Goal: Entertainment & Leisure: Consume media (video, audio)

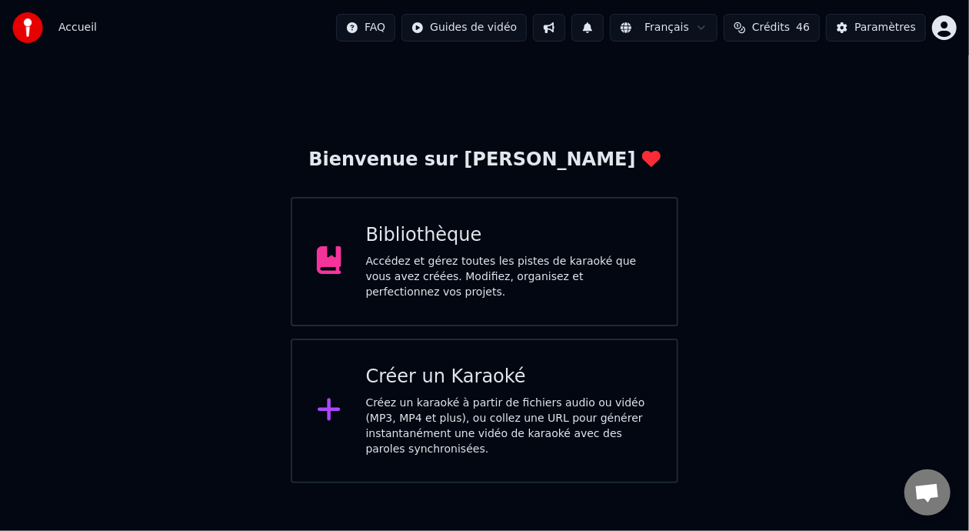
click at [551, 248] on div "Bibliothèque" at bounding box center [509, 235] width 287 height 25
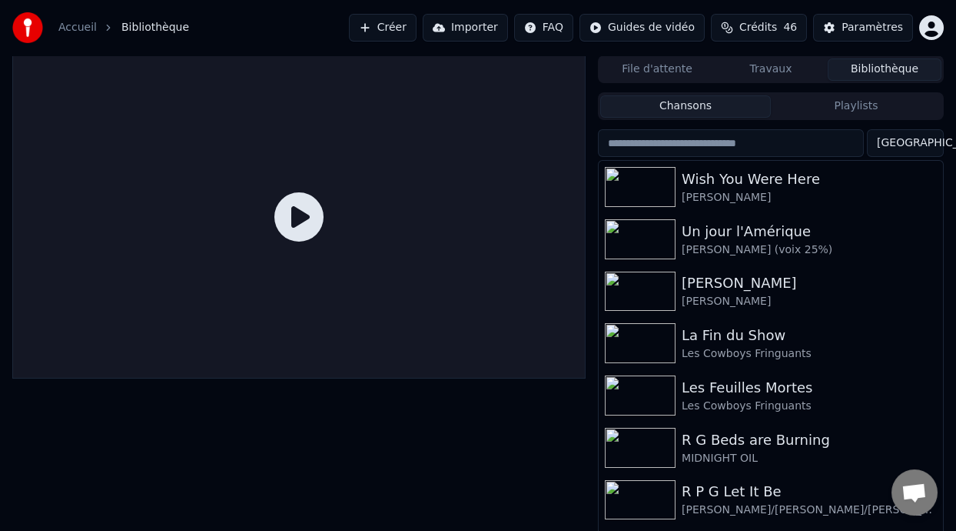
click at [820, 105] on button "Playlists" at bounding box center [856, 106] width 171 height 22
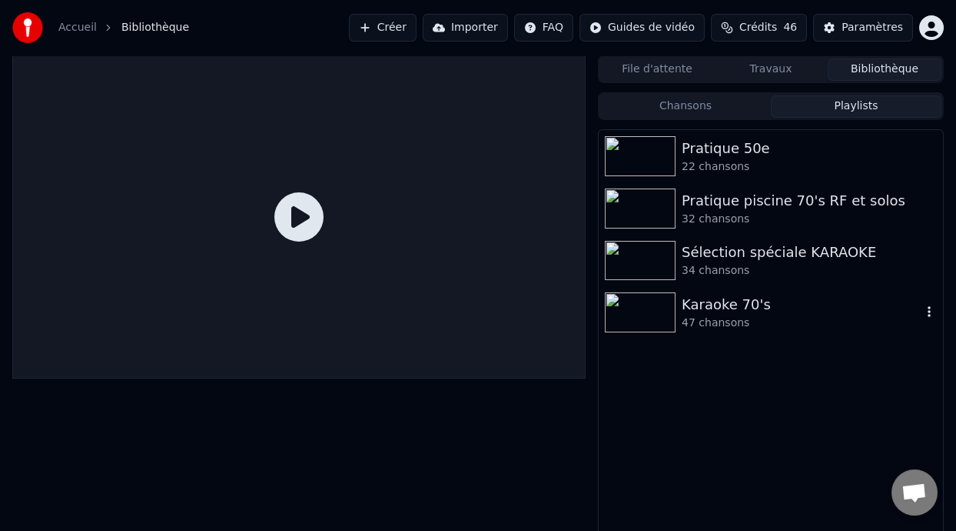
click at [740, 311] on div "Karaoke 70's" at bounding box center [802, 305] width 240 height 22
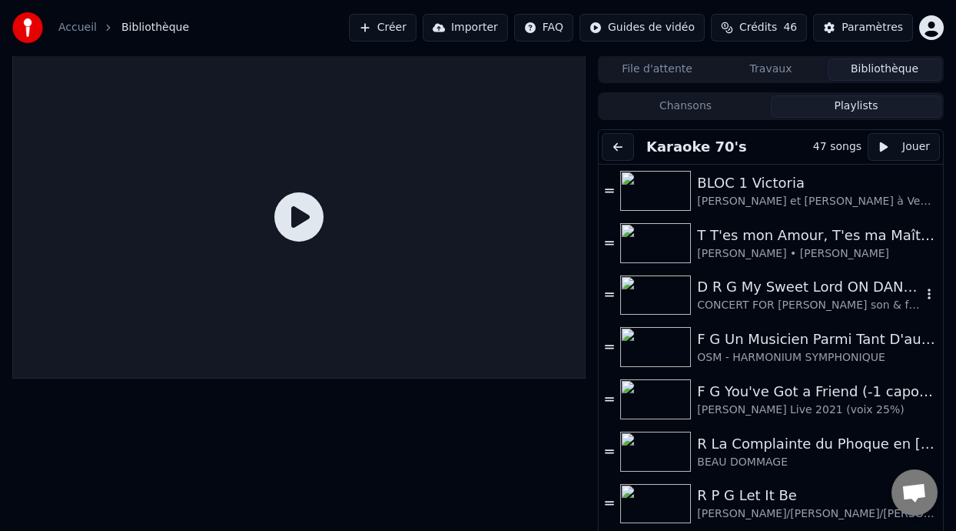
click at [779, 298] on div "CONCERT FOR [PERSON_NAME] son & friends (voix 40%]" at bounding box center [809, 305] width 225 height 15
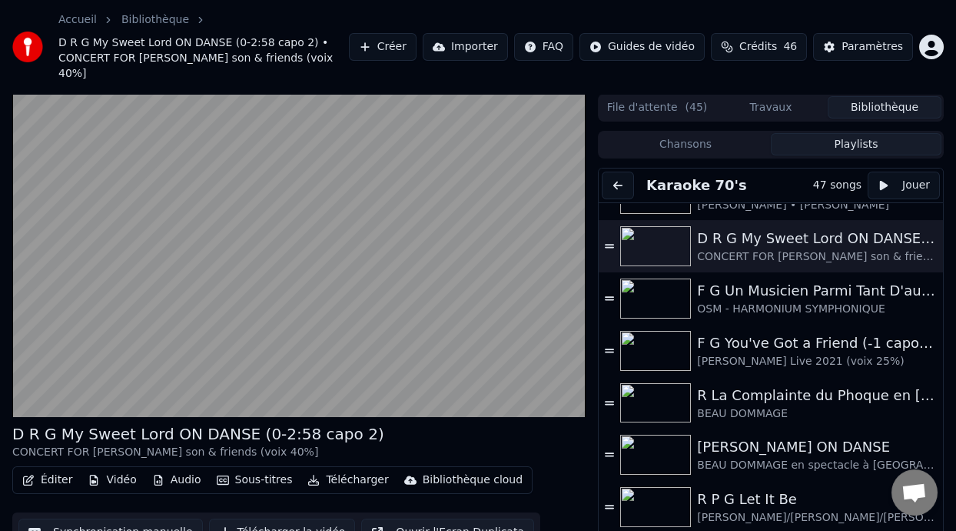
scroll to position [93, 0]
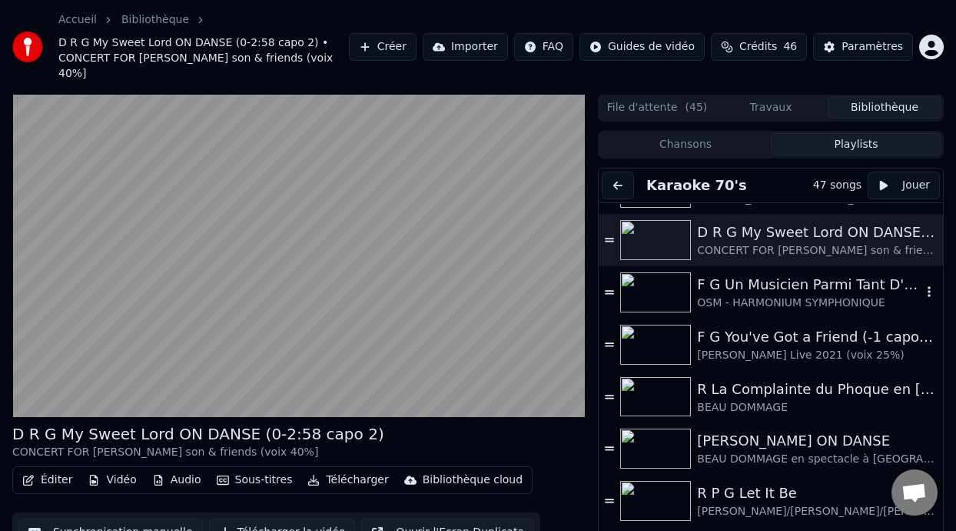
click at [804, 296] on div "OSM - HARMONIUM SYMPHONIQUE" at bounding box center [809, 302] width 225 height 15
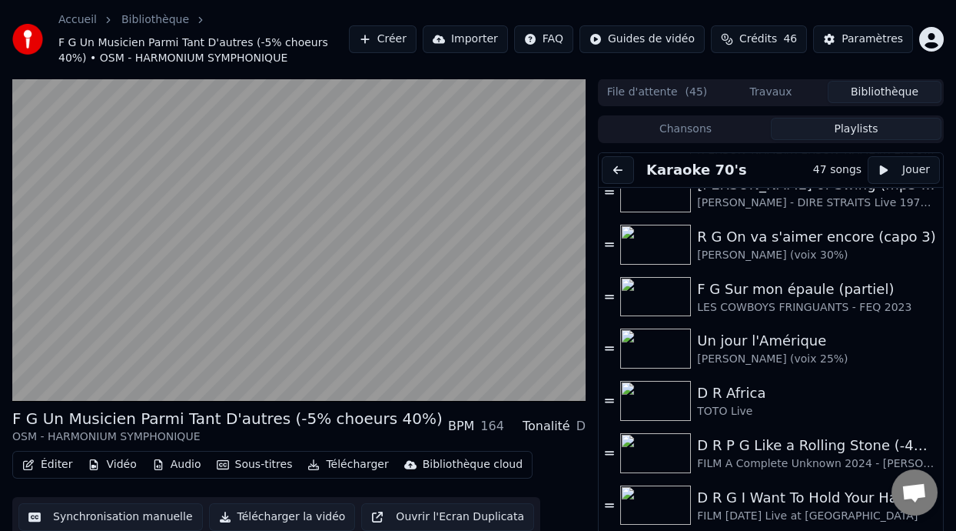
scroll to position [1240, 0]
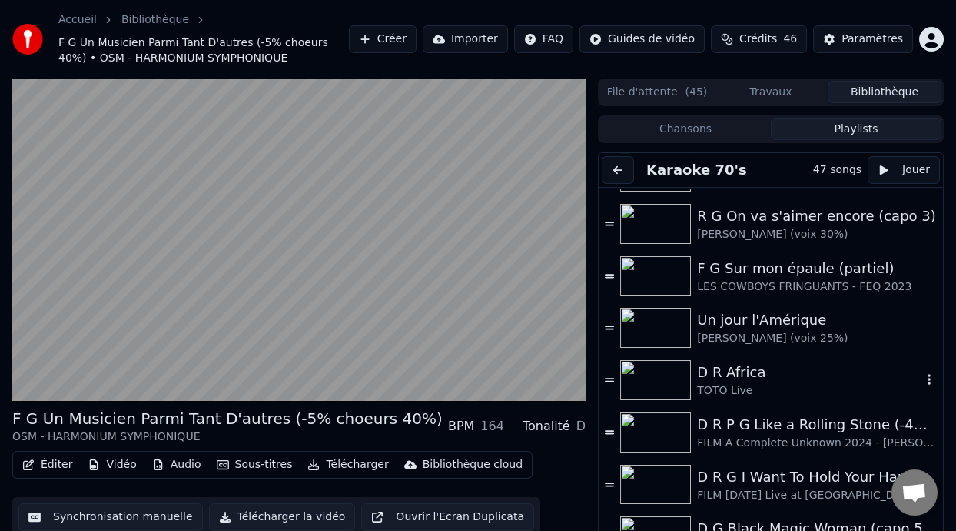
click at [777, 378] on div "D R Africa" at bounding box center [809, 372] width 225 height 22
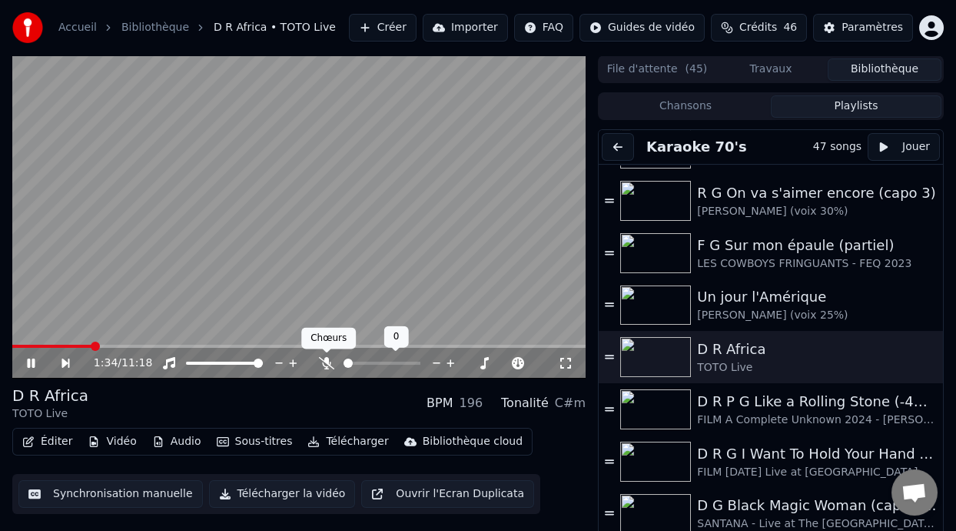
click at [328, 359] on icon at bounding box center [326, 363] width 15 height 12
click at [28, 354] on div "1:46 / 11:18" at bounding box center [299, 363] width 574 height 31
click at [35, 361] on icon at bounding box center [31, 362] width 8 height 9
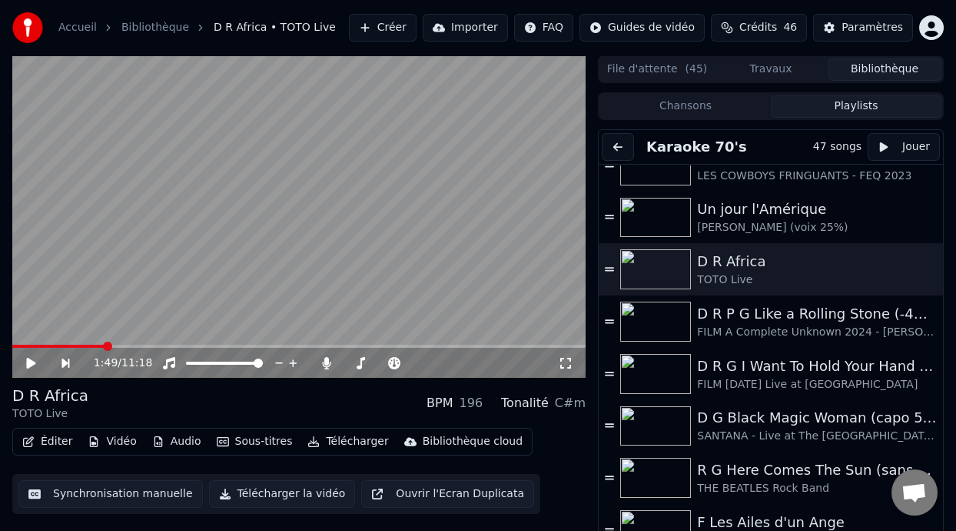
scroll to position [1319, 0]
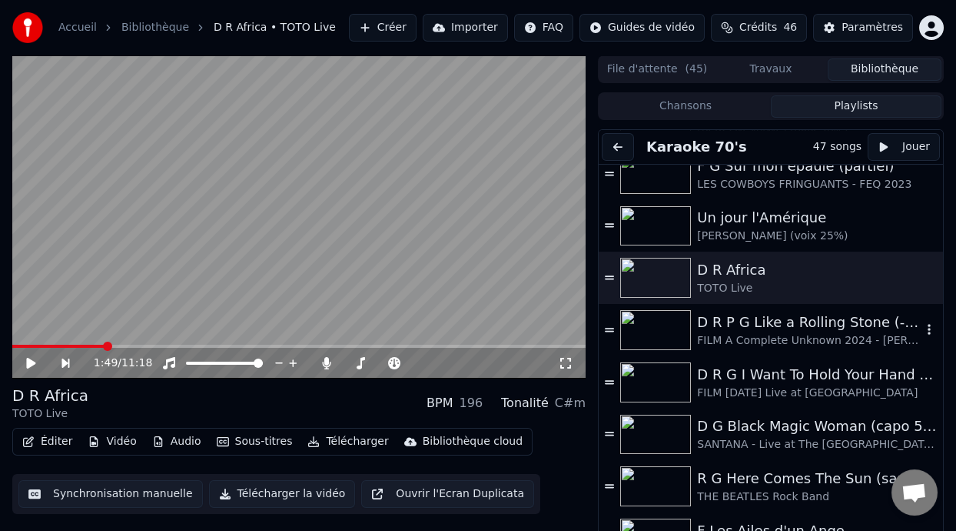
click at [825, 331] on div "D R P G Like a Rolling Stone (-4%) ON DANSE" at bounding box center [809, 322] width 225 height 22
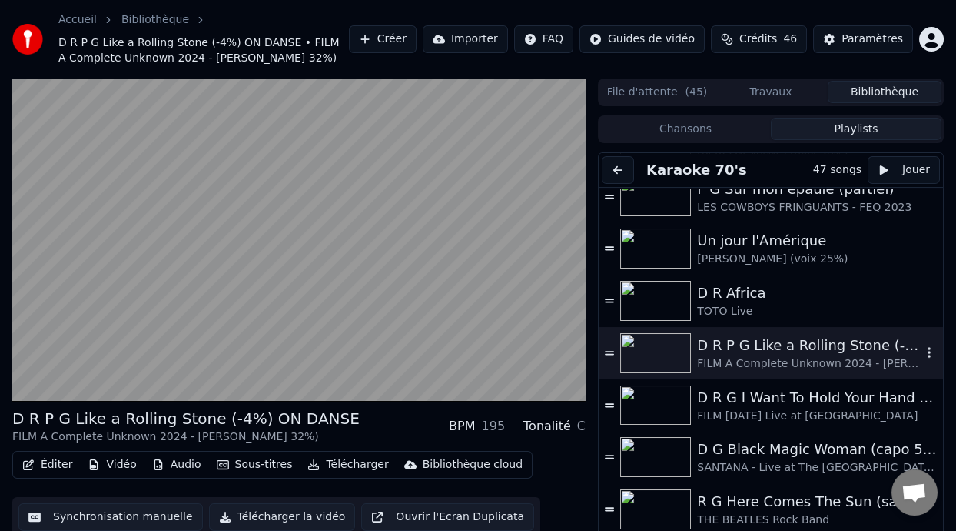
click at [799, 371] on div "FILM A Complete Unknown 2024 - [PERSON_NAME] 32%)" at bounding box center [809, 363] width 225 height 15
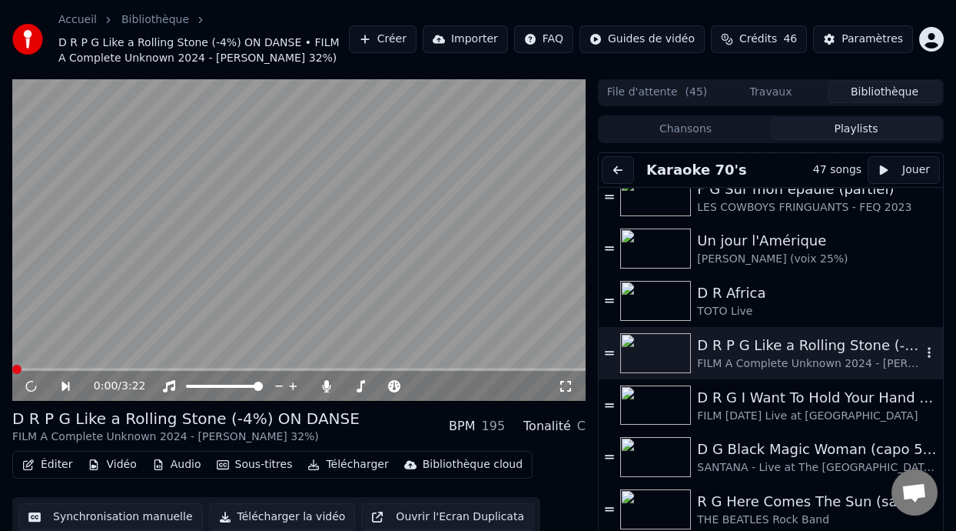
click at [799, 371] on div "FILM A Complete Unknown 2024 - [PERSON_NAME] 32%)" at bounding box center [809, 363] width 225 height 15
click at [29, 391] on icon at bounding box center [30, 386] width 9 height 11
click at [31, 392] on icon at bounding box center [42, 386] width 35 height 12
click at [810, 460] on div "D G Black Magic Woman (capo 5) ON DANSE" at bounding box center [809, 449] width 225 height 22
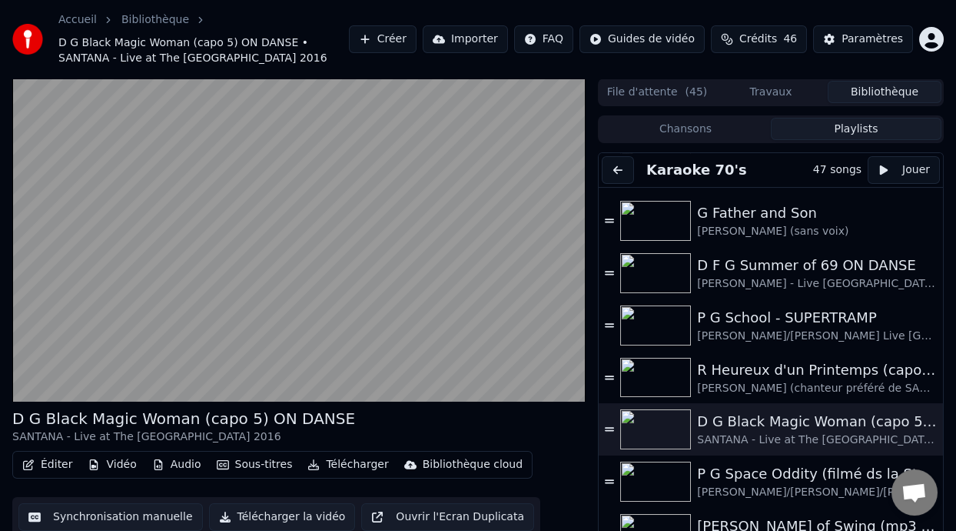
scroll to position [927, 0]
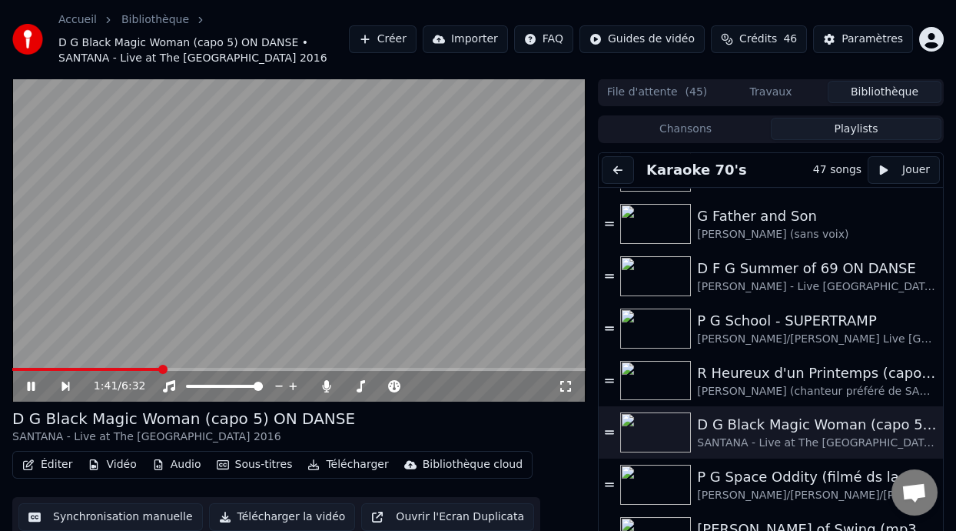
click at [18, 366] on video at bounding box center [299, 239] width 574 height 323
click at [29, 384] on icon at bounding box center [30, 386] width 9 height 11
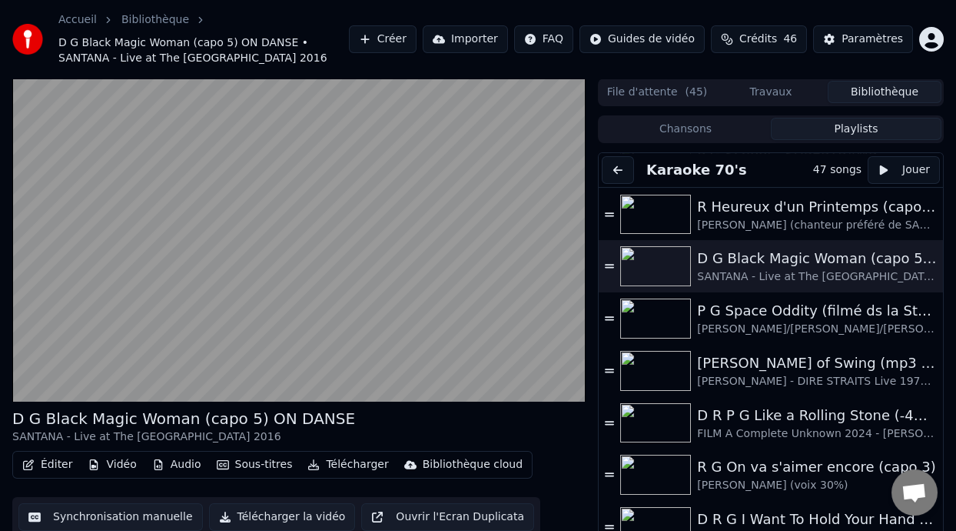
scroll to position [1087, 0]
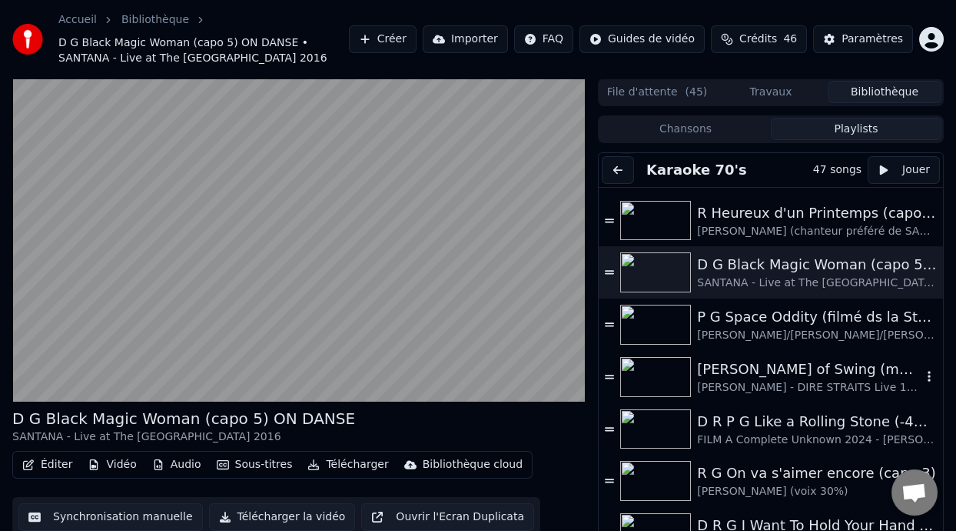
click at [800, 371] on div "[PERSON_NAME] of Swing (mp3 sans voix ni guitares à TESTER)" at bounding box center [809, 369] width 225 height 22
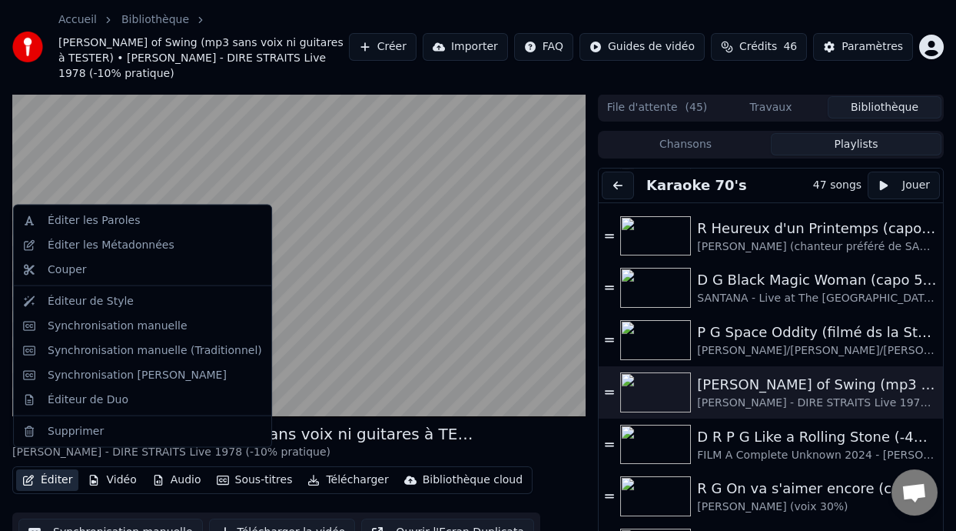
click at [57, 469] on button "Éditer" at bounding box center [47, 480] width 62 height 22
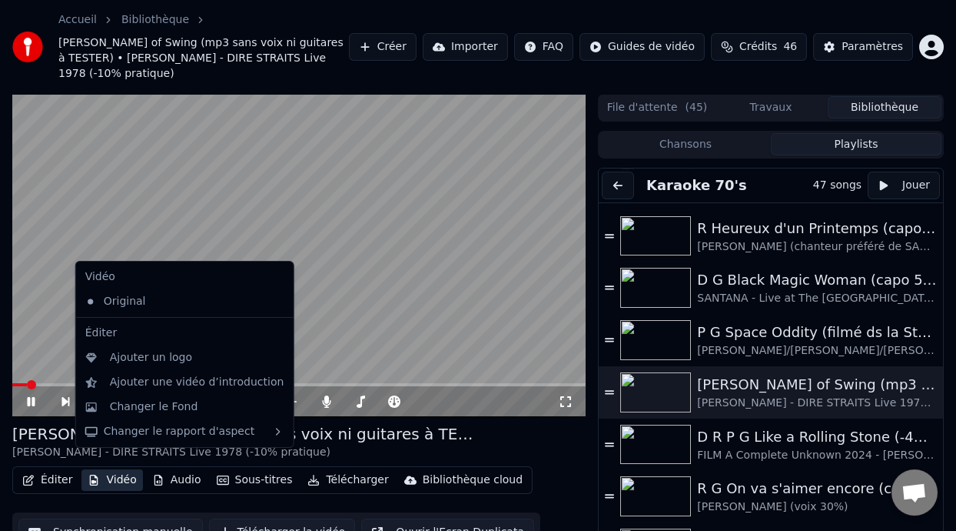
click at [584, 521] on div "Éditer Vidéo Audio Sous-titres Télécharger Bibliothèque cloud Synchronisation m…" at bounding box center [299, 509] width 574 height 86
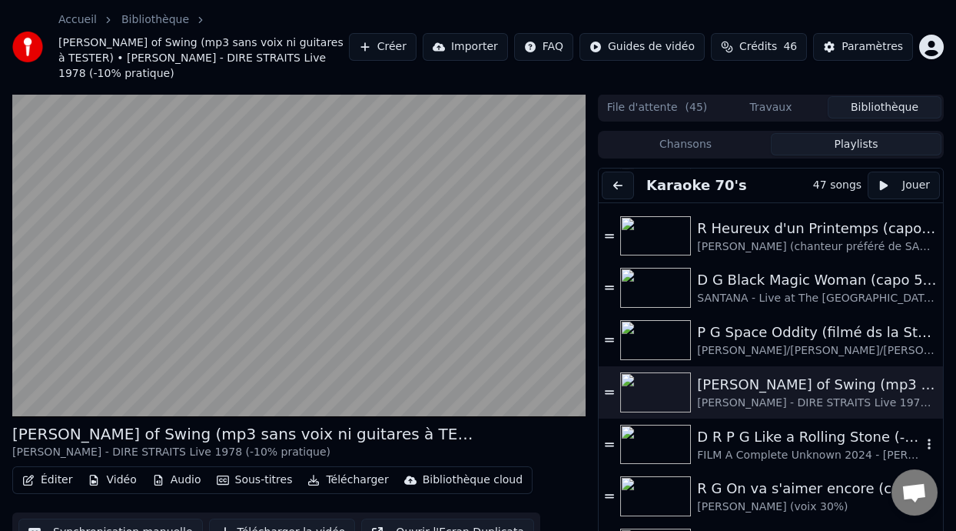
click at [761, 427] on div "D R P G Like a Rolling Stone (-4%) ON DANSE" at bounding box center [809, 437] width 225 height 22
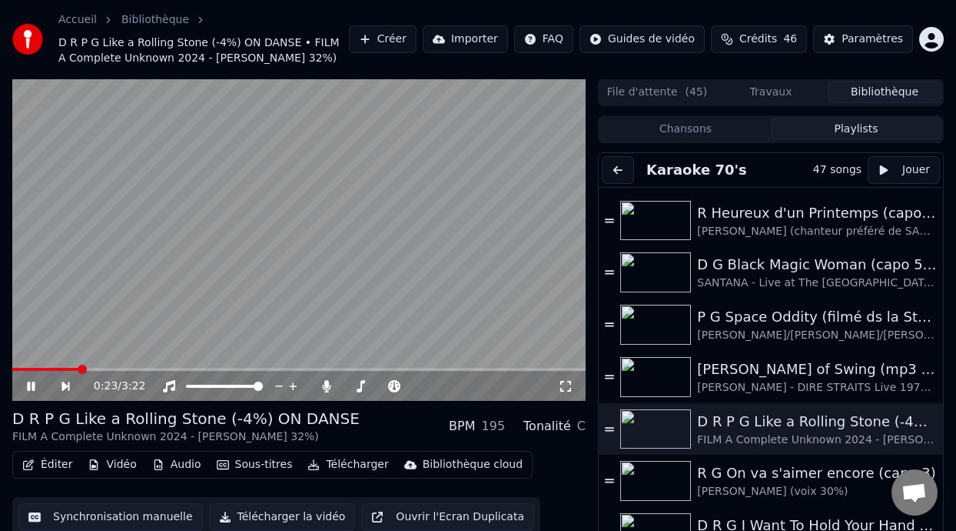
click at [33, 391] on icon at bounding box center [31, 385] width 8 height 9
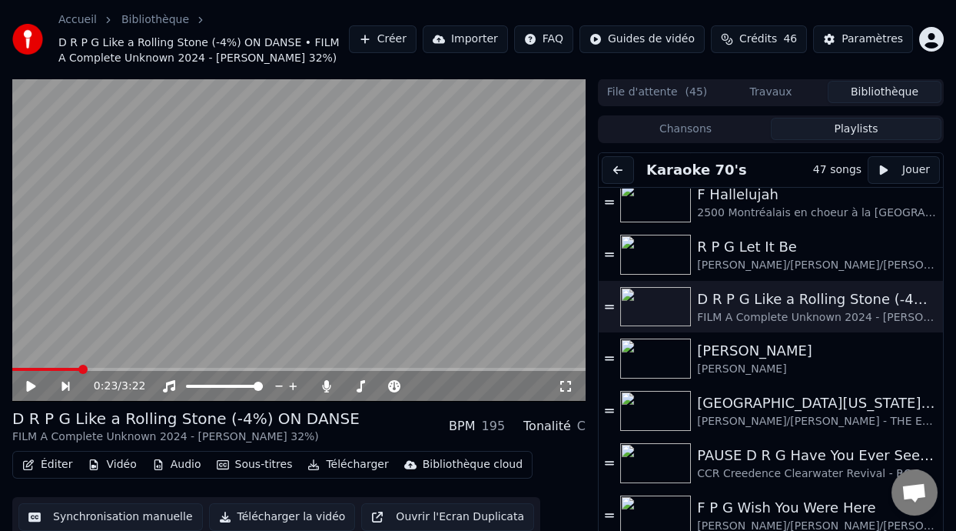
scroll to position [373, 0]
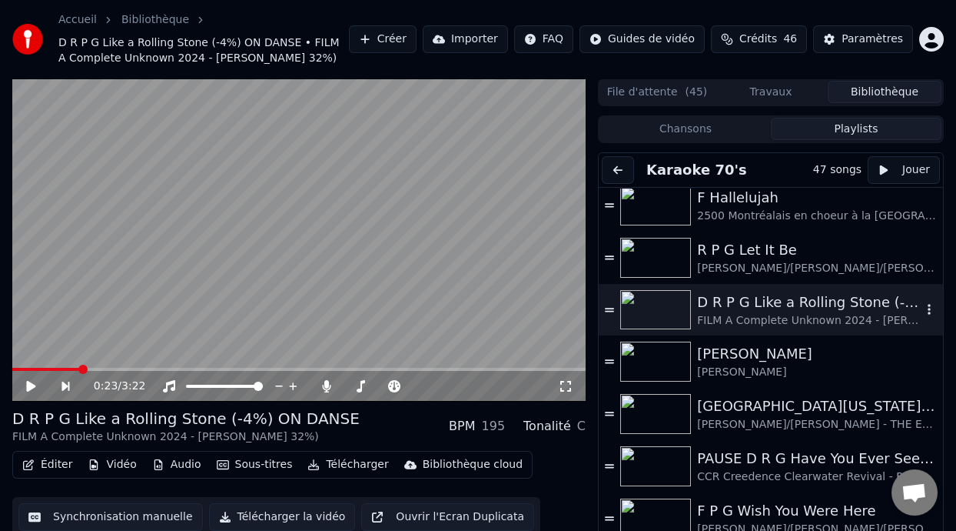
click at [737, 313] on div "D R P G Like a Rolling Stone (-4%) ON DANSE" at bounding box center [809, 302] width 225 height 22
click at [51, 475] on button "Éditer" at bounding box center [47, 465] width 62 height 22
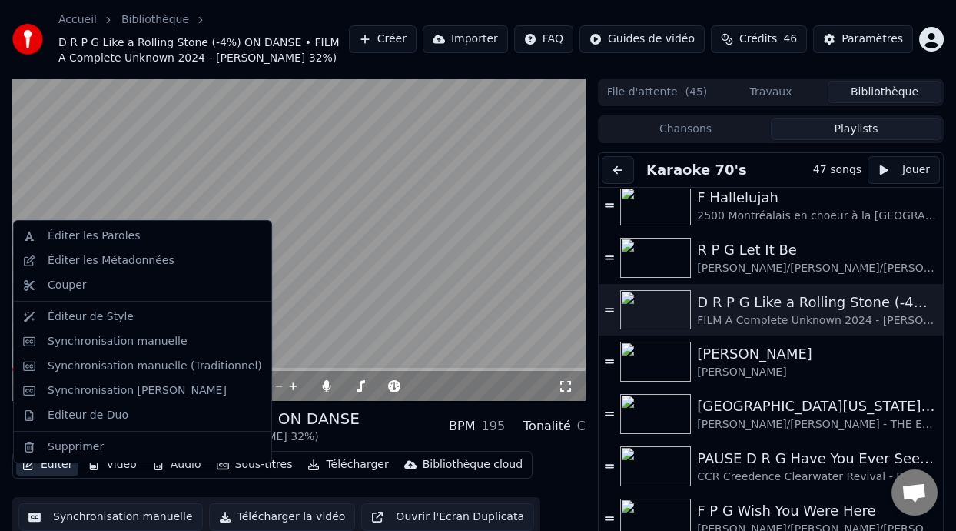
click at [51, 475] on button "Éditer" at bounding box center [47, 465] width 62 height 22
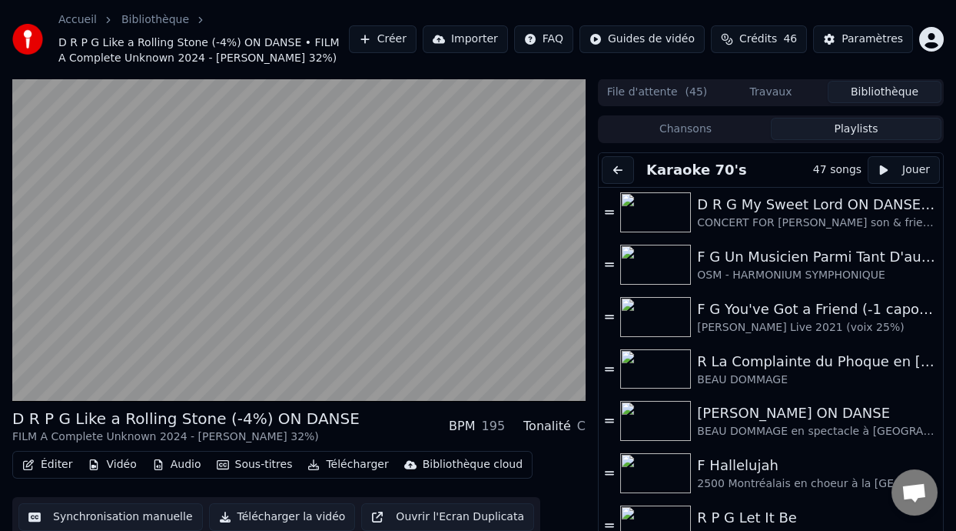
scroll to position [0, 0]
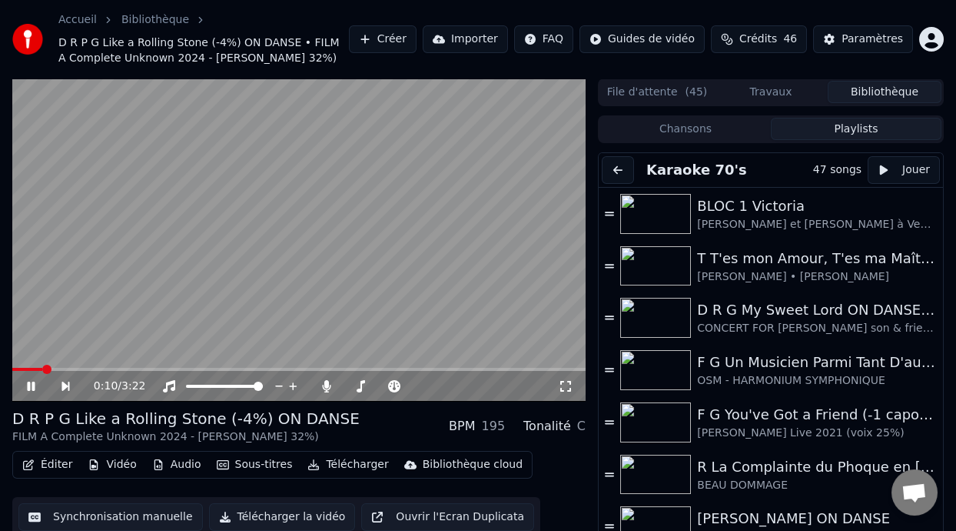
click at [32, 392] on icon at bounding box center [42, 386] width 35 height 12
click at [818, 217] on div "BLOC 1 Victoria" at bounding box center [809, 206] width 225 height 22
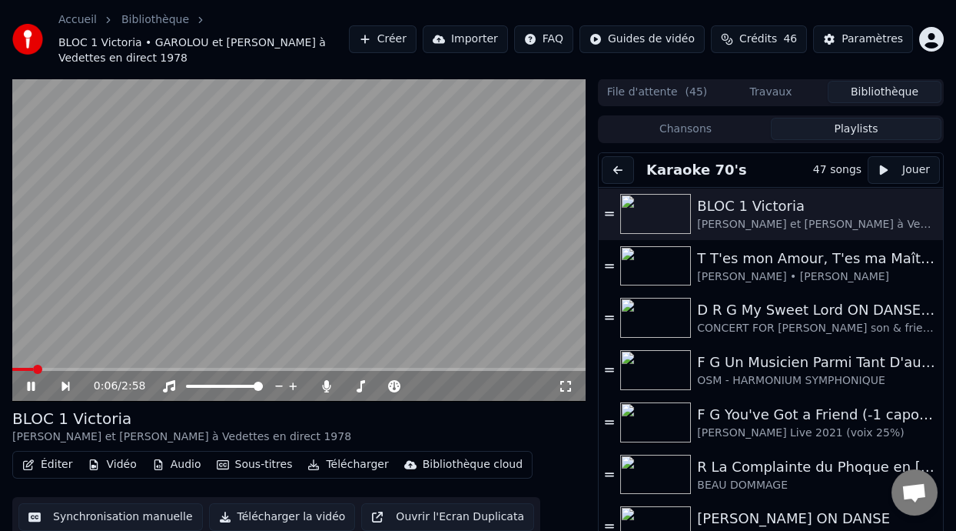
click at [62, 382] on icon at bounding box center [66, 385] width 8 height 9
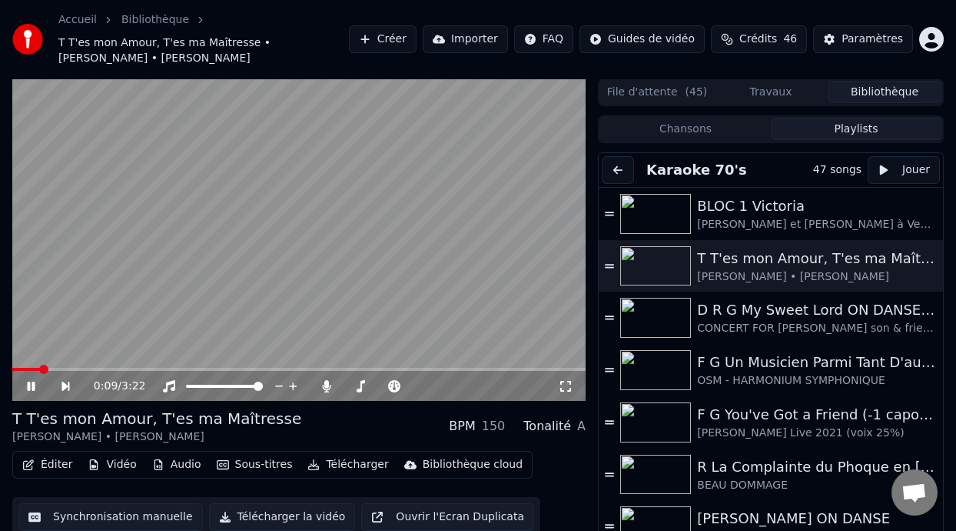
click at [67, 384] on icon at bounding box center [76, 386] width 35 height 12
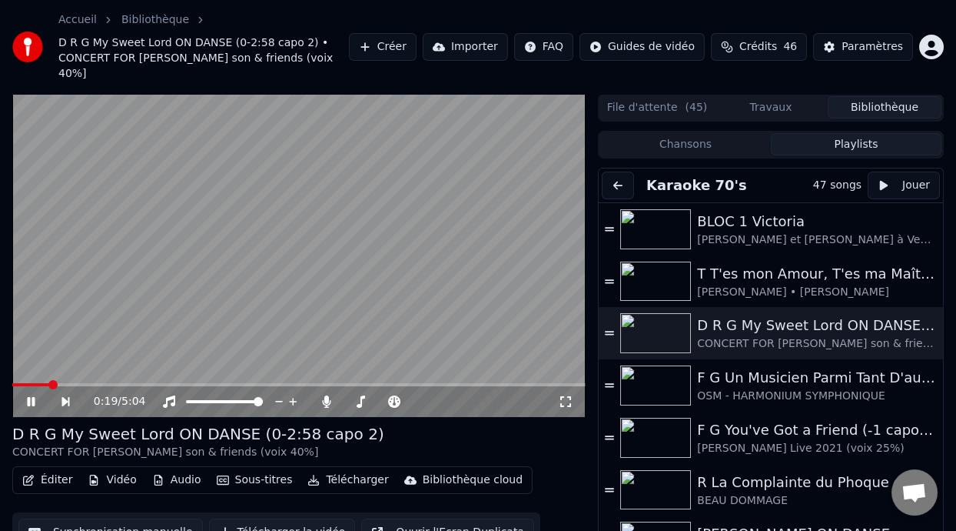
click at [68, 400] on icon at bounding box center [66, 401] width 8 height 9
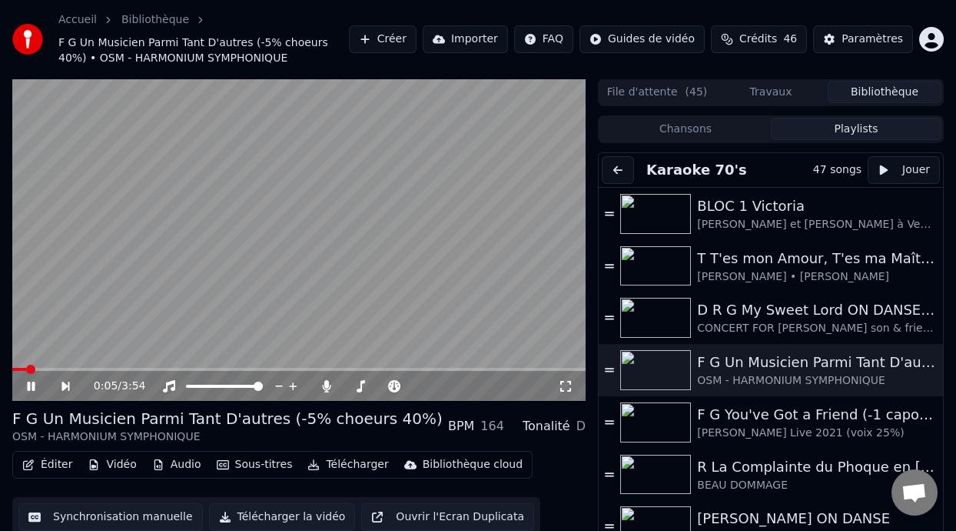
click at [68, 384] on icon at bounding box center [66, 385] width 8 height 9
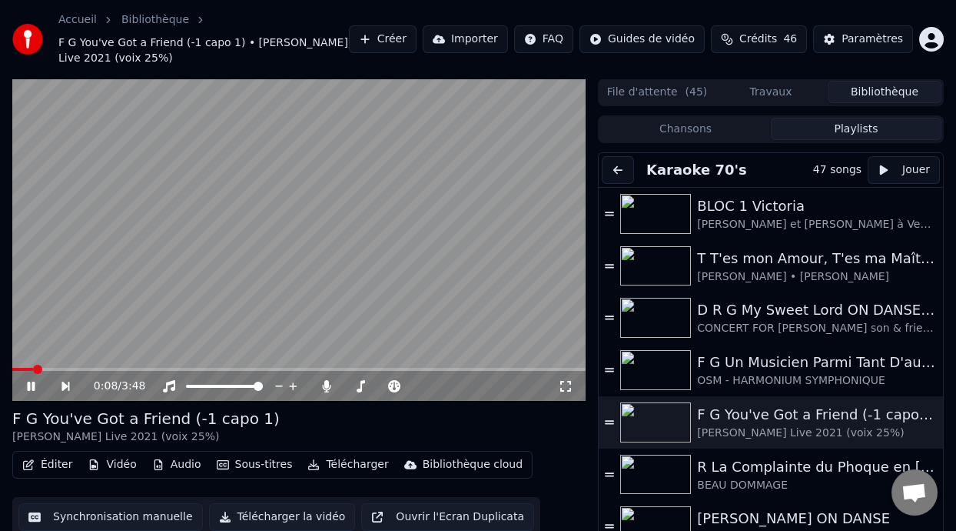
click at [64, 382] on icon at bounding box center [66, 385] width 8 height 9
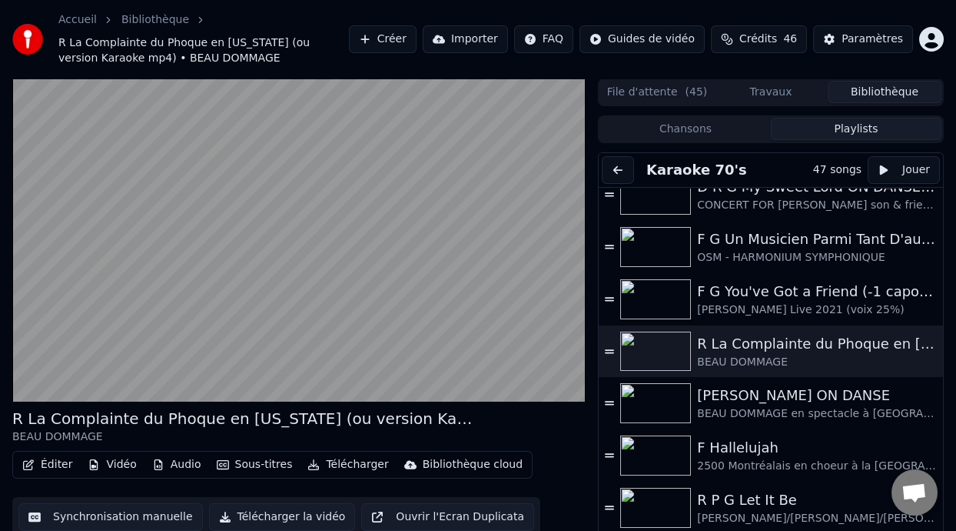
scroll to position [138, 0]
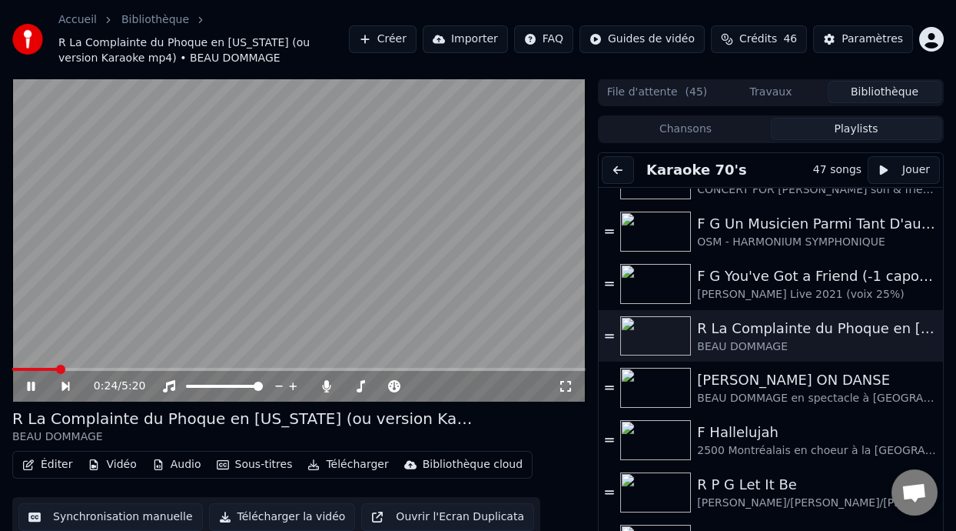
click at [64, 382] on icon at bounding box center [66, 385] width 8 height 9
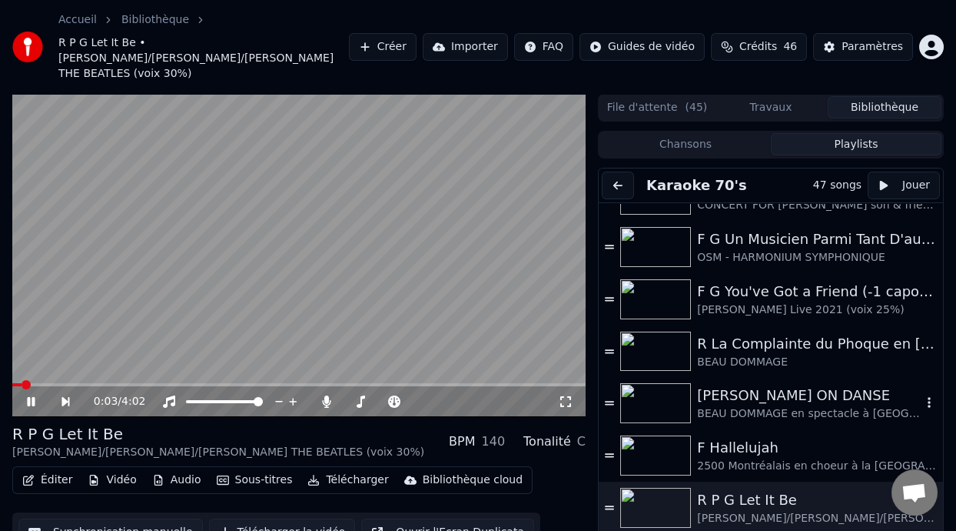
click at [760, 388] on div "[PERSON_NAME] ON DANSE" at bounding box center [809, 395] width 225 height 22
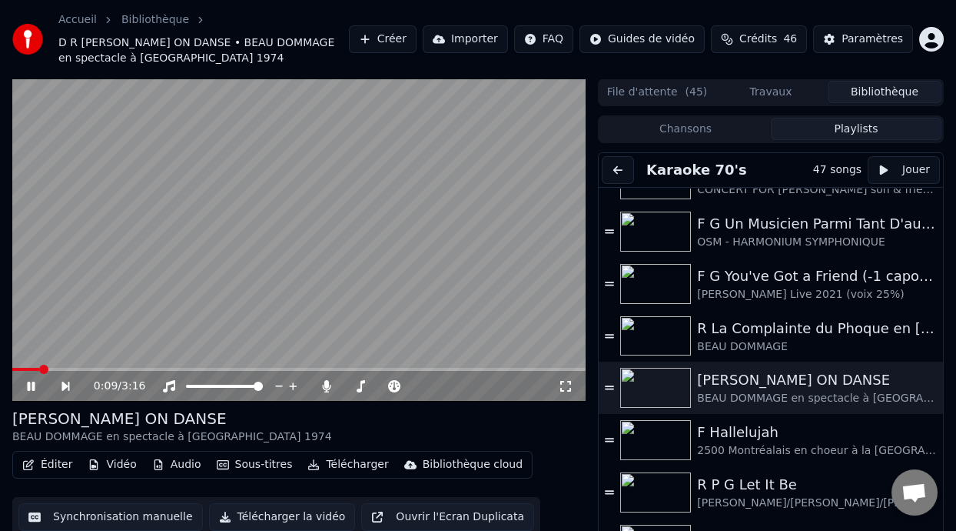
click at [65, 382] on icon at bounding box center [76, 386] width 35 height 12
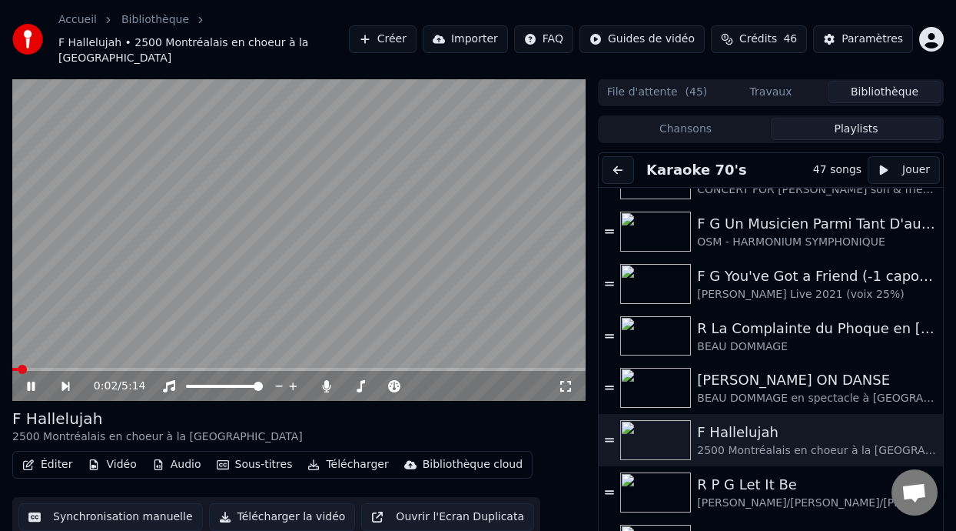
click at [65, 382] on icon at bounding box center [76, 386] width 35 height 12
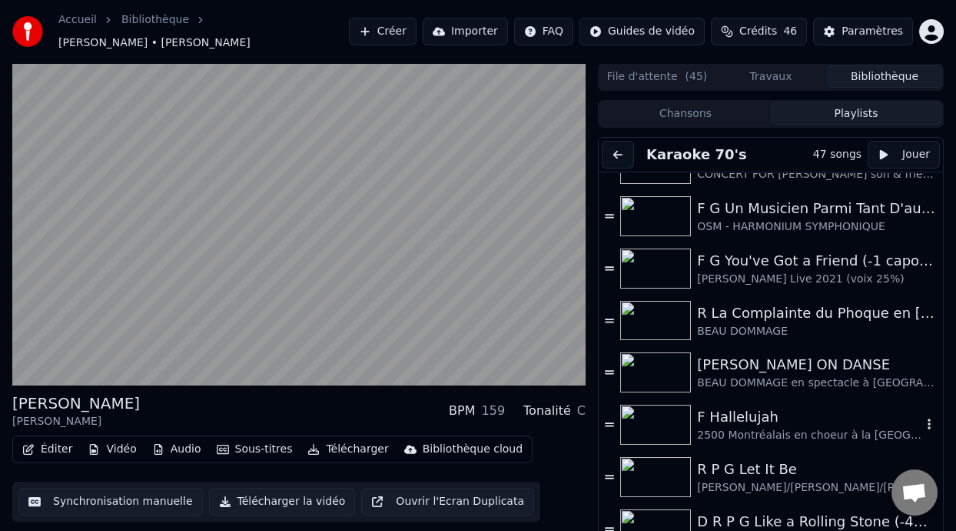
click at [780, 418] on div "F Hallelujah" at bounding box center [809, 417] width 225 height 22
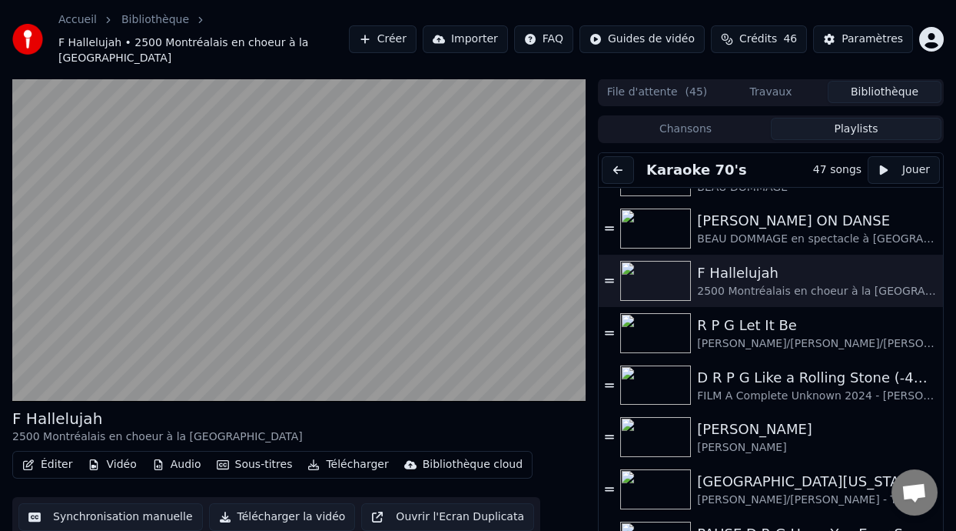
scroll to position [310, 0]
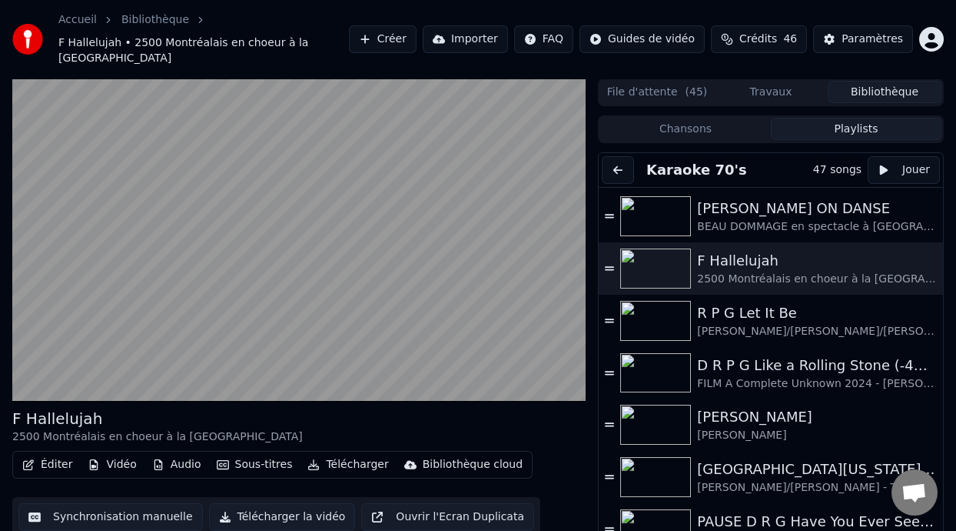
click at [767, 318] on div "R P G Let It Be" at bounding box center [817, 313] width 240 height 22
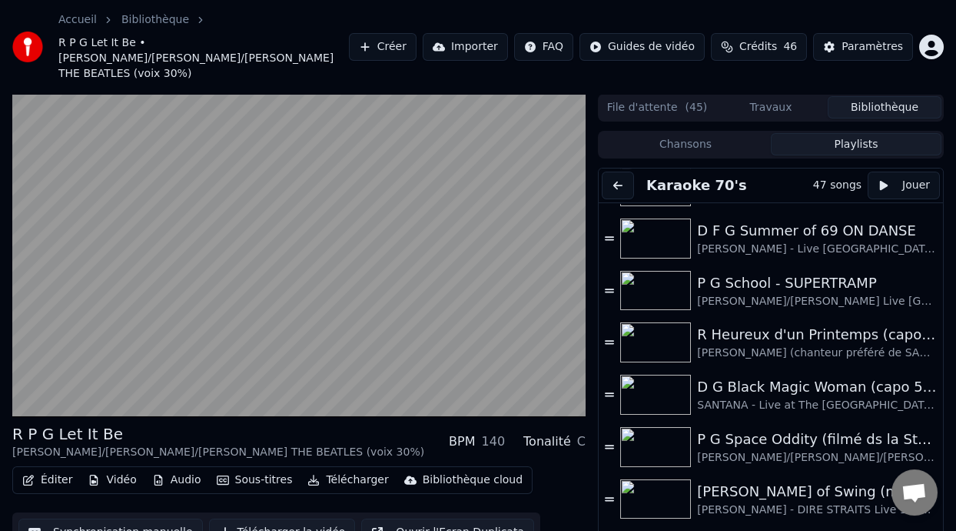
scroll to position [1030, 0]
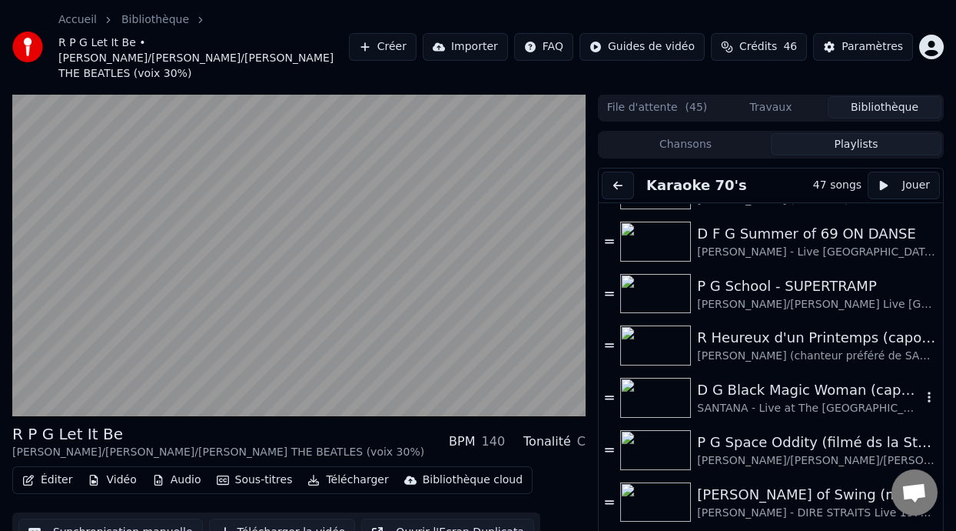
click at [800, 401] on div "SANTANA - Live at The [GEOGRAPHIC_DATA] 2016" at bounding box center [809, 408] width 225 height 15
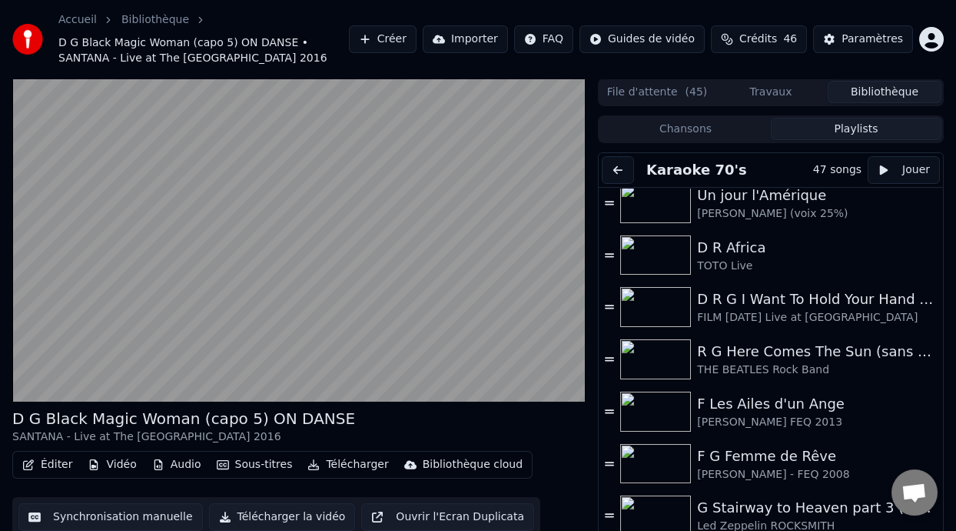
scroll to position [1463, 0]
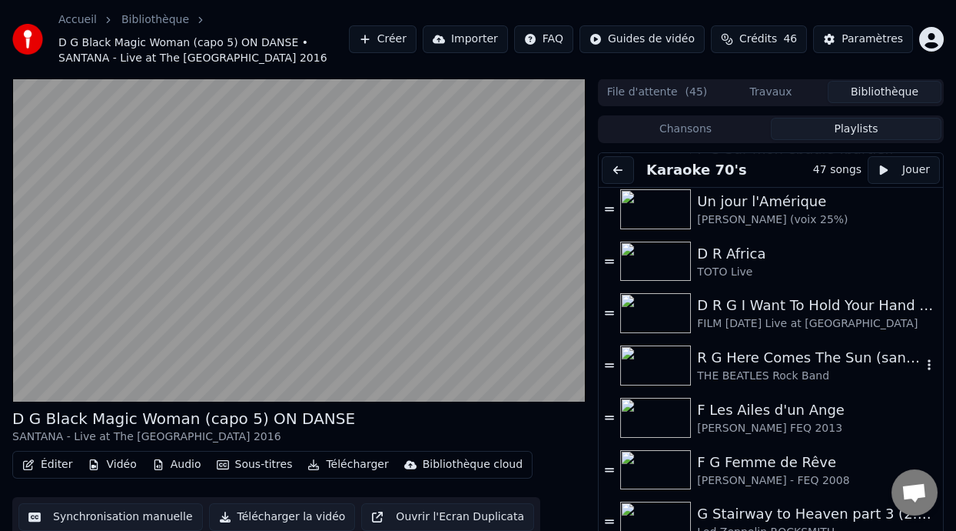
click at [773, 365] on div "R G Here Comes The Sun (sans capo)" at bounding box center [809, 358] width 225 height 22
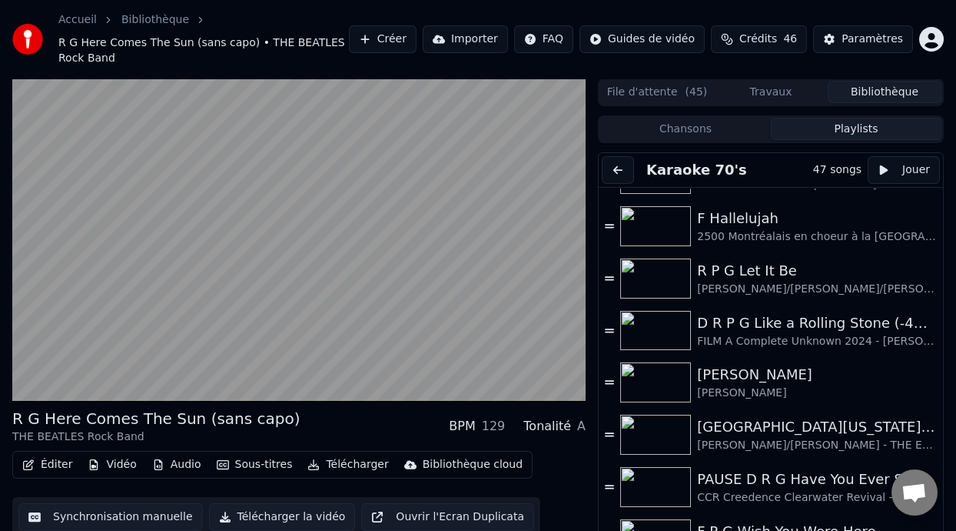
scroll to position [346, 0]
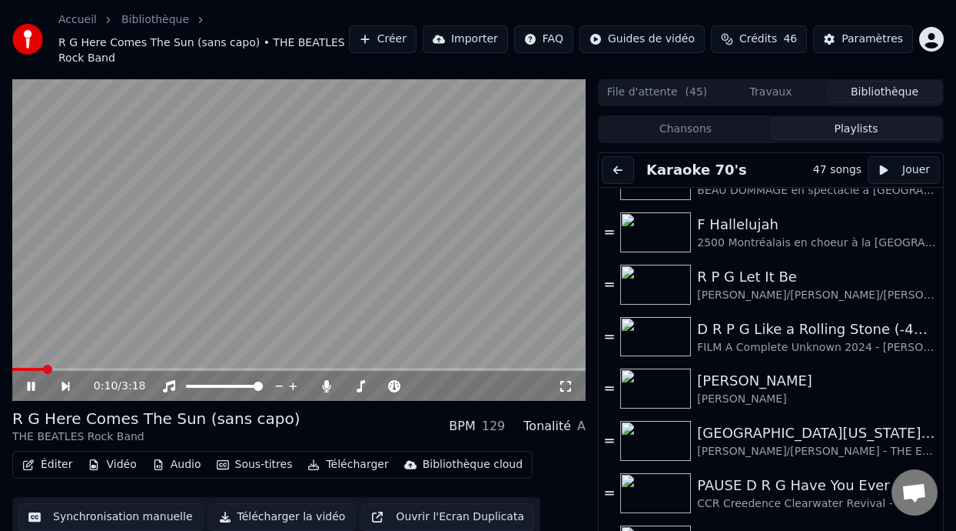
click at [32, 386] on icon at bounding box center [31, 385] width 8 height 9
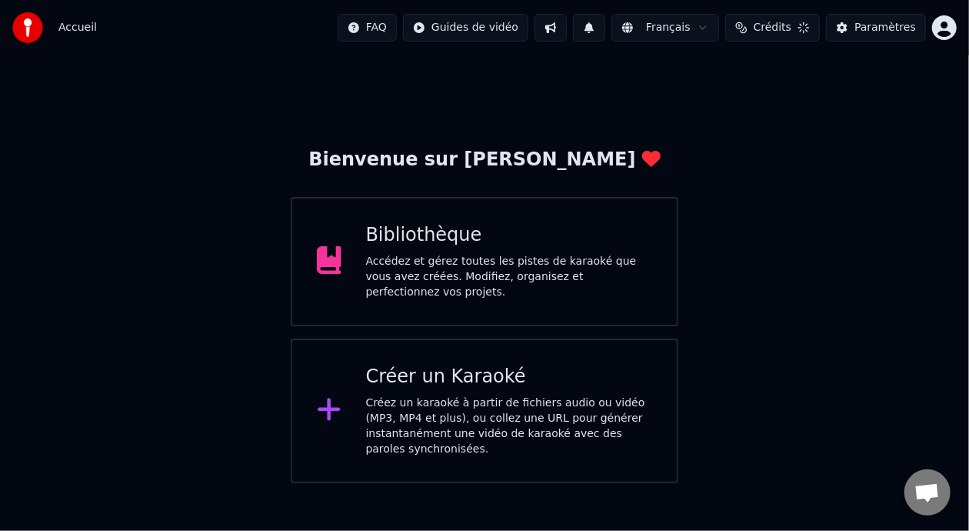
click at [554, 254] on div "Bibliothèque Accédez et gérez toutes les pistes de karaoké que vous avez créées…" at bounding box center [509, 261] width 287 height 77
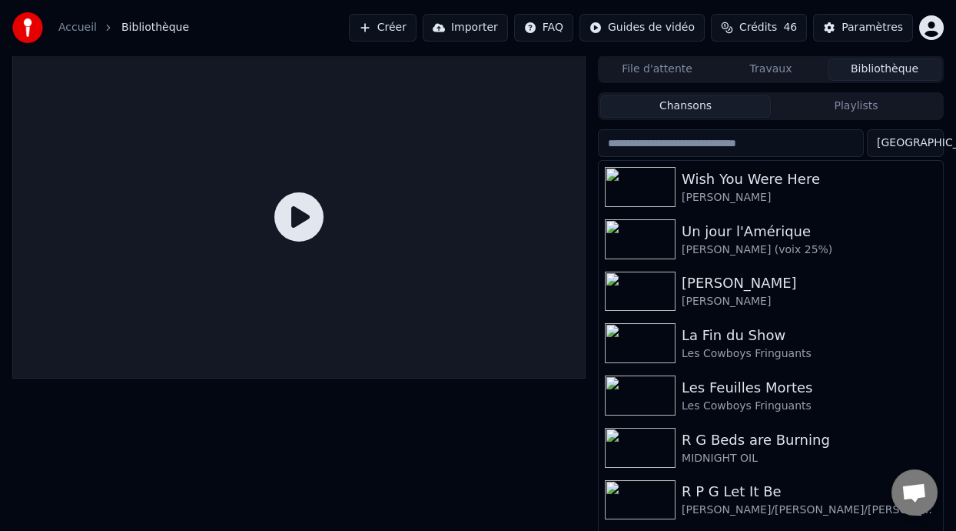
click at [856, 105] on button "Playlists" at bounding box center [856, 106] width 171 height 22
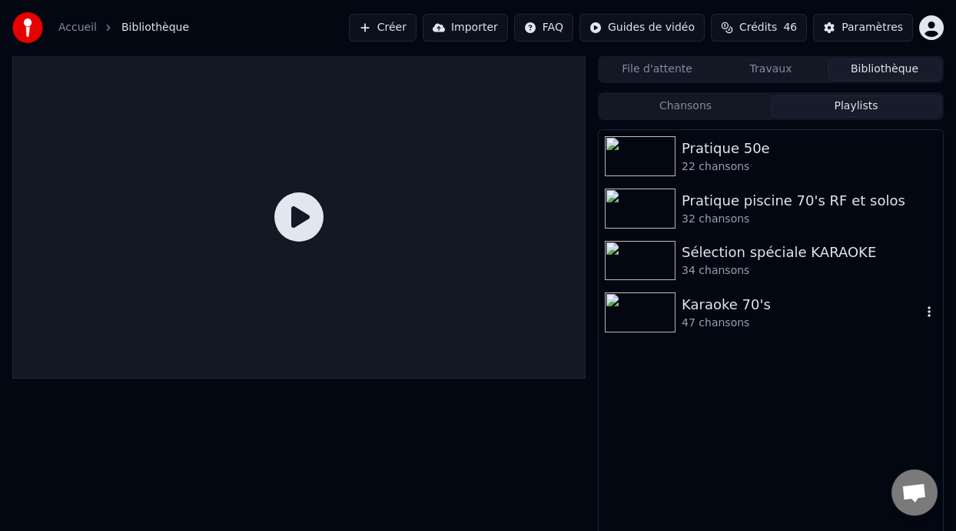
click at [717, 316] on div "47 chansons" at bounding box center [802, 322] width 240 height 15
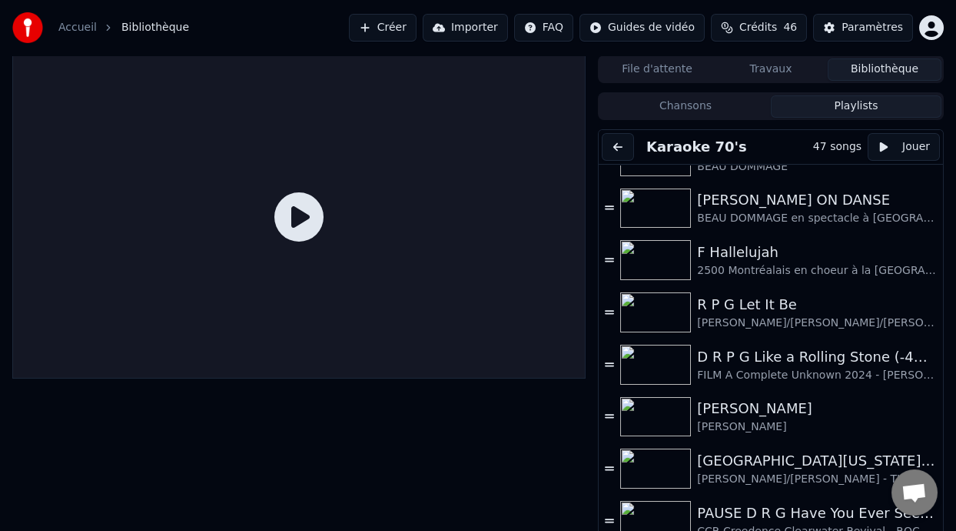
scroll to position [292, 0]
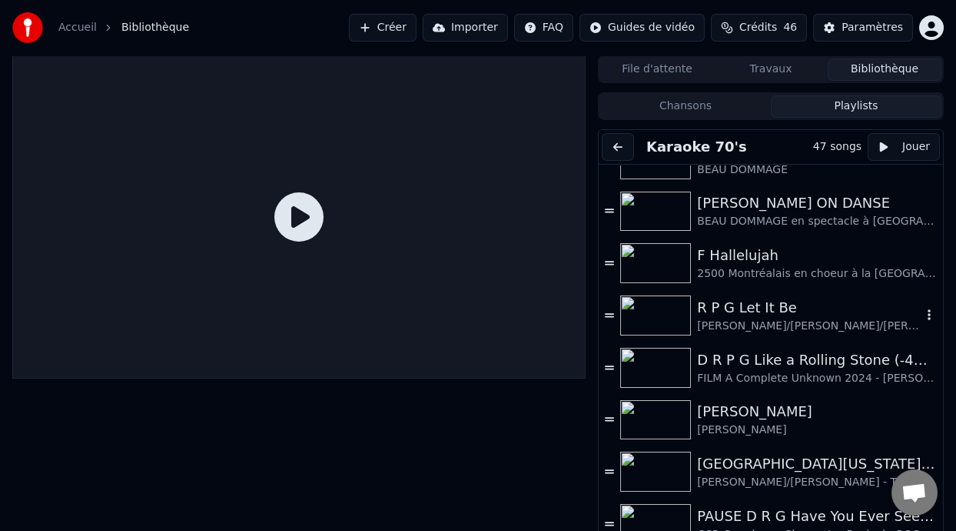
click at [776, 318] on div "[PERSON_NAME]/[PERSON_NAME]/[PERSON_NAME] THE BEATLES (voix 30%)" at bounding box center [809, 325] width 225 height 15
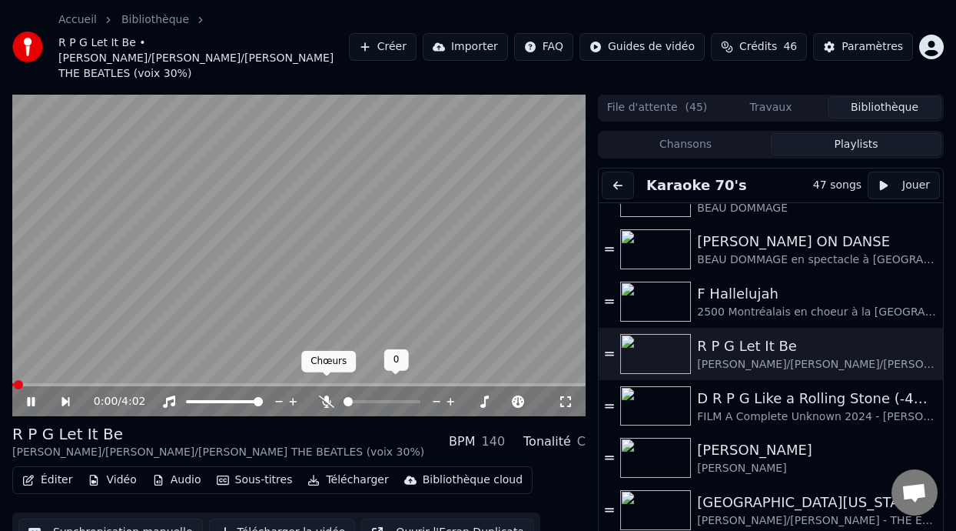
click at [323, 395] on icon at bounding box center [326, 401] width 15 height 12
click at [31, 395] on icon at bounding box center [42, 401] width 35 height 12
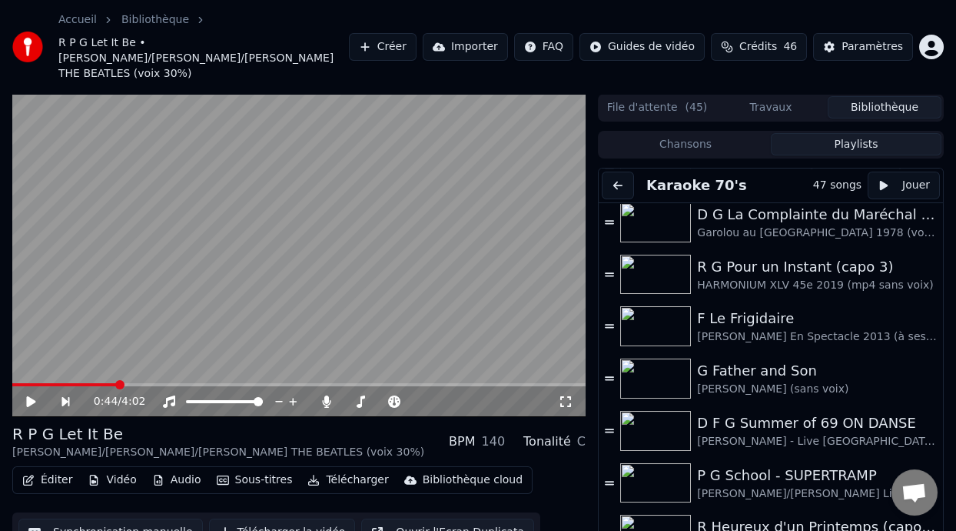
scroll to position [789, 0]
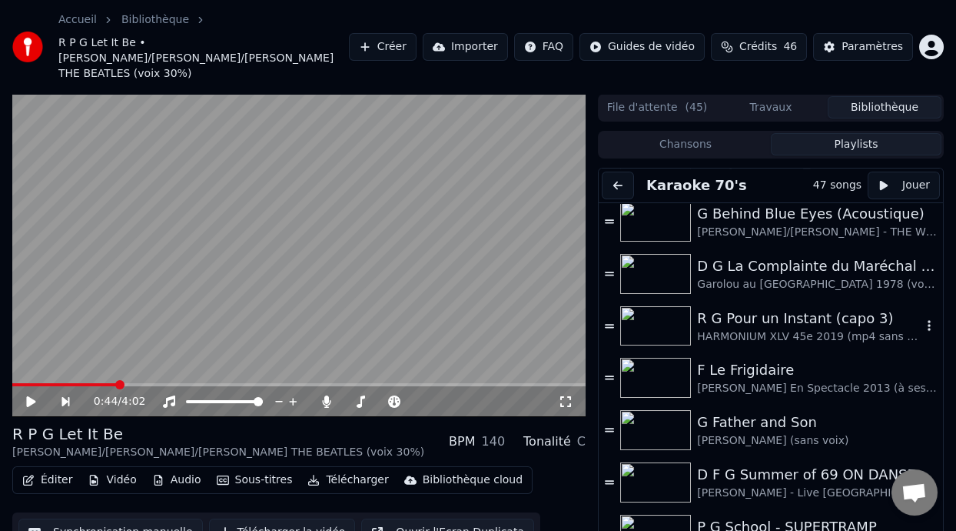
click at [798, 308] on div "R G Pour un Instant (capo 3)" at bounding box center [809, 319] width 225 height 22
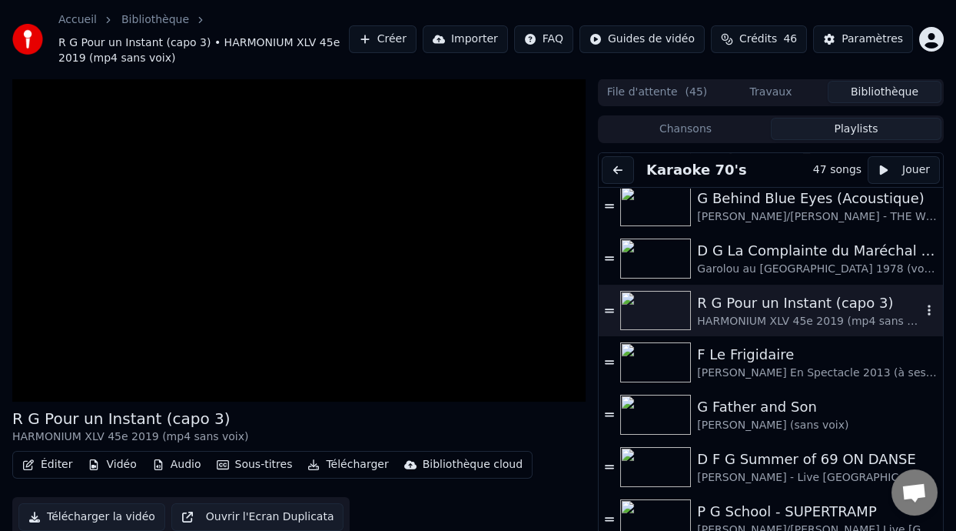
click at [813, 306] on div "R G Pour un Instant (capo 3)" at bounding box center [809, 303] width 225 height 22
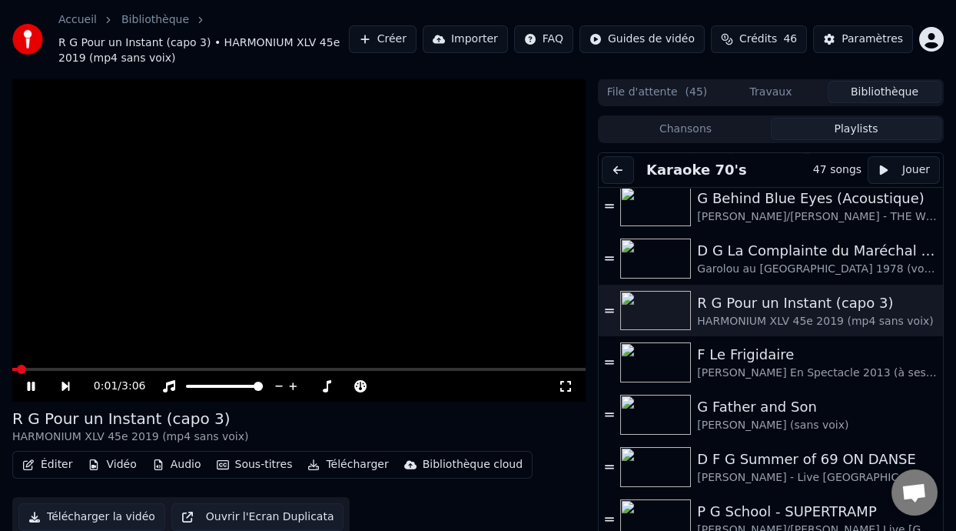
click at [31, 382] on icon at bounding box center [42, 386] width 35 height 12
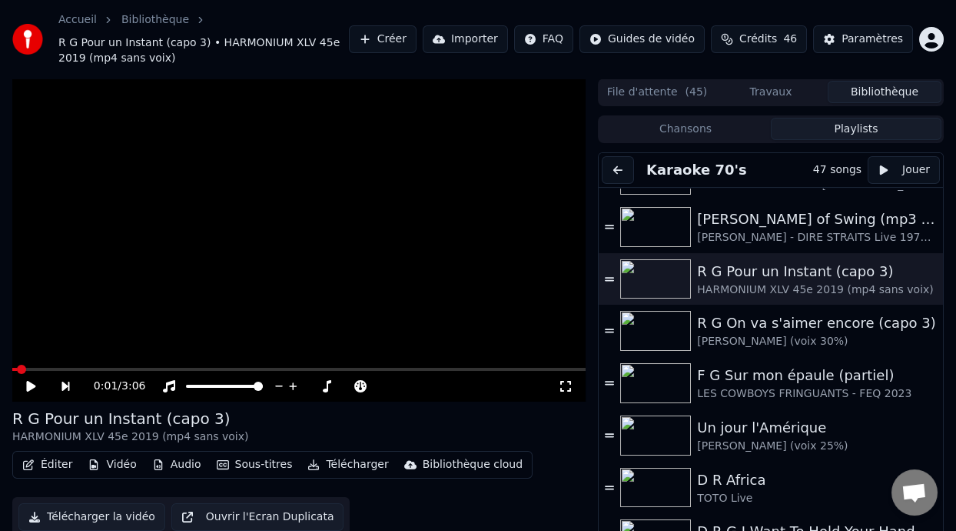
scroll to position [1231, 0]
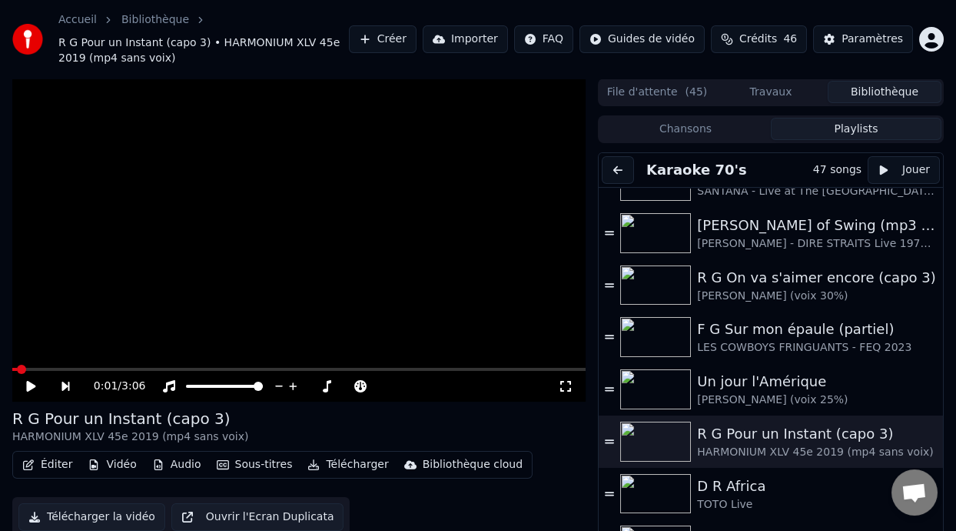
click at [754, 487] on div "D R Africa" at bounding box center [809, 486] width 225 height 22
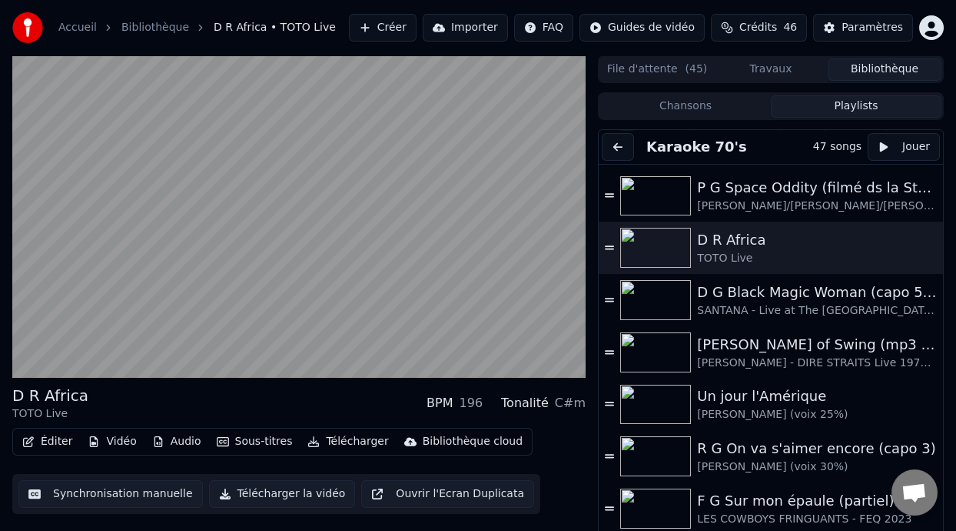
scroll to position [1144, 0]
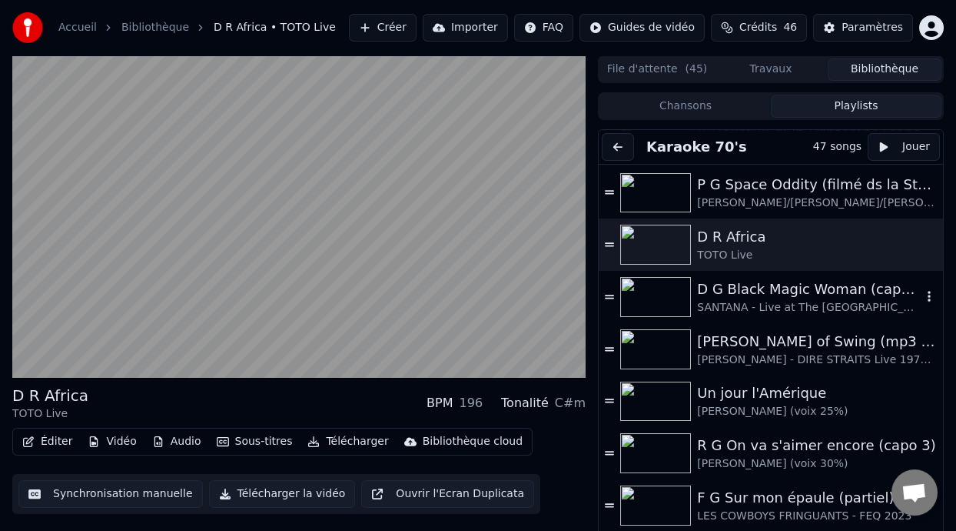
click at [800, 290] on div "D G Black Magic Woman (capo 5) ON DANSE" at bounding box center [809, 289] width 225 height 22
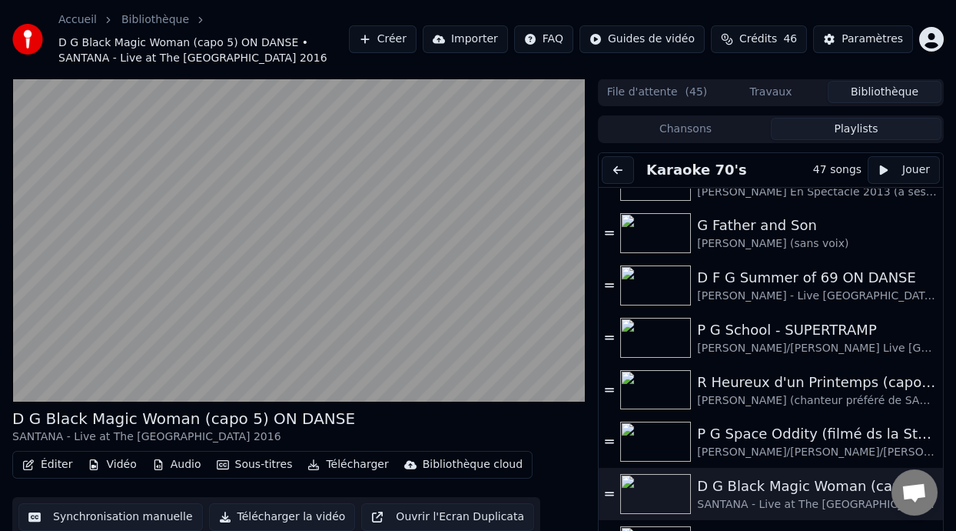
scroll to position [903, 0]
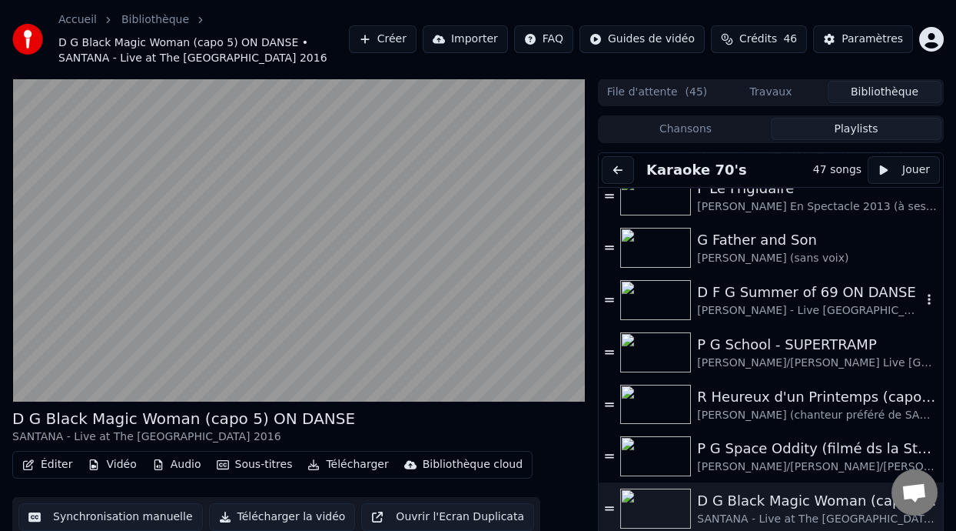
click at [797, 297] on div "D F G Summer of 69 ON DANSE" at bounding box center [809, 292] width 225 height 22
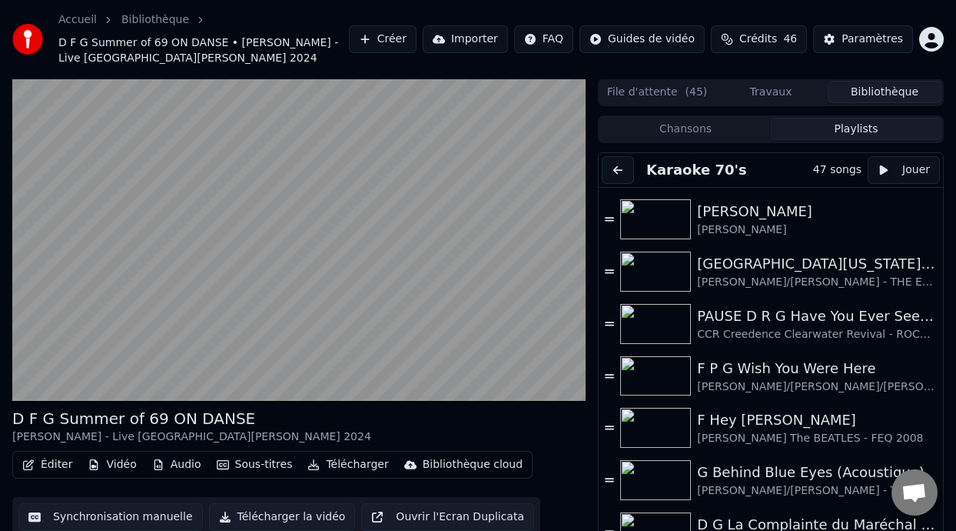
scroll to position [0, 0]
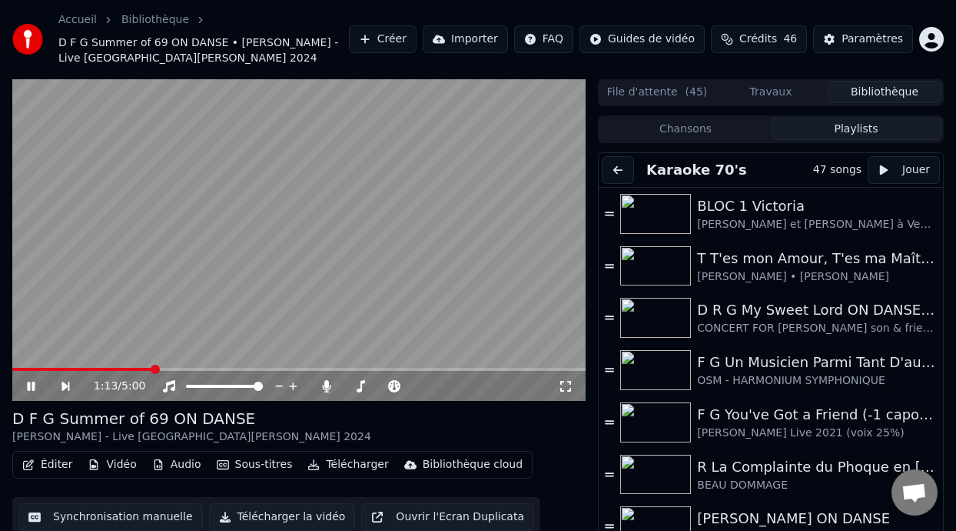
click at [30, 384] on icon at bounding box center [31, 385] width 8 height 9
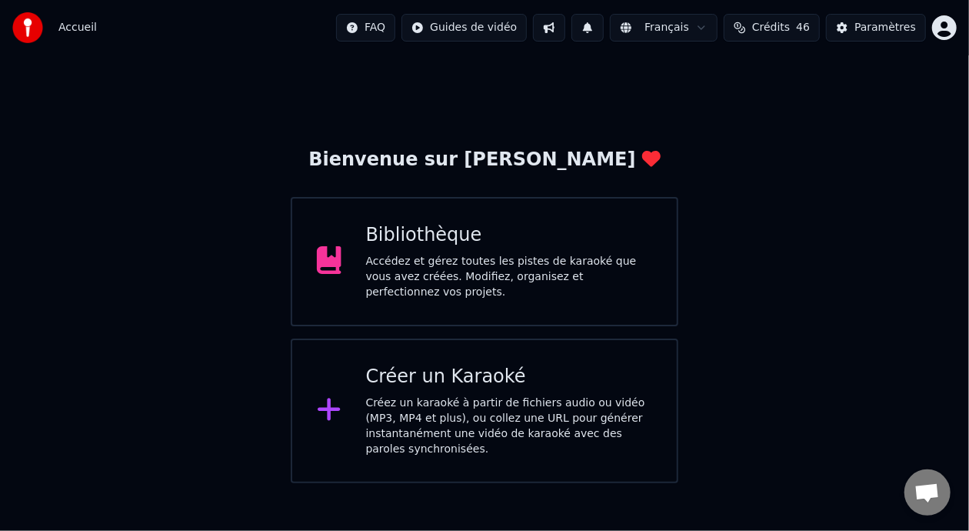
click at [560, 271] on div "Accédez et gérez toutes les pistes de karaoké que vous avez créées. Modifiez, o…" at bounding box center [509, 277] width 287 height 46
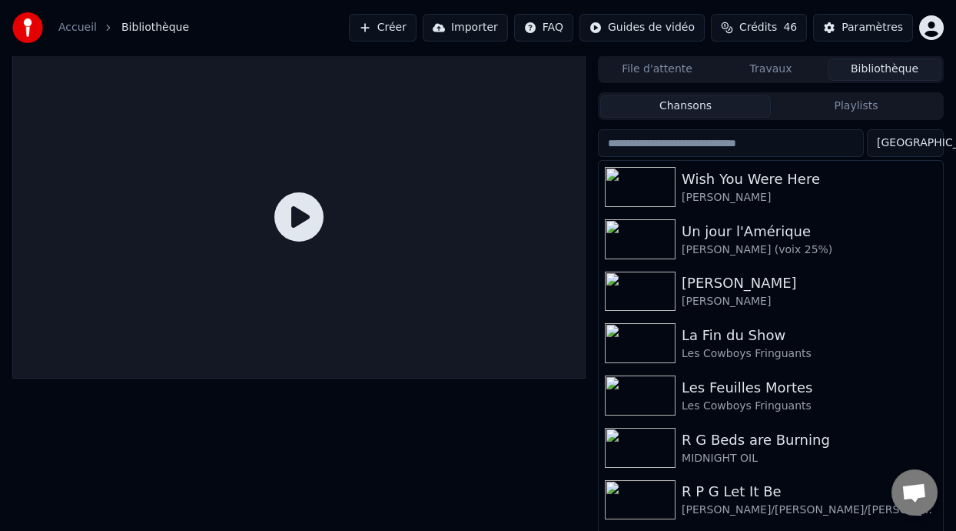
click at [876, 102] on button "Playlists" at bounding box center [856, 106] width 171 height 22
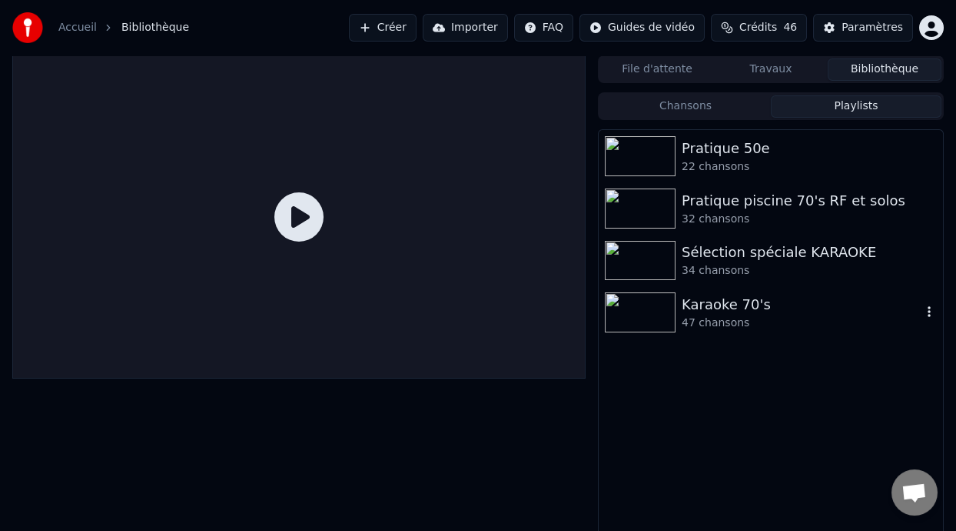
click at [735, 316] on div "47 chansons" at bounding box center [802, 322] width 240 height 15
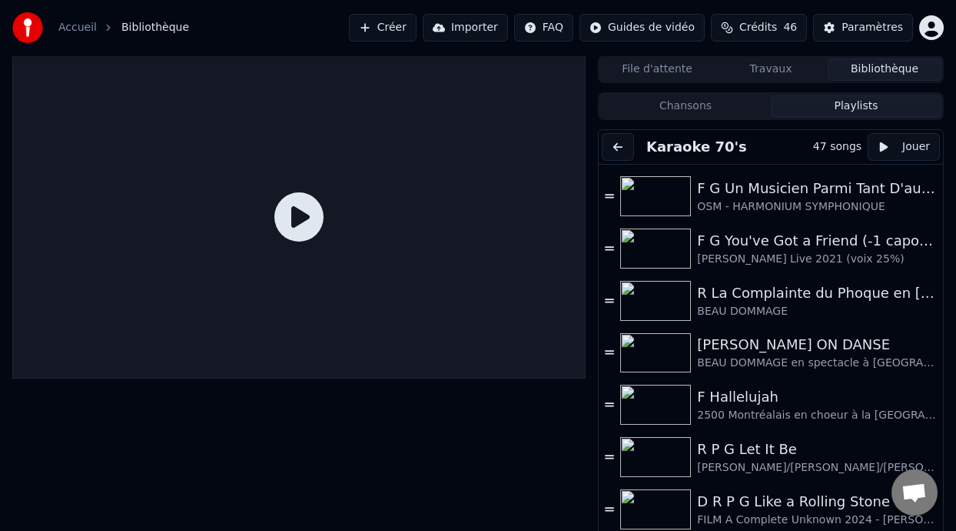
scroll to position [141, 0]
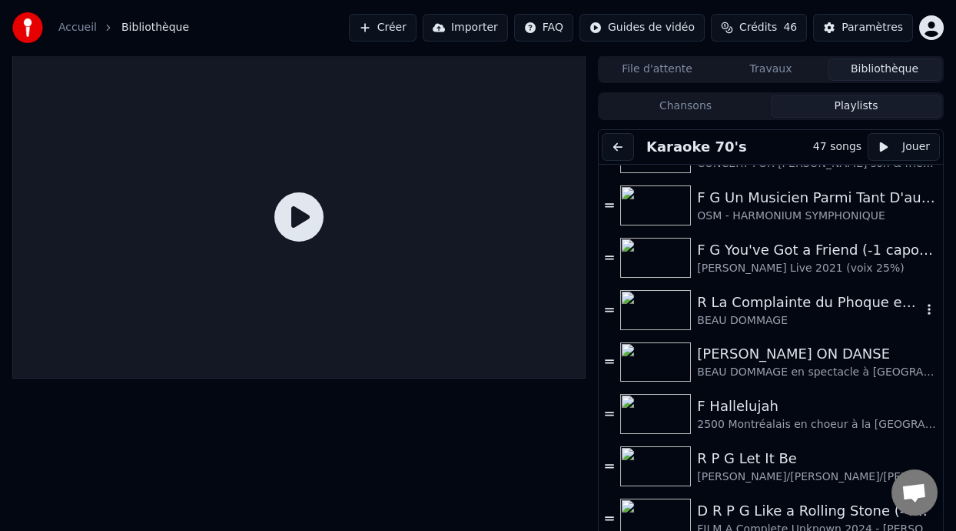
click at [783, 301] on div "R La Complainte du Phoque en [US_STATE] (ou version Karaoke mp4)" at bounding box center [809, 302] width 225 height 22
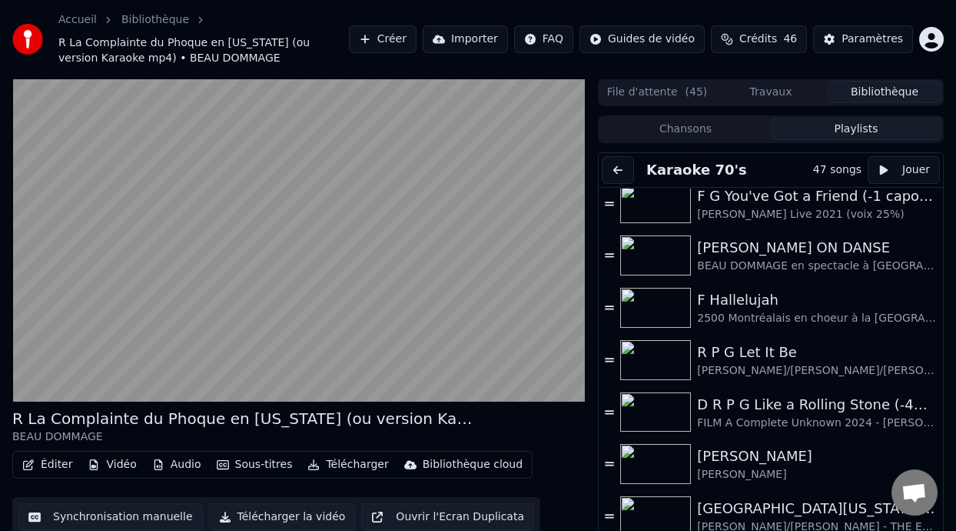
scroll to position [289, 0]
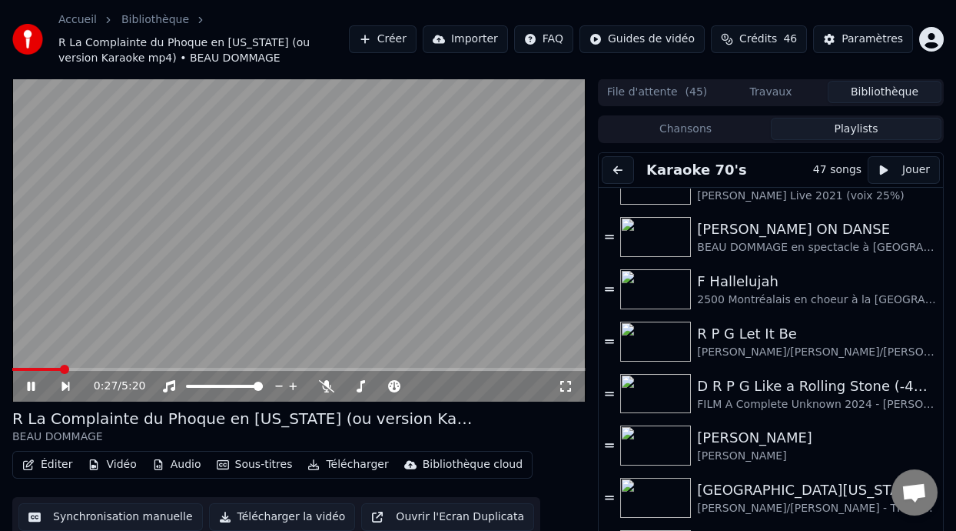
click at [33, 387] on icon at bounding box center [31, 385] width 8 height 9
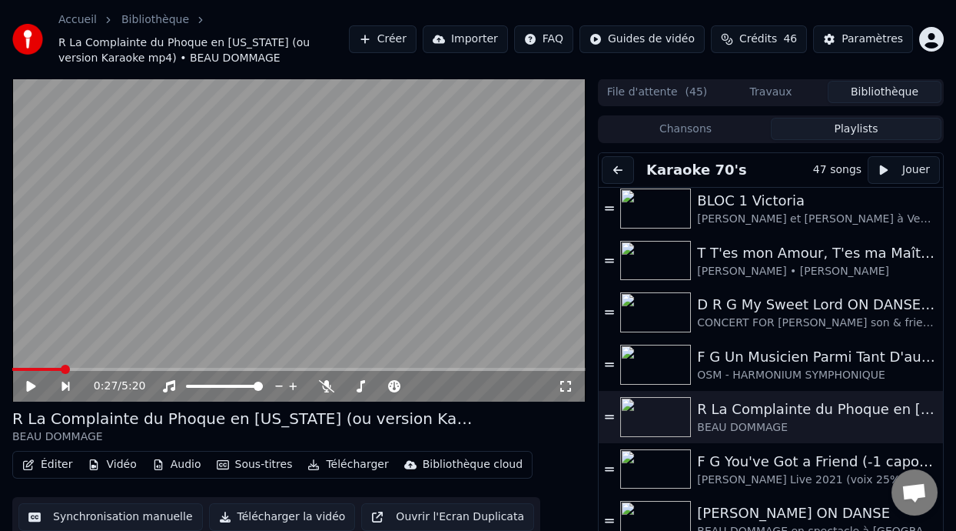
scroll to position [0, 0]
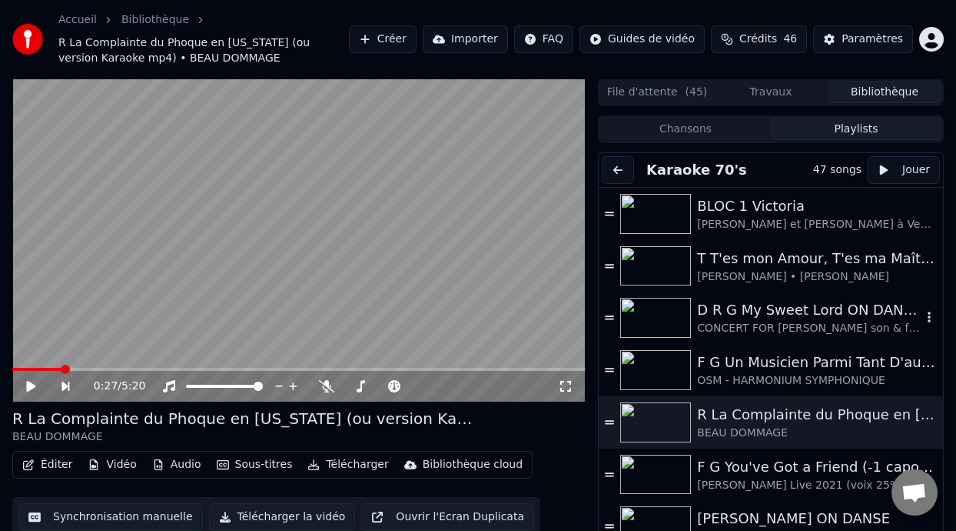
click at [776, 310] on div "D R G My Sweet Lord ON DANSE (0-2:58 capo 2)" at bounding box center [809, 310] width 225 height 22
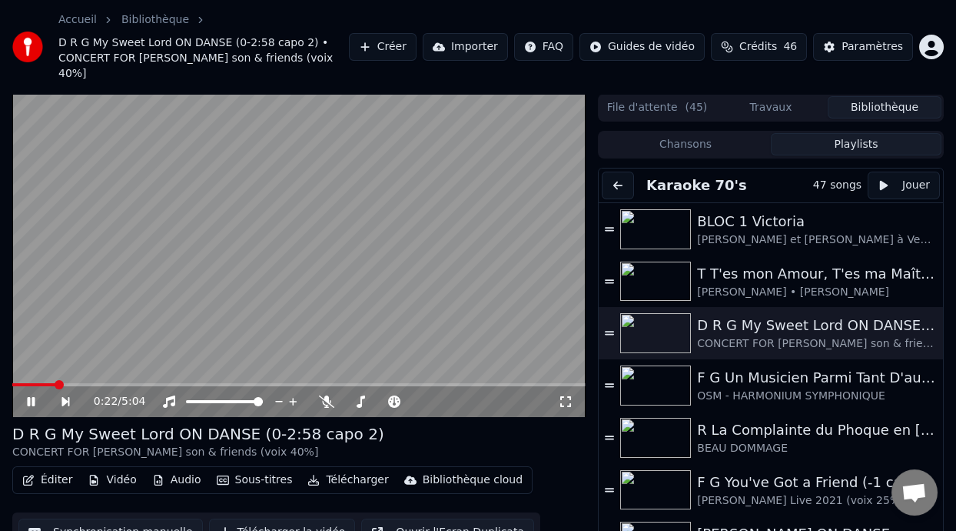
click at [30, 401] on icon at bounding box center [31, 401] width 8 height 9
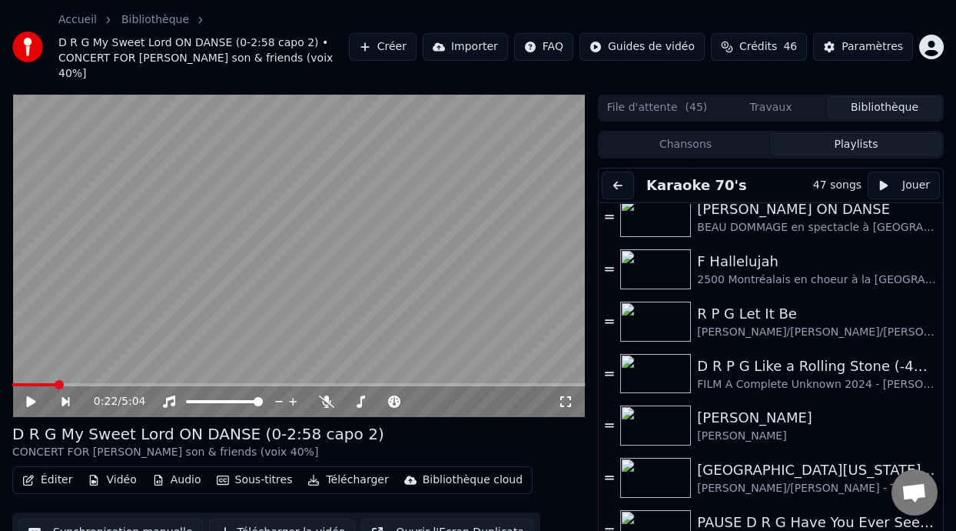
scroll to position [337, 0]
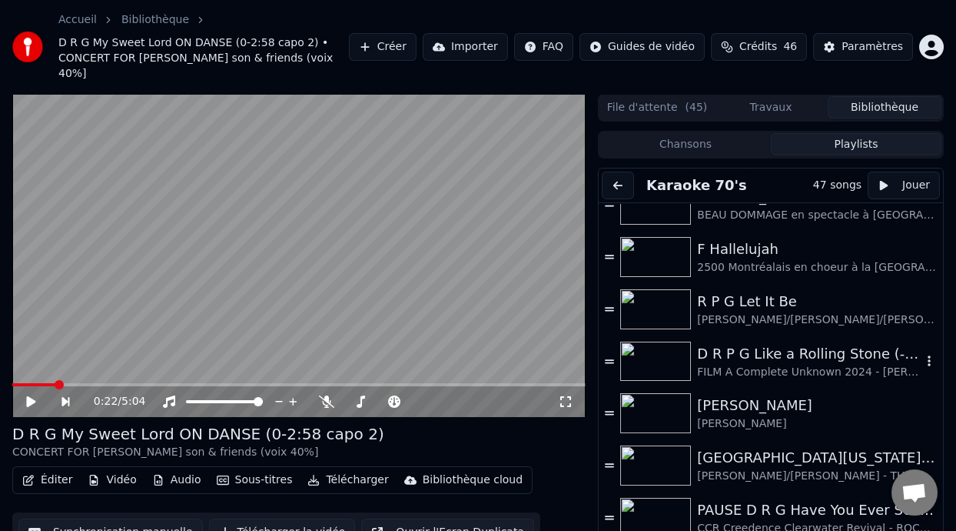
click at [773, 352] on div "D R P G Like a Rolling Stone (-4%) ON DANSE" at bounding box center [809, 354] width 225 height 22
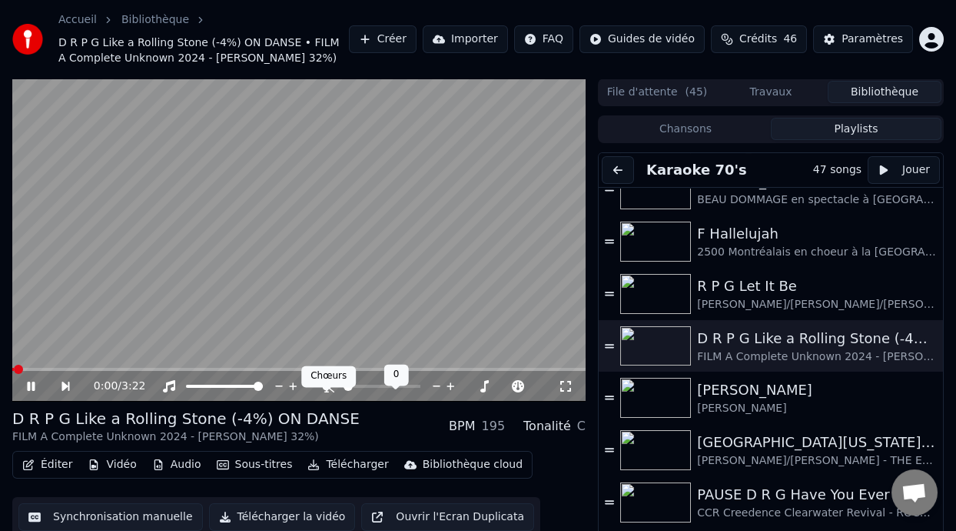
click at [322, 392] on icon at bounding box center [326, 386] width 15 height 12
click at [17, 371] on span at bounding box center [33, 369] width 42 height 3
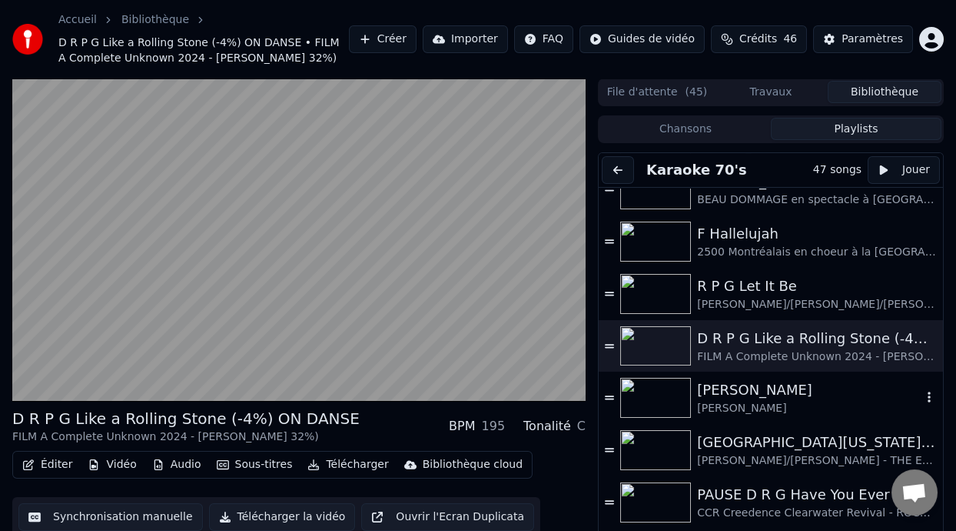
click at [752, 401] on div "[PERSON_NAME]" at bounding box center [809, 390] width 225 height 22
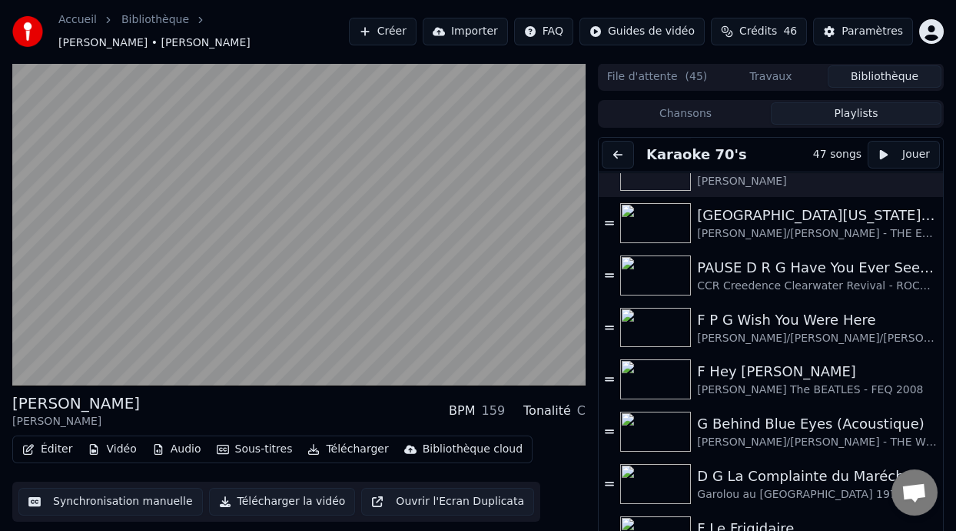
scroll to position [596, 0]
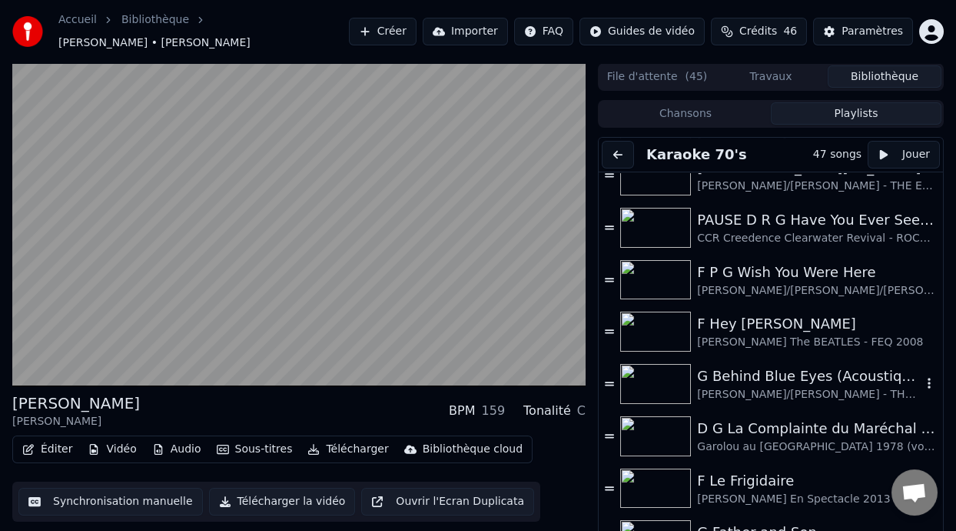
click at [794, 372] on div "G Behind Blue Eyes (Acoustique)" at bounding box center [809, 376] width 225 height 22
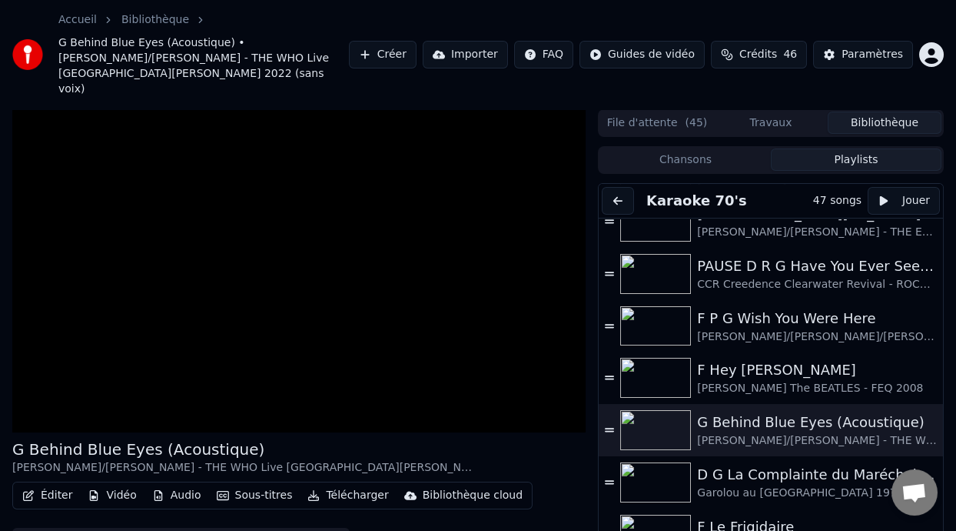
drag, startPoint x: 943, startPoint y: 284, endPoint x: 943, endPoint y: 314, distance: 29.2
click at [943, 314] on div "Karaoke 70's 47 songs Jouer BLOC 1 Victoria GAROLOU et Réginald Guay à Vedettes…" at bounding box center [771, 395] width 346 height 424
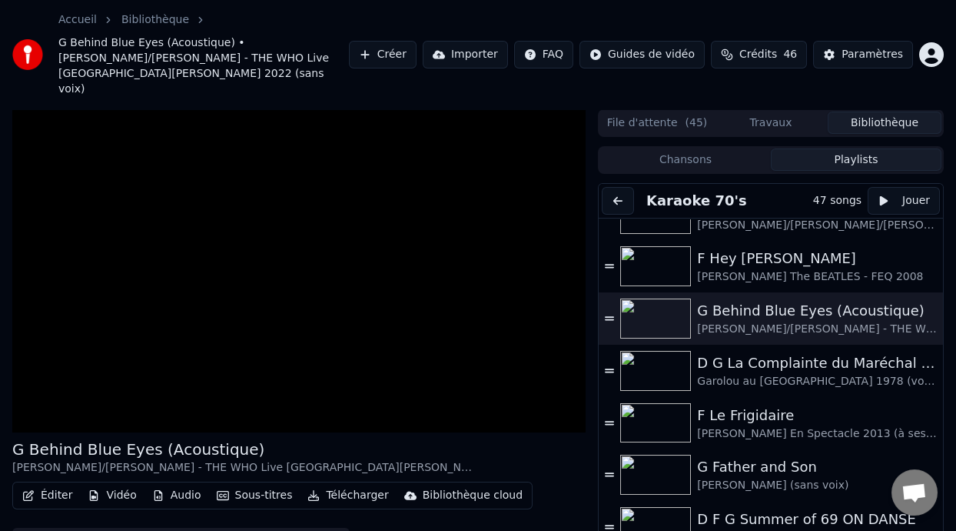
scroll to position [720, 0]
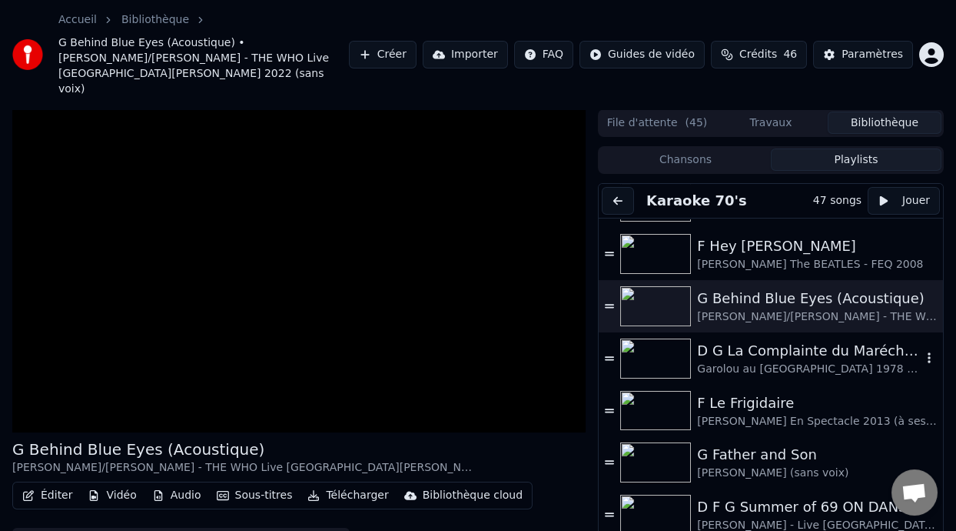
click at [774, 361] on div "Garolou au Parc Jarry 1978 (voix 40%)" at bounding box center [809, 368] width 225 height 15
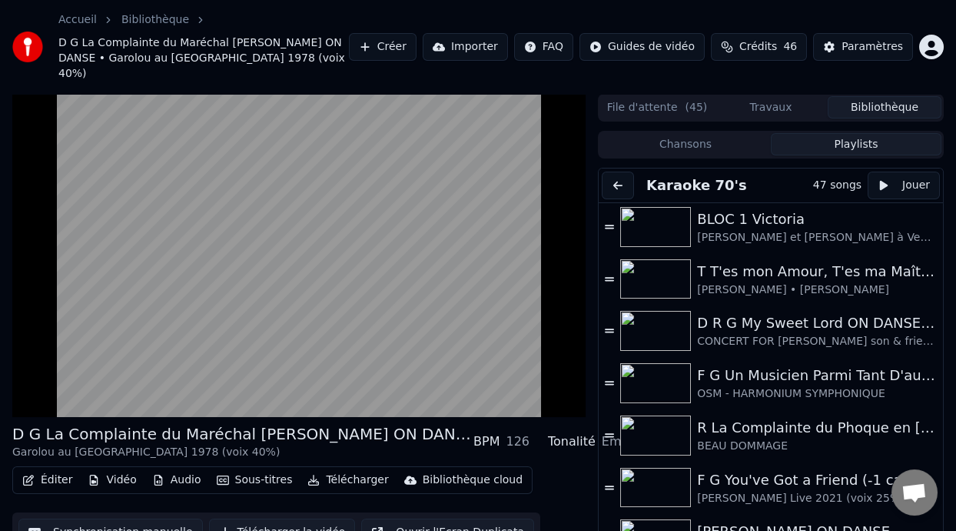
scroll to position [0, 0]
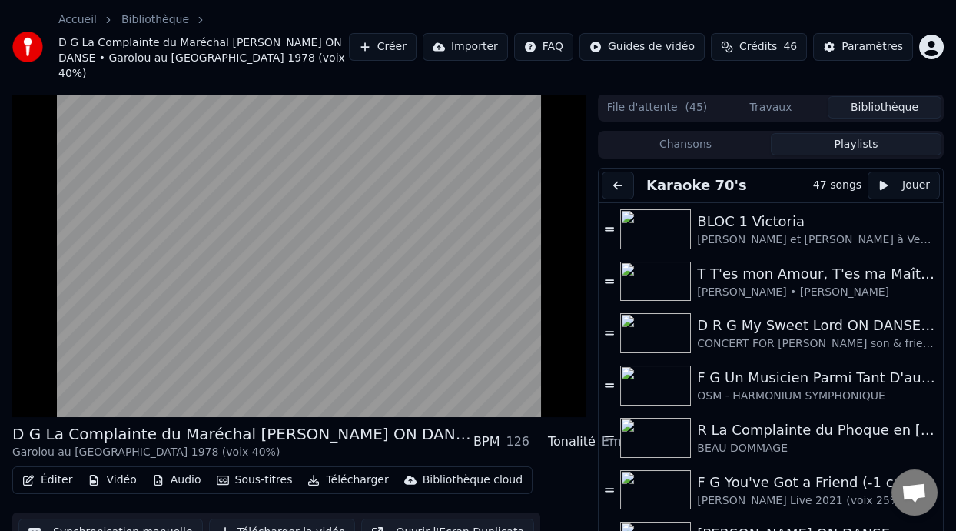
click at [554, 471] on div "Éditer Vidéo Audio Sous-titres Télécharger Bibliothèque cloud Synchronisation m…" at bounding box center [299, 509] width 574 height 86
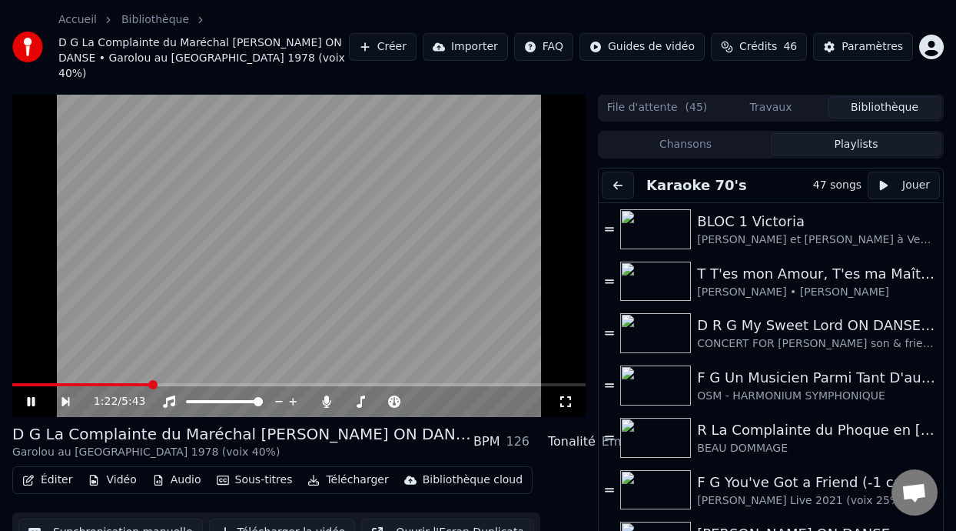
click at [145, 444] on div "Garolou au Parc Jarry 1978 (voix 40%)" at bounding box center [242, 451] width 461 height 15
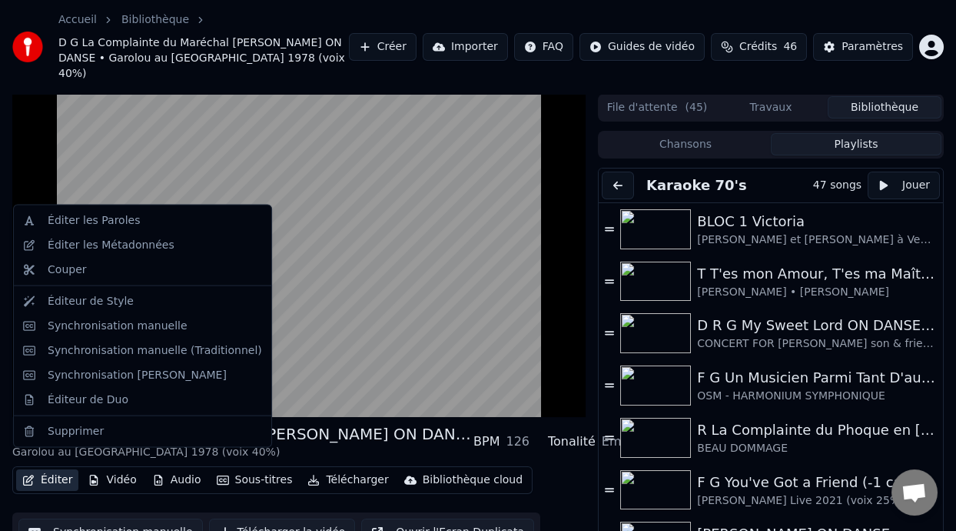
click at [59, 469] on button "Éditer" at bounding box center [47, 480] width 62 height 22
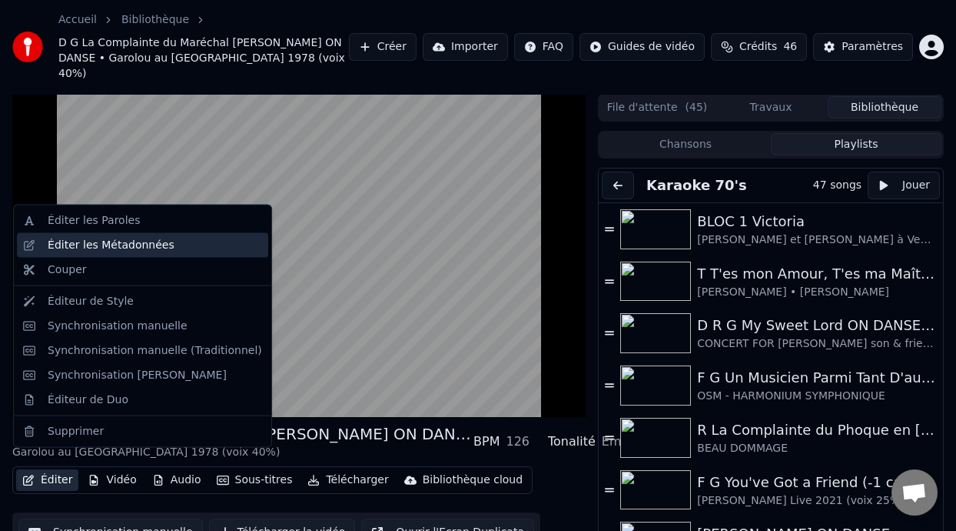
click at [144, 245] on div "Éditer les Métadonnées" at bounding box center [111, 245] width 127 height 15
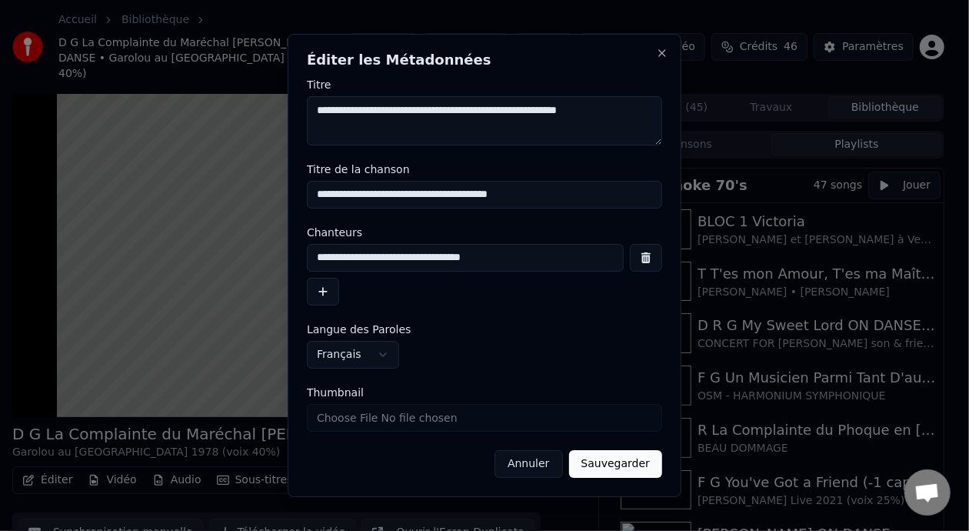
click at [450, 258] on input "**********" at bounding box center [465, 258] width 317 height 28
type input "**********"
click at [609, 470] on button "Sauvegarder" at bounding box center [615, 464] width 93 height 28
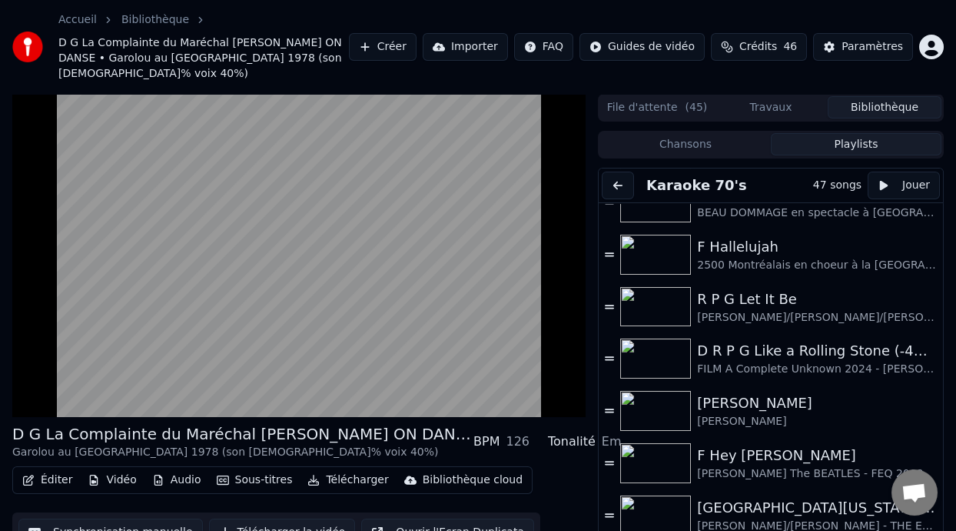
scroll to position [385, 0]
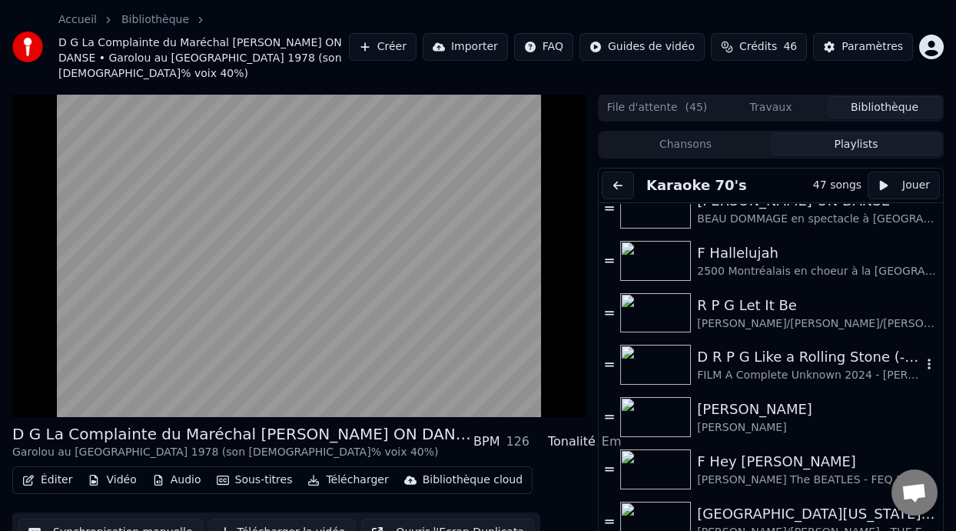
click at [922, 358] on icon "button" at bounding box center [929, 364] width 15 height 12
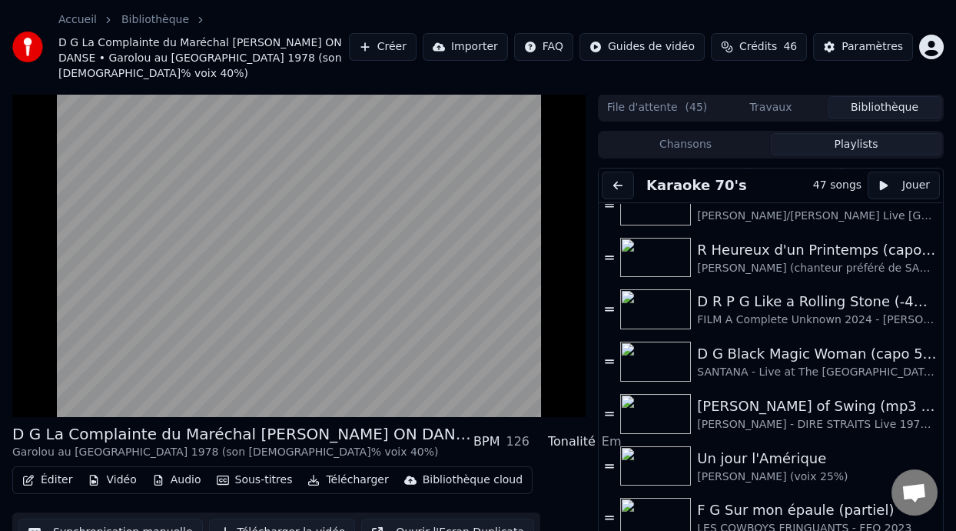
scroll to position [1069, 0]
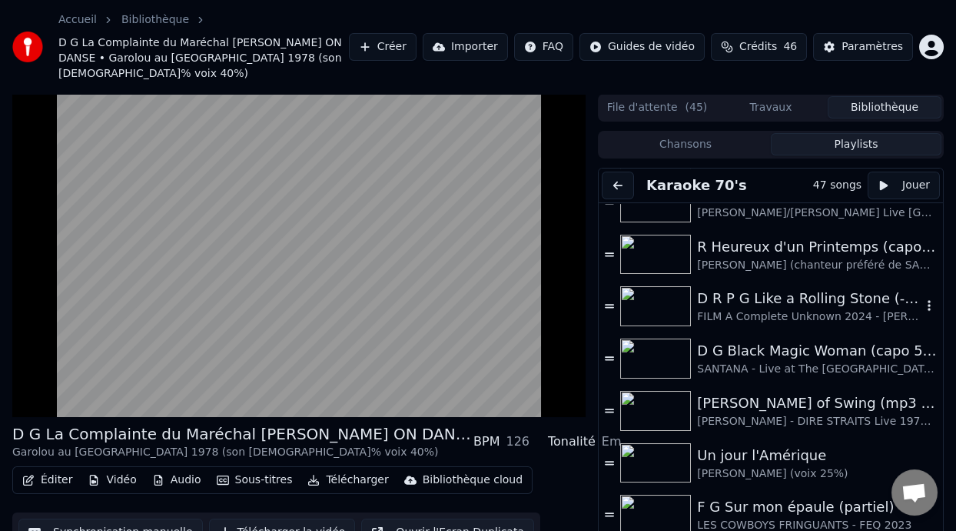
click at [800, 288] on div "D R P G Like a Rolling Stone (-4%) ON DANSE" at bounding box center [809, 299] width 225 height 22
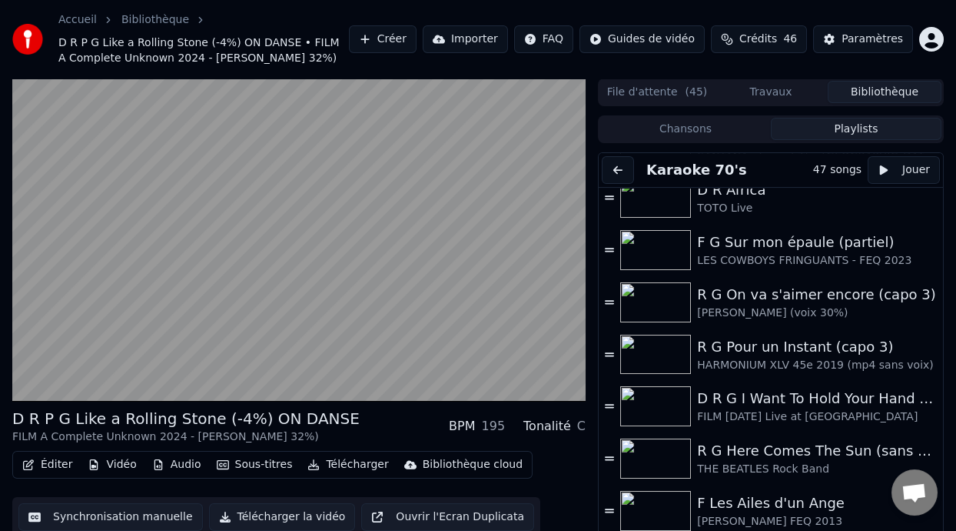
scroll to position [1364, 0]
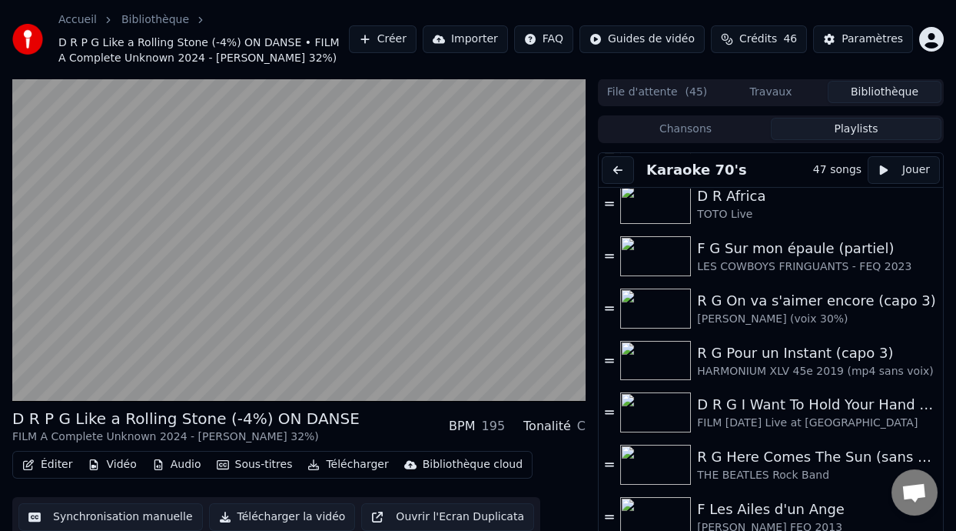
click at [945, 415] on div "D R P G Like a Rolling Stone (-4%) ON DANSE FILM A Complete Unknown 2024 - BOB …" at bounding box center [478, 327] width 956 height 498
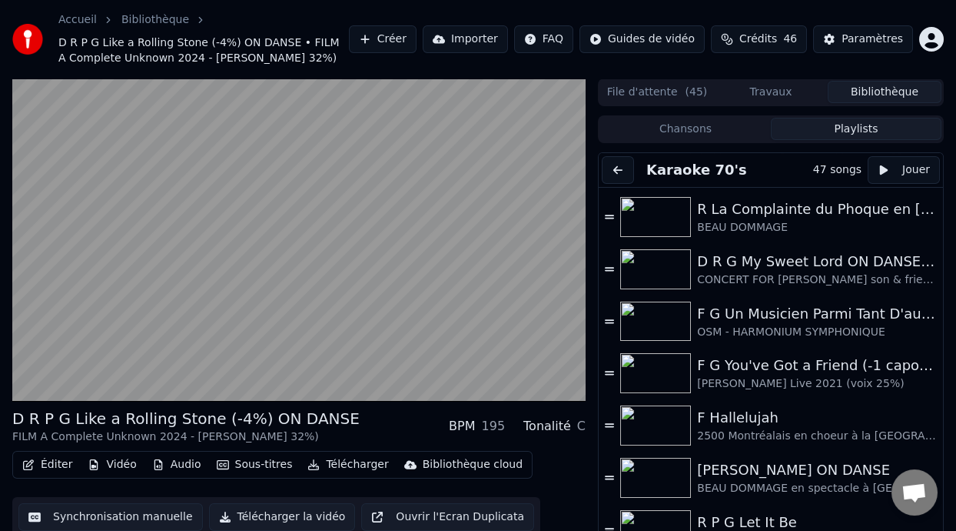
scroll to position [148, 0]
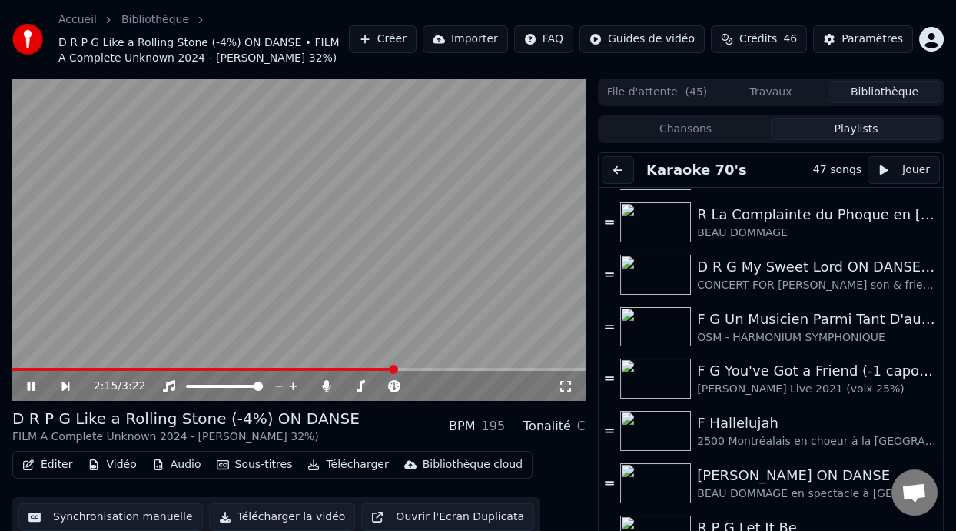
click at [35, 391] on icon at bounding box center [31, 385] width 8 height 9
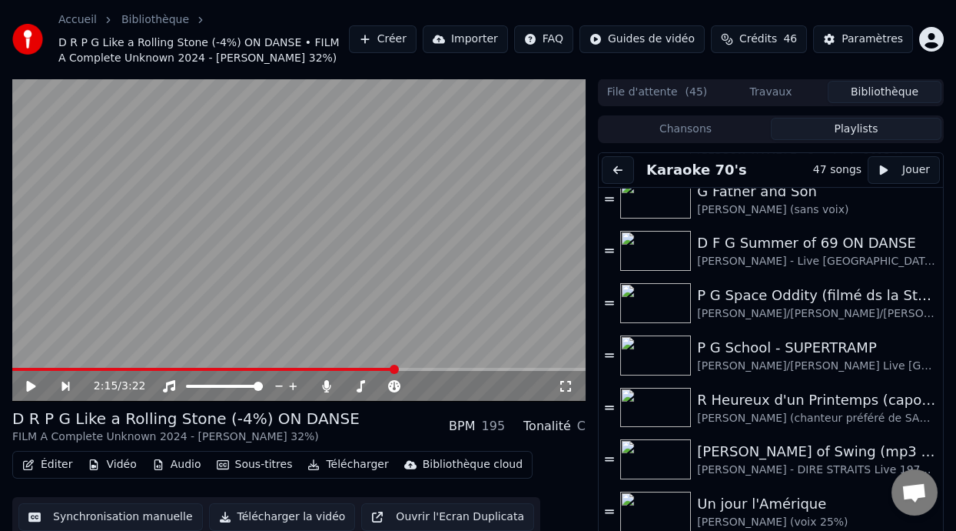
scroll to position [0, 0]
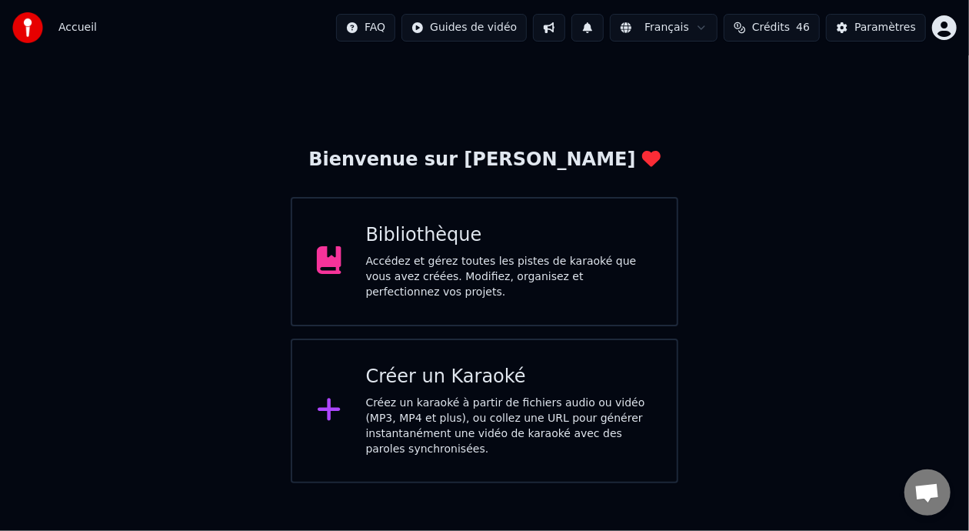
click at [593, 275] on div "Accédez et gérez toutes les pistes de karaoké que vous avez créées. Modifiez, o…" at bounding box center [509, 277] width 287 height 46
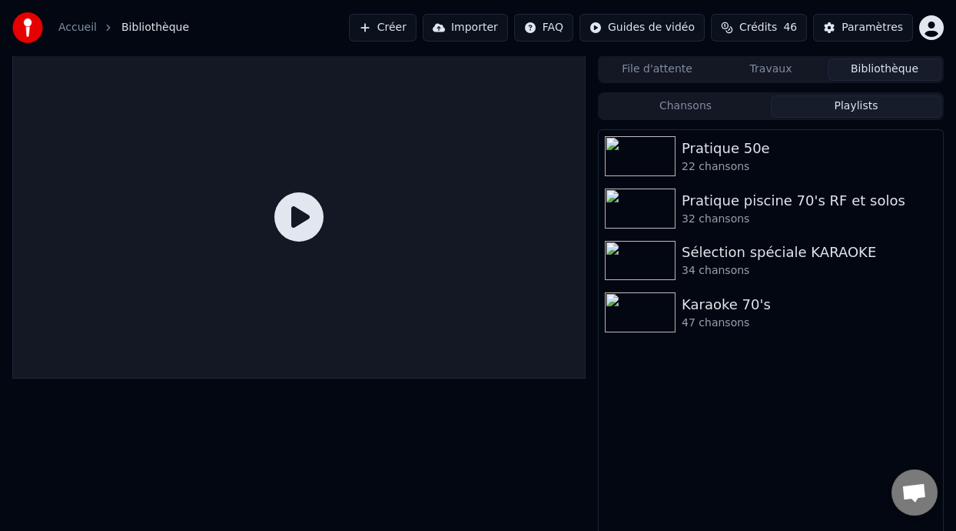
click at [863, 104] on button "Playlists" at bounding box center [856, 106] width 171 height 22
click at [733, 312] on div "Karaoke 70's" at bounding box center [802, 305] width 240 height 22
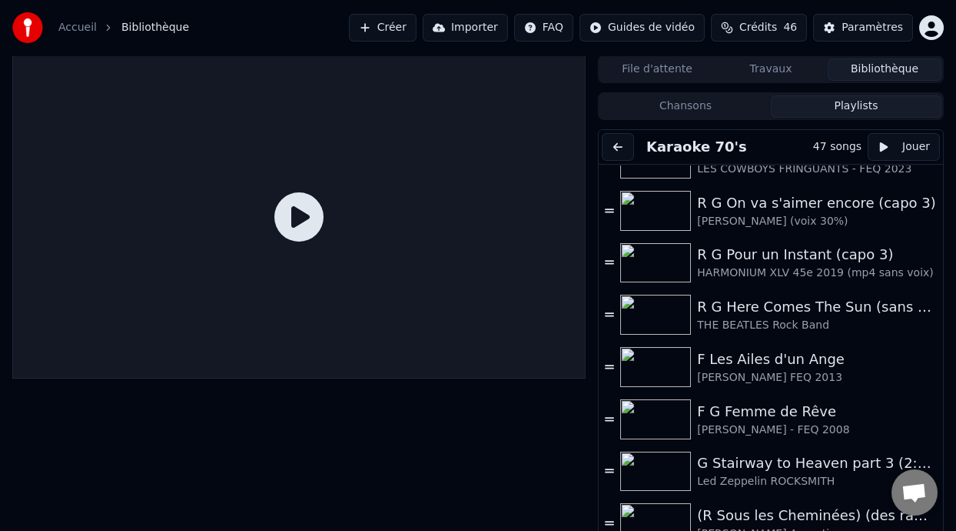
scroll to position [1582, 0]
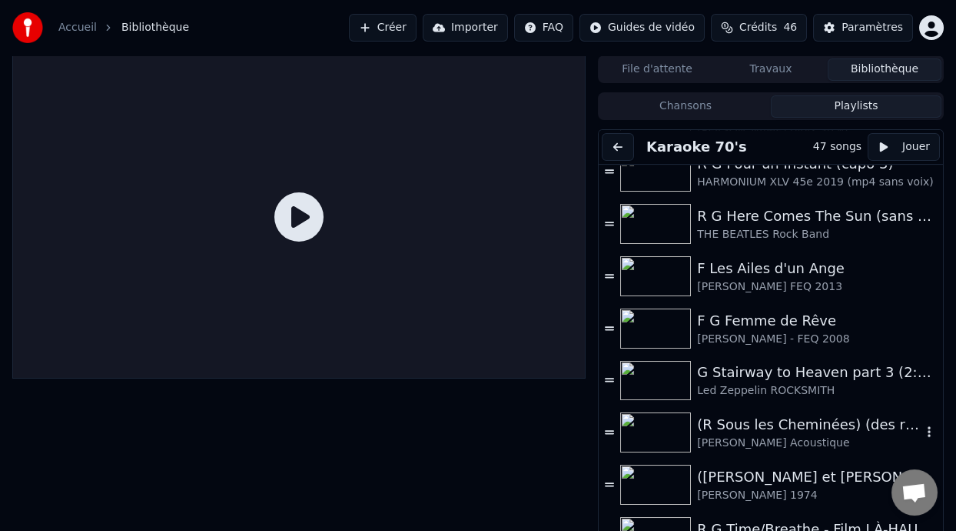
click at [800, 432] on div "(R Sous les Cheminées) (des raffineries de [GEOGRAPHIC_DATA] où il a grandi)" at bounding box center [809, 425] width 225 height 22
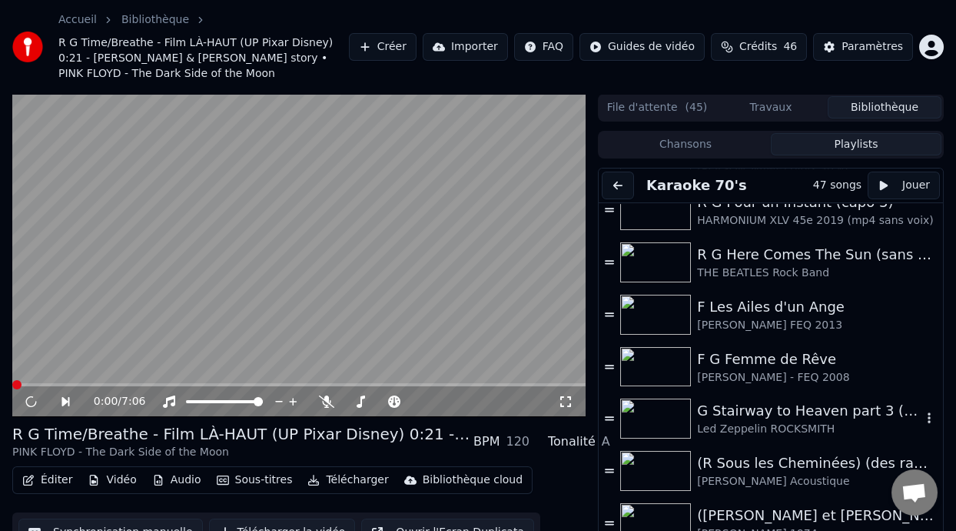
click at [800, 432] on div "Led Zeppelin ROCKSMITH" at bounding box center [809, 428] width 225 height 15
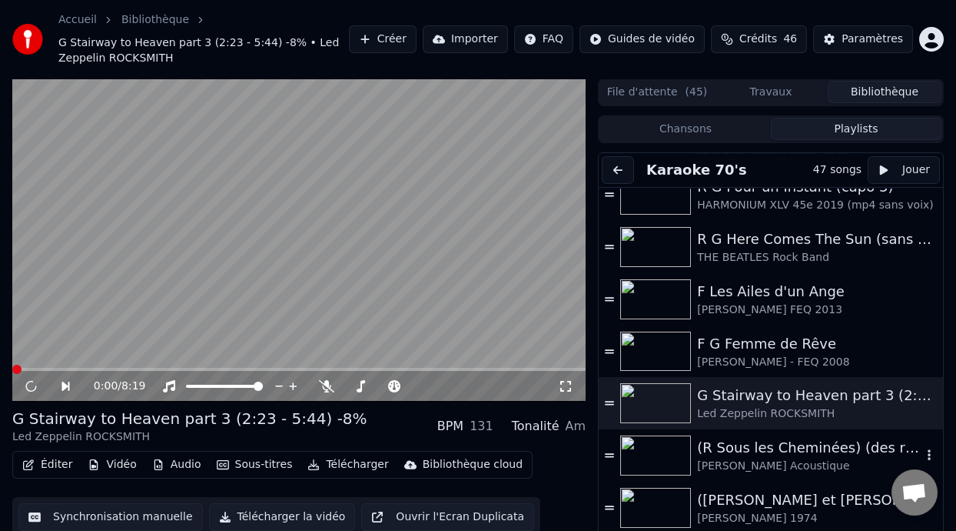
click at [799, 456] on div "(R Sous les Cheminées) (des raffineries de [GEOGRAPHIC_DATA] où il a grandi)" at bounding box center [809, 448] width 225 height 22
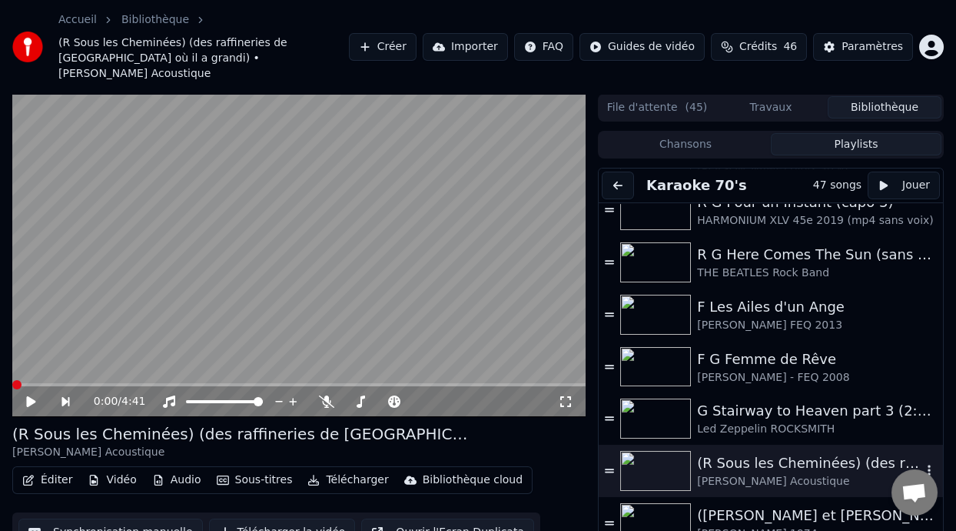
click at [799, 456] on div "(R Sous les Cheminées) (des raffineries de [GEOGRAPHIC_DATA] où il a grandi)" at bounding box center [809, 463] width 225 height 22
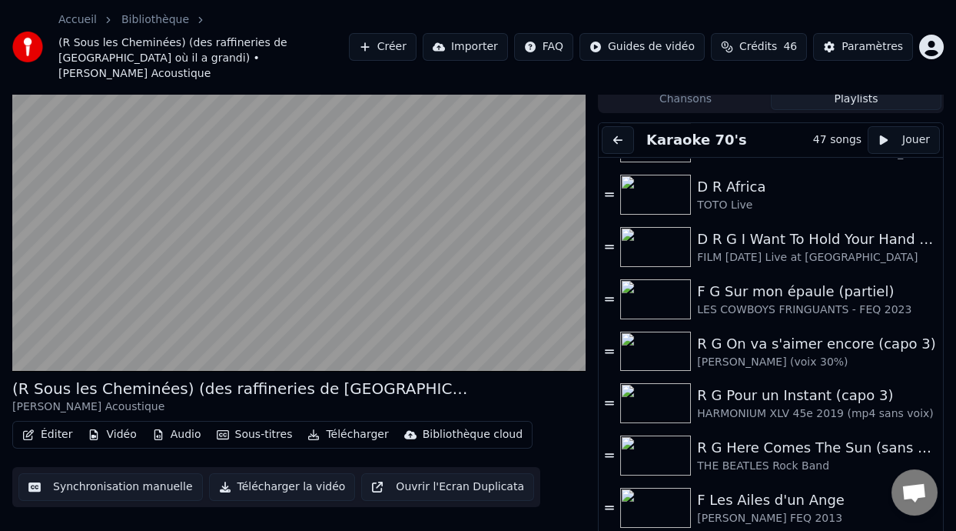
scroll to position [1334, 0]
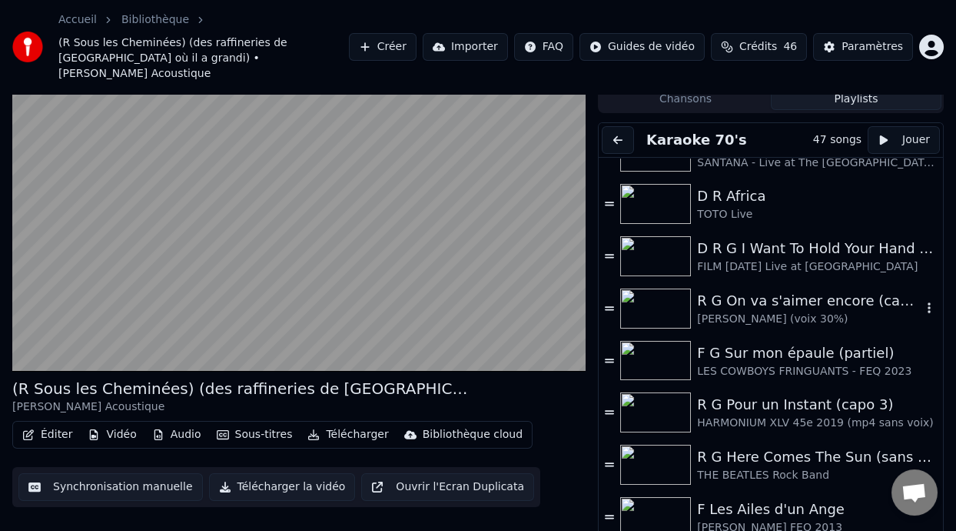
click at [763, 290] on div "R G On va s'aimer encore (capo 3)" at bounding box center [809, 301] width 225 height 22
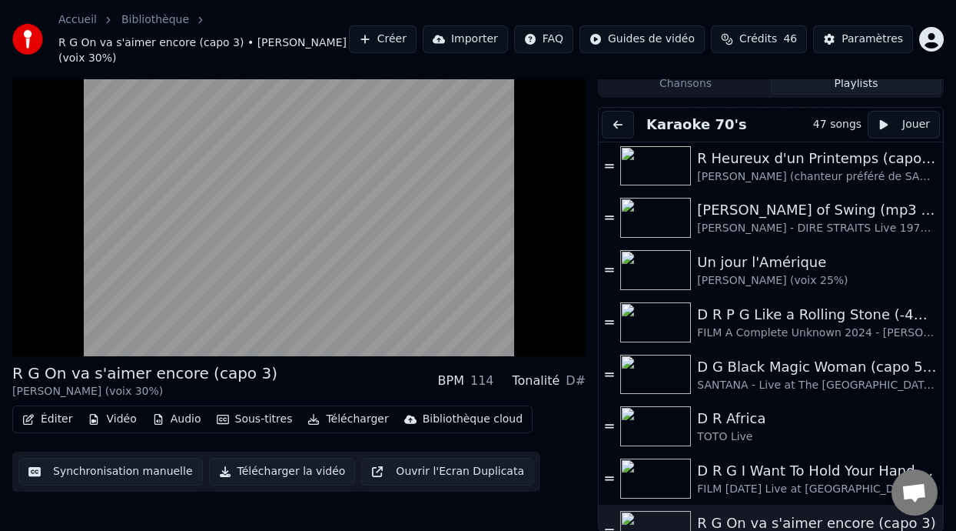
scroll to position [1087, 0]
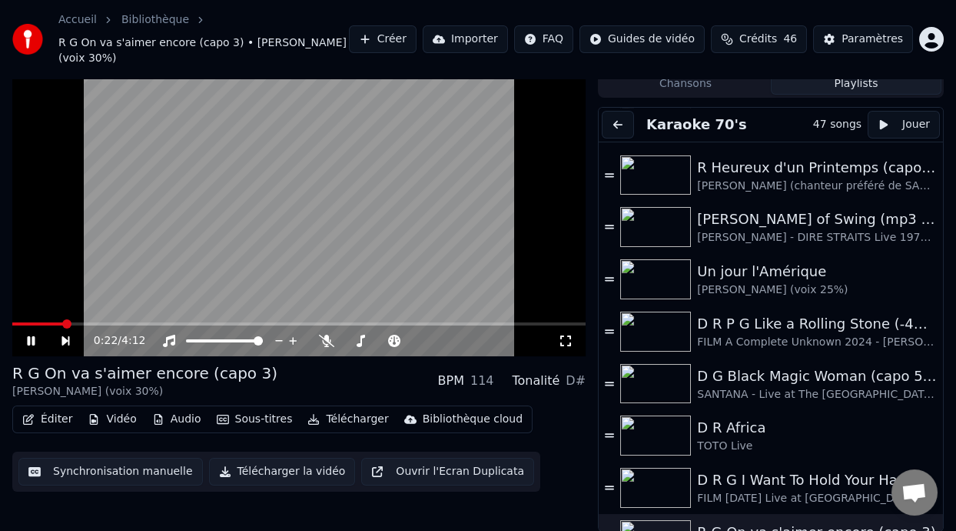
click at [30, 336] on icon at bounding box center [42, 340] width 35 height 12
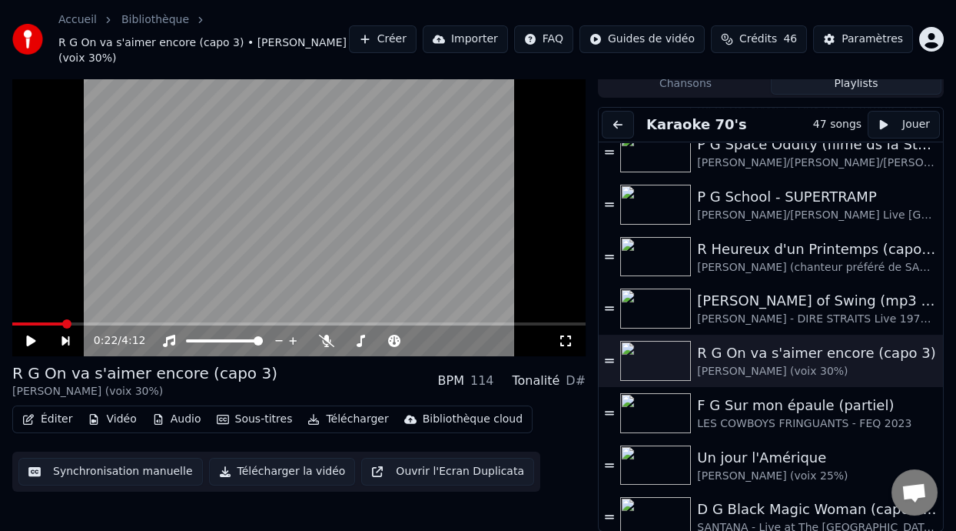
scroll to position [997, 0]
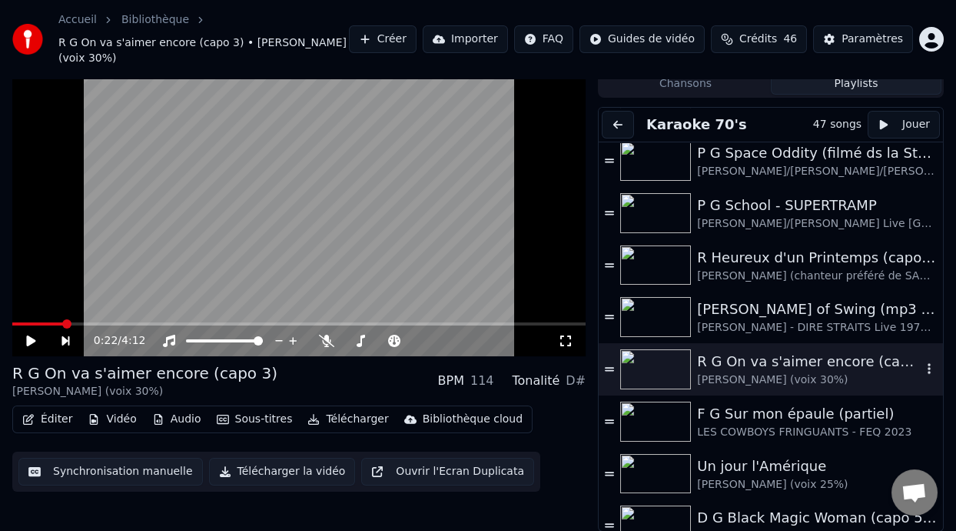
click at [774, 368] on div "R G On va s'aimer encore (capo 3)" at bounding box center [809, 362] width 225 height 22
click at [326, 336] on icon at bounding box center [326, 340] width 15 height 12
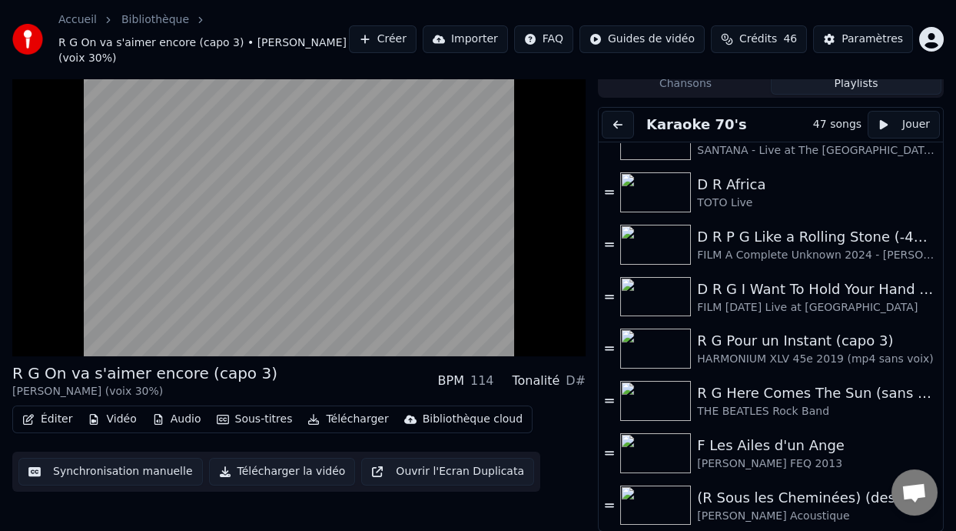
scroll to position [1389, 0]
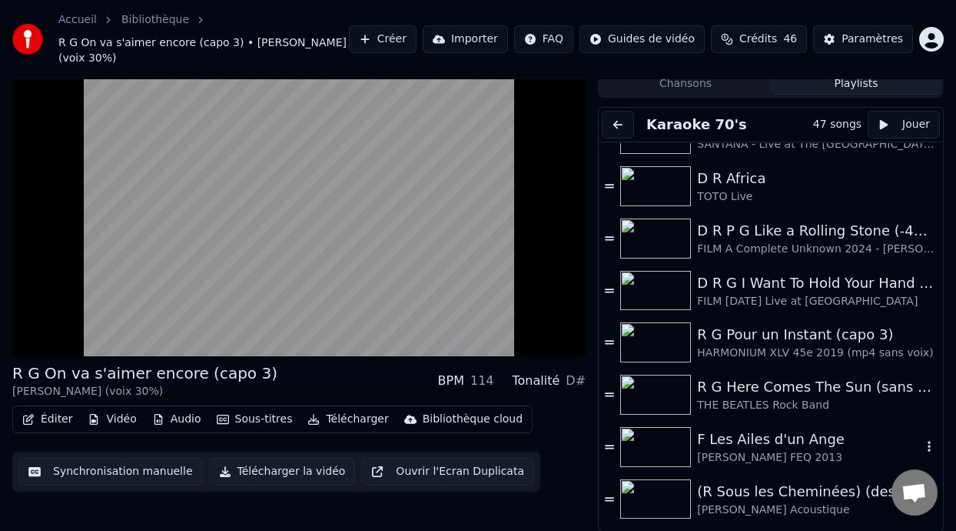
click at [791, 435] on div "F Les Ailes d'un Ange" at bounding box center [809, 439] width 225 height 22
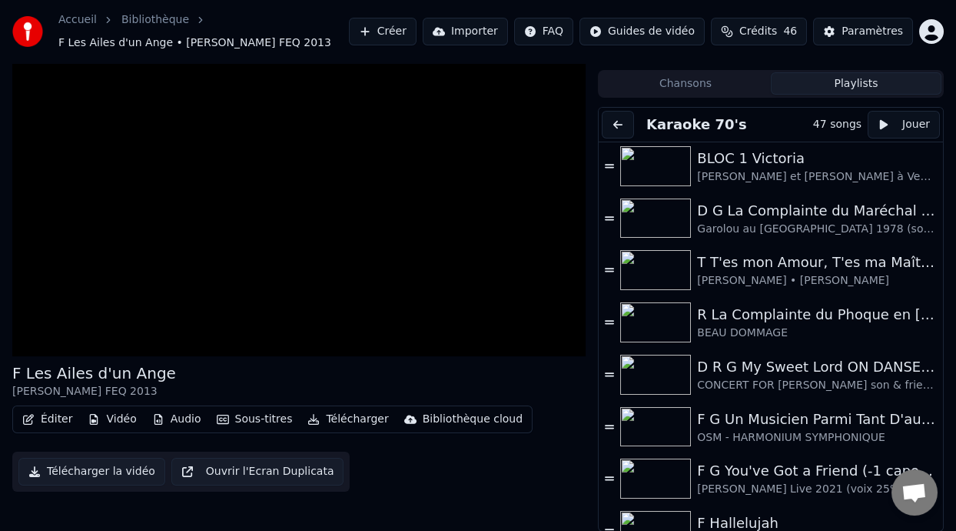
scroll to position [0, 0]
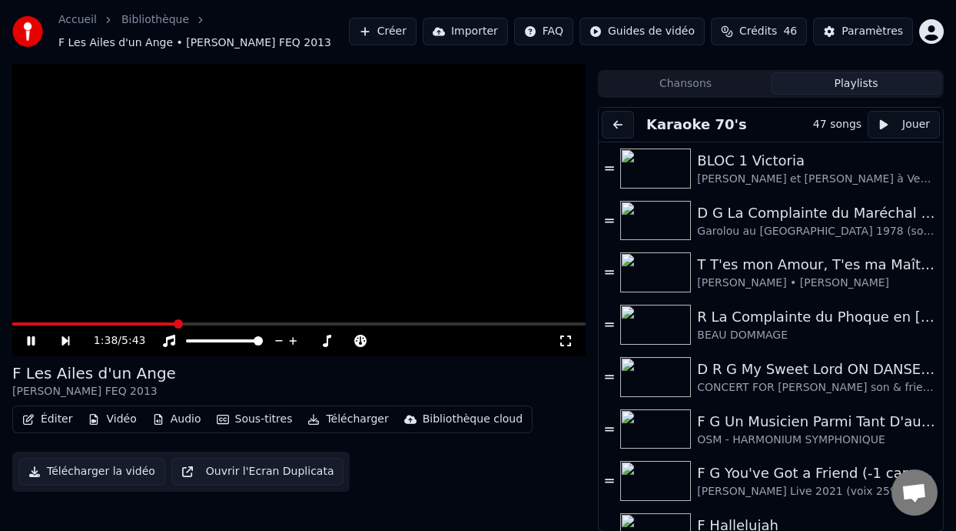
click at [32, 338] on icon at bounding box center [42, 340] width 35 height 12
click at [730, 221] on div "D G La Complainte du Maréchal [PERSON_NAME] ON DANSE" at bounding box center [809, 213] width 225 height 22
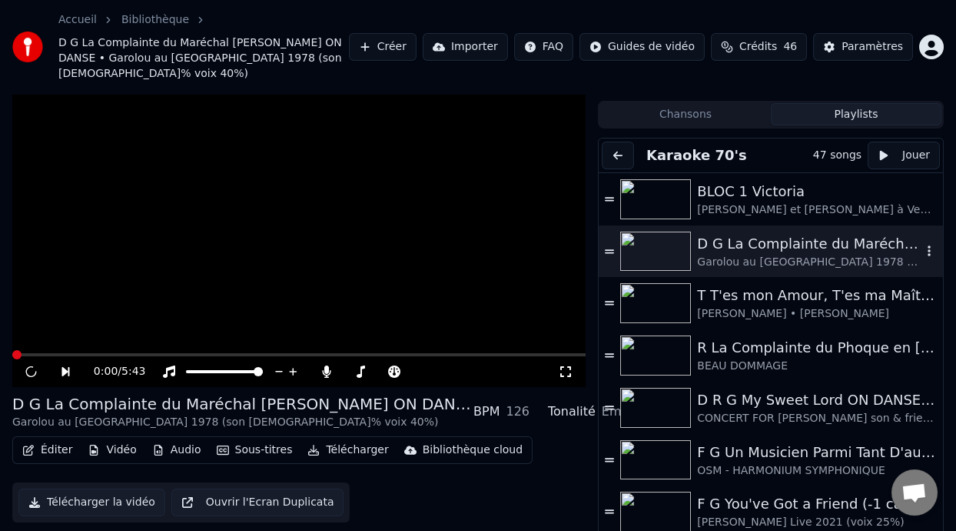
scroll to position [45, 0]
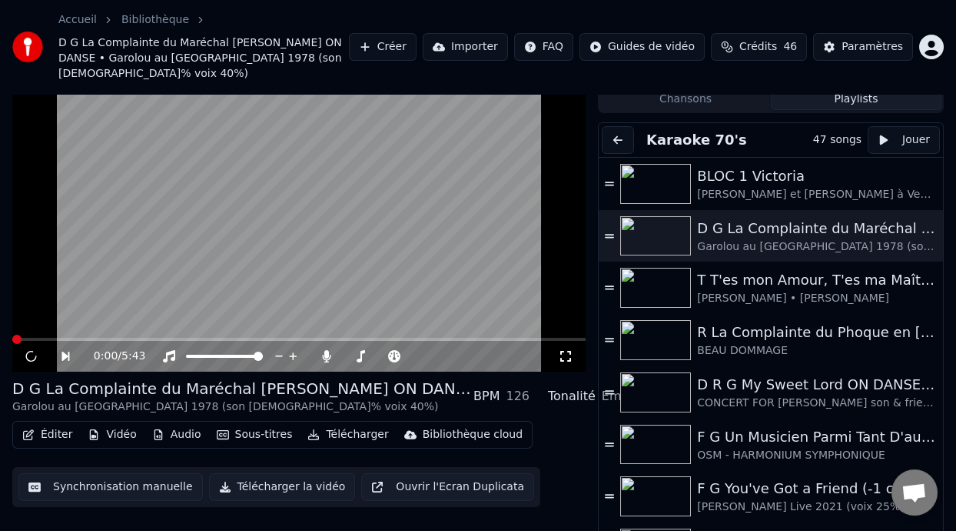
click at [55, 424] on button "Éditer" at bounding box center [47, 435] width 62 height 22
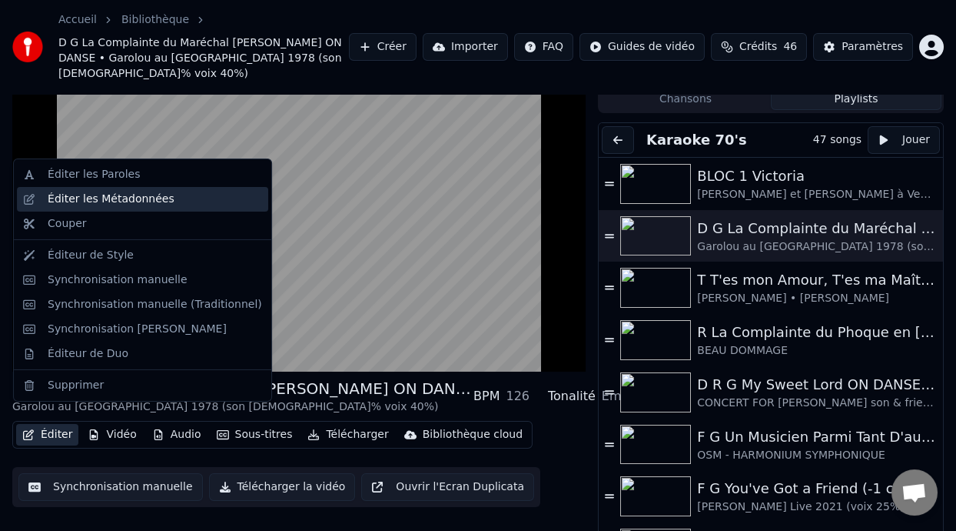
click at [157, 198] on div "Éditer les Métadonnées" at bounding box center [111, 198] width 127 height 15
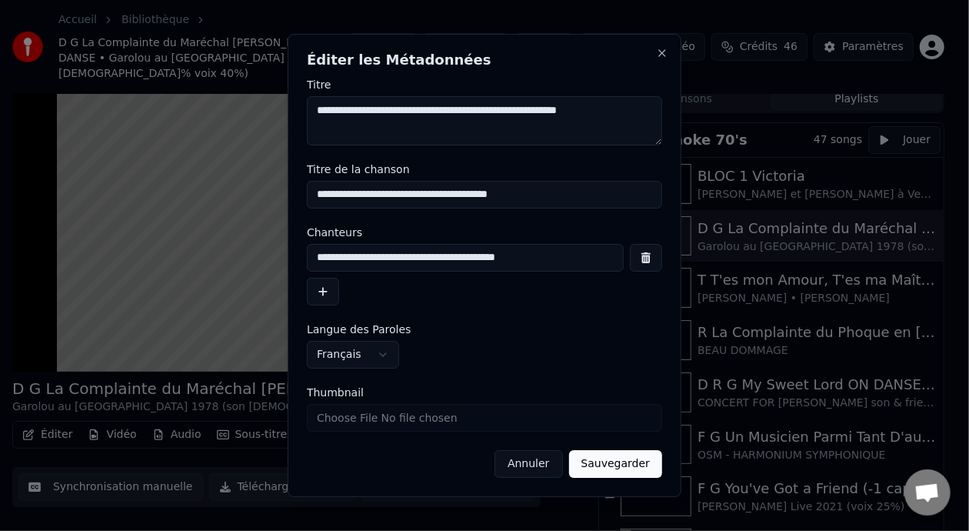
click at [353, 261] on input "**********" at bounding box center [465, 258] width 317 height 28
type input "**********"
click at [621, 464] on button "Sauvegarder" at bounding box center [615, 464] width 93 height 28
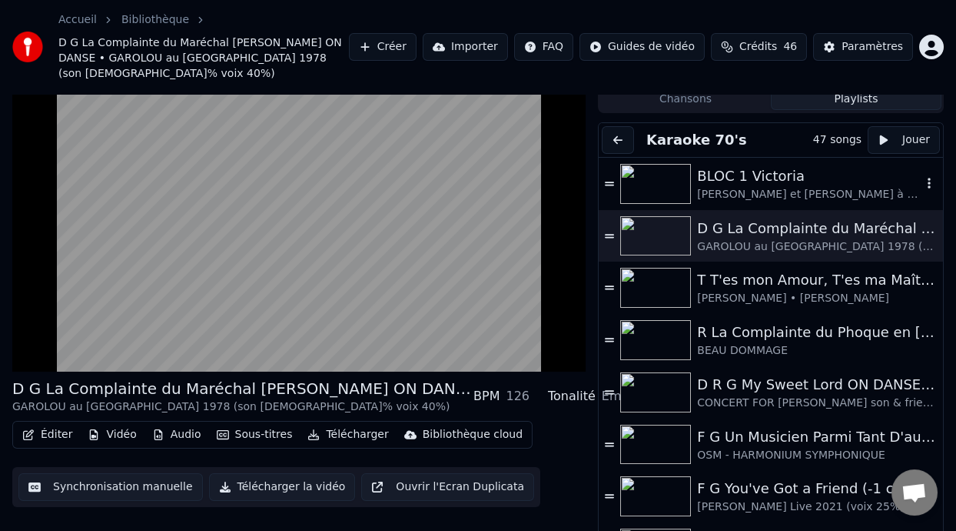
click at [744, 168] on div "BLOC 1 Victoria" at bounding box center [809, 176] width 225 height 22
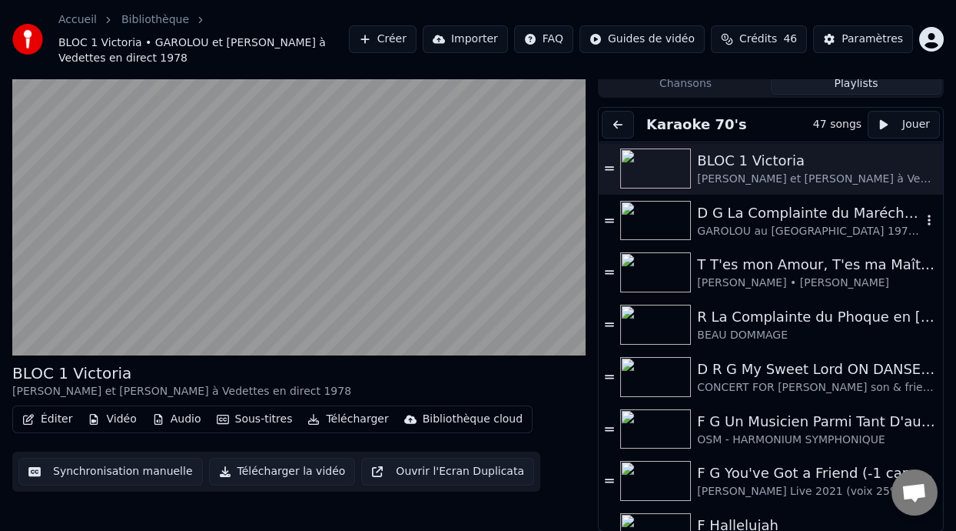
click at [783, 216] on div "D G La Complainte du Maréchal [PERSON_NAME] ON DANSE" at bounding box center [809, 213] width 225 height 22
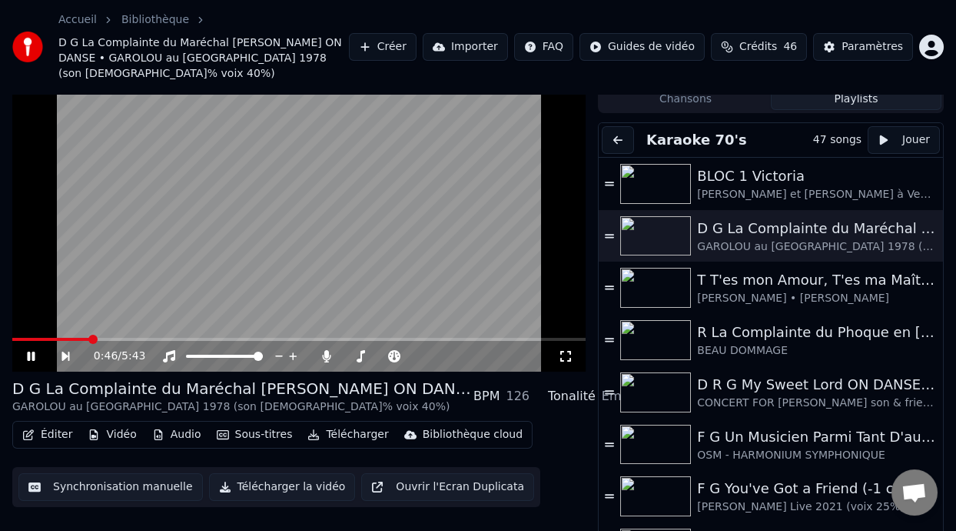
click at [571, 350] on icon at bounding box center [565, 356] width 15 height 12
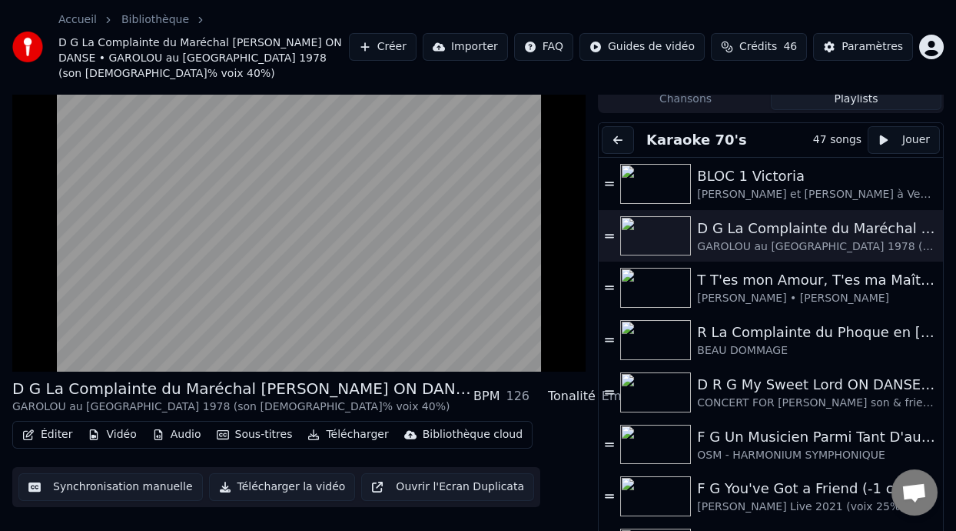
click at [566, 424] on div "Éditer Vidéo Audio Sous-titres Télécharger Bibliothèque cloud Synchronisation m…" at bounding box center [299, 464] width 574 height 86
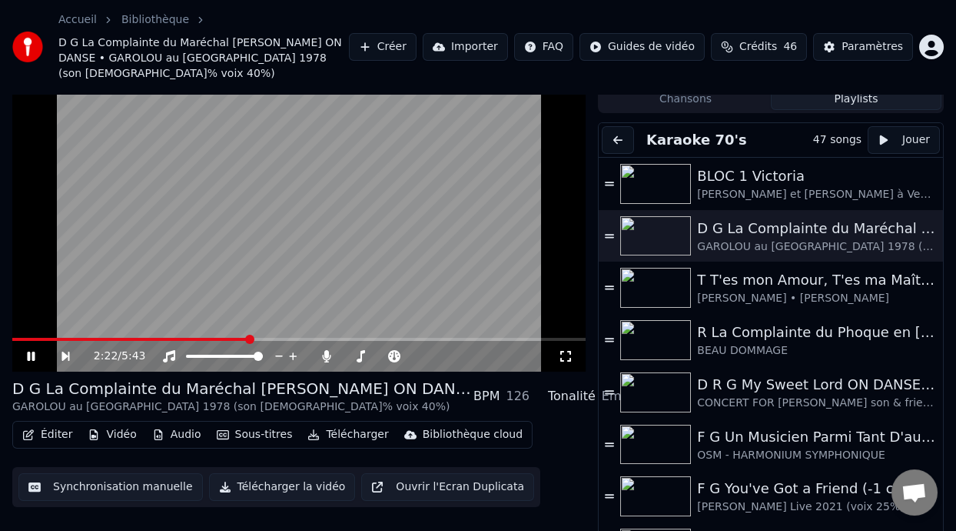
click at [29, 351] on icon at bounding box center [31, 355] width 8 height 9
click at [60, 424] on button "Éditer" at bounding box center [47, 435] width 62 height 22
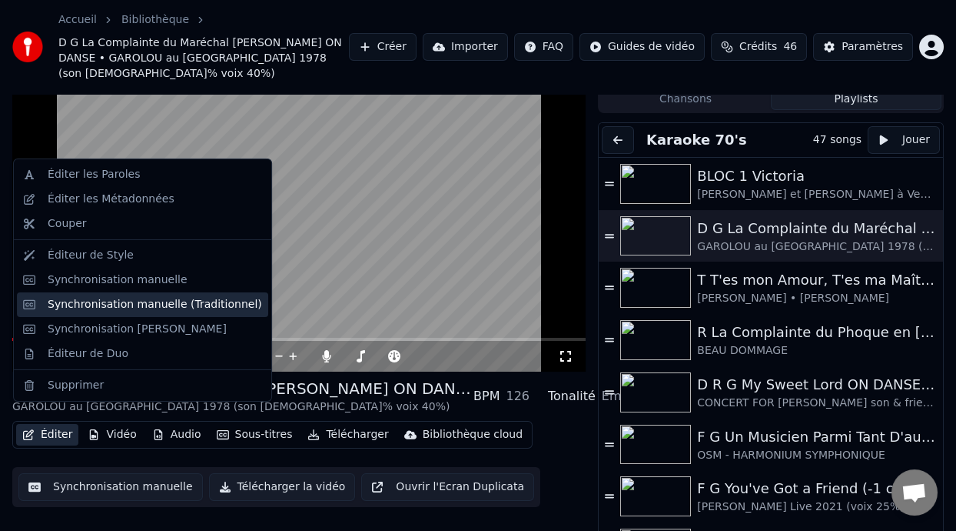
click at [158, 304] on div "Synchronisation manuelle (Traditionnel)" at bounding box center [155, 304] width 215 height 15
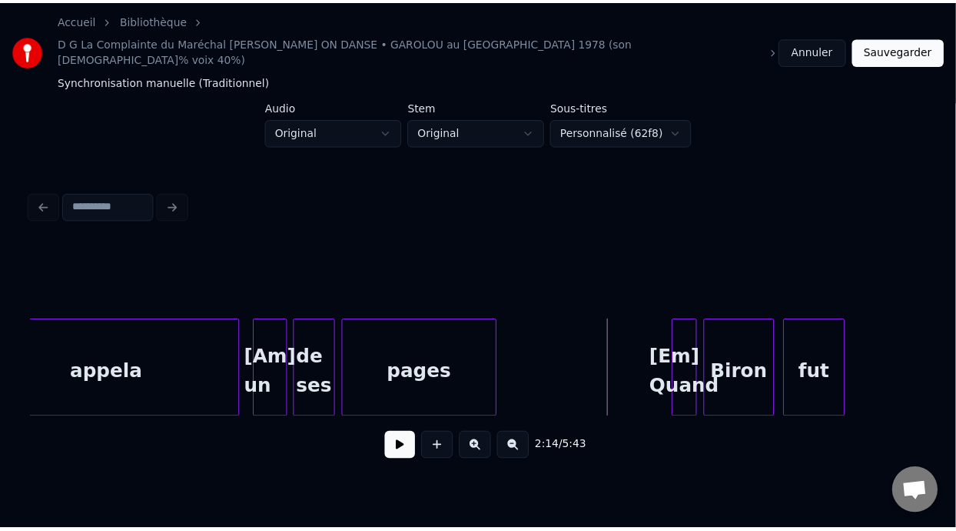
scroll to position [0, 14832]
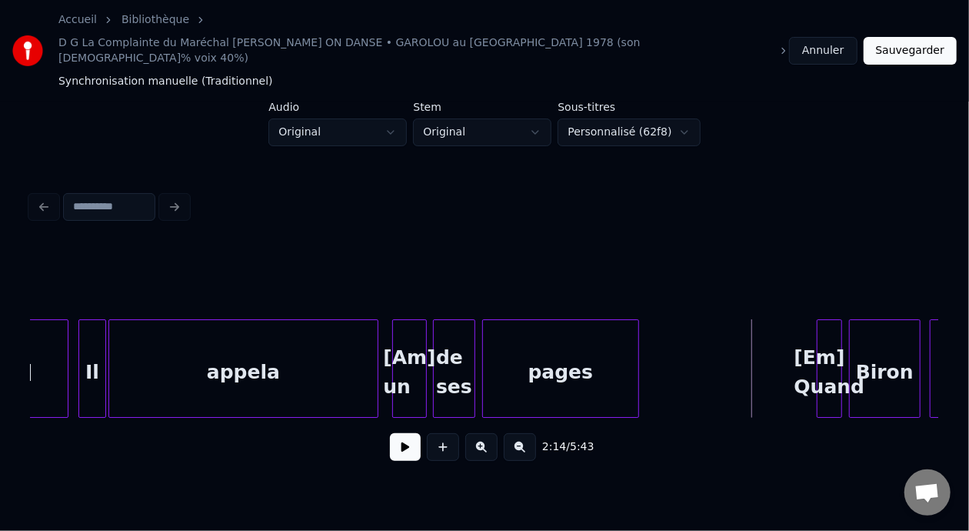
click at [408, 320] on div "[Am] un" at bounding box center [409, 372] width 33 height 105
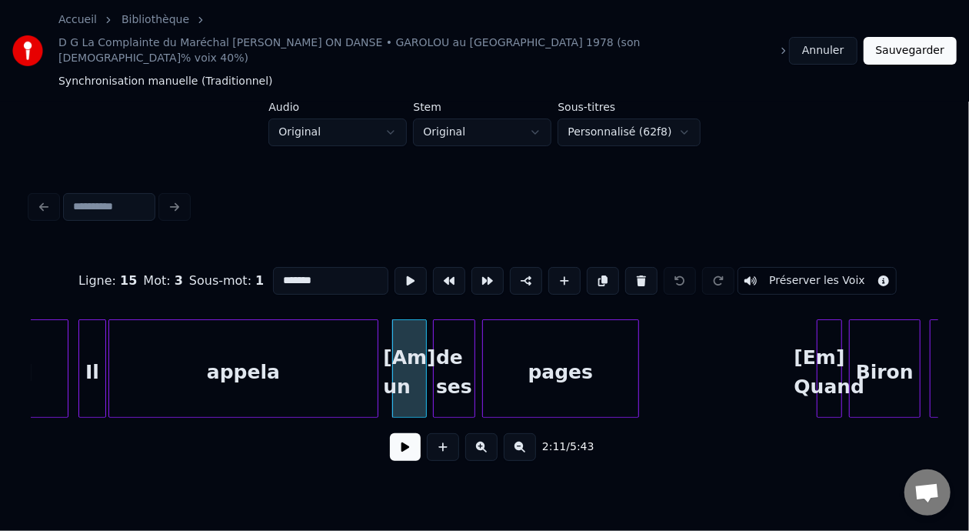
click at [273, 267] on input "*******" at bounding box center [330, 281] width 115 height 28
click at [312, 267] on input "*******" at bounding box center [330, 281] width 115 height 28
click at [451, 335] on div "de ses" at bounding box center [454, 372] width 41 height 105
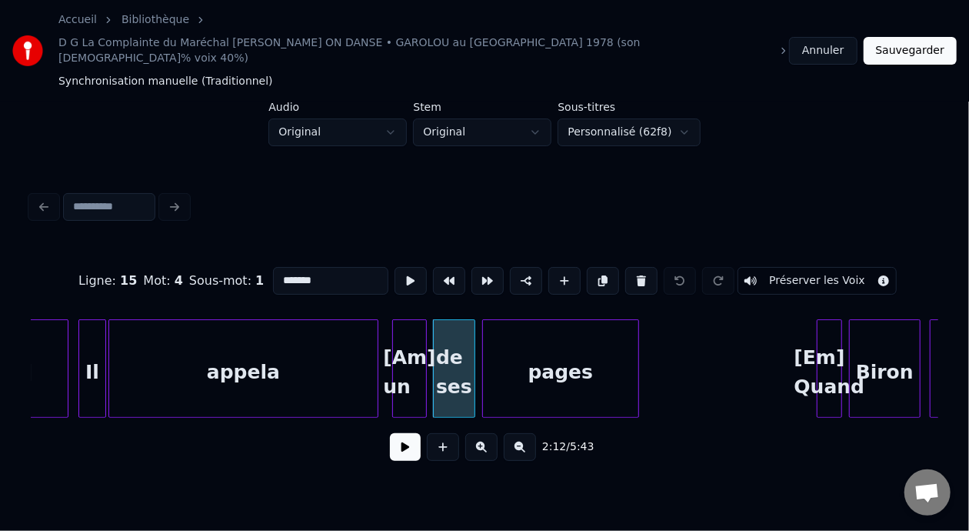
click at [273, 267] on input "******" at bounding box center [330, 281] width 115 height 28
type input "******"
click at [925, 37] on button "Sauvegarder" at bounding box center [909, 51] width 93 height 28
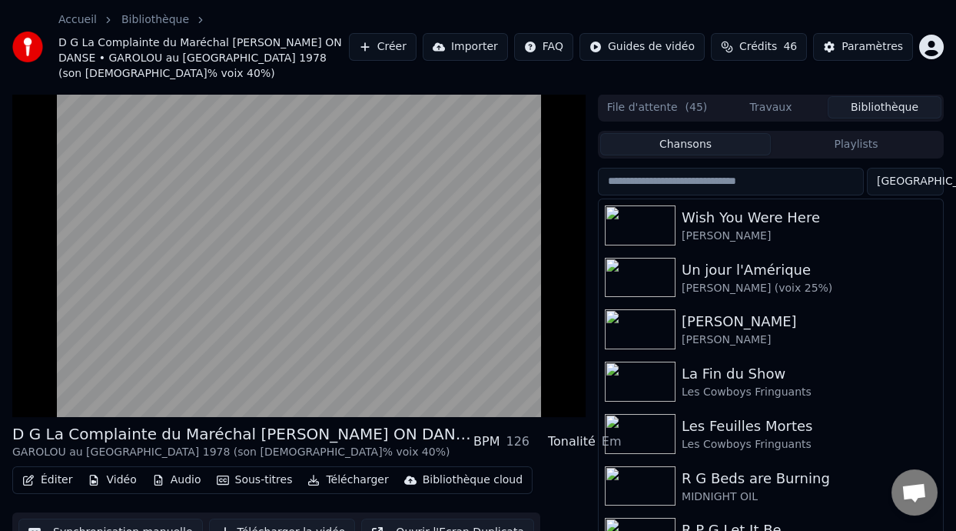
click at [859, 134] on button "Playlists" at bounding box center [856, 144] width 171 height 22
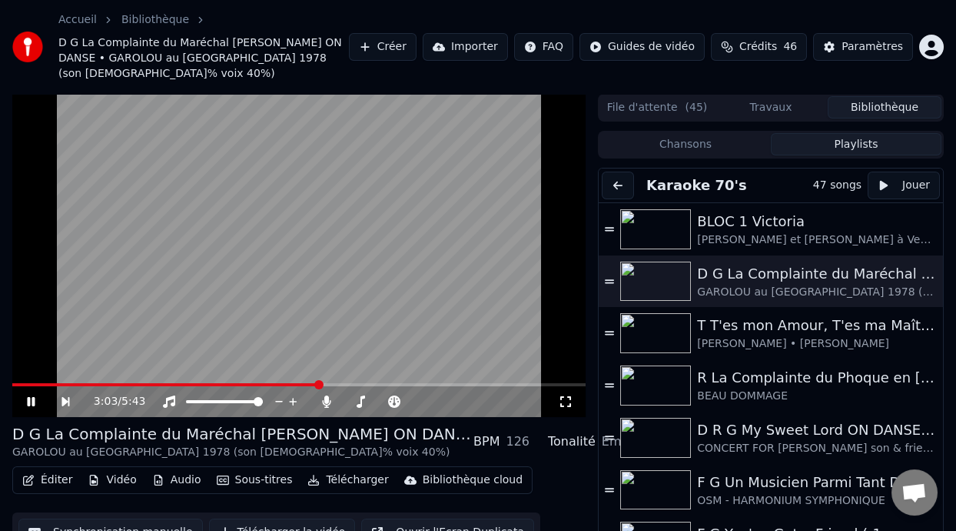
click at [562, 395] on icon at bounding box center [565, 401] width 15 height 12
click at [64, 395] on icon at bounding box center [76, 401] width 35 height 12
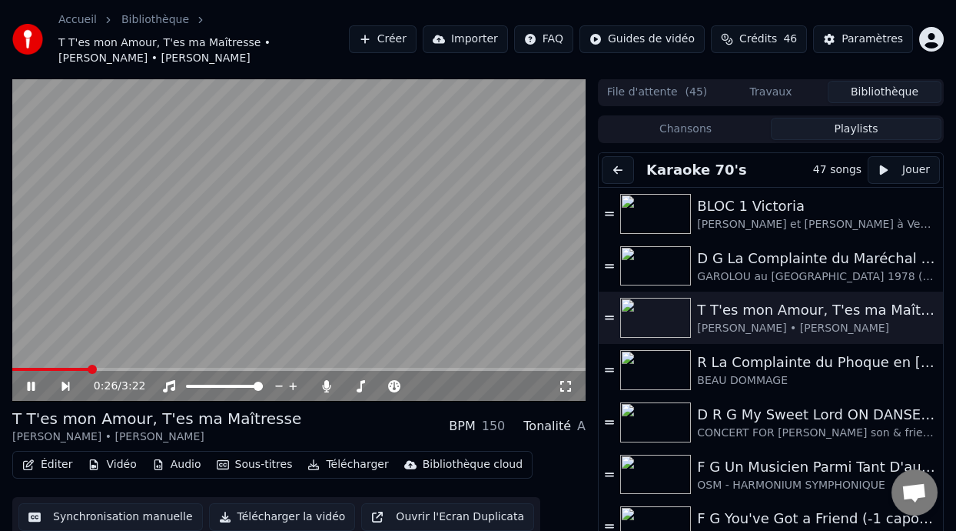
click at [63, 381] on icon at bounding box center [76, 386] width 35 height 12
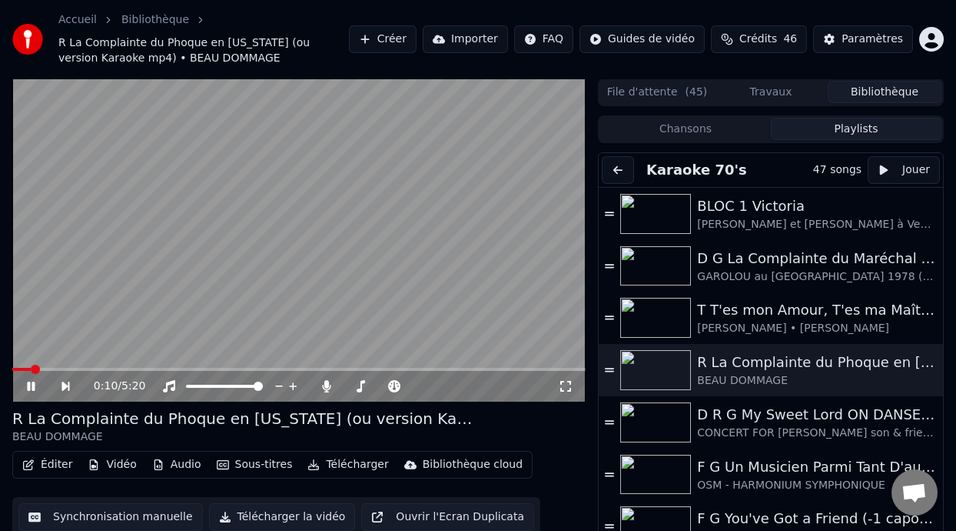
click at [30, 382] on icon at bounding box center [42, 386] width 35 height 12
click at [33, 384] on icon at bounding box center [30, 386] width 9 height 11
click at [33, 384] on icon at bounding box center [31, 385] width 8 height 9
click at [58, 467] on button "Éditer" at bounding box center [47, 465] width 62 height 22
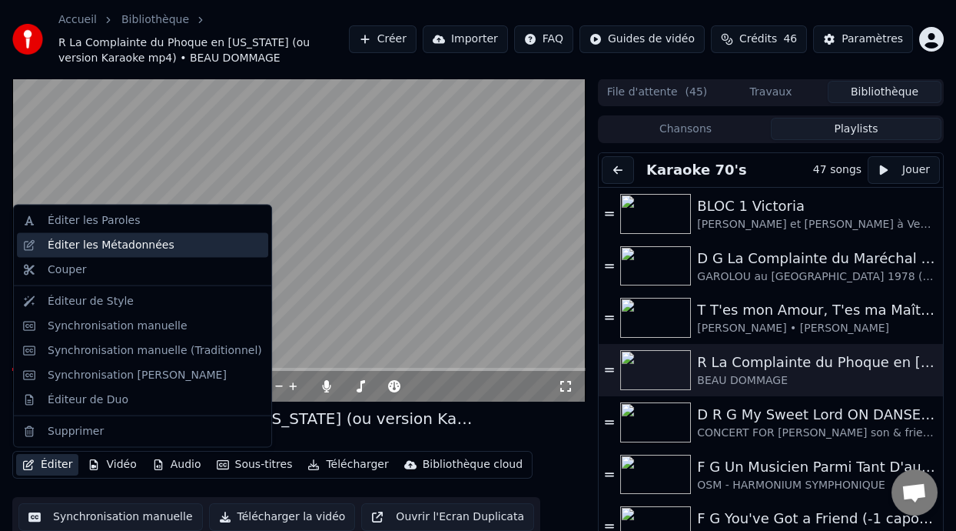
click at [127, 244] on div "Éditer les Métadonnées" at bounding box center [111, 245] width 127 height 15
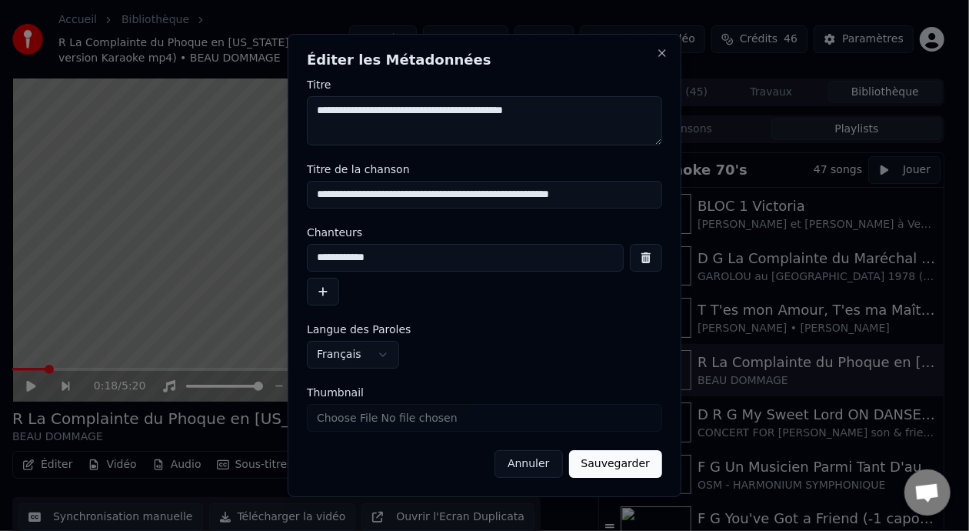
click at [628, 196] on input "**********" at bounding box center [484, 195] width 355 height 28
type input "**********"
click at [624, 462] on button "Sauvegarder" at bounding box center [615, 464] width 93 height 28
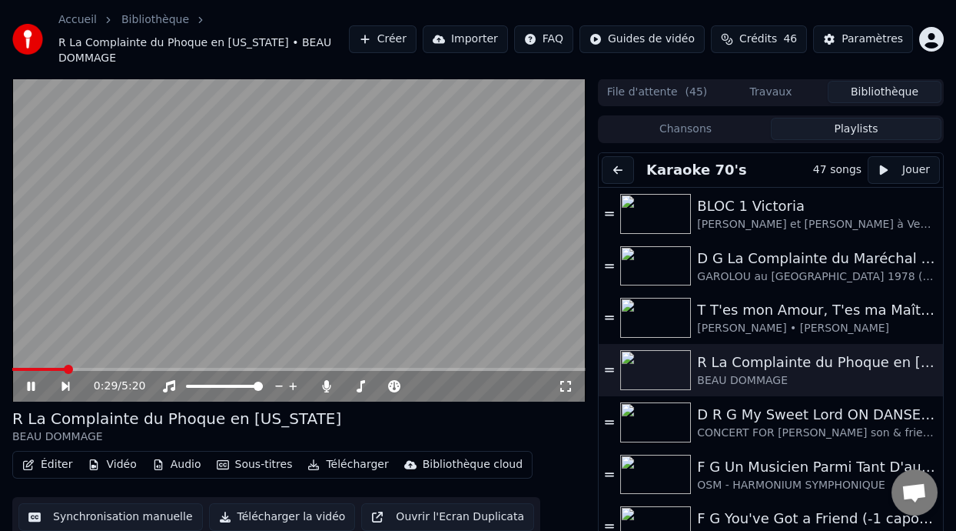
click at [64, 381] on icon at bounding box center [66, 385] width 8 height 9
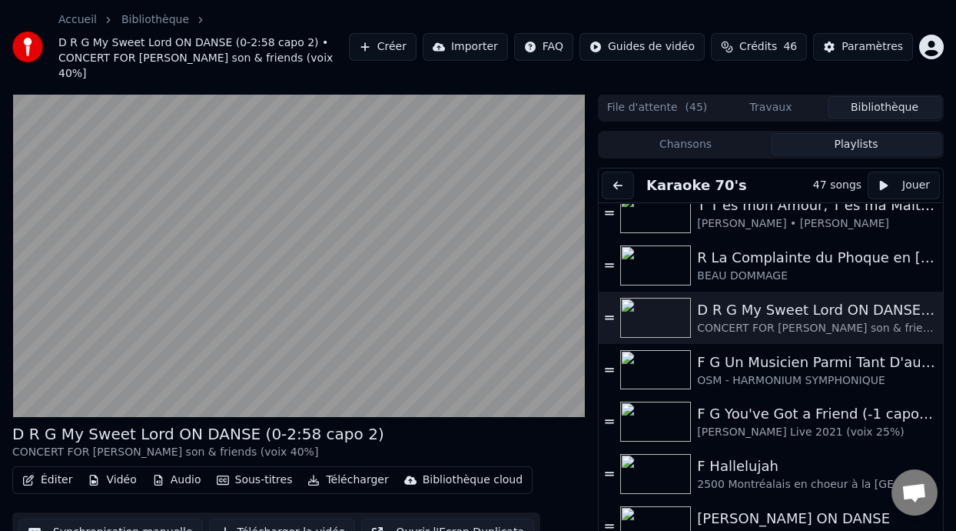
scroll to position [123, 0]
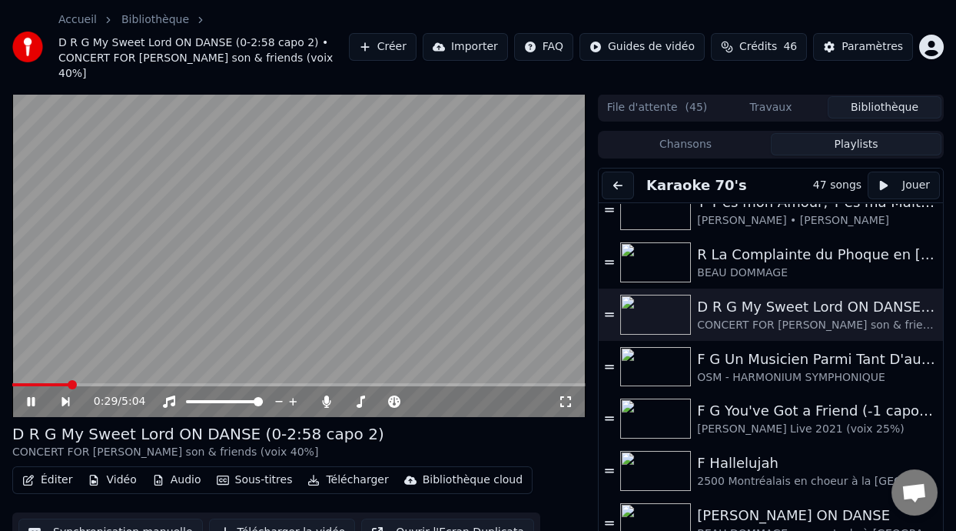
click at [64, 398] on icon at bounding box center [66, 401] width 8 height 9
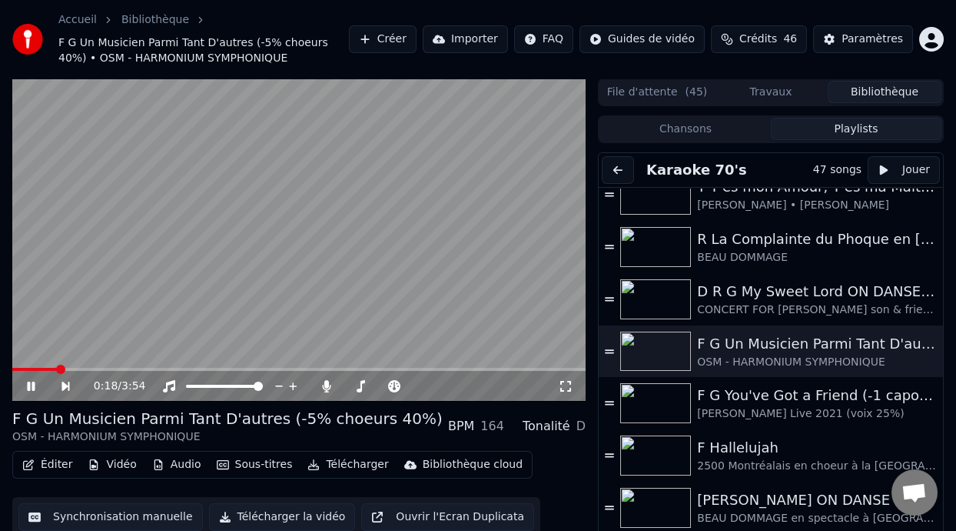
click at [64, 384] on icon at bounding box center [66, 385] width 8 height 9
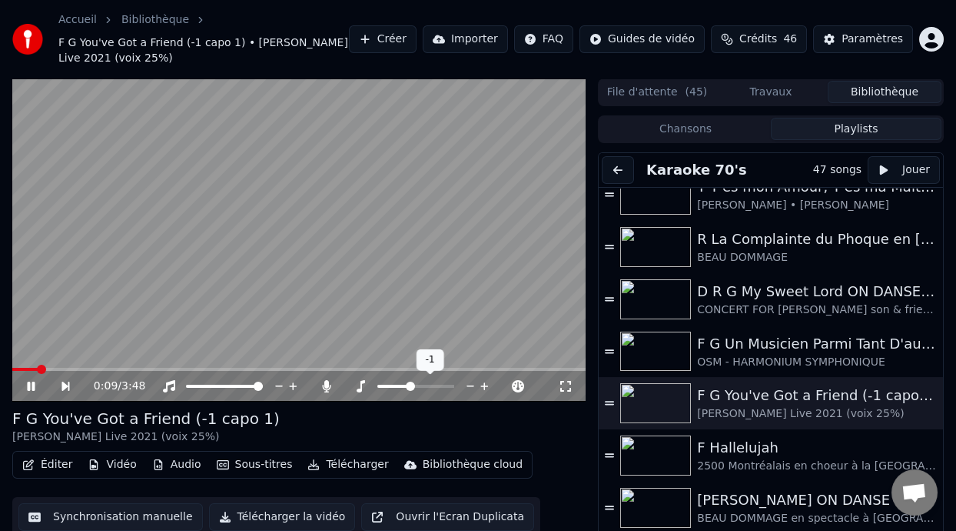
click at [411, 381] on span at bounding box center [410, 385] width 9 height 9
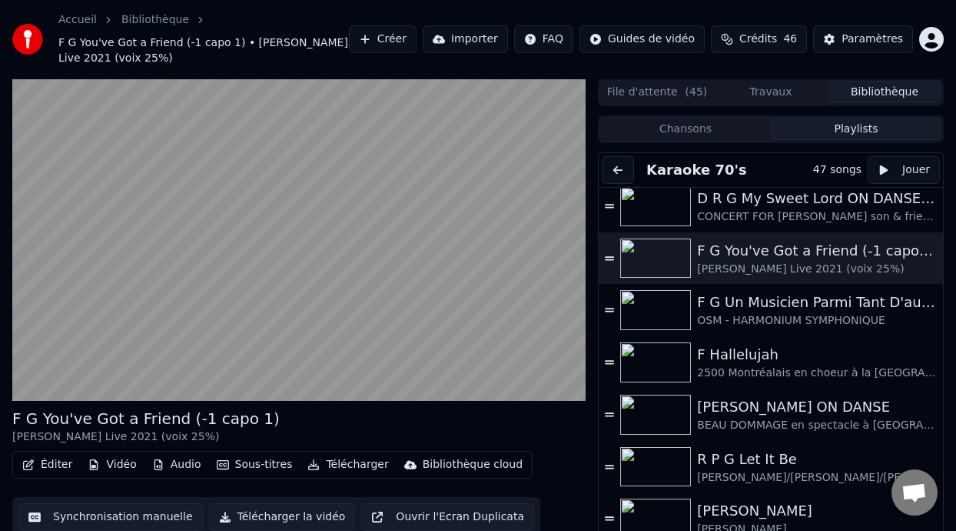
scroll to position [214, 0]
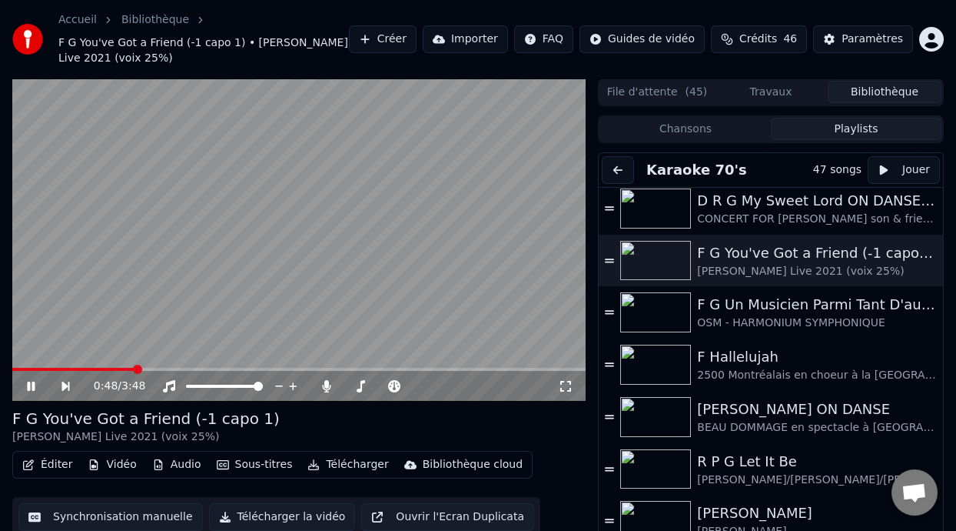
click at [62, 382] on icon at bounding box center [66, 385] width 8 height 9
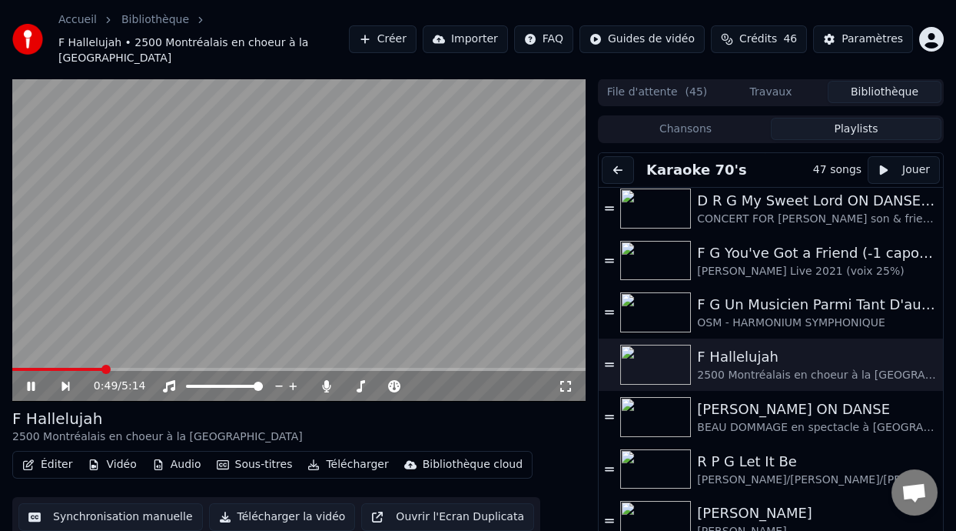
click at [65, 383] on icon at bounding box center [76, 386] width 35 height 12
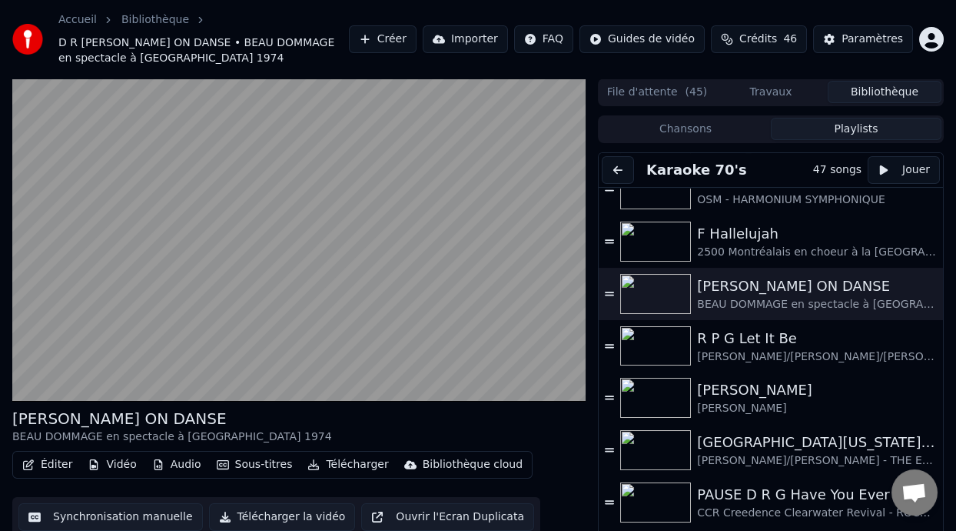
scroll to position [322, 0]
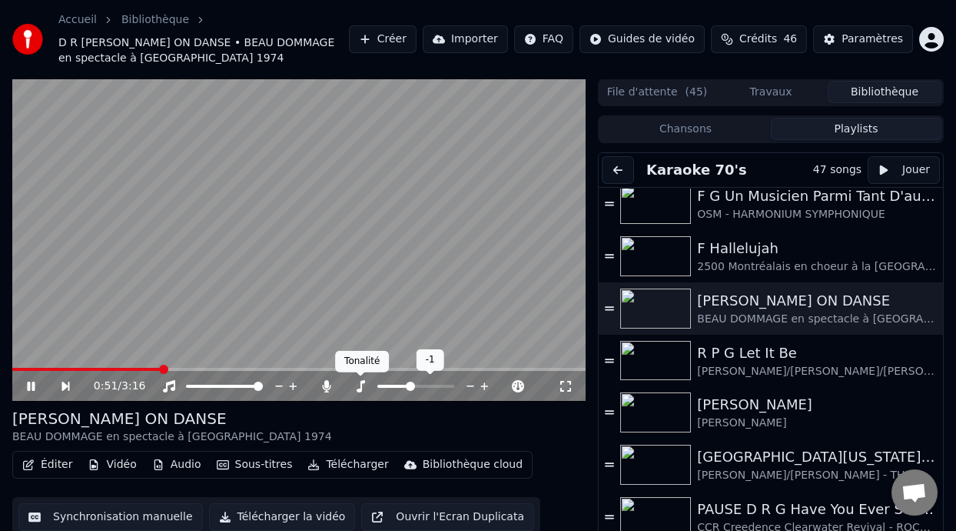
click at [360, 384] on icon at bounding box center [361, 386] width 8 height 12
click at [67, 384] on icon at bounding box center [76, 386] width 35 height 12
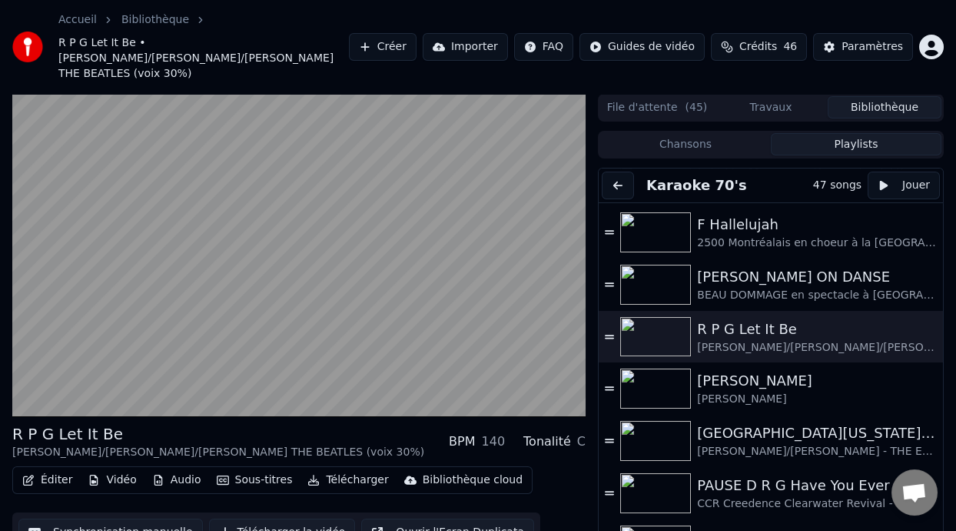
scroll to position [358, 0]
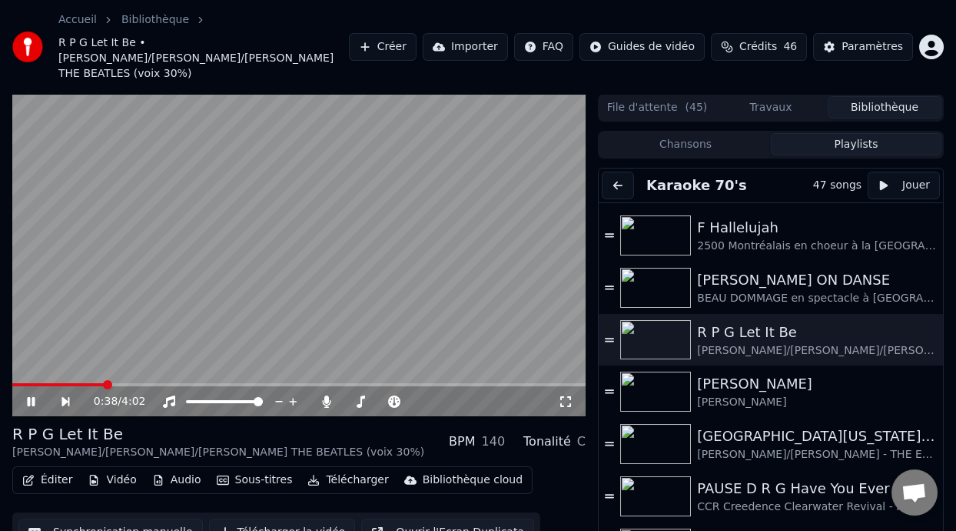
click at [564, 395] on icon at bounding box center [565, 401] width 15 height 12
click at [26, 395] on icon at bounding box center [42, 401] width 35 height 12
click at [63, 397] on icon at bounding box center [66, 401] width 8 height 9
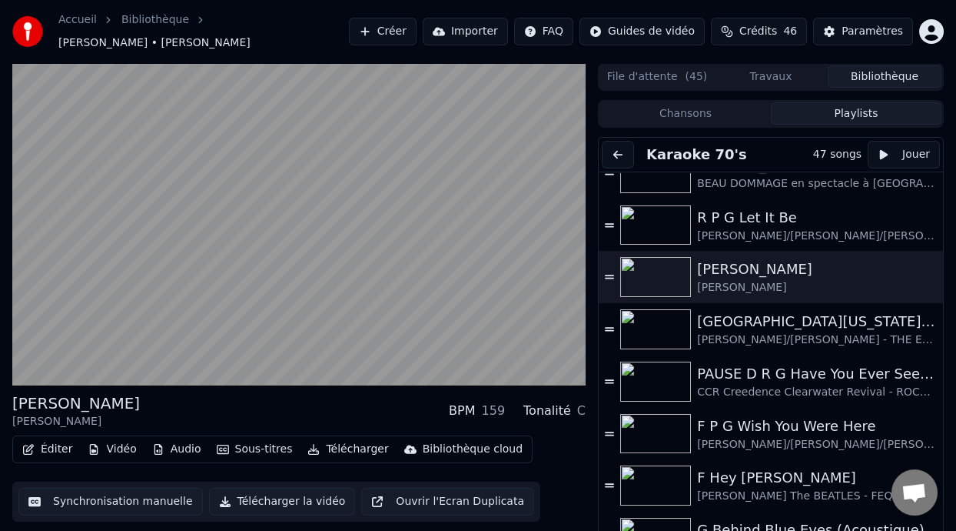
scroll to position [445, 0]
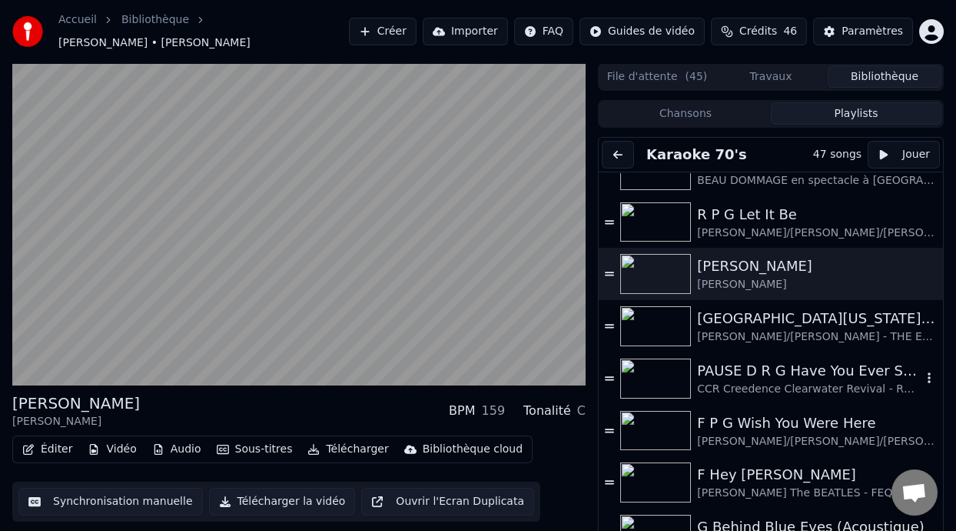
click at [745, 370] on div "PAUSE D R G Have You Ever Seen the Rain ON DANSE" at bounding box center [809, 371] width 225 height 22
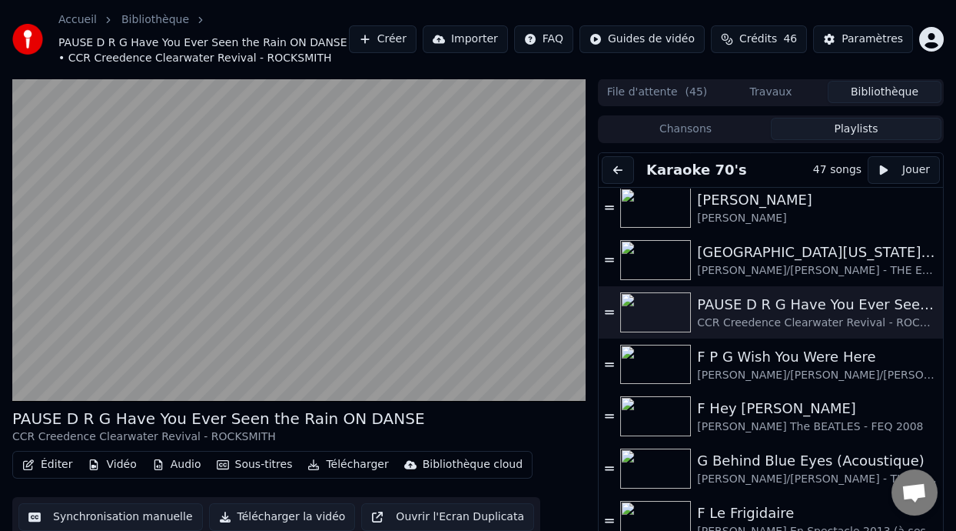
scroll to position [527, 0]
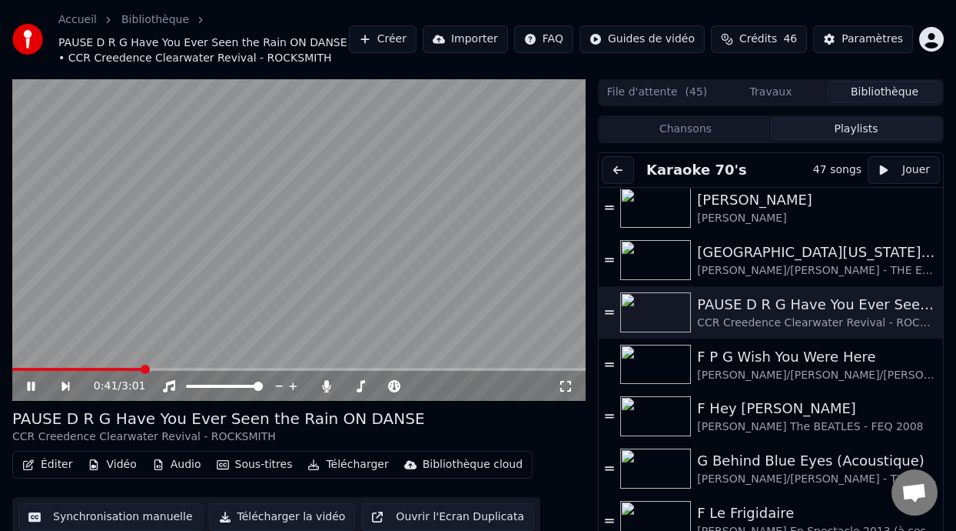
click at [63, 382] on icon at bounding box center [66, 385] width 8 height 9
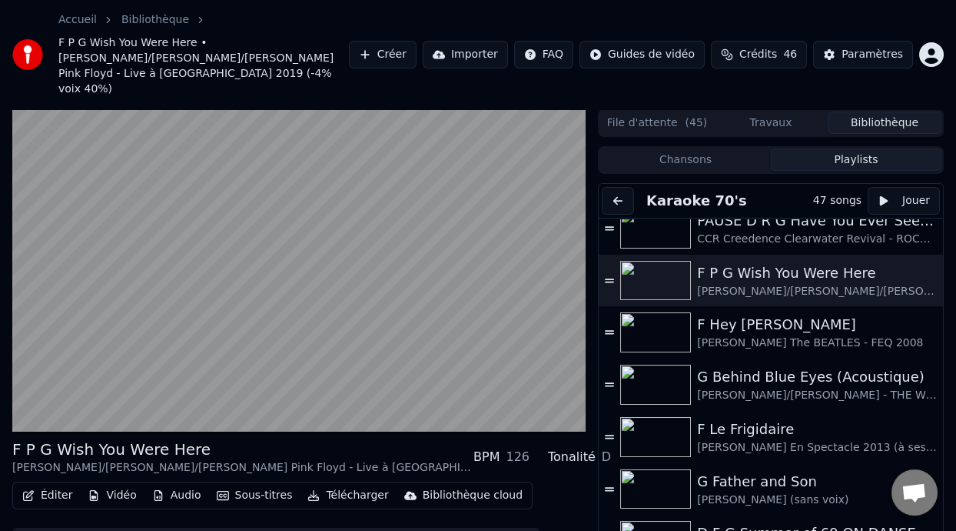
scroll to position [627, 0]
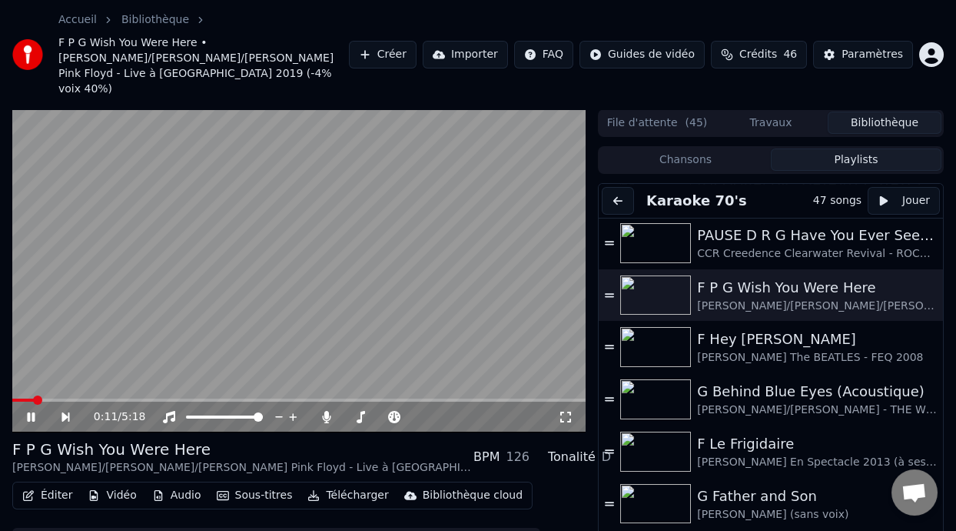
click at [564, 411] on icon at bounding box center [565, 417] width 15 height 12
click at [65, 412] on icon at bounding box center [66, 416] width 8 height 9
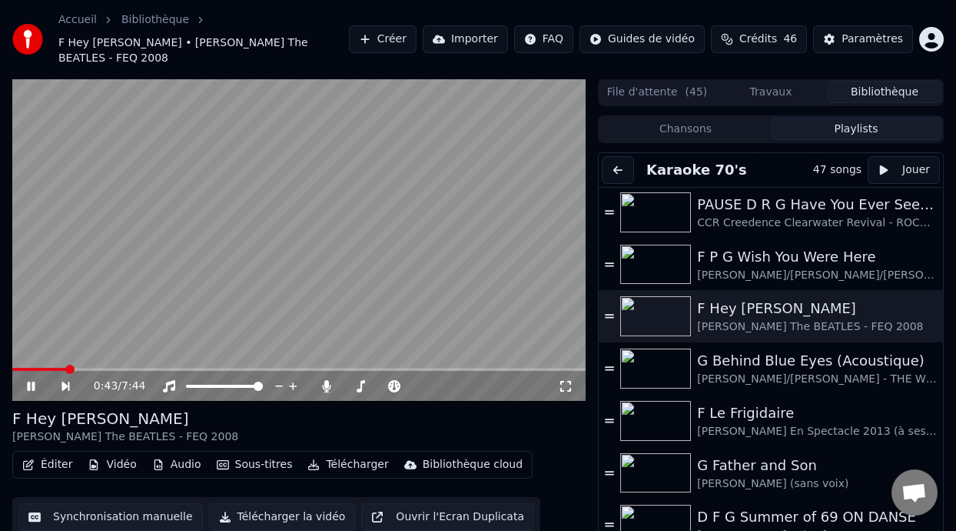
click at [65, 380] on icon at bounding box center [76, 386] width 35 height 12
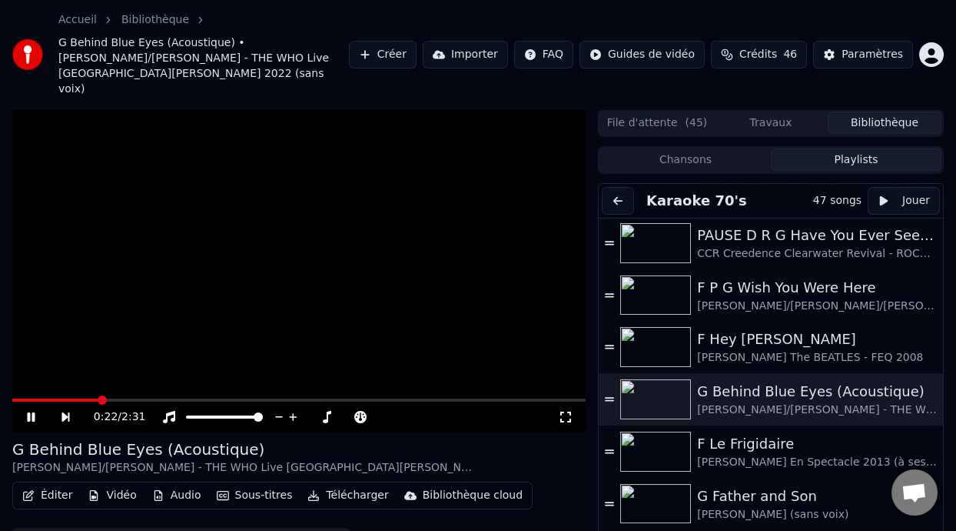
click at [567, 411] on icon at bounding box center [565, 417] width 15 height 12
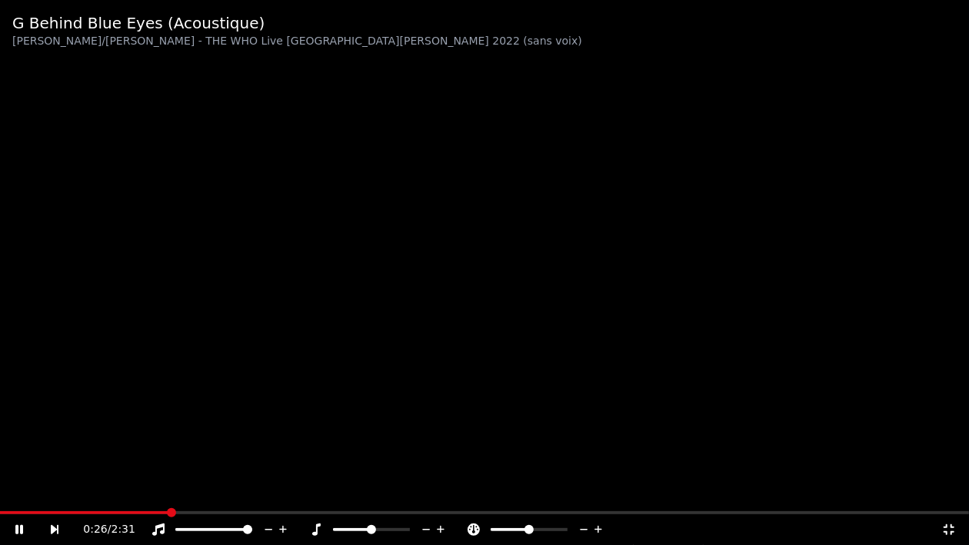
click at [18, 528] on icon at bounding box center [29, 530] width 35 height 12
click at [18, 528] on icon at bounding box center [19, 529] width 9 height 11
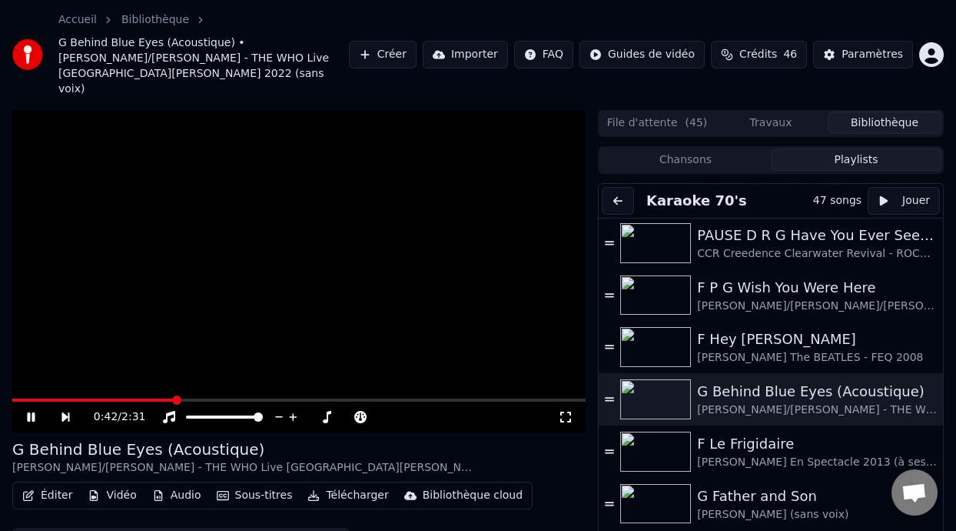
click at [65, 412] on icon at bounding box center [66, 416] width 8 height 9
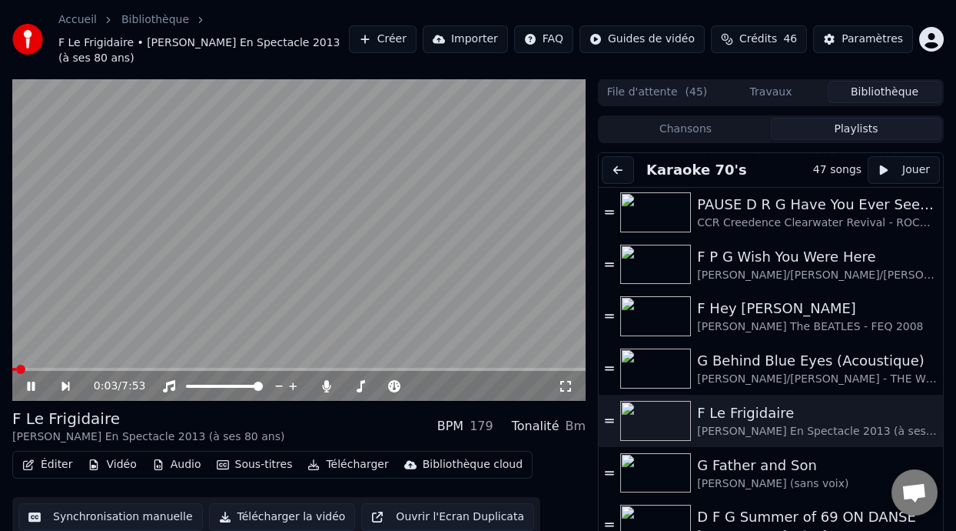
click at [65, 384] on icon at bounding box center [66, 385] width 8 height 9
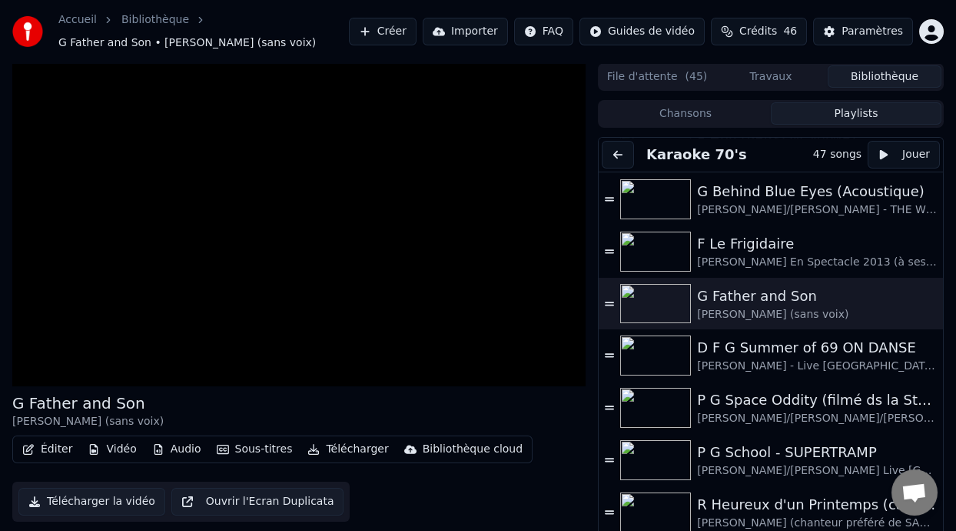
scroll to position [786, 0]
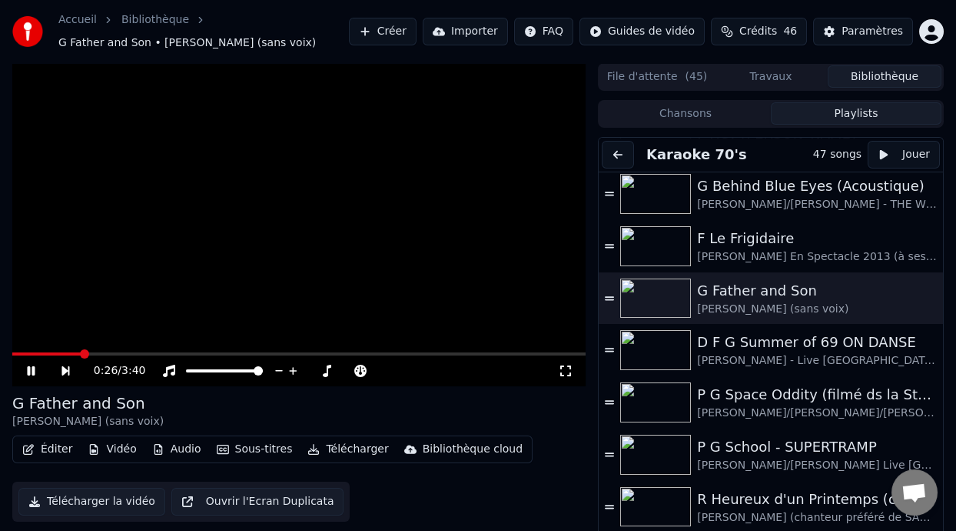
click at [28, 365] on icon at bounding box center [42, 370] width 35 height 12
click at [28, 365] on icon at bounding box center [30, 370] width 9 height 11
click at [60, 365] on icon at bounding box center [76, 370] width 35 height 12
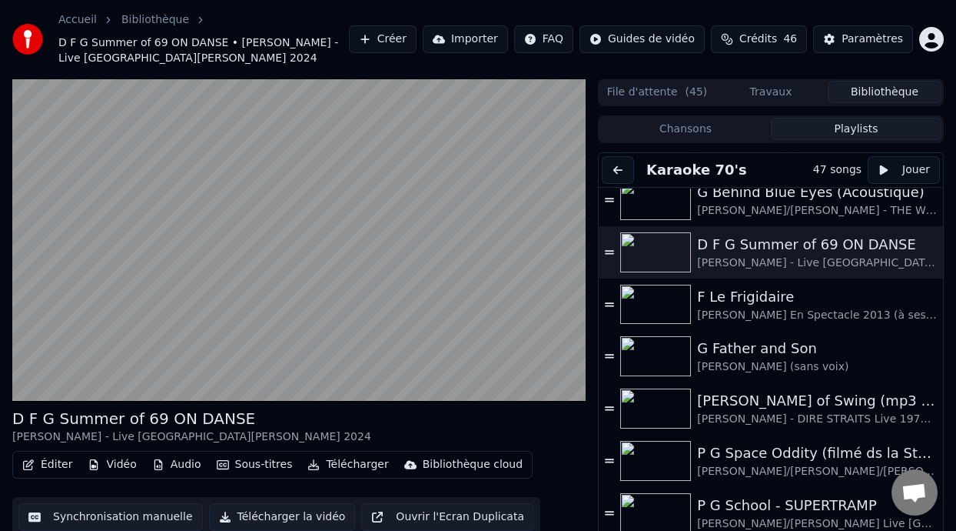
scroll to position [783, 0]
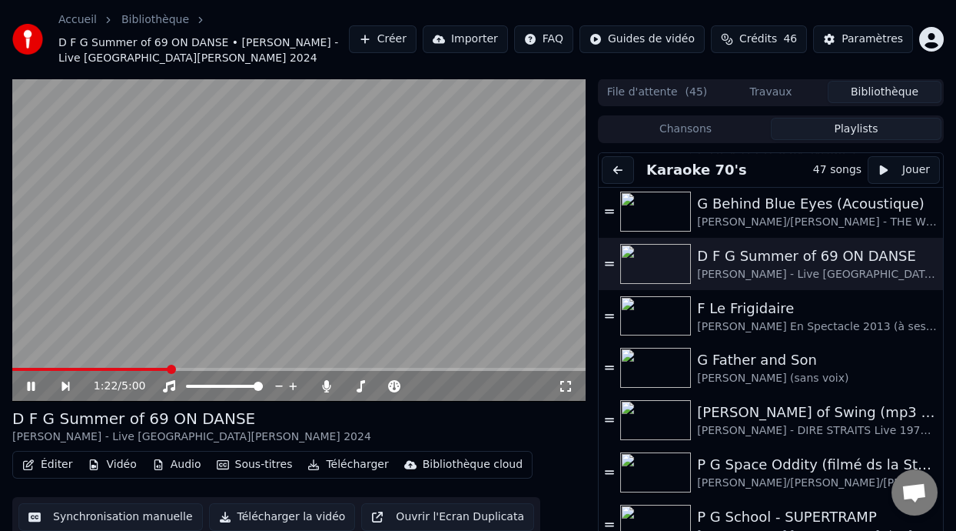
click at [66, 383] on icon at bounding box center [76, 386] width 35 height 12
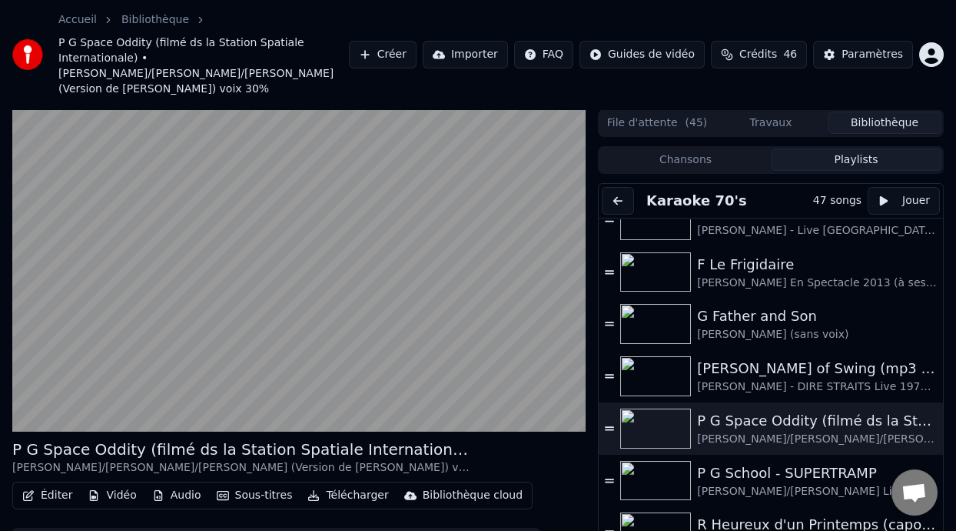
scroll to position [852, 0]
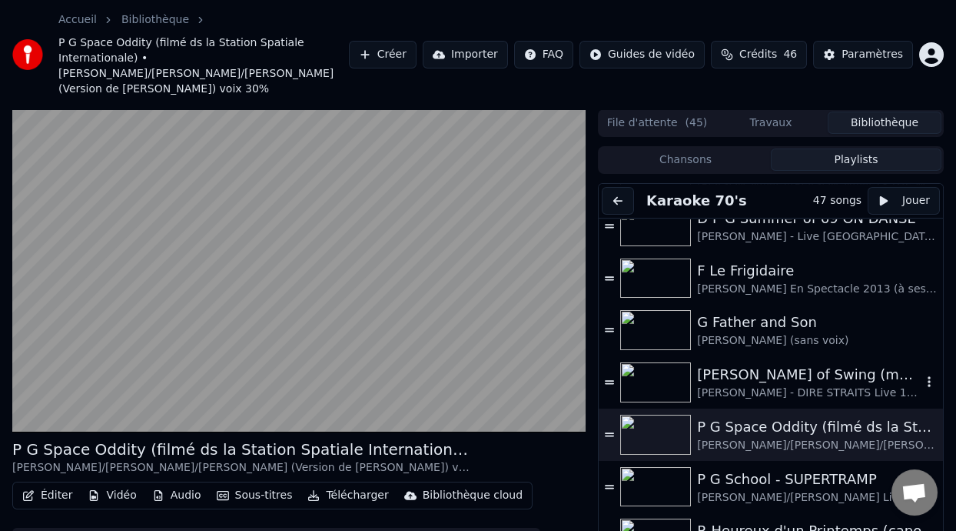
click at [760, 366] on div "D G Sultans of Swing (mp3 sans voix ni guitares à TESTER)" at bounding box center [809, 375] width 225 height 22
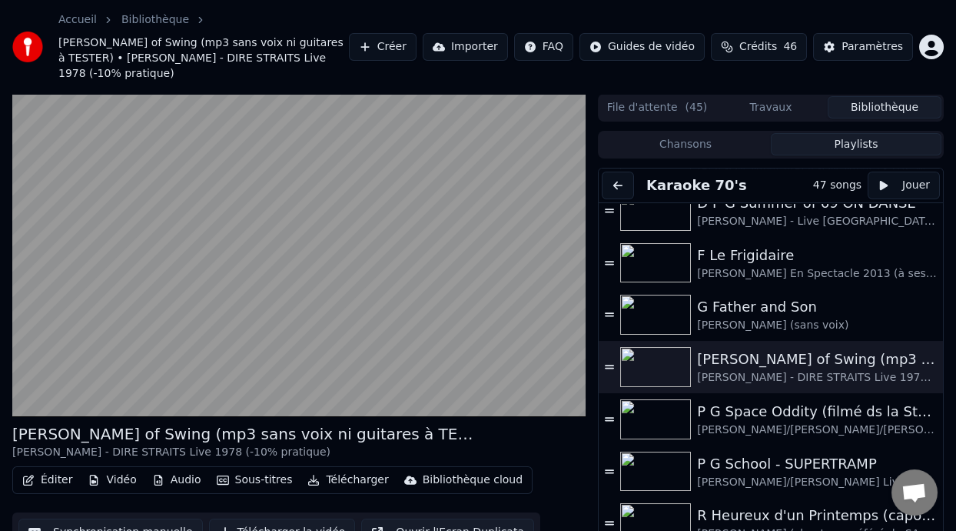
scroll to position [846, 0]
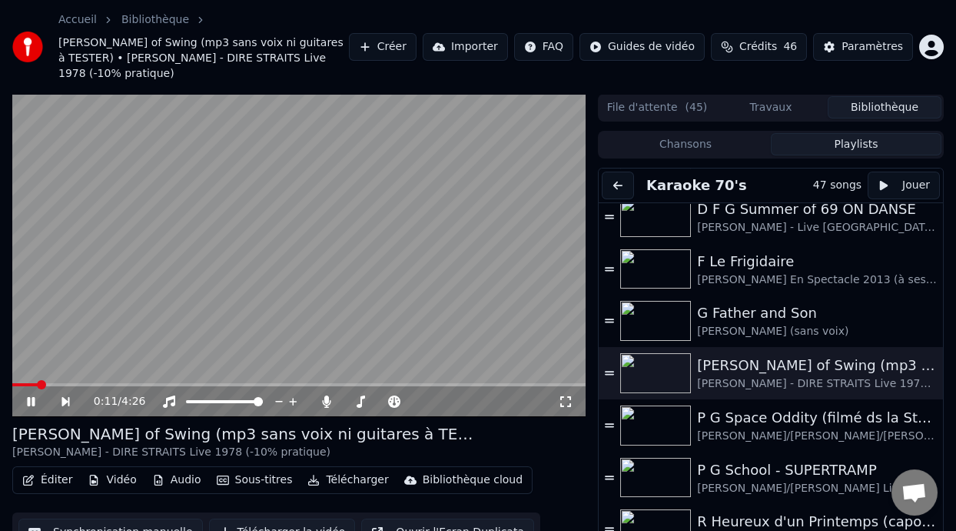
click at [67, 395] on icon at bounding box center [76, 401] width 35 height 12
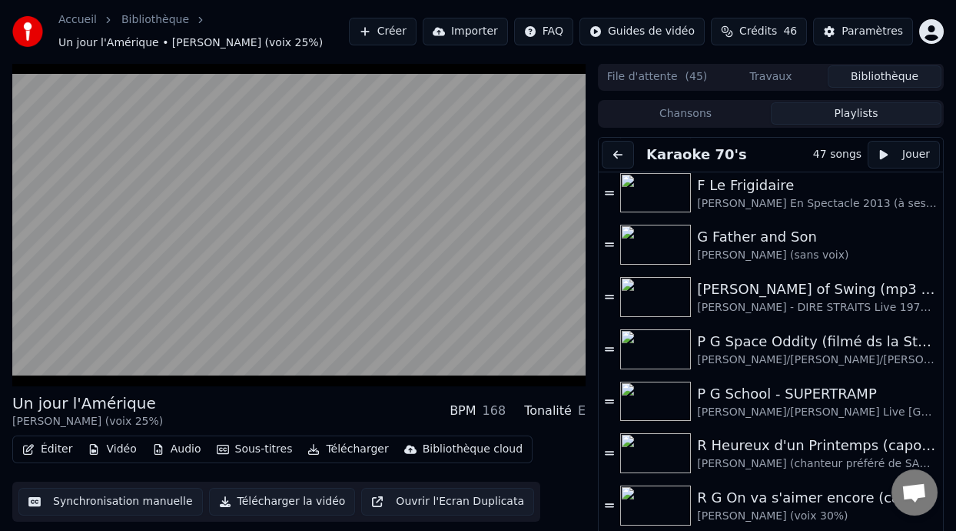
scroll to position [889, 0]
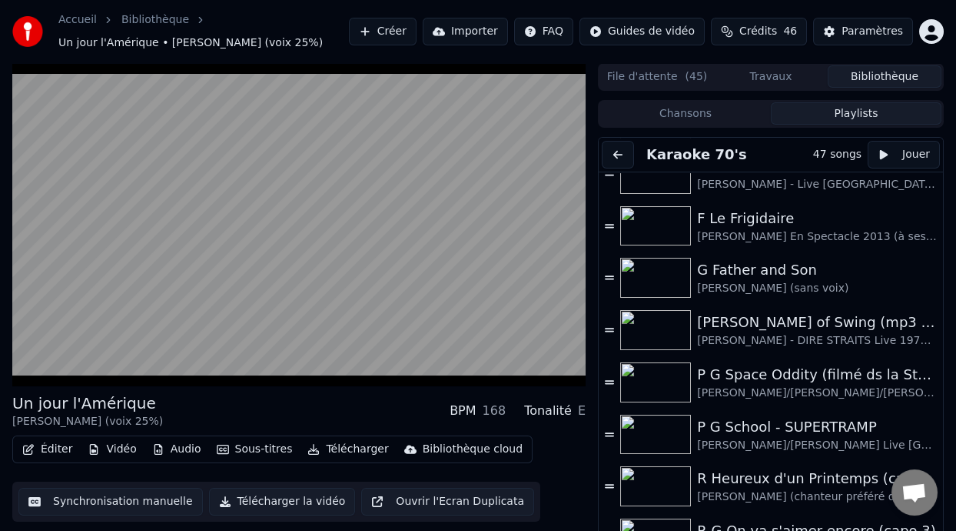
scroll to position [804, 0]
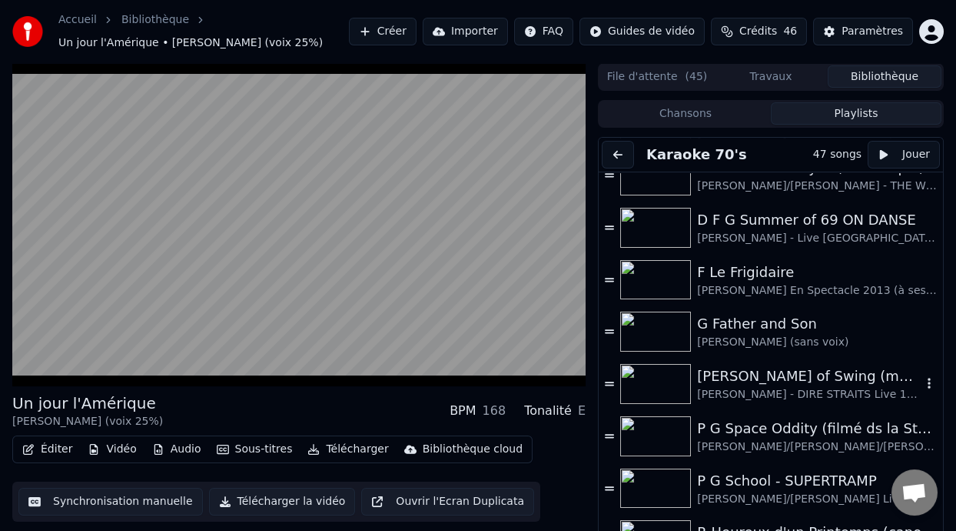
click at [776, 378] on div "[PERSON_NAME] of Swing (mp3 sans voix ni guitares à TESTER)" at bounding box center [809, 376] width 225 height 22
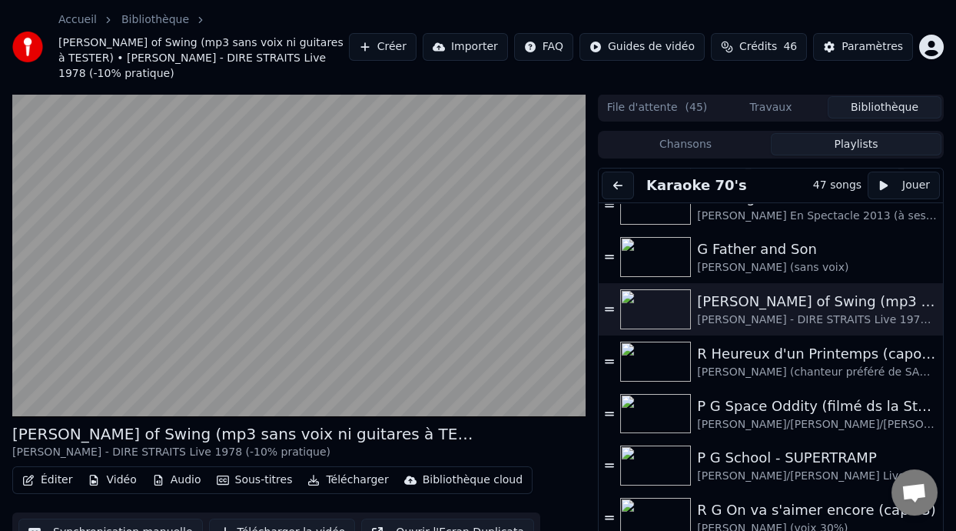
scroll to position [907, 0]
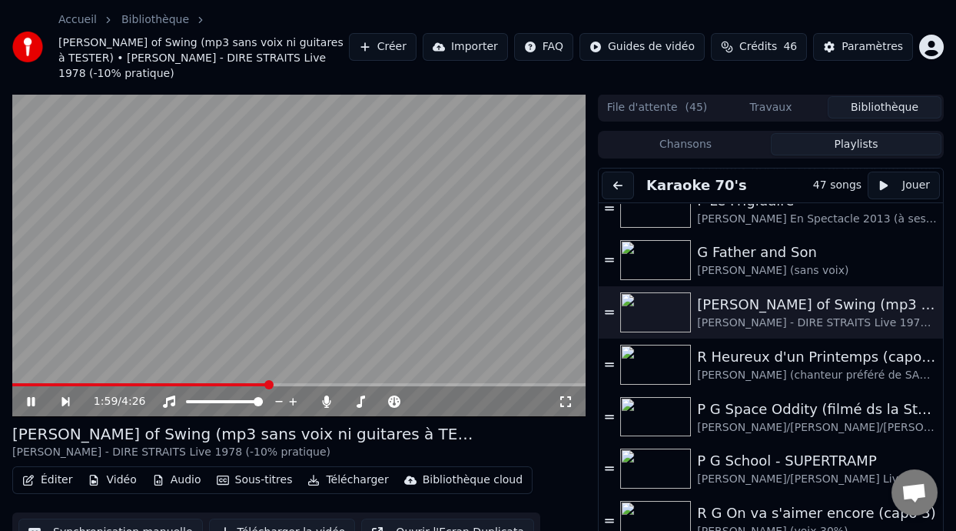
click at [65, 395] on icon at bounding box center [76, 401] width 35 height 12
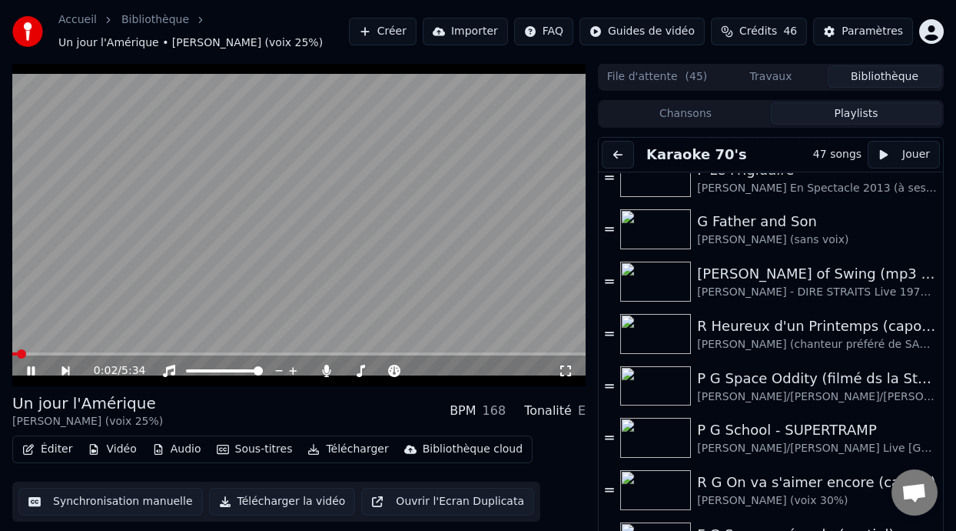
click at [62, 369] on icon at bounding box center [66, 370] width 8 height 9
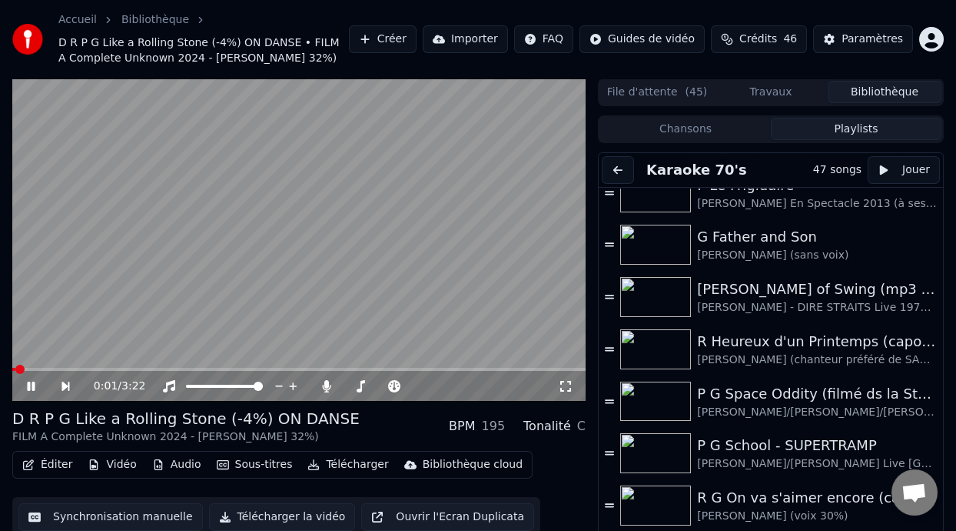
click at [28, 391] on icon at bounding box center [31, 385] width 8 height 9
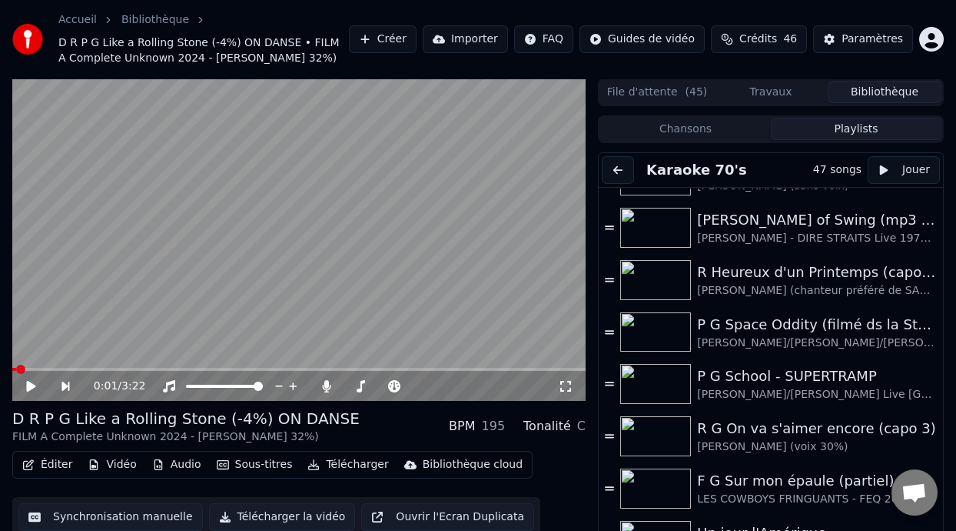
scroll to position [966, 0]
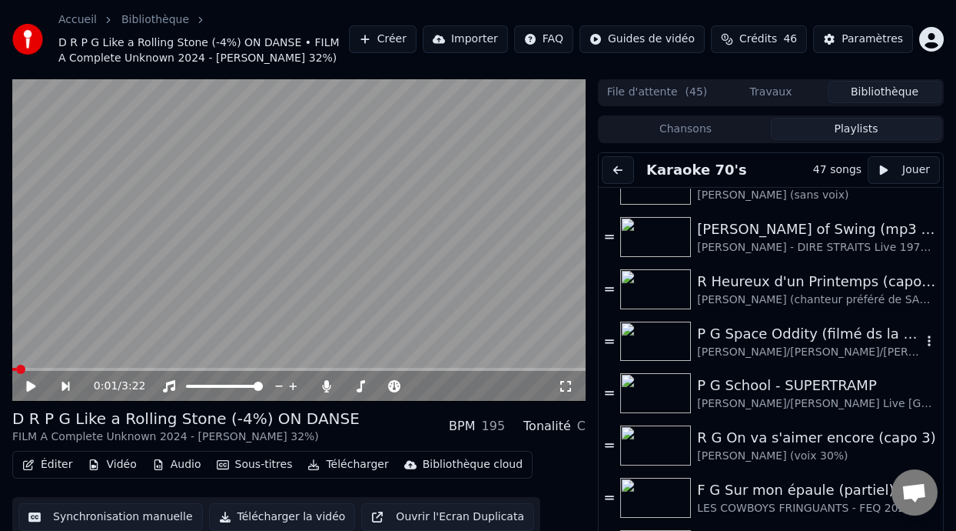
click at [785, 359] on div "[PERSON_NAME]/[PERSON_NAME]/[PERSON_NAME] (Version de [PERSON_NAME]) voix 30%" at bounding box center [809, 351] width 225 height 15
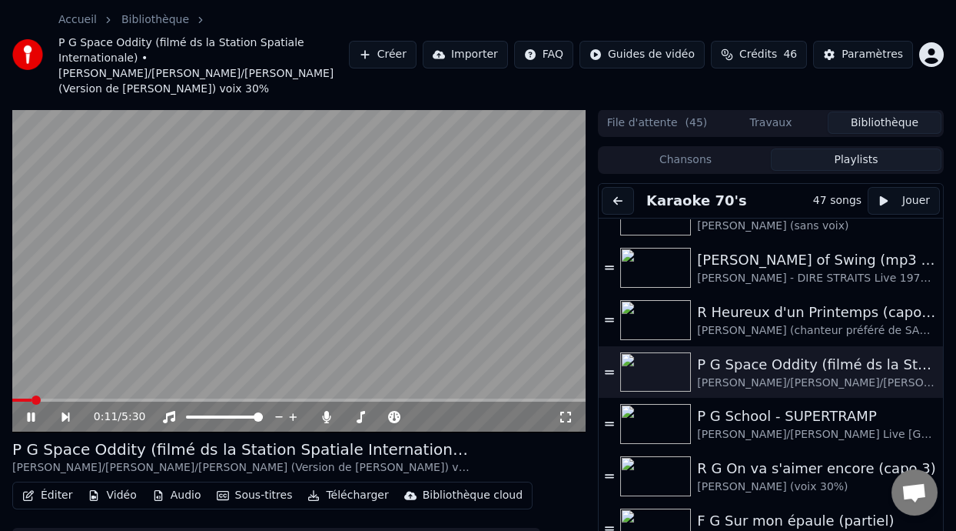
click at [65, 411] on icon at bounding box center [76, 417] width 35 height 12
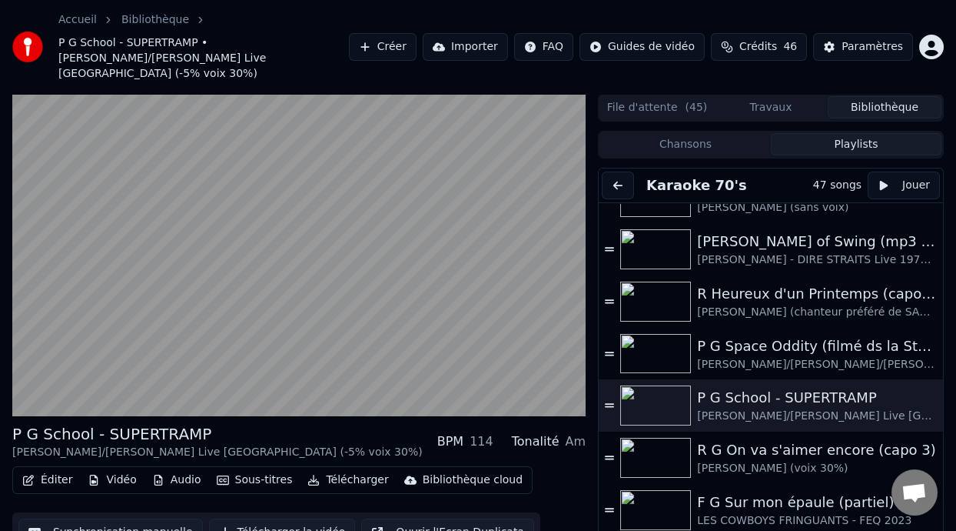
scroll to position [988, 0]
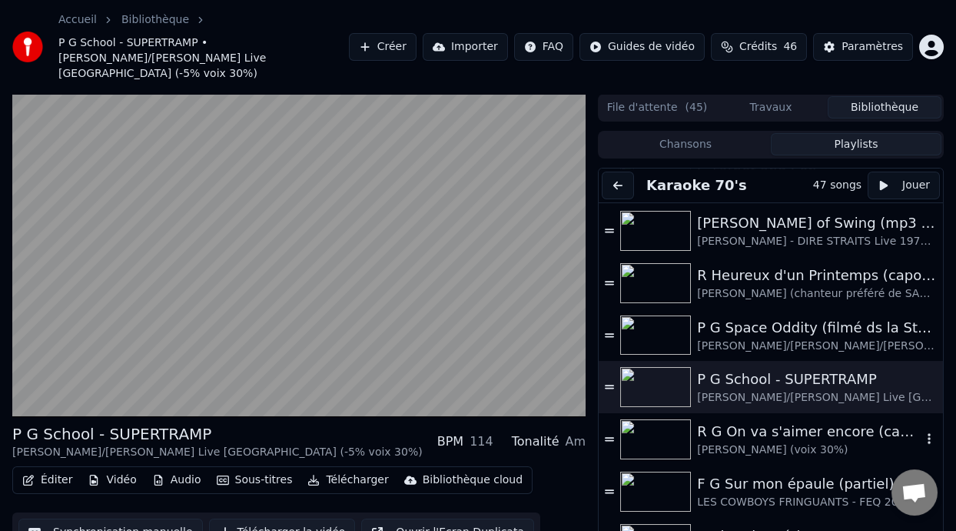
click at [766, 422] on div "R G On va s'aimer encore (capo 3)" at bounding box center [809, 432] width 225 height 22
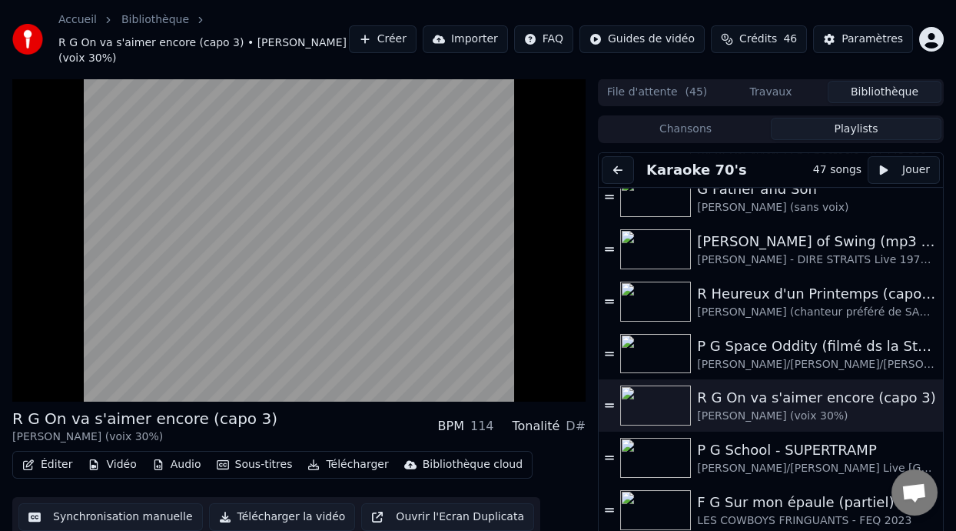
scroll to position [946, 0]
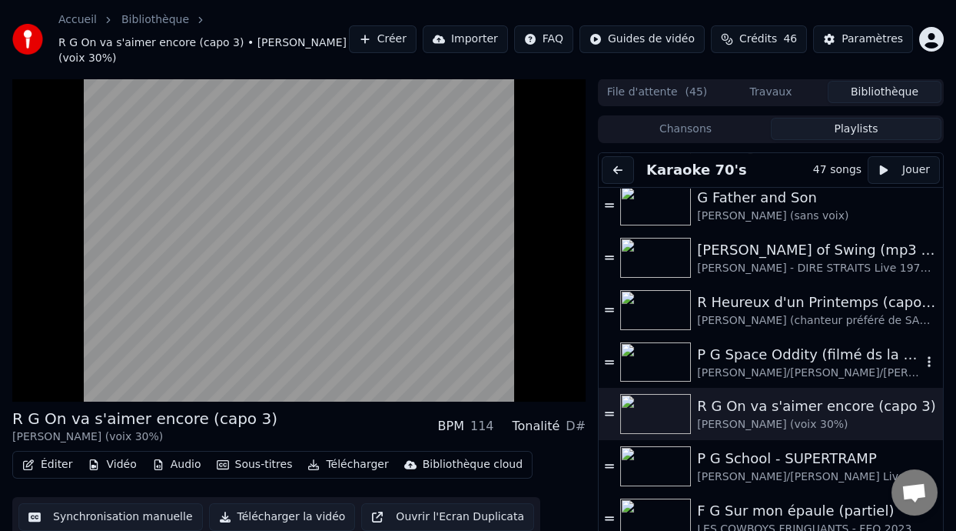
click at [809, 360] on div "P G Space Oddity (filmé ds la Station Spatiale Internationale)" at bounding box center [809, 355] width 225 height 22
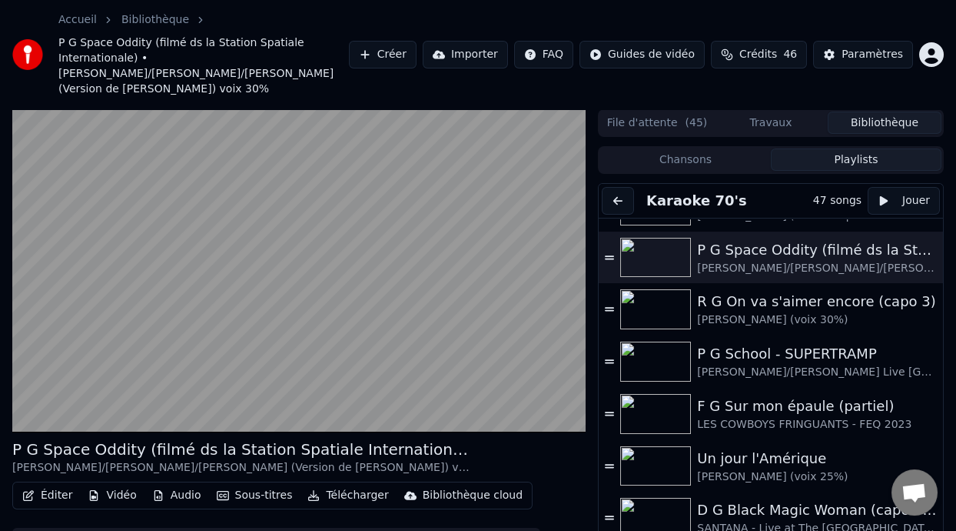
scroll to position [1084, 0]
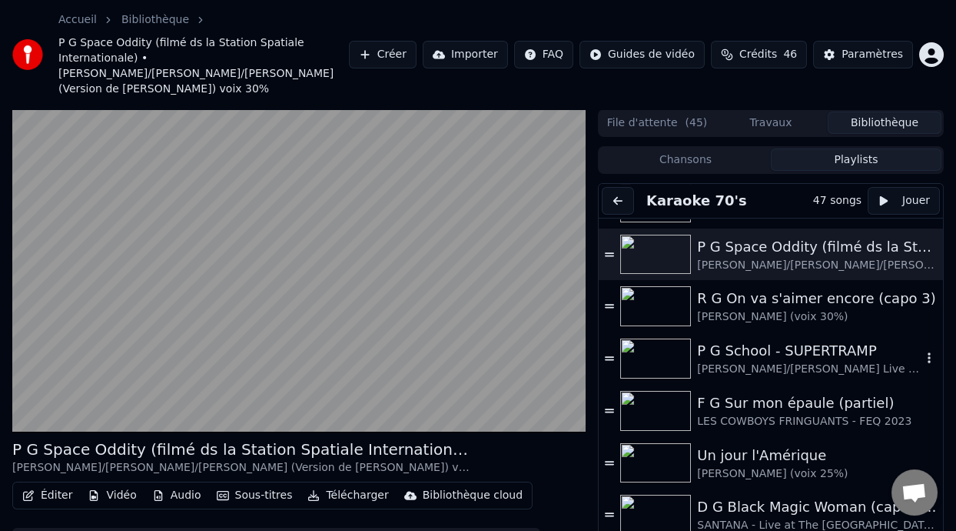
click at [784, 344] on div "P G School - SUPERTRAMP" at bounding box center [809, 351] width 225 height 22
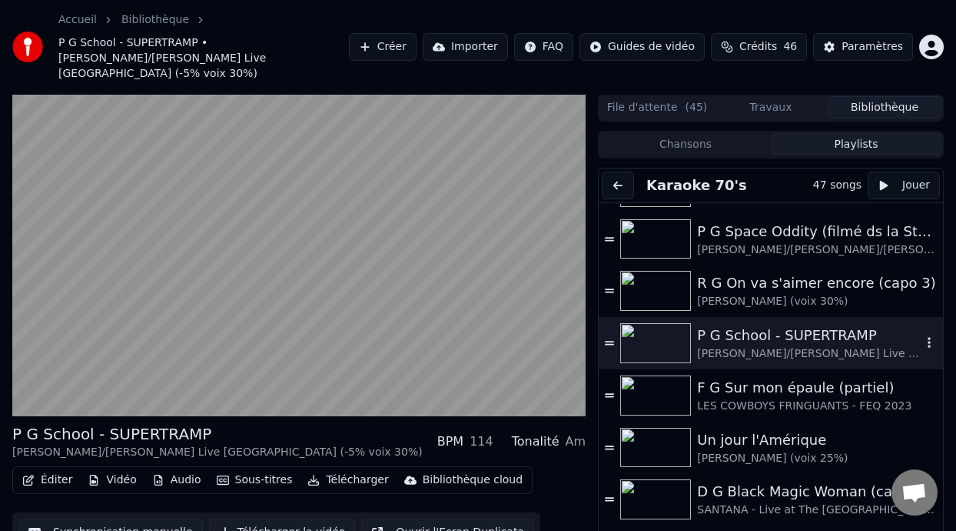
scroll to position [45, 0]
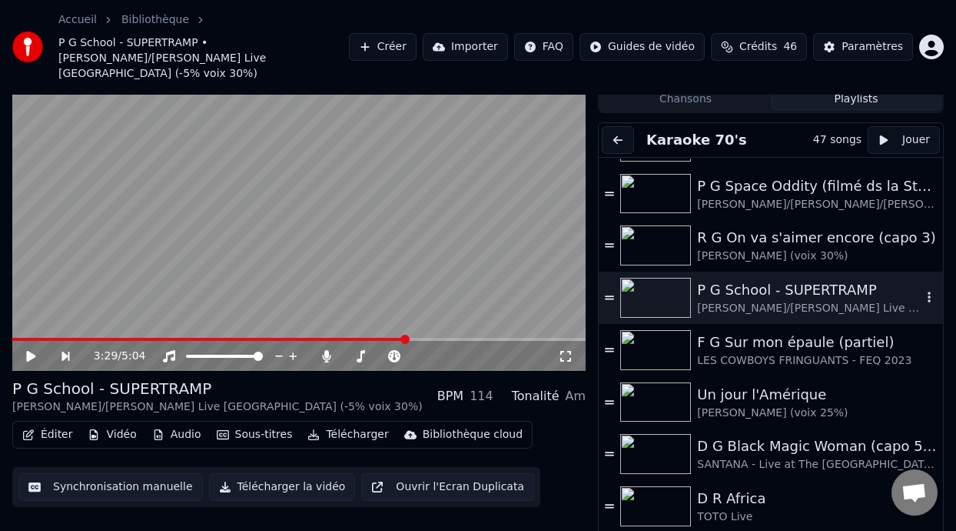
click at [783, 279] on div "P G School - SUPERTRAMP" at bounding box center [809, 290] width 225 height 22
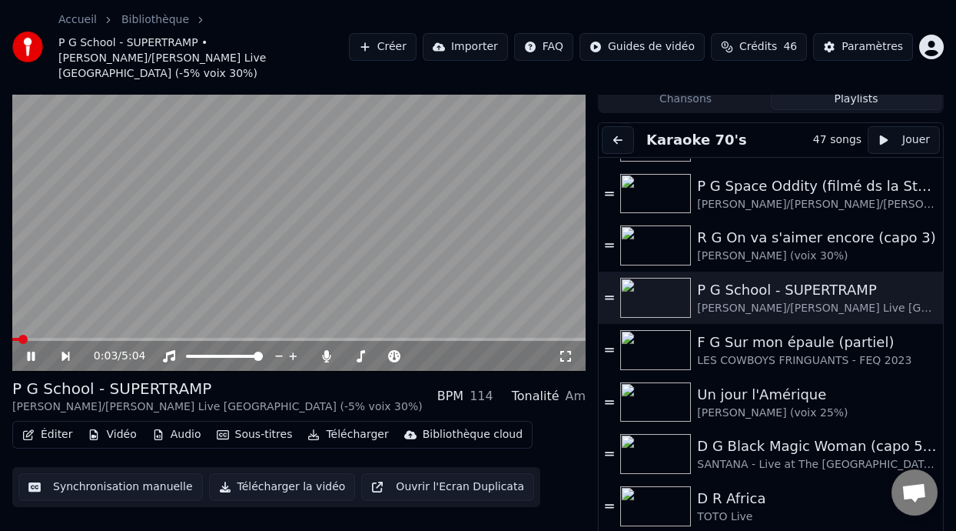
drag, startPoint x: 16, startPoint y: 314, endPoint x: 219, endPoint y: 318, distance: 203.0
click at [219, 318] on video at bounding box center [299, 209] width 574 height 323
click at [185, 334] on span at bounding box center [187, 338] width 9 height 9
click at [28, 351] on icon at bounding box center [30, 356] width 9 height 11
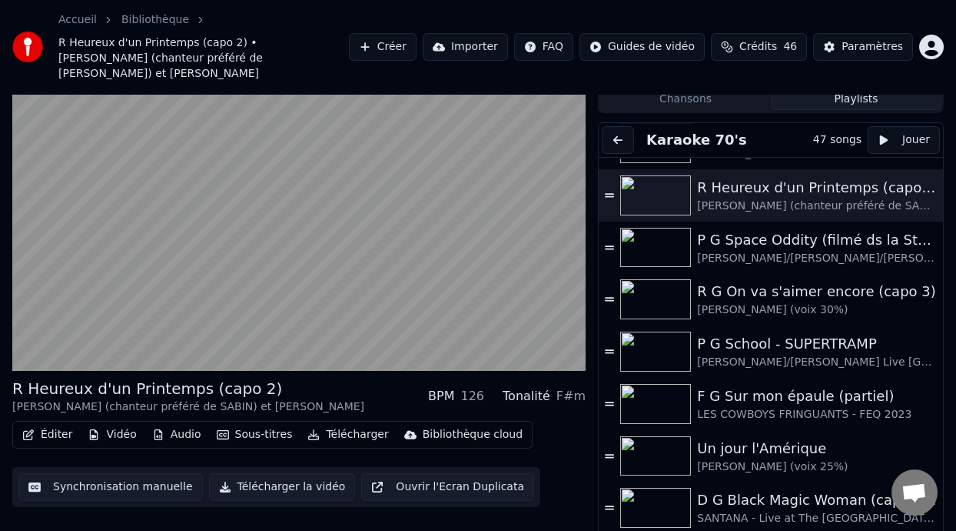
scroll to position [1027, 0]
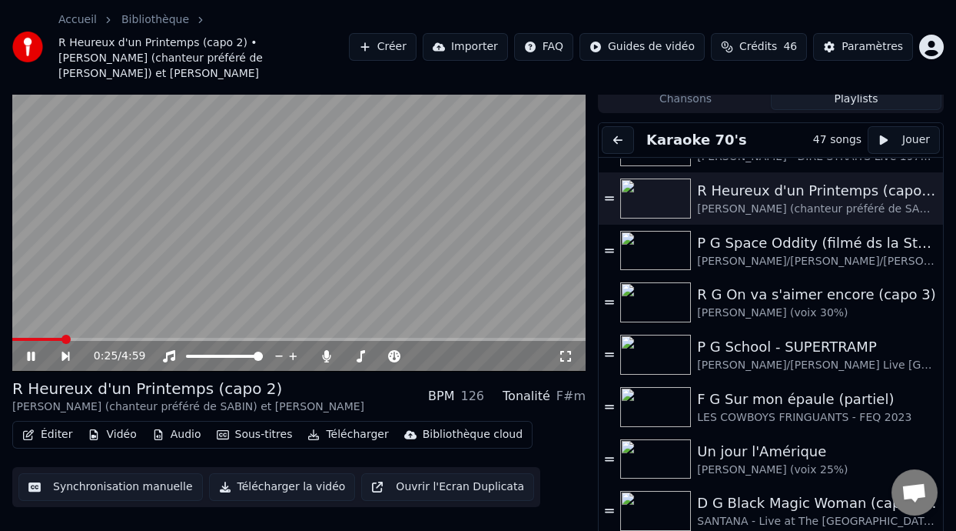
click at [30, 351] on icon at bounding box center [31, 355] width 8 height 9
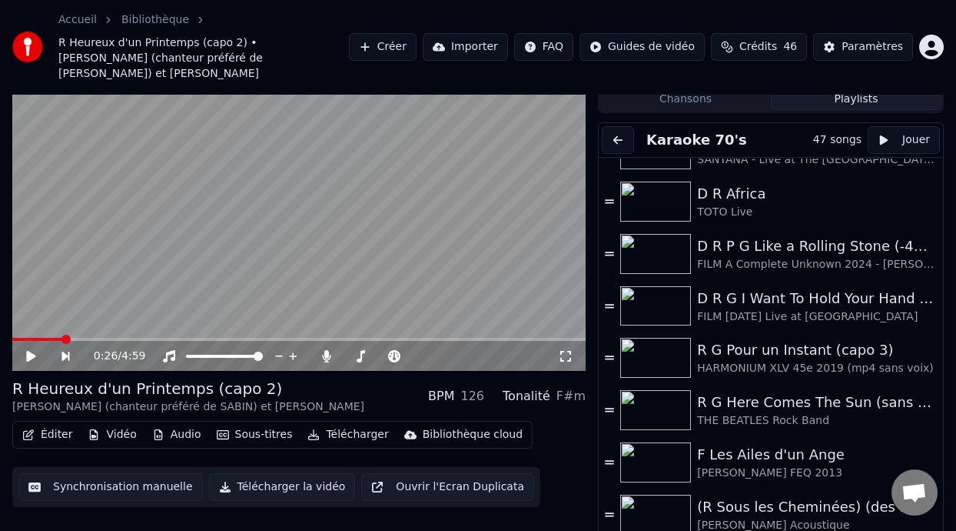
scroll to position [1392, 0]
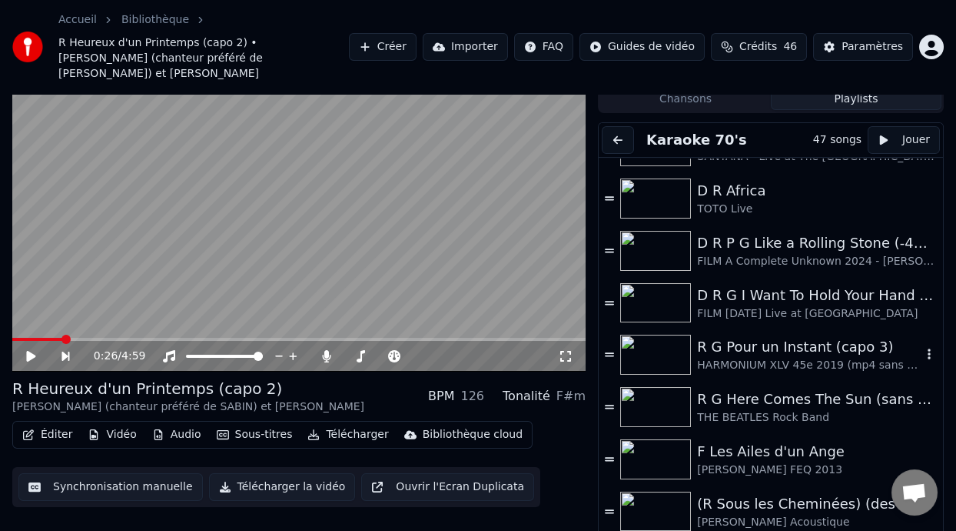
click at [792, 336] on div "R G Pour un Instant (capo 3)" at bounding box center [809, 347] width 225 height 22
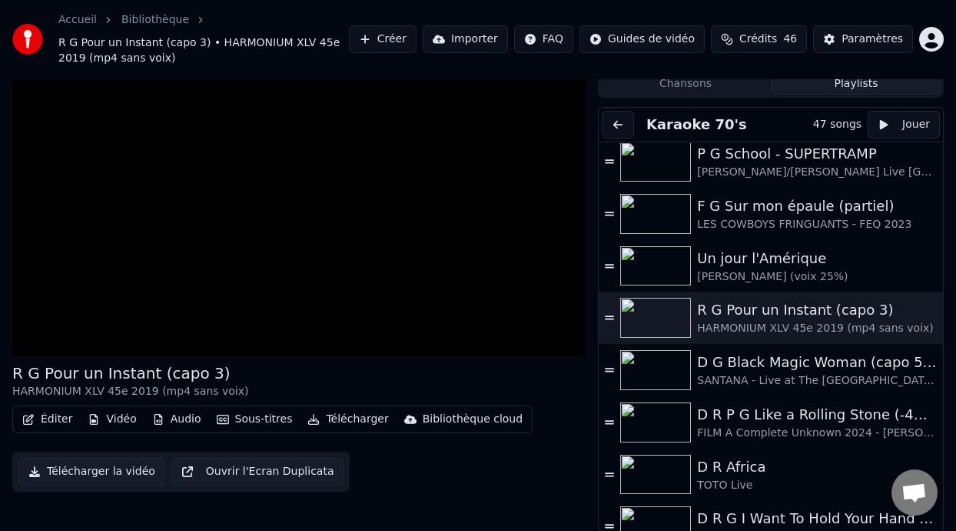
scroll to position [1177, 0]
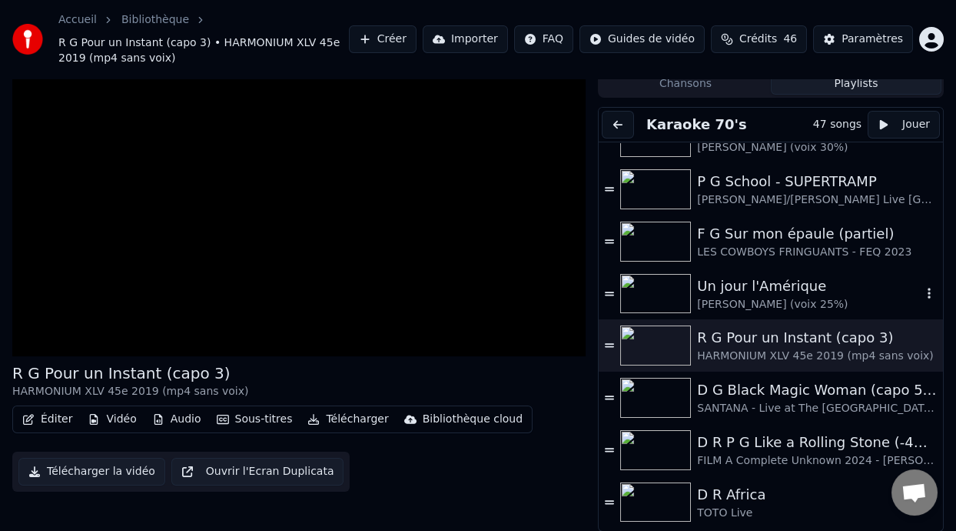
click at [716, 287] on div "Un jour l'Amérique" at bounding box center [809, 286] width 225 height 22
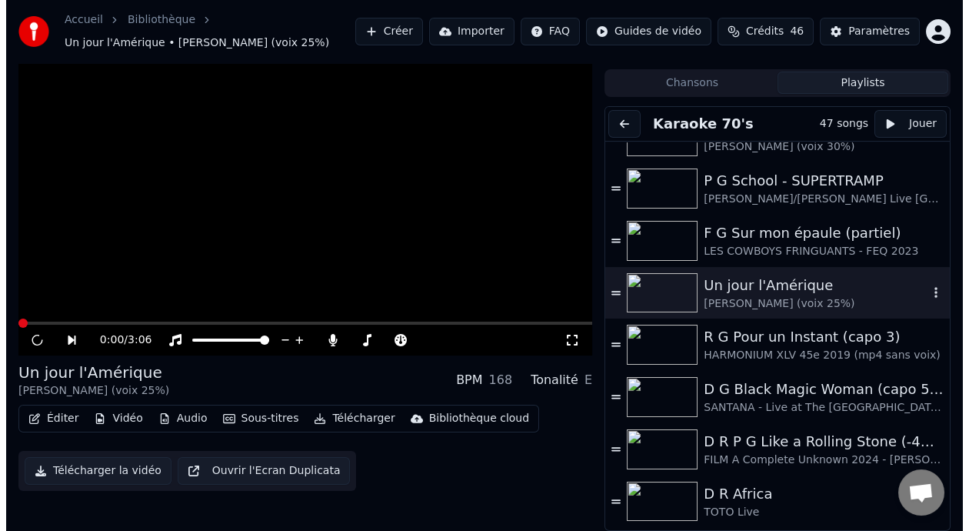
scroll to position [30, 0]
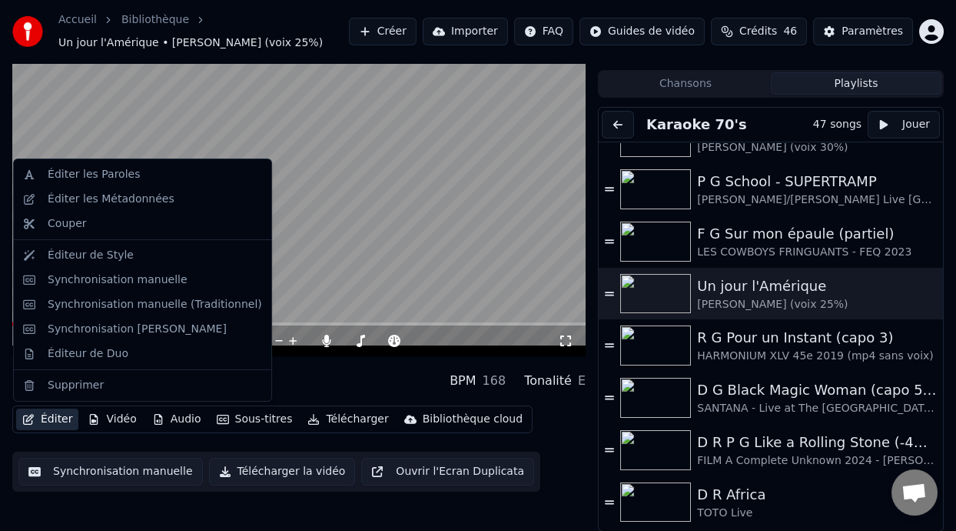
click at [58, 421] on button "Éditer" at bounding box center [47, 419] width 62 height 22
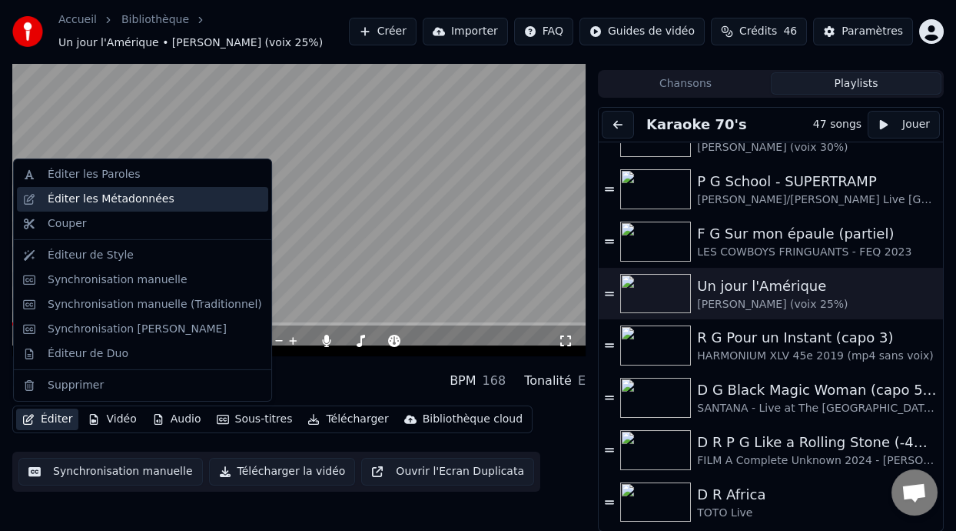
click at [149, 199] on div "Éditer les Métadonnées" at bounding box center [111, 198] width 127 height 15
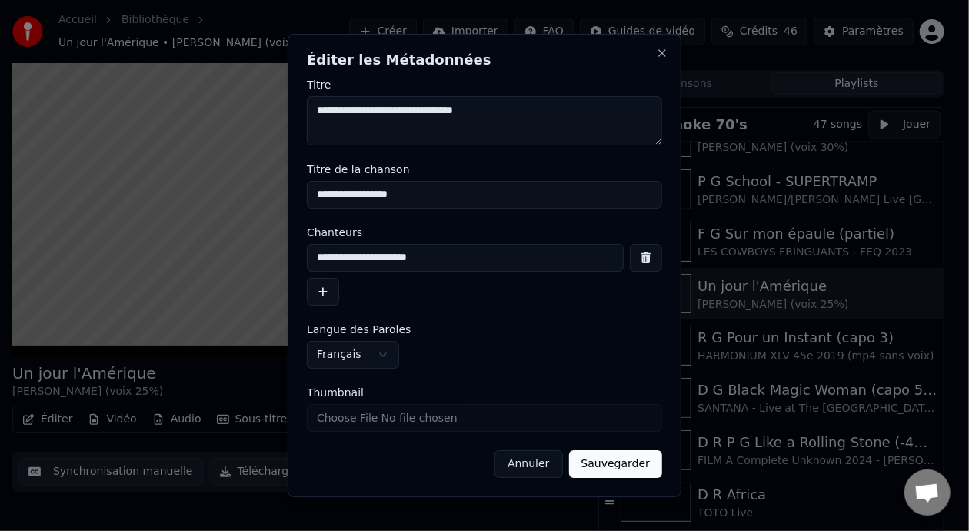
click at [316, 195] on input "**********" at bounding box center [484, 195] width 355 height 28
type input "**********"
click at [627, 464] on button "Sauvegarder" at bounding box center [615, 464] width 93 height 28
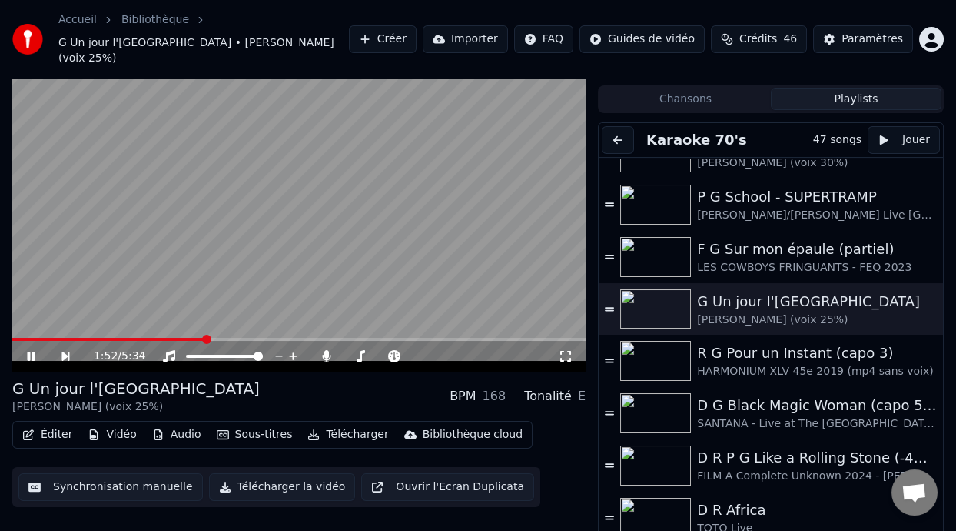
click at [31, 350] on icon at bounding box center [42, 356] width 35 height 12
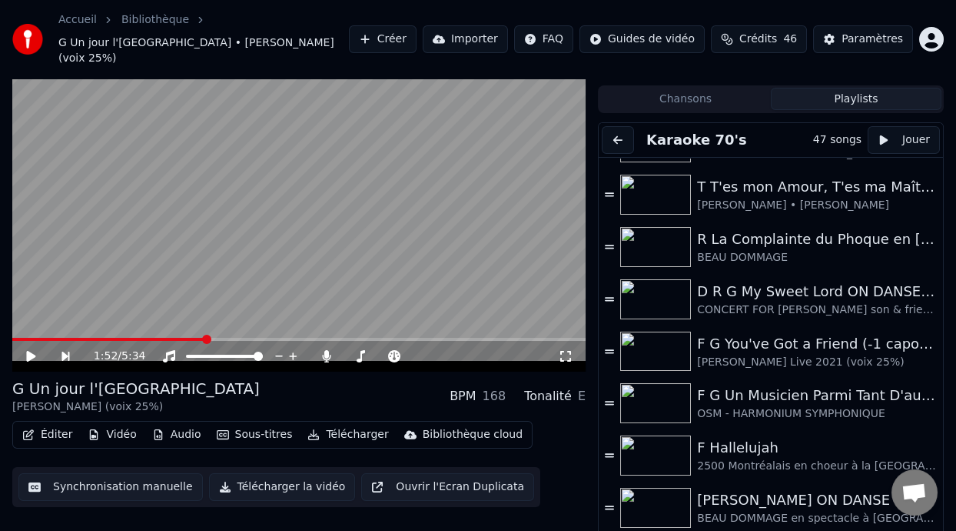
scroll to position [0, 0]
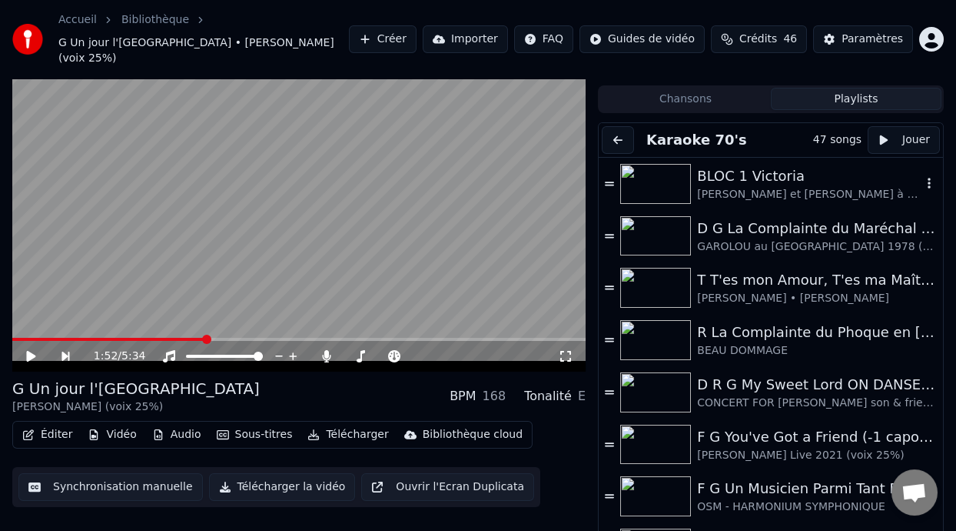
click at [773, 165] on div "BLOC 1 Victoria" at bounding box center [809, 176] width 225 height 22
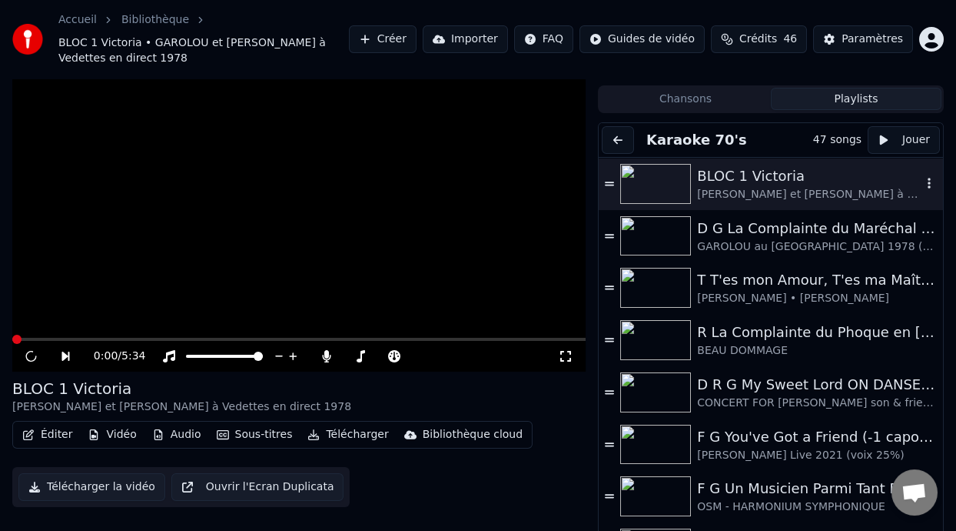
scroll to position [45, 0]
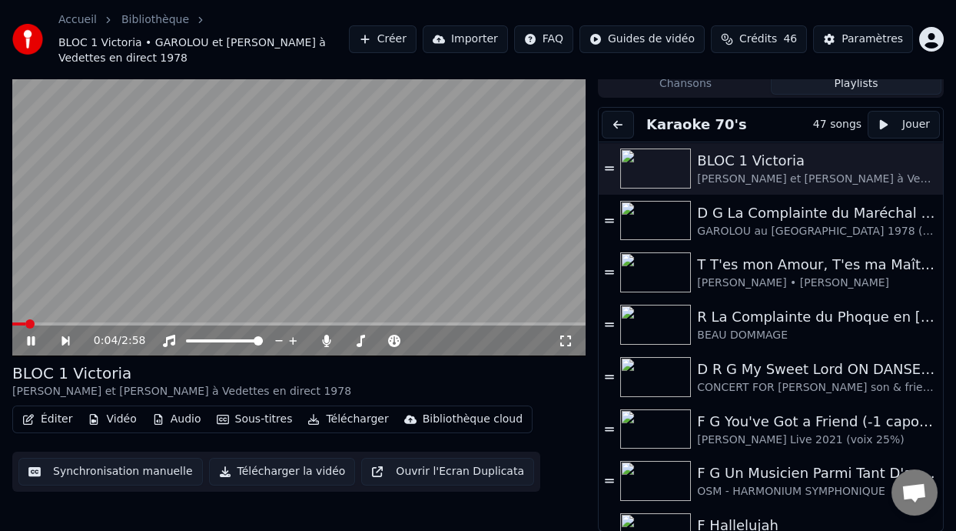
click at [65, 337] on icon at bounding box center [76, 340] width 35 height 12
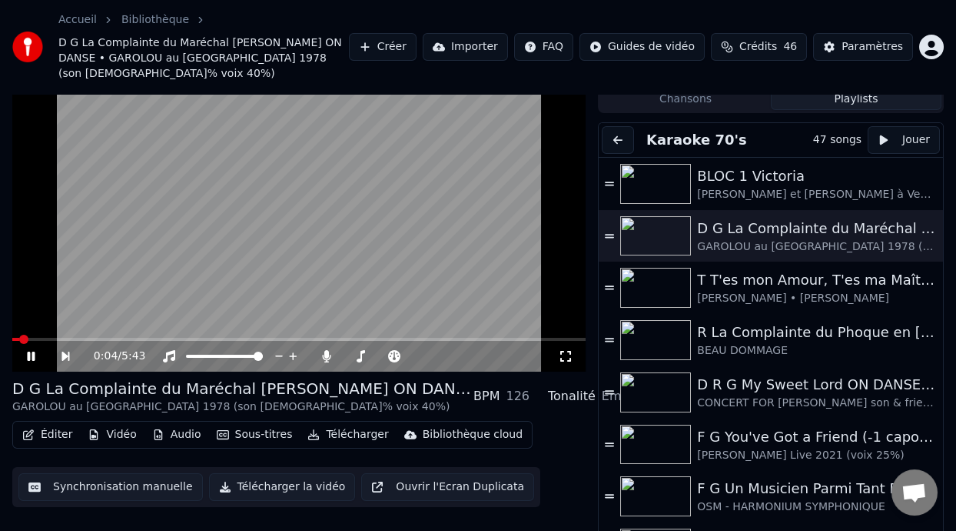
click at [65, 350] on icon at bounding box center [76, 356] width 35 height 12
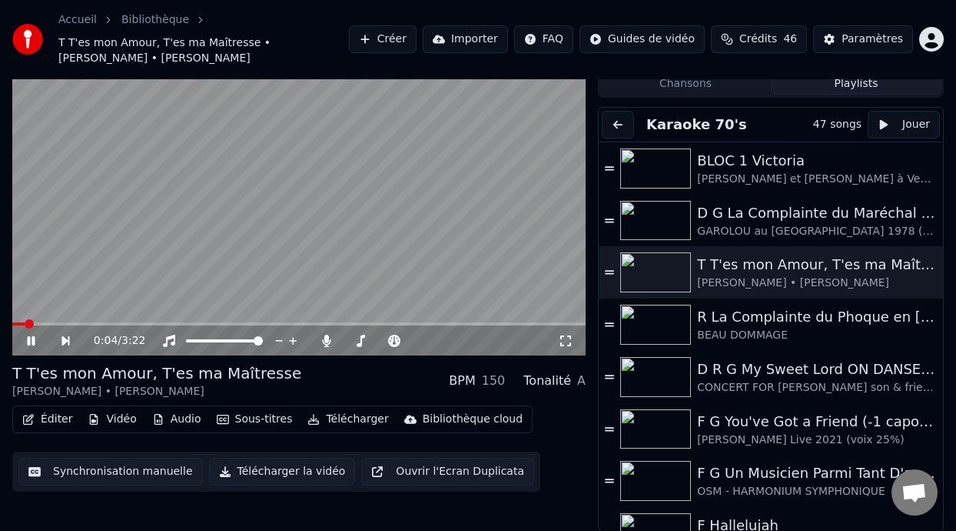
click at [65, 337] on icon at bounding box center [76, 340] width 35 height 12
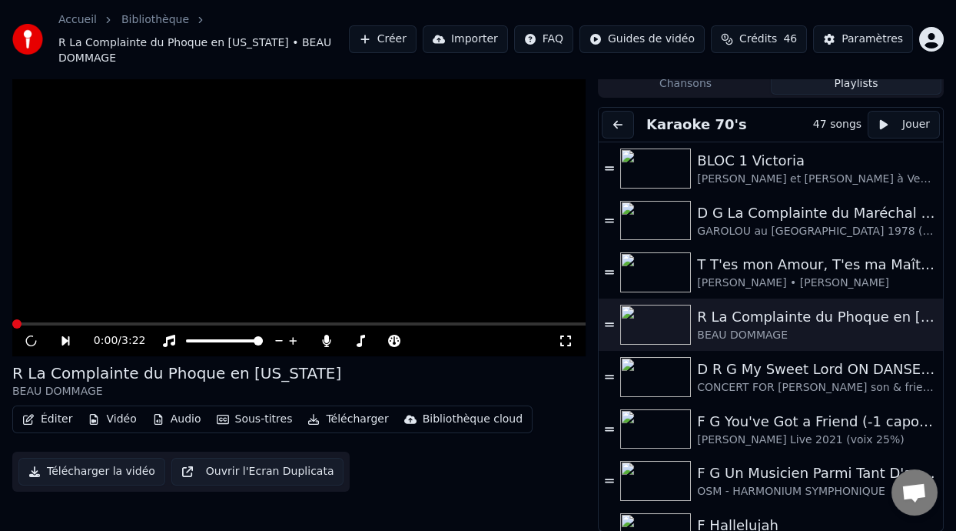
scroll to position [30, 0]
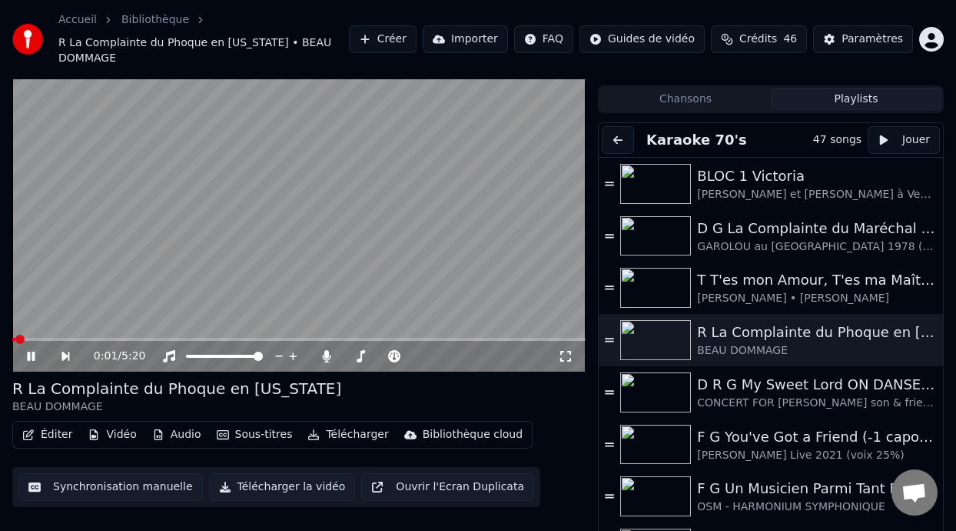
click at [65, 350] on icon at bounding box center [76, 356] width 35 height 12
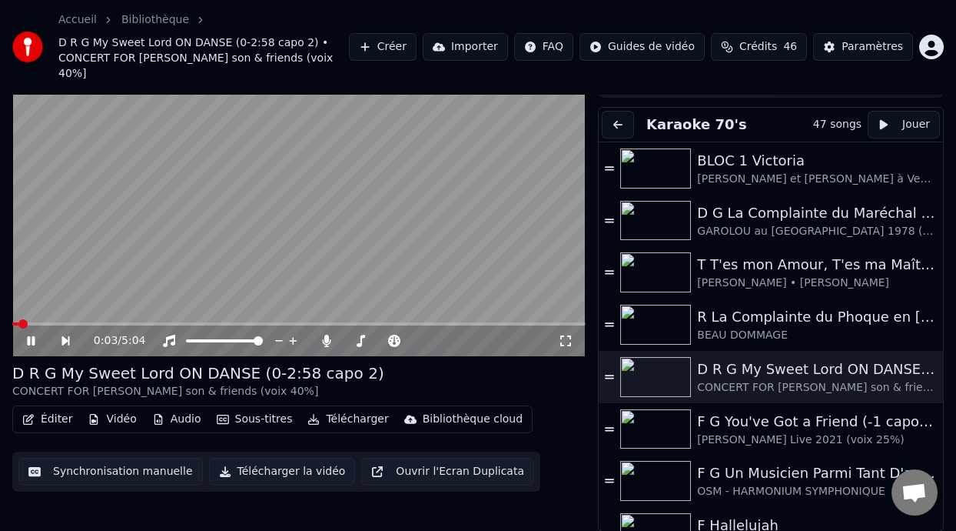
click at [65, 337] on icon at bounding box center [76, 340] width 35 height 12
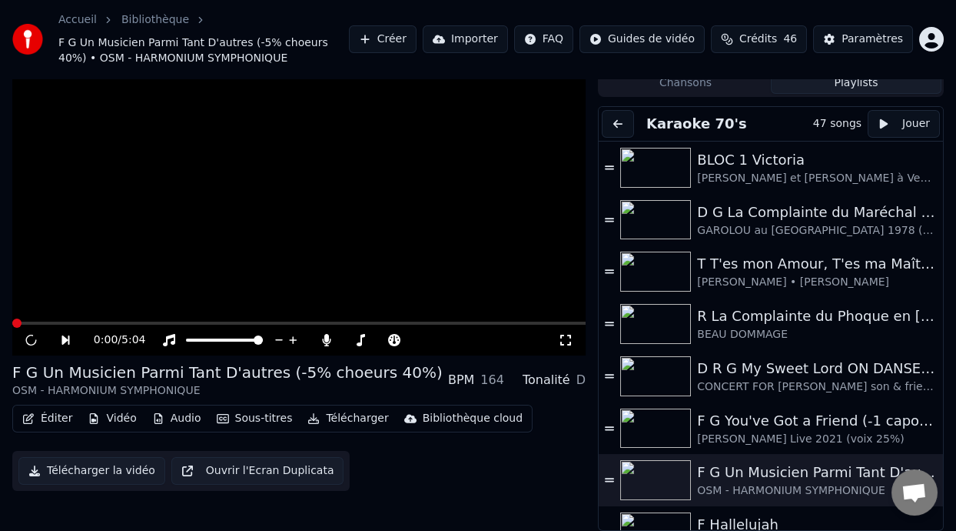
scroll to position [45, 0]
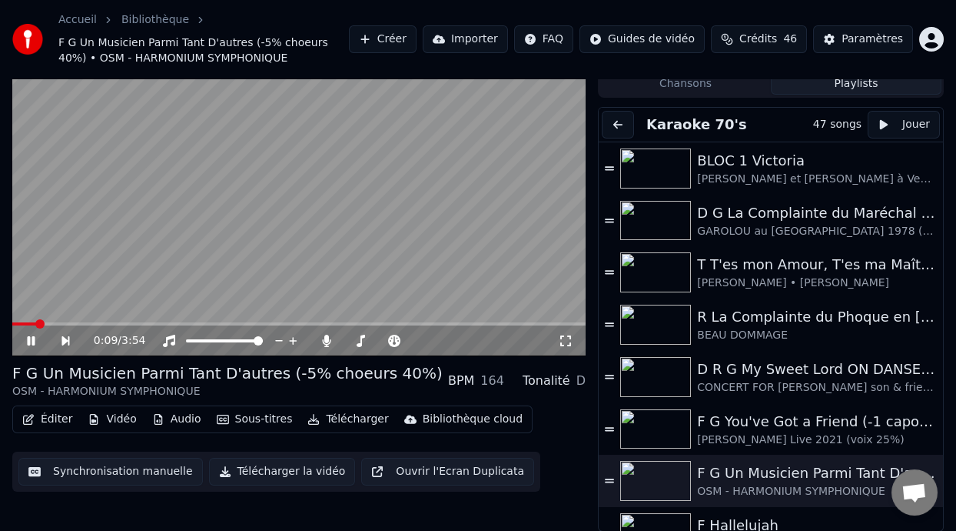
click at [30, 337] on icon at bounding box center [31, 340] width 8 height 9
click at [817, 375] on div "D R G My Sweet Lord ON DANSE (0-2:58 capo 2)" at bounding box center [809, 369] width 225 height 22
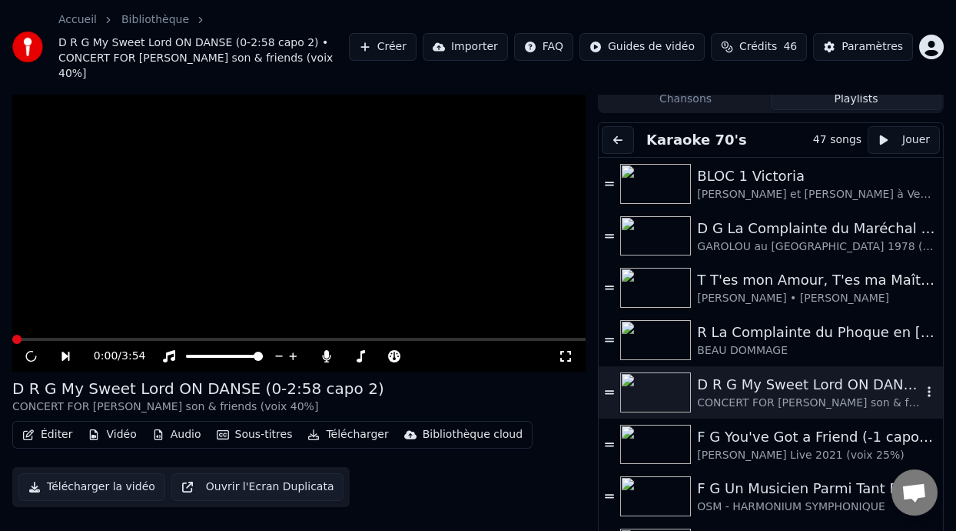
scroll to position [61, 0]
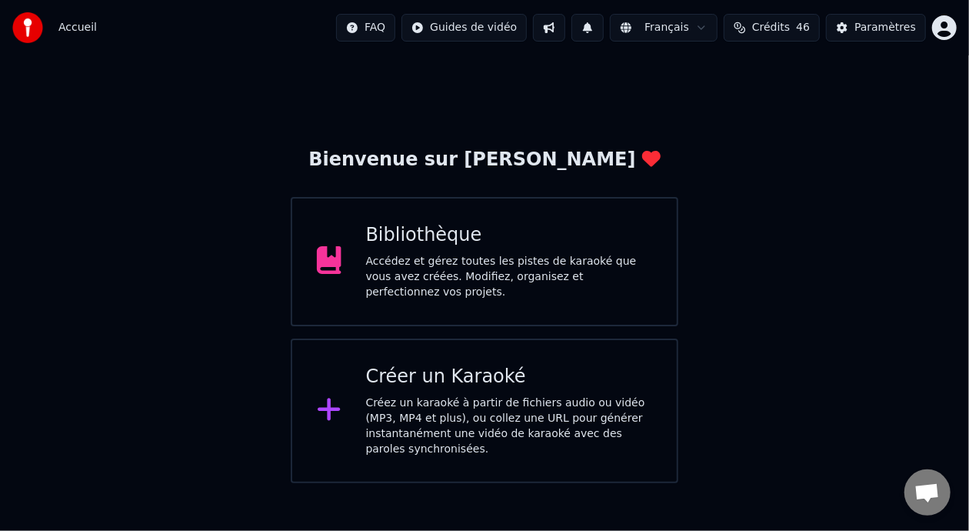
click at [503, 258] on div "Accédez et gérez toutes les pistes de karaoké que vous avez créées. Modifiez, o…" at bounding box center [509, 277] width 287 height 46
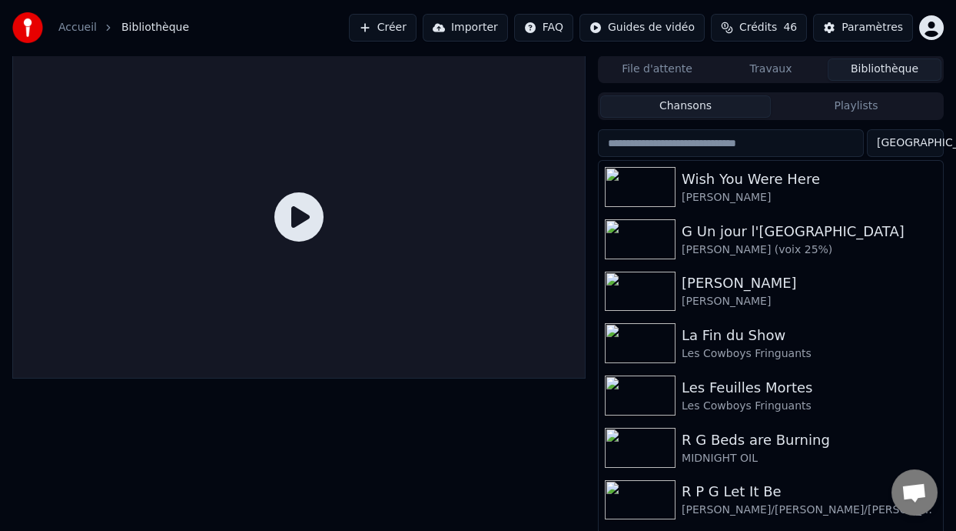
click at [870, 102] on button "Playlists" at bounding box center [856, 106] width 171 height 22
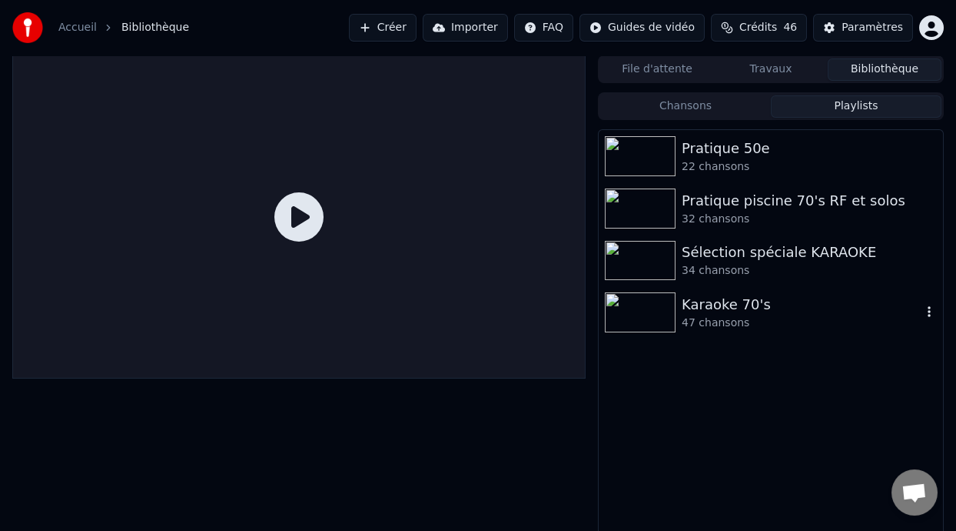
click at [732, 306] on div "Karaoke 70's" at bounding box center [802, 305] width 240 height 22
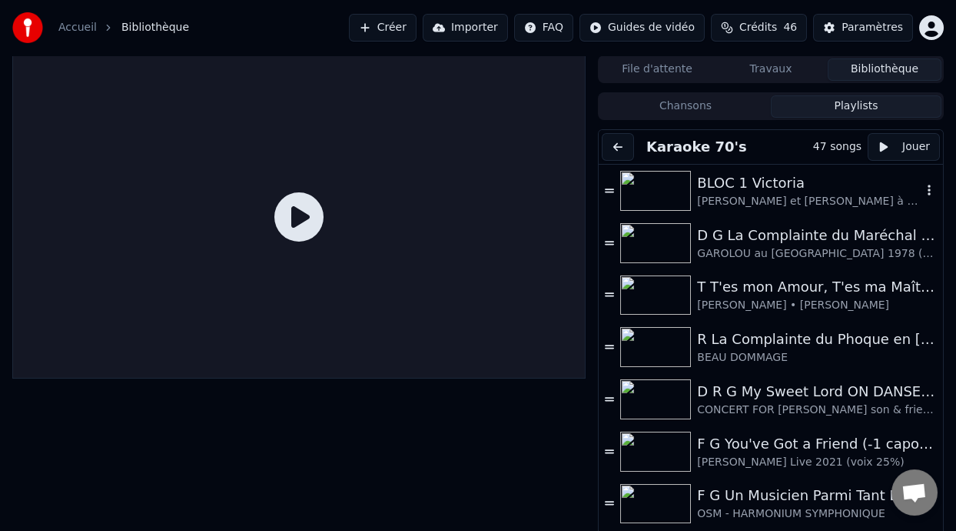
click at [782, 190] on div "BLOC 1 Victoria" at bounding box center [809, 183] width 225 height 22
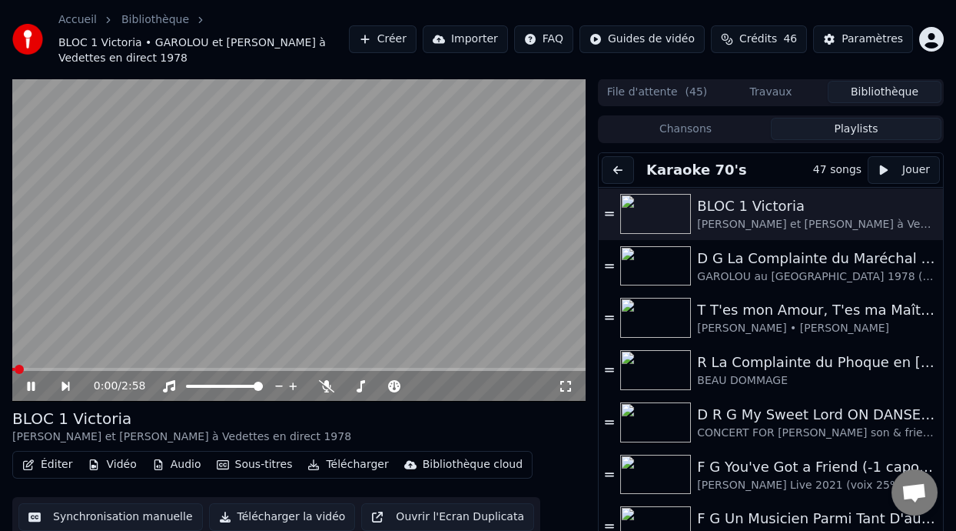
click at [64, 384] on icon at bounding box center [66, 385] width 8 height 9
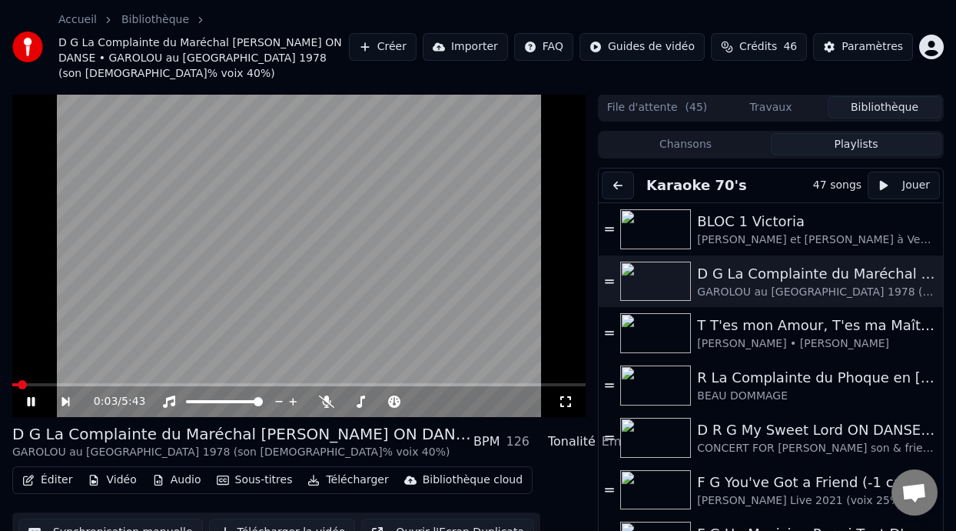
click at [64, 397] on icon at bounding box center [66, 401] width 8 height 9
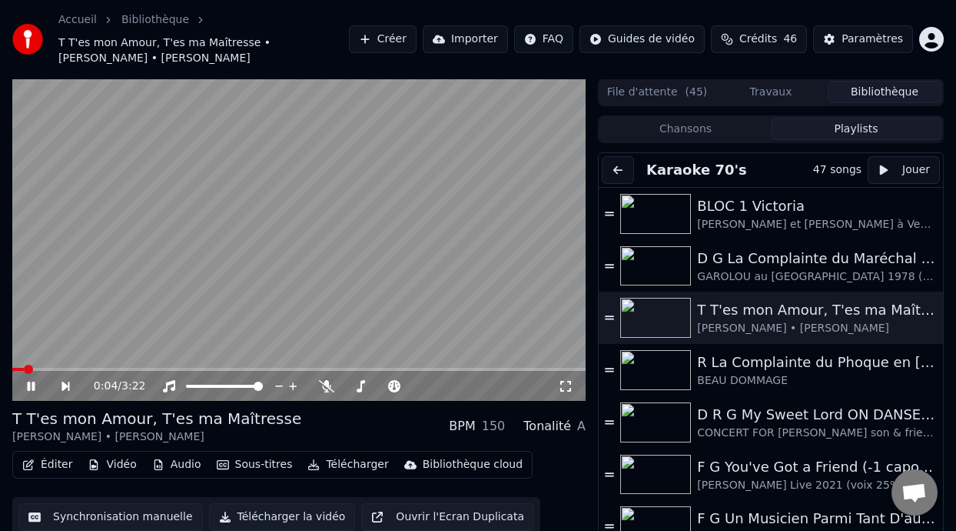
click at [64, 384] on icon at bounding box center [66, 385] width 8 height 9
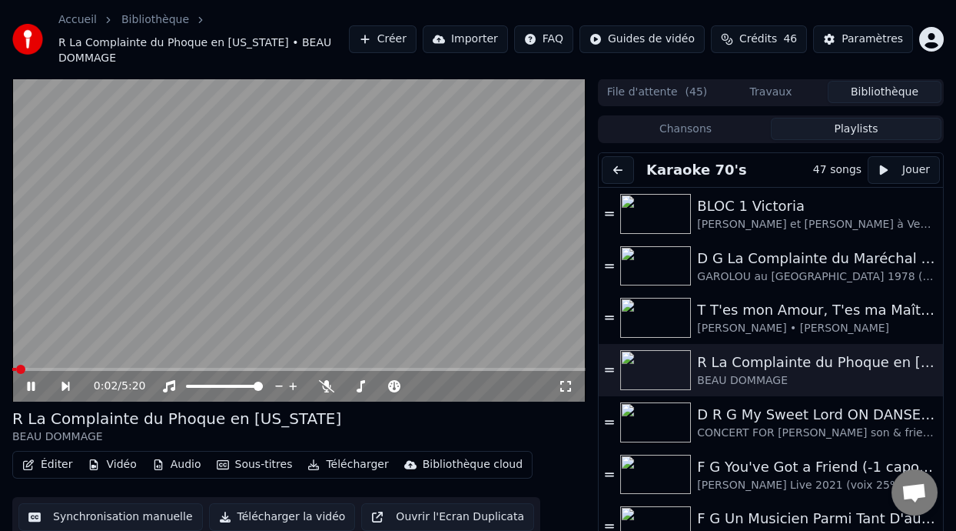
click at [64, 384] on div "0:02 / 5:20" at bounding box center [299, 386] width 574 height 31
click at [62, 378] on div "0:05 / 5:20" at bounding box center [298, 385] width 561 height 15
click at [62, 381] on icon at bounding box center [66, 385] width 8 height 9
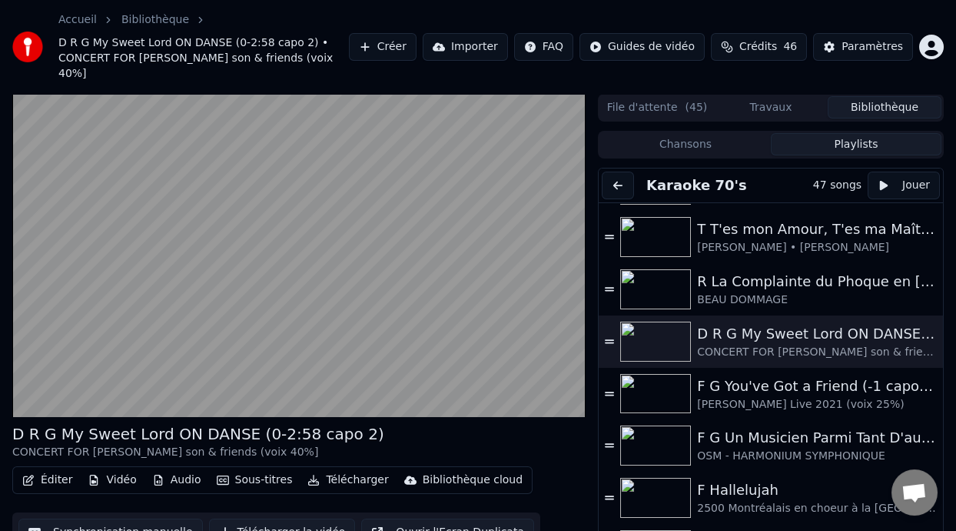
scroll to position [102, 0]
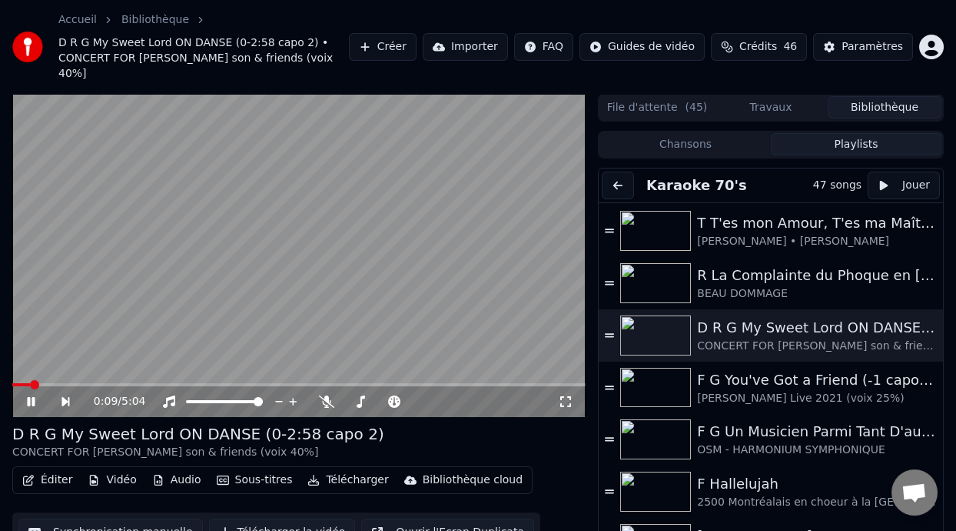
click at [64, 396] on icon at bounding box center [76, 401] width 35 height 12
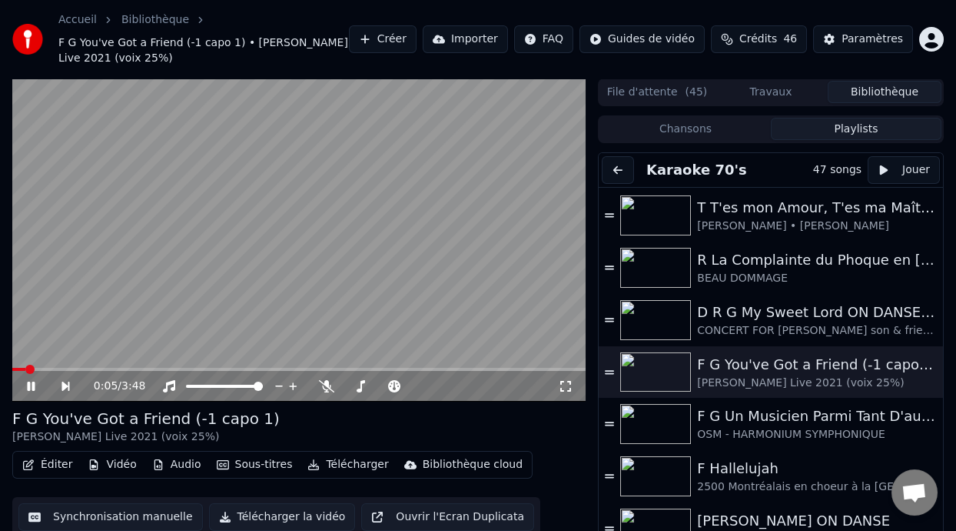
click at [64, 381] on icon at bounding box center [76, 386] width 35 height 12
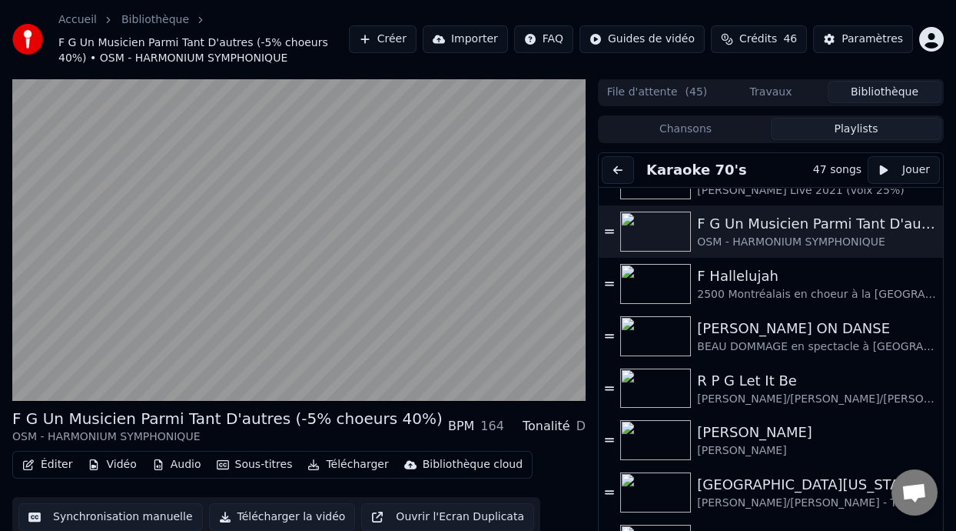
scroll to position [292, 0]
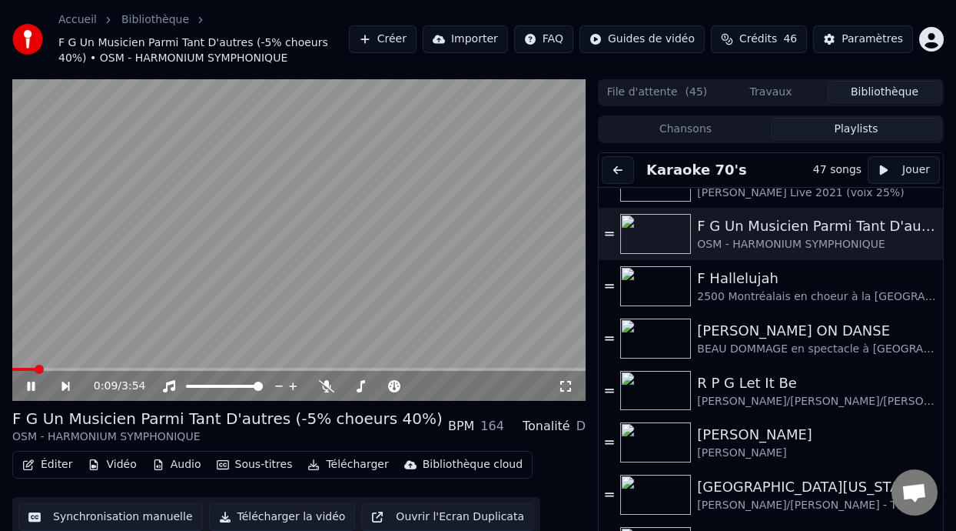
click at [67, 382] on icon at bounding box center [76, 386] width 35 height 12
click at [61, 381] on icon at bounding box center [76, 386] width 35 height 12
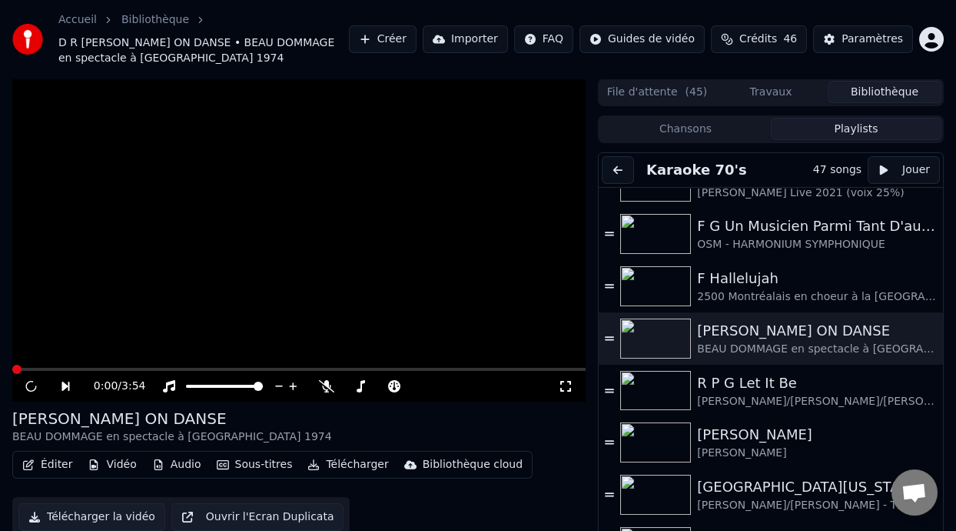
click at [64, 381] on icon at bounding box center [76, 386] width 35 height 12
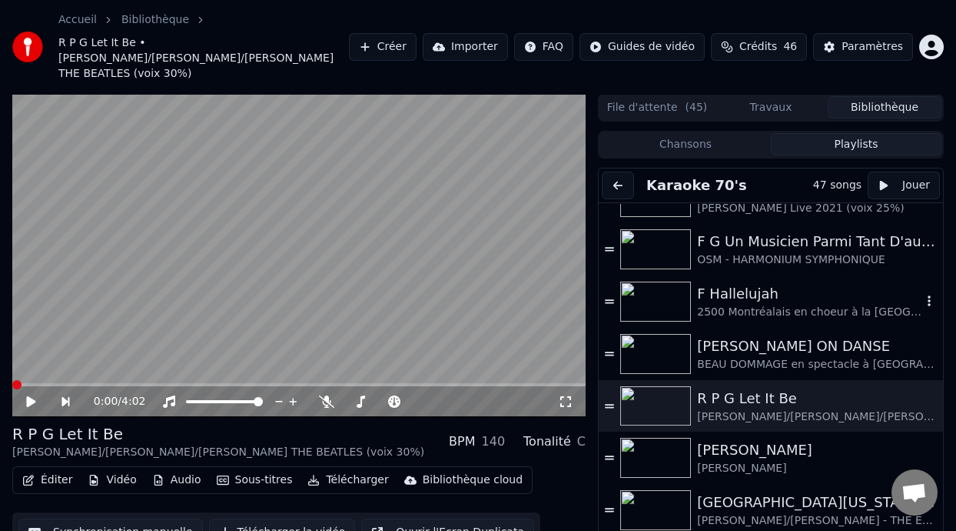
click at [776, 283] on div "F Hallelujah" at bounding box center [809, 294] width 225 height 22
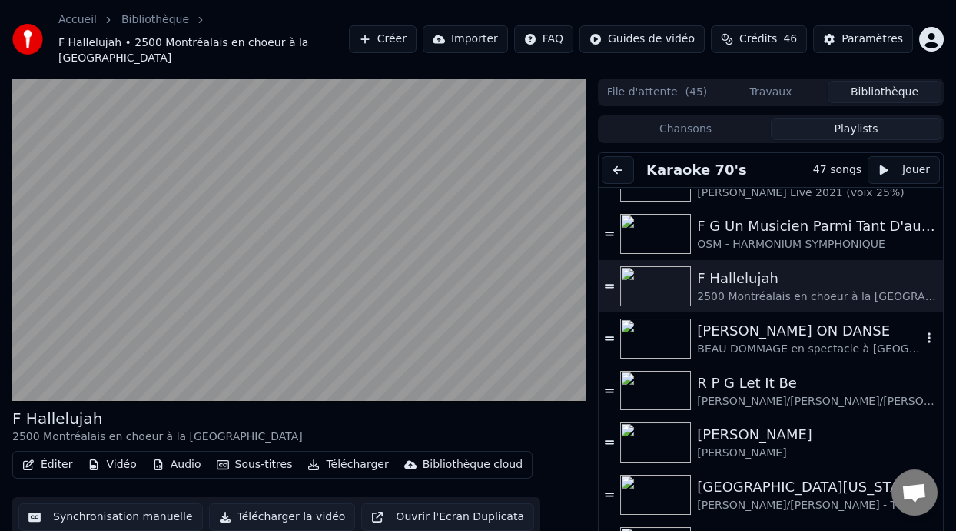
click at [760, 338] on div "[PERSON_NAME] ON DANSE" at bounding box center [809, 331] width 225 height 22
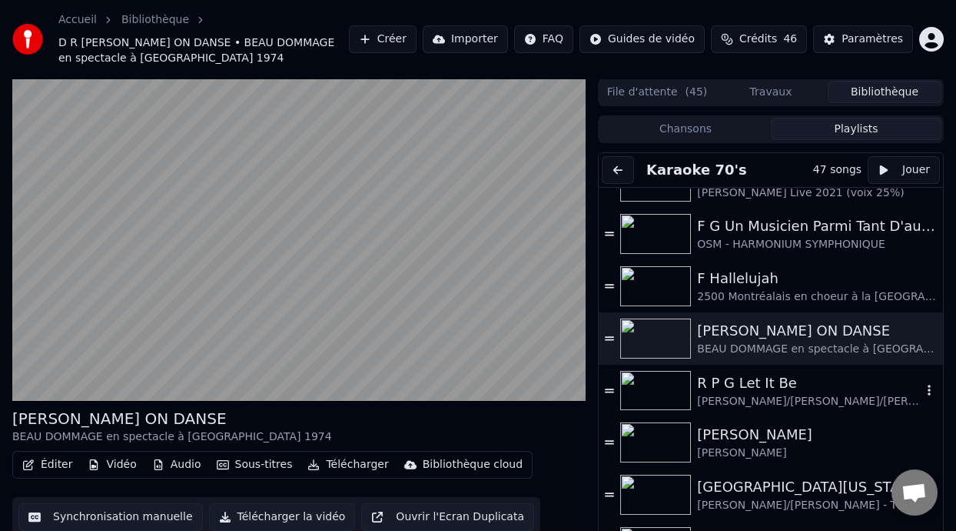
click at [757, 384] on div "R P G Let It Be" at bounding box center [809, 383] width 225 height 22
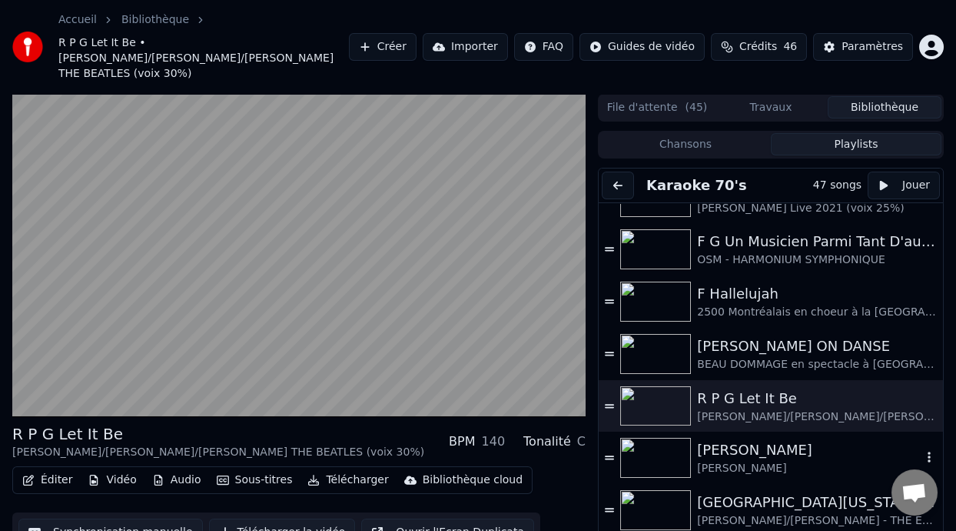
click at [750, 439] on div "[PERSON_NAME]" at bounding box center [809, 450] width 225 height 22
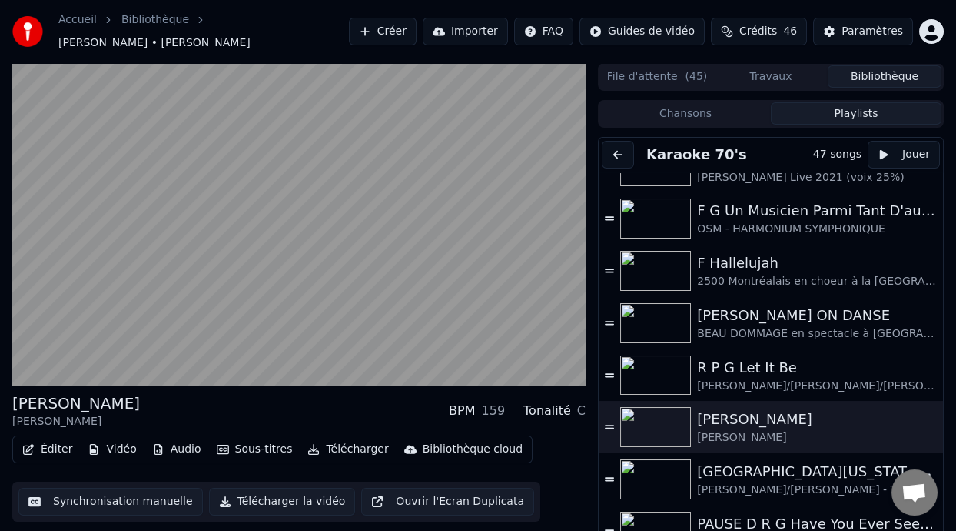
click at [750, 478] on div "[GEOGRAPHIC_DATA][US_STATE] (-2 clé Am)" at bounding box center [809, 472] width 225 height 22
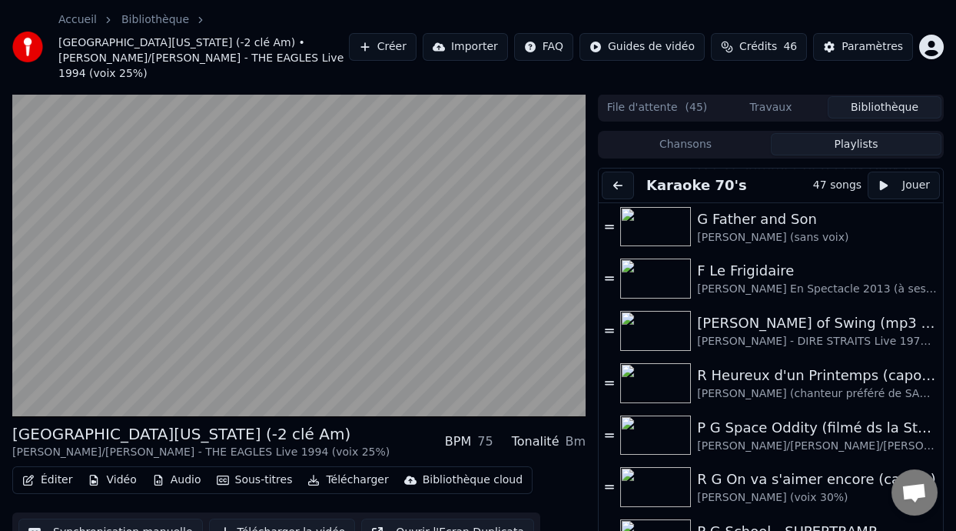
scroll to position [936, 0]
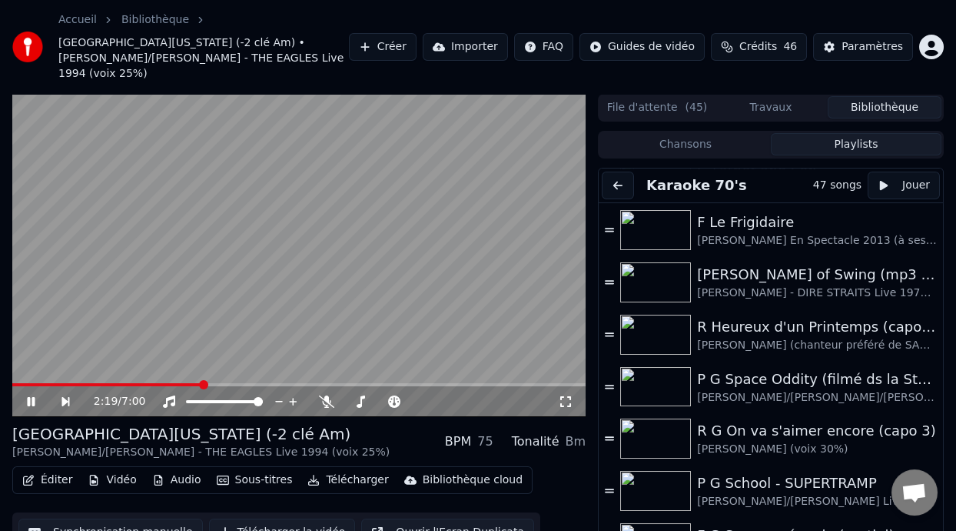
click at [29, 397] on icon at bounding box center [31, 401] width 8 height 9
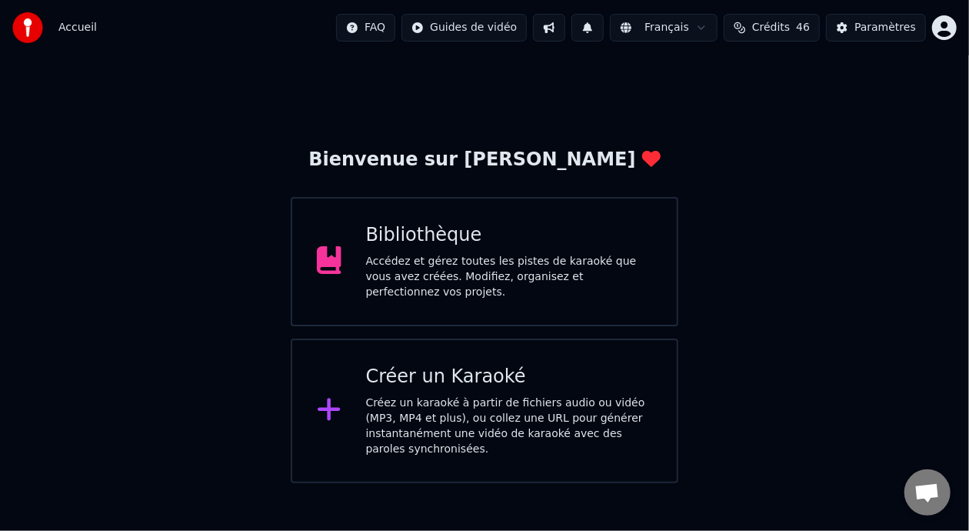
click at [546, 248] on div "Bibliothèque" at bounding box center [509, 235] width 287 height 25
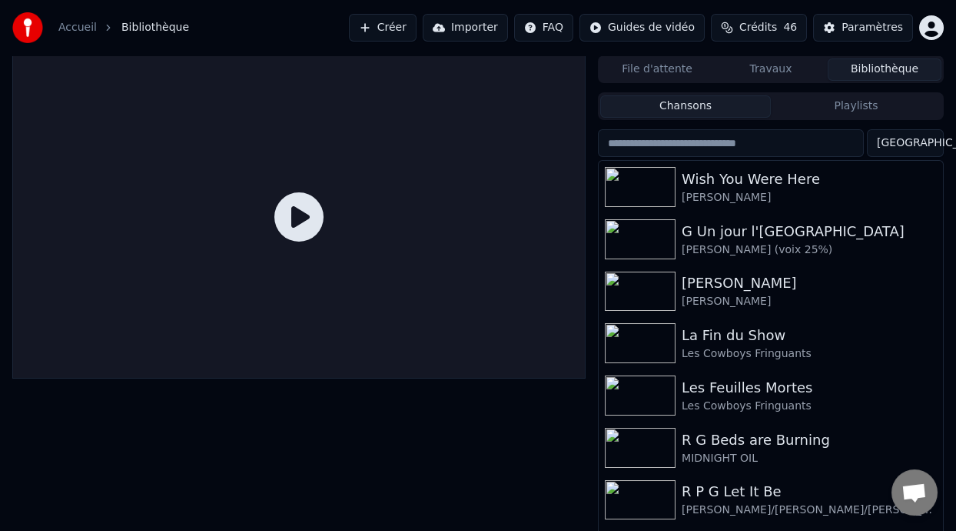
click at [864, 109] on button "Playlists" at bounding box center [856, 106] width 171 height 22
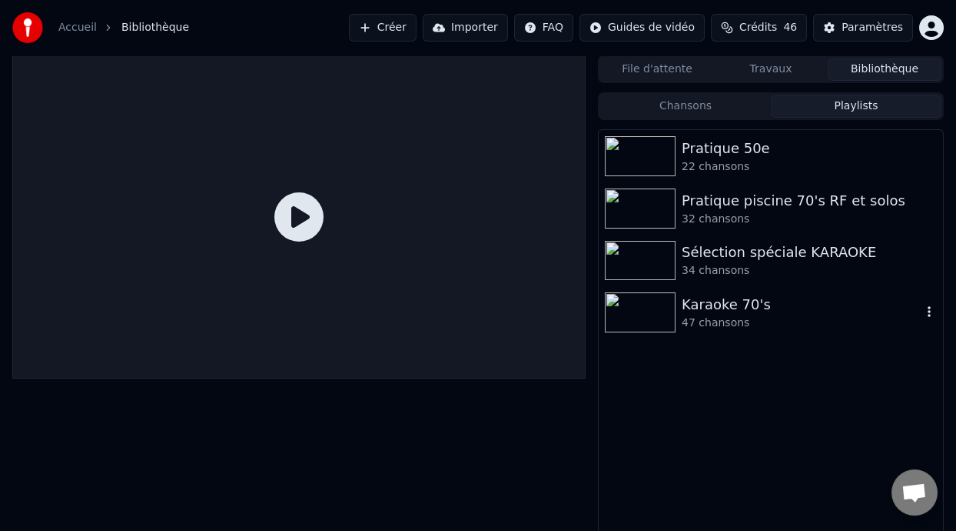
click at [744, 314] on div "Karaoke 70's" at bounding box center [802, 305] width 240 height 22
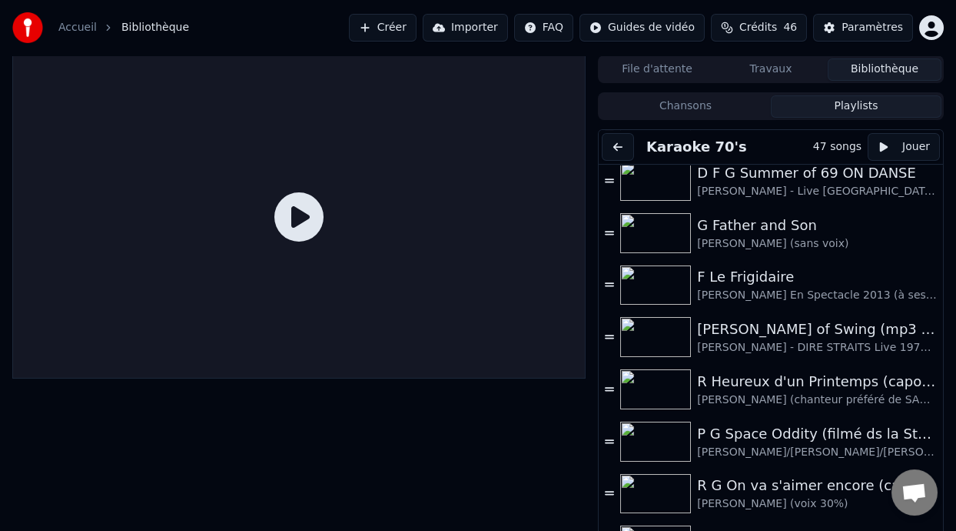
scroll to position [840, 0]
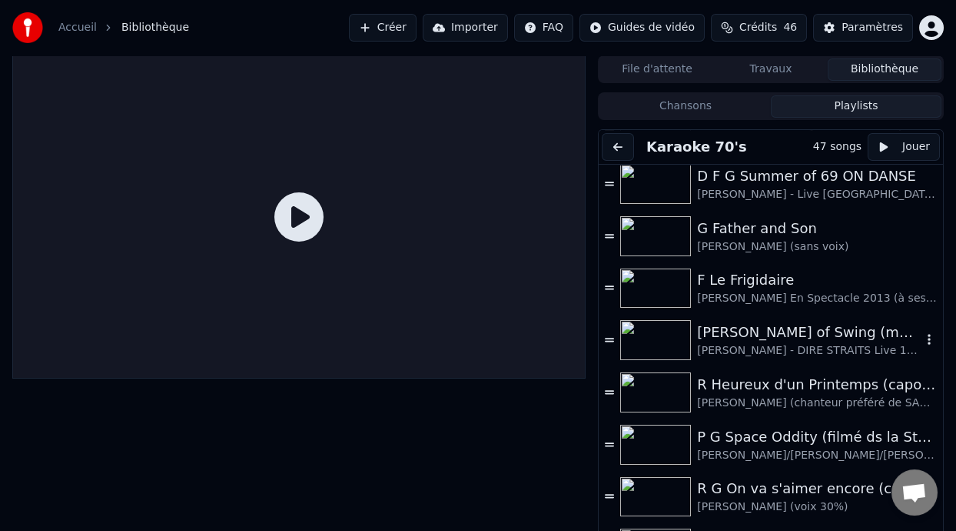
click at [803, 335] on div "[PERSON_NAME] of Swing (mp3 sans voix ni guitares à TESTER)" at bounding box center [809, 332] width 225 height 22
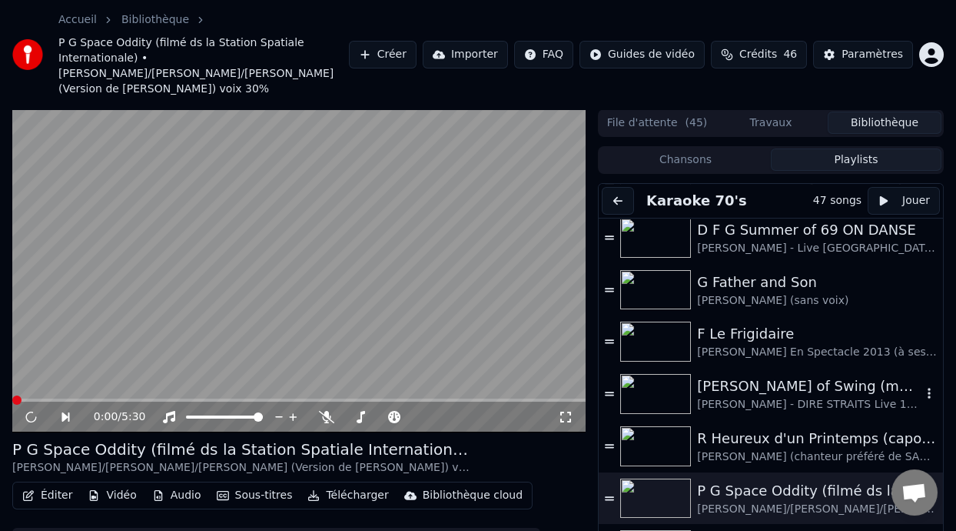
click at [815, 379] on div "[PERSON_NAME] of Swing (mp3 sans voix ni guitares à TESTER)" at bounding box center [809, 386] width 225 height 22
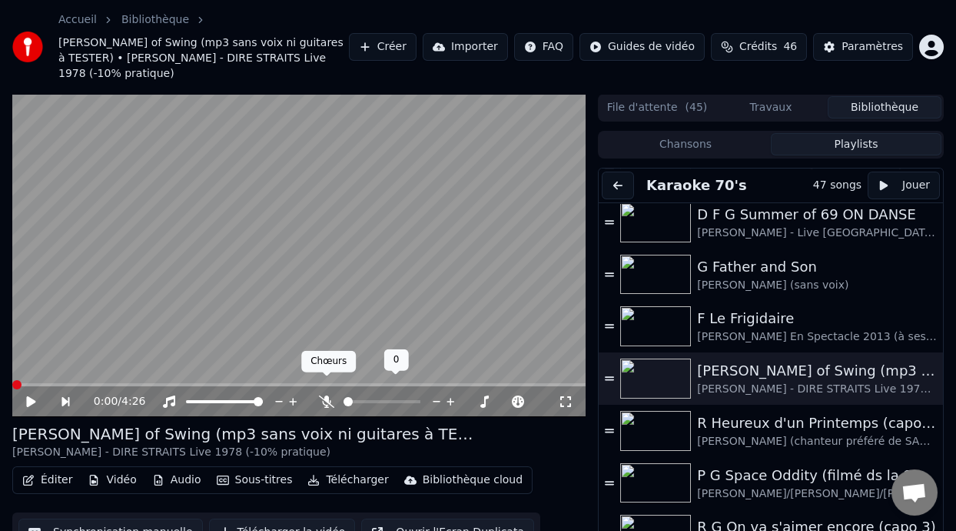
click at [329, 395] on icon at bounding box center [326, 401] width 15 height 12
click at [323, 395] on icon at bounding box center [326, 401] width 15 height 12
click at [32, 396] on icon at bounding box center [30, 401] width 9 height 11
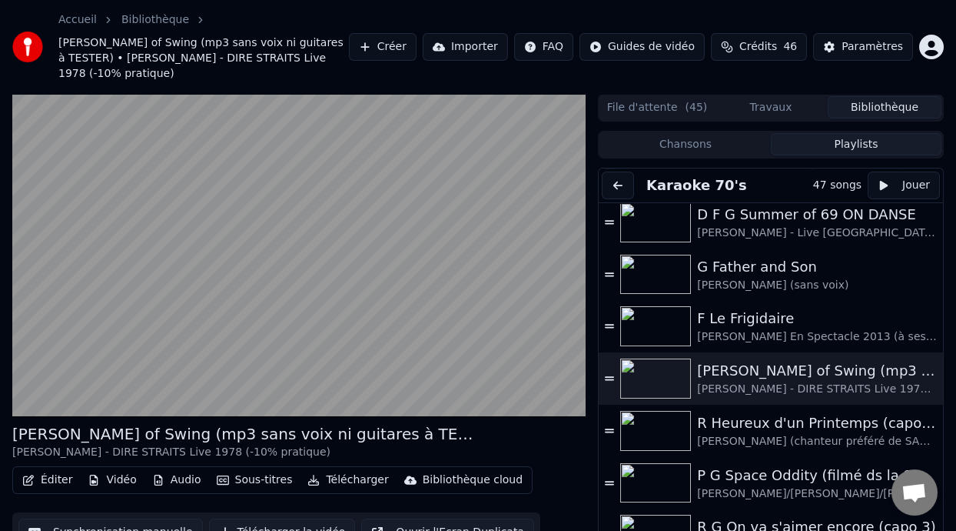
click at [530, 430] on div "D G Sultans of Swing (mp3 sans voix ni guitares à TESTER) François - DIRE STRAI…" at bounding box center [299, 441] width 574 height 37
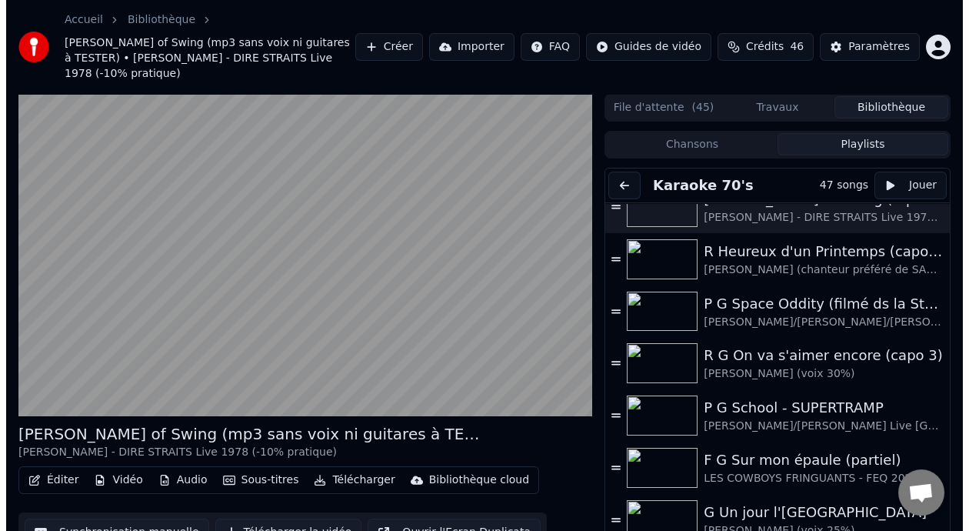
scroll to position [994, 0]
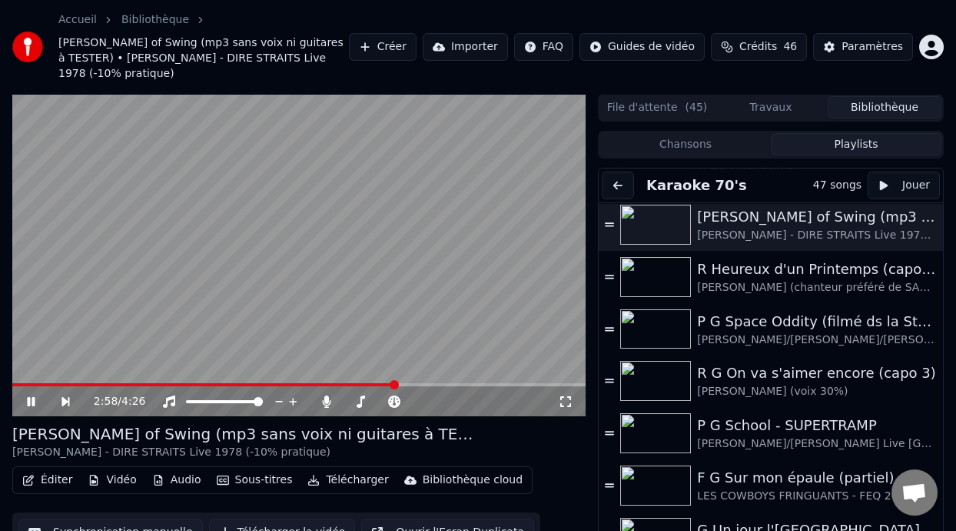
click at [60, 469] on button "Éditer" at bounding box center [47, 480] width 62 height 22
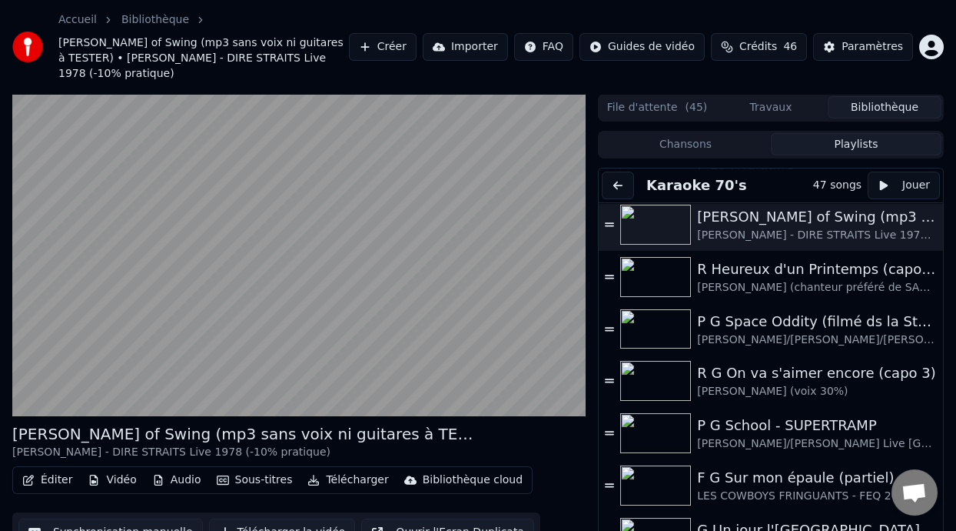
click at [60, 469] on button "Éditer" at bounding box center [47, 480] width 62 height 22
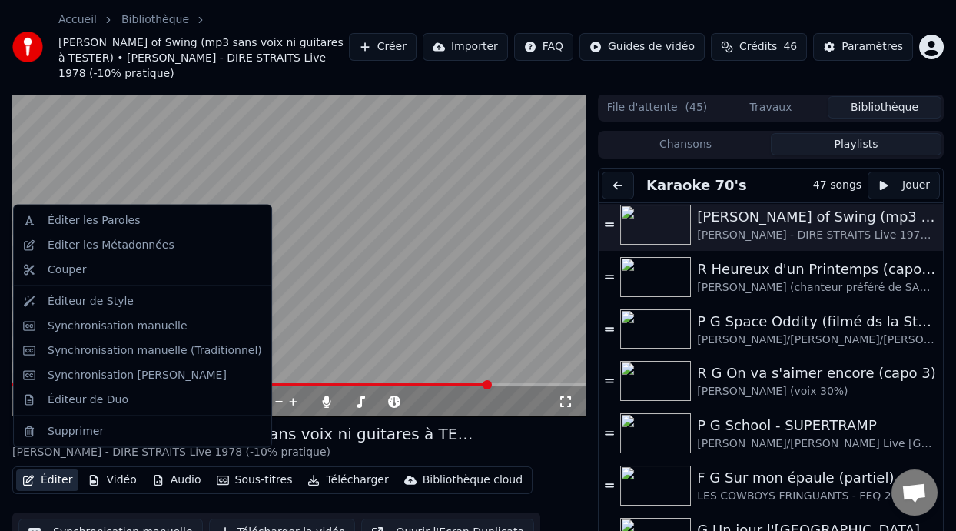
click at [51, 469] on button "Éditer" at bounding box center [47, 480] width 62 height 22
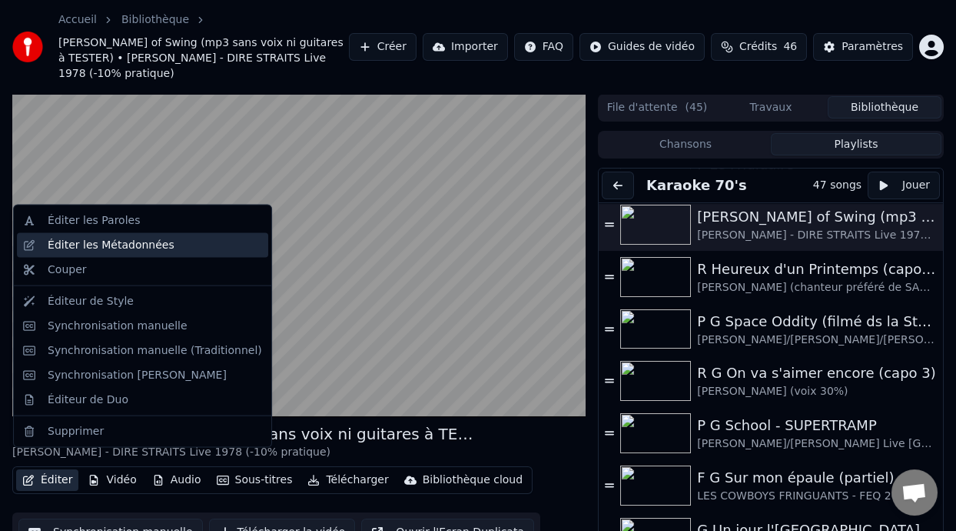
click at [155, 245] on div "Éditer les Métadonnées" at bounding box center [111, 245] width 127 height 15
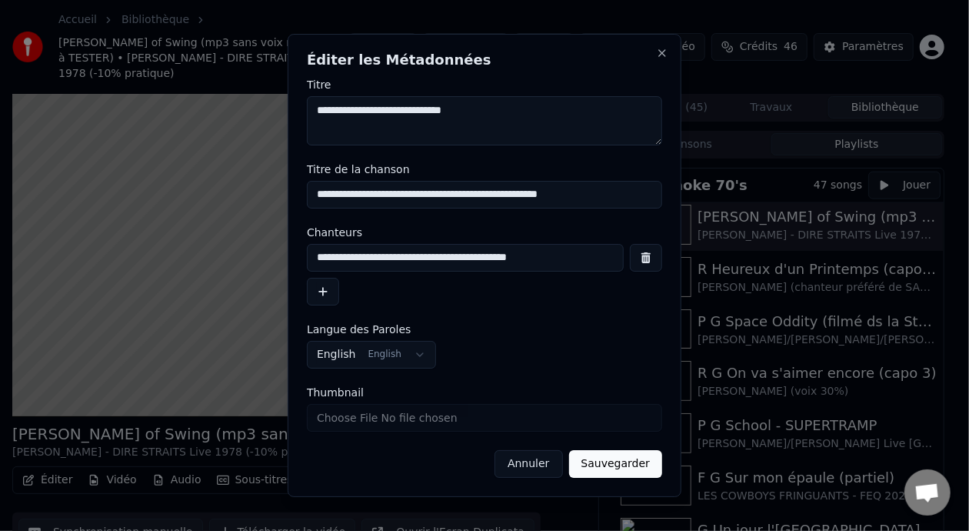
click at [596, 191] on input "**********" at bounding box center [484, 195] width 355 height 28
type input "**********"
click at [620, 467] on button "Sauvegarder" at bounding box center [615, 464] width 93 height 28
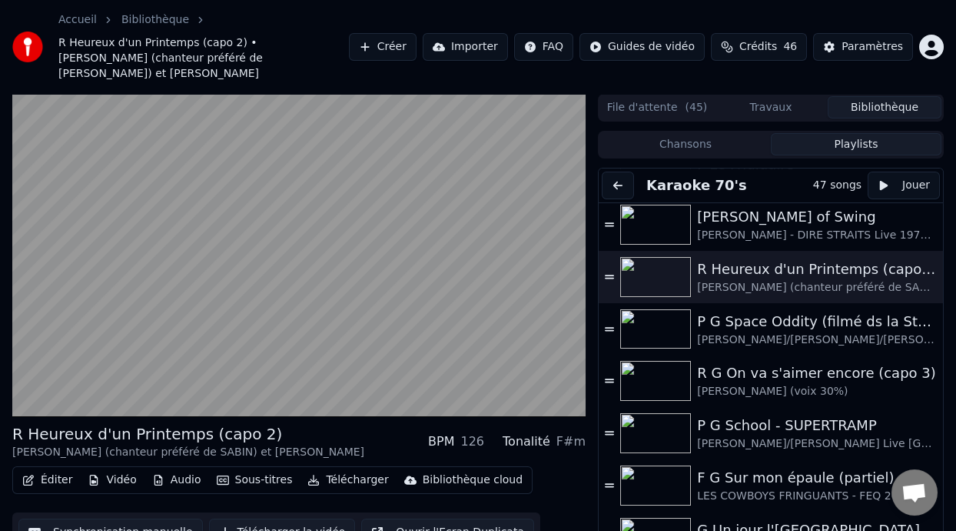
click at [61, 469] on button "Éditer" at bounding box center [47, 480] width 62 height 22
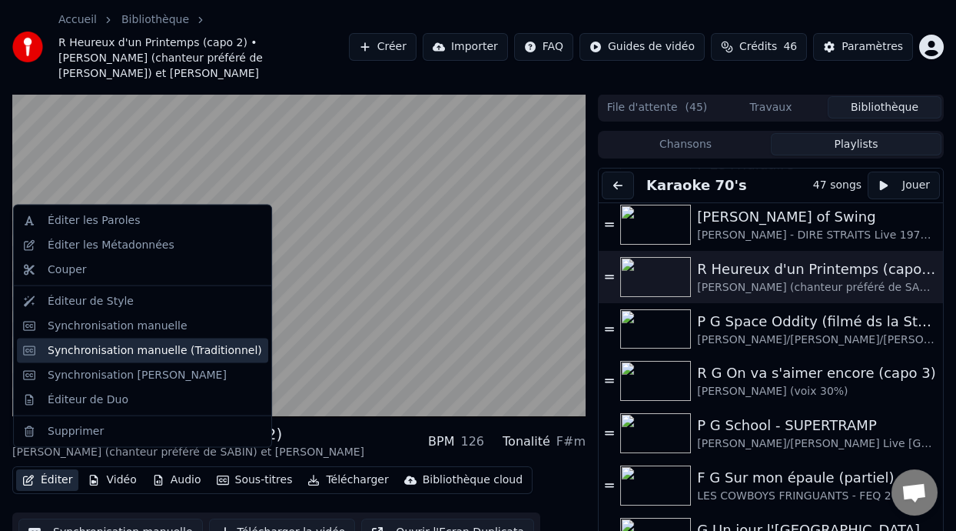
click at [181, 357] on div "Synchronisation manuelle (Traditionnel)" at bounding box center [155, 349] width 215 height 15
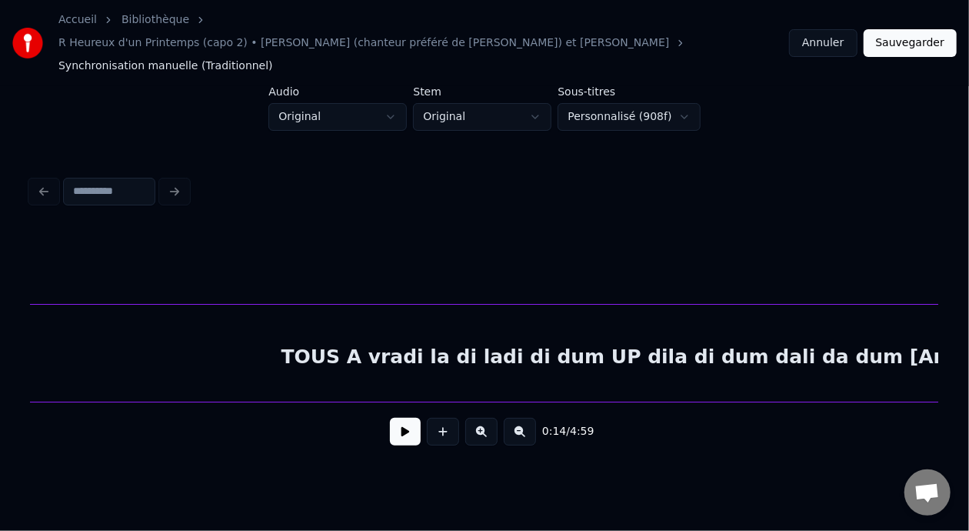
scroll to position [0, 3725]
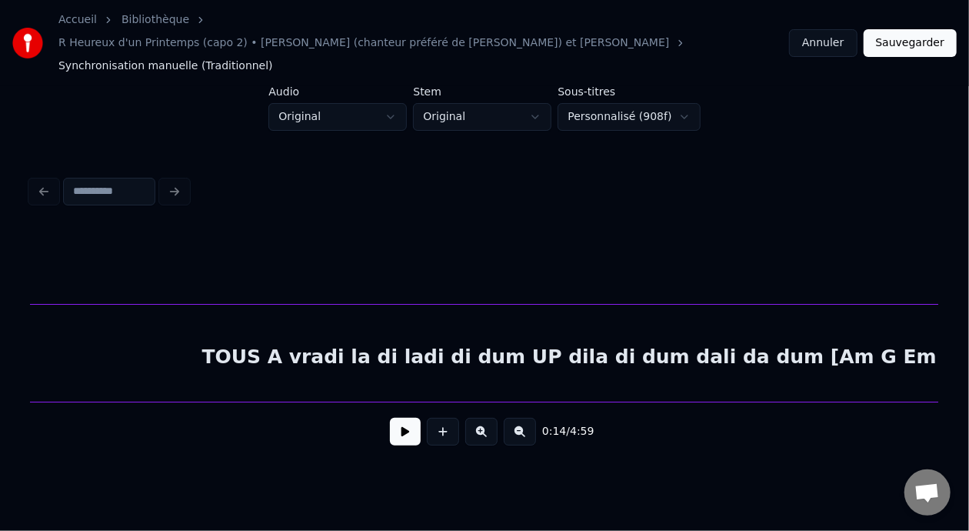
click at [360, 334] on div "TOUS A vradi la di ladi di dum UP dila di dum dali da dum [Am G Em Am] x2" at bounding box center [611, 356] width 1738 height 105
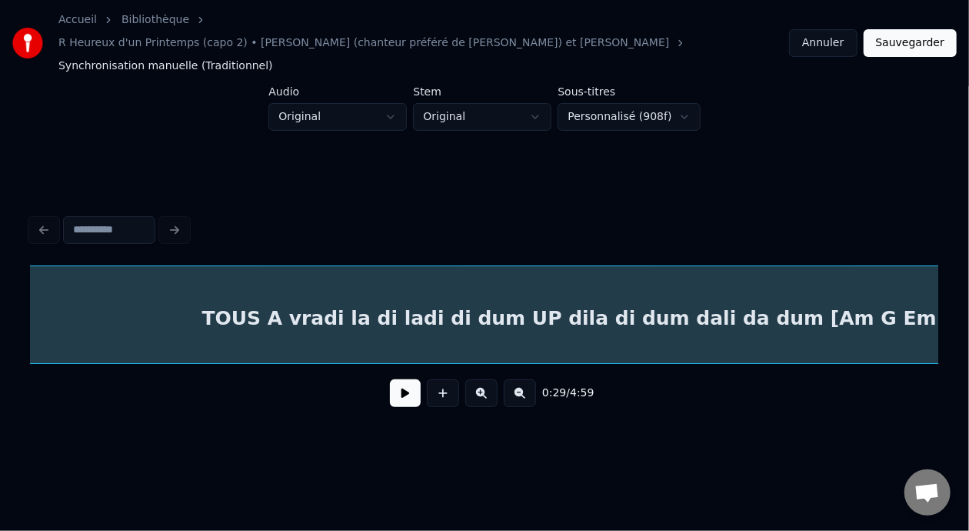
scroll to position [0, 3435]
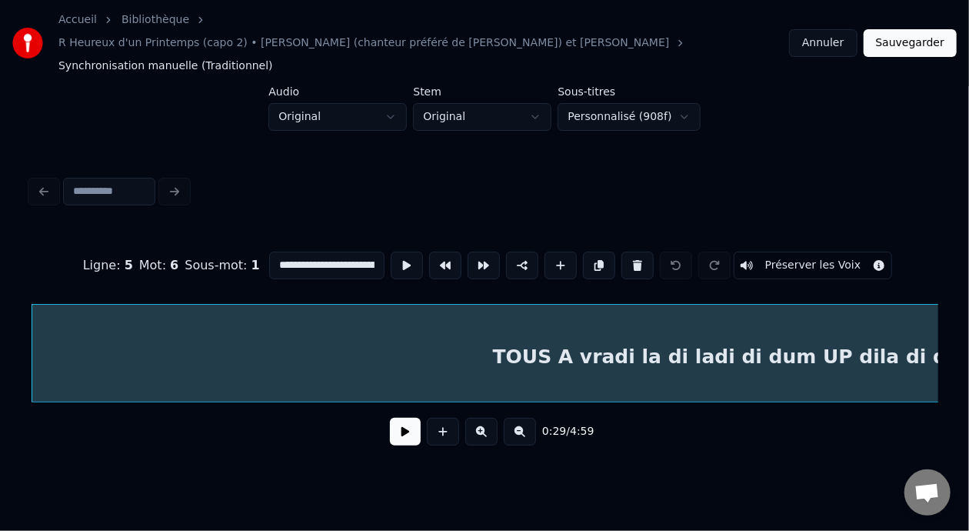
click at [298, 251] on input "**********" at bounding box center [326, 265] width 115 height 28
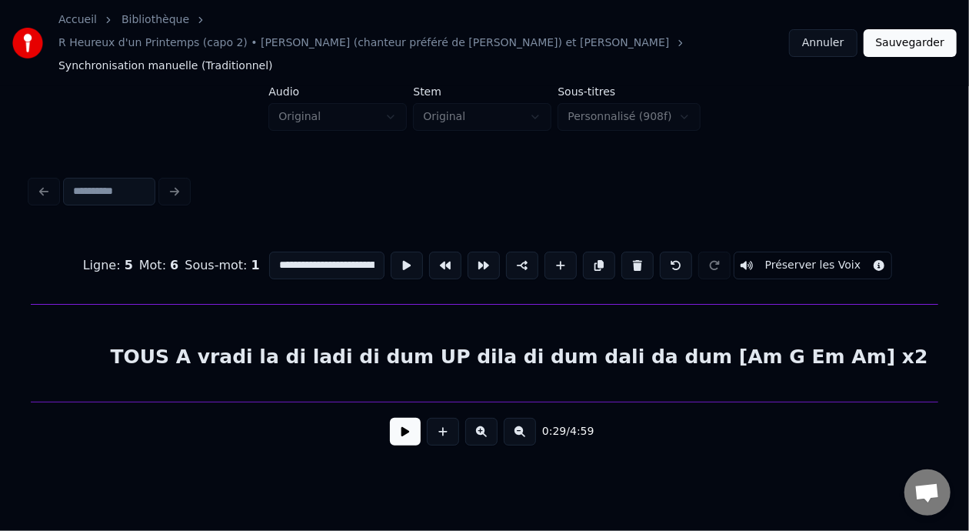
scroll to position [0, 8167]
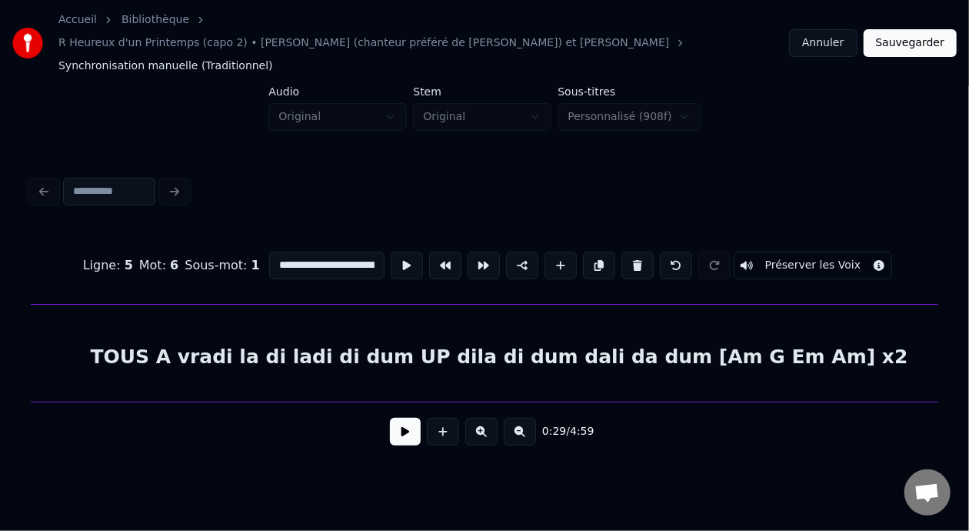
click at [257, 341] on div "TOUS A vradi la di ladi di dum UP dila di dum dali da dum [Am G Em Am] x2" at bounding box center [499, 356] width 1725 height 105
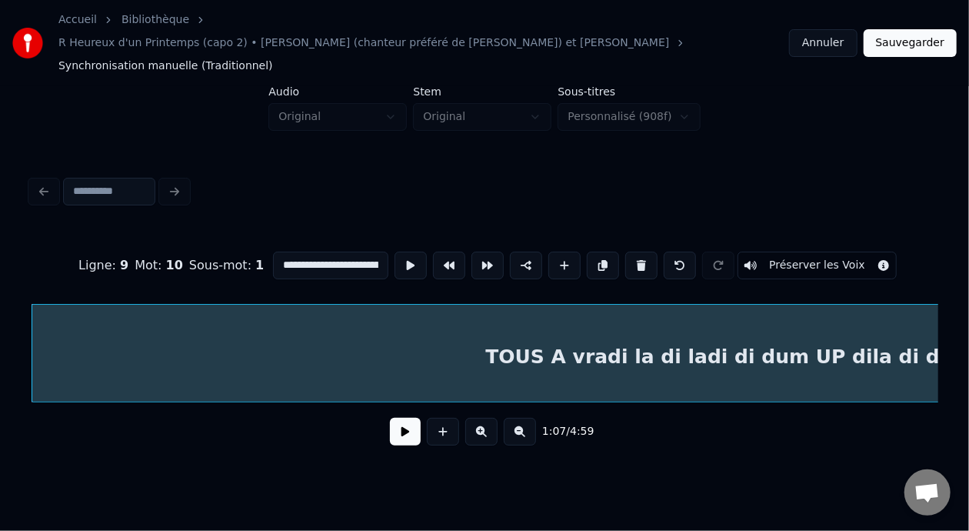
click at [644, 331] on div "TOUS A vradi la di ladi di dum UP dila di dum dali da dum [Am G Em Am] x2" at bounding box center [894, 356] width 1725 height 105
click at [297, 251] on input "**********" at bounding box center [330, 265] width 115 height 28
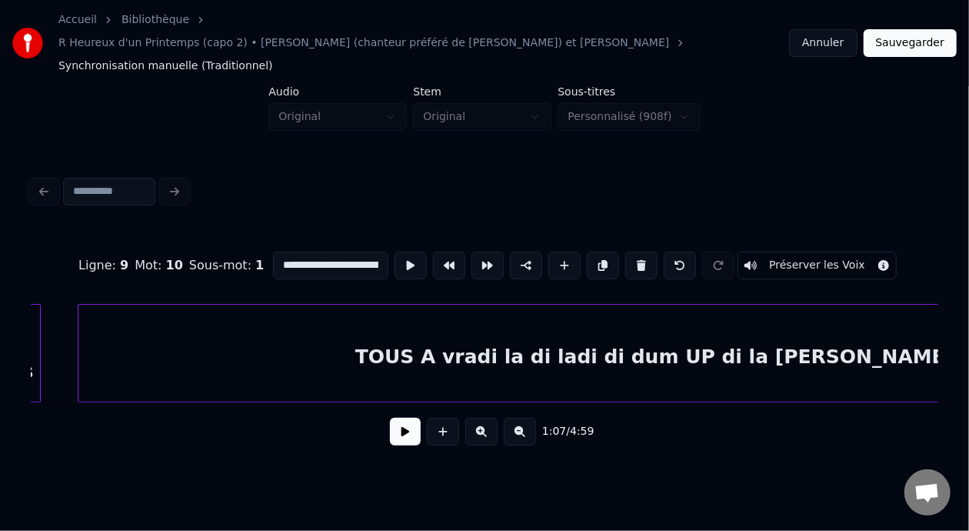
scroll to position [0, 12465]
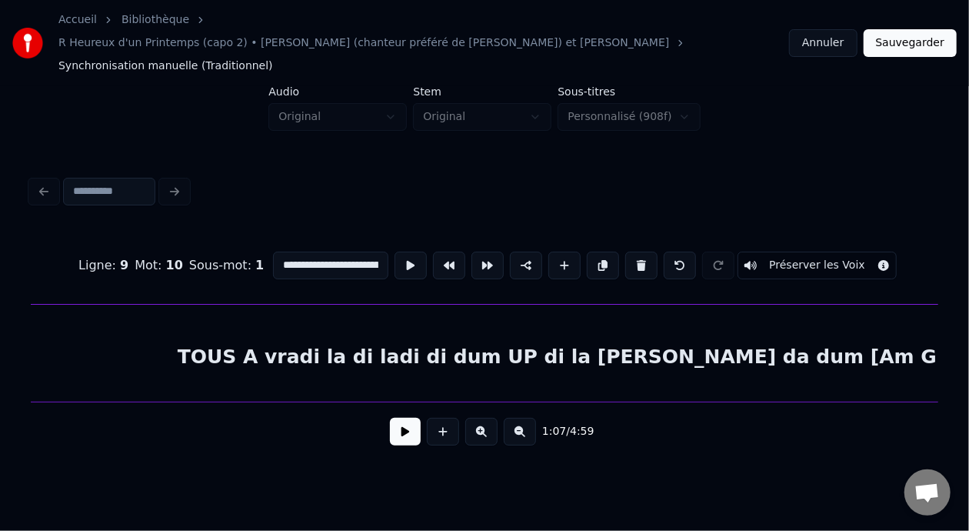
click at [391, 335] on div "TOUS A vradi la di ladi di dum UP di la dila dali da dum [Am G Em Am] x2" at bounding box center [618, 356] width 1435 height 105
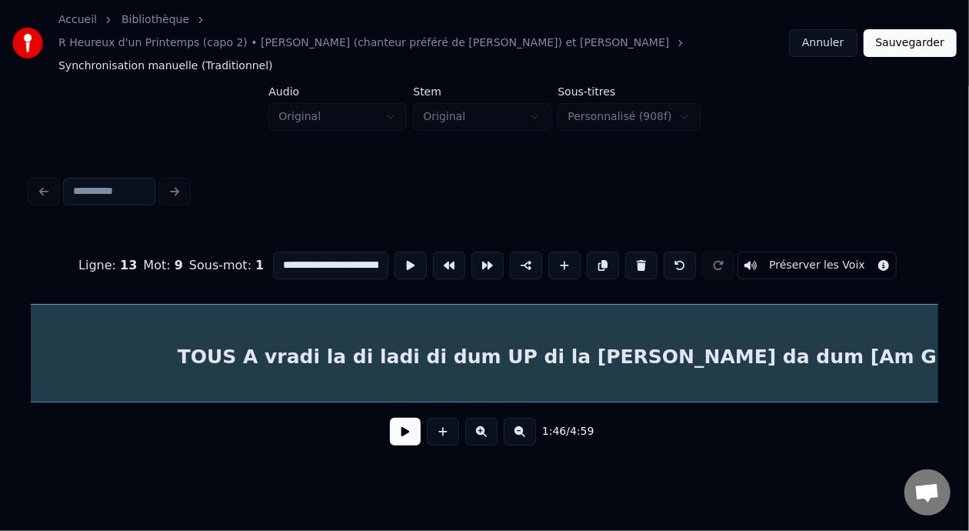
scroll to position [0, 12334]
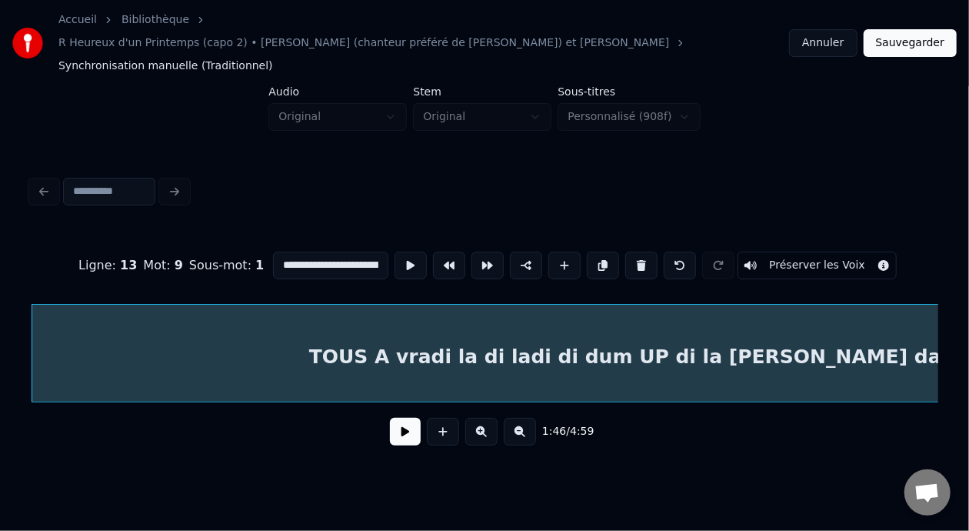
click at [298, 251] on input "**********" at bounding box center [330, 265] width 115 height 28
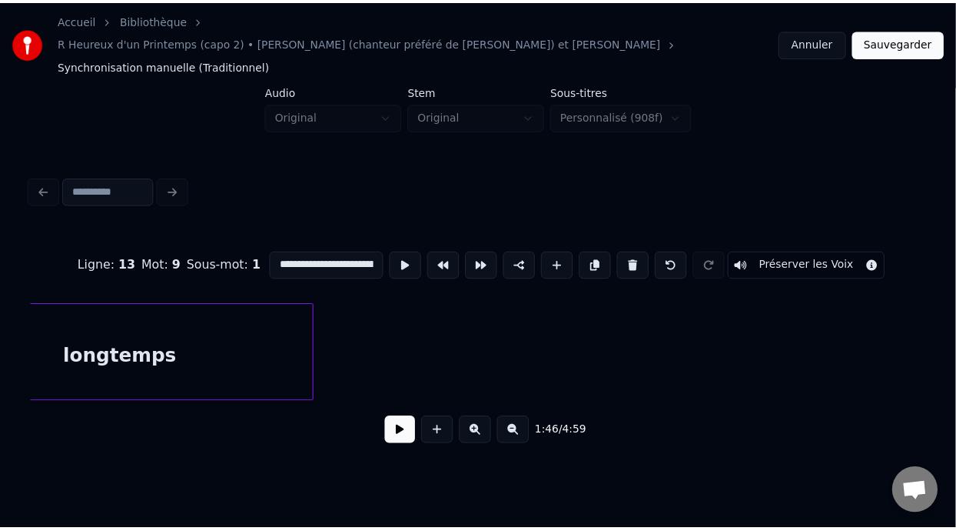
scroll to position [0, 32447]
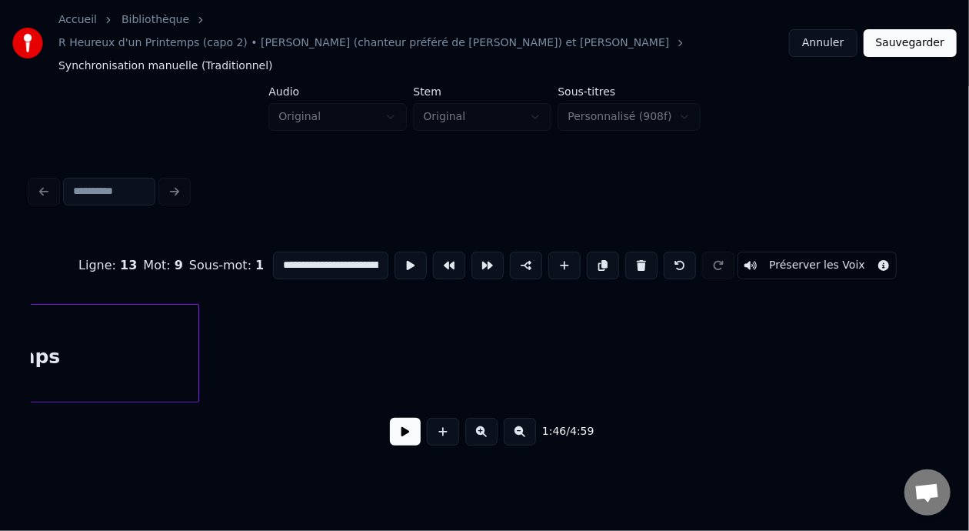
type input "**********"
click at [923, 35] on button "Sauvegarder" at bounding box center [909, 43] width 93 height 28
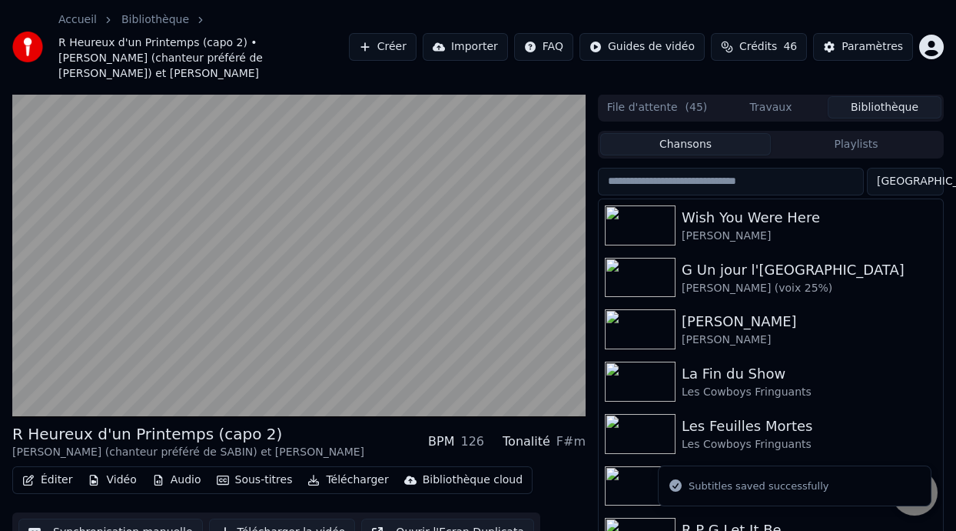
click at [860, 134] on button "Playlists" at bounding box center [856, 144] width 171 height 22
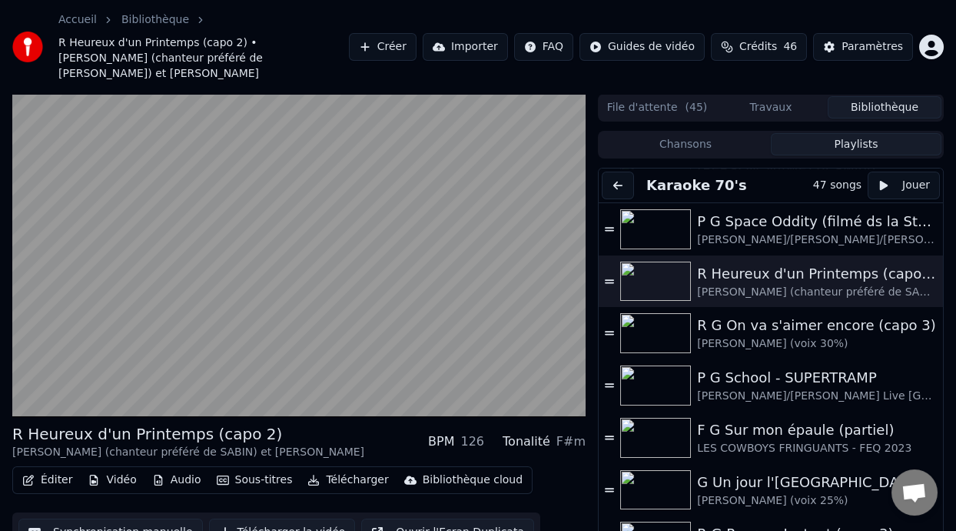
scroll to position [1051, 0]
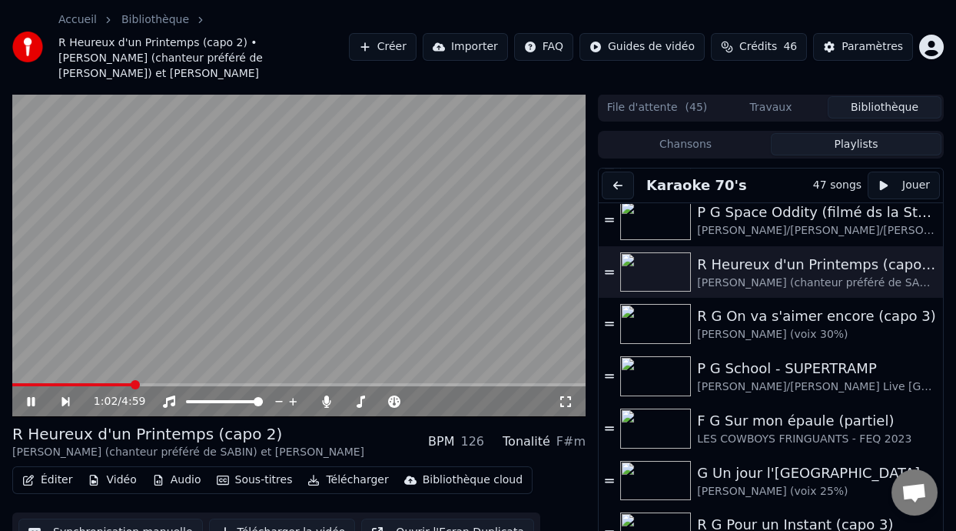
click at [33, 397] on icon at bounding box center [31, 401] width 8 height 9
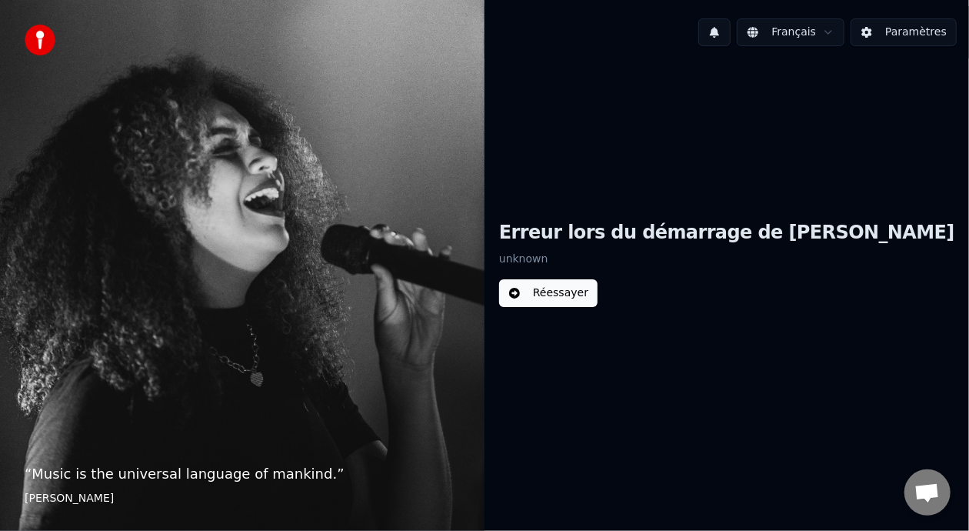
click at [597, 293] on button "Réessayer" at bounding box center [548, 293] width 98 height 28
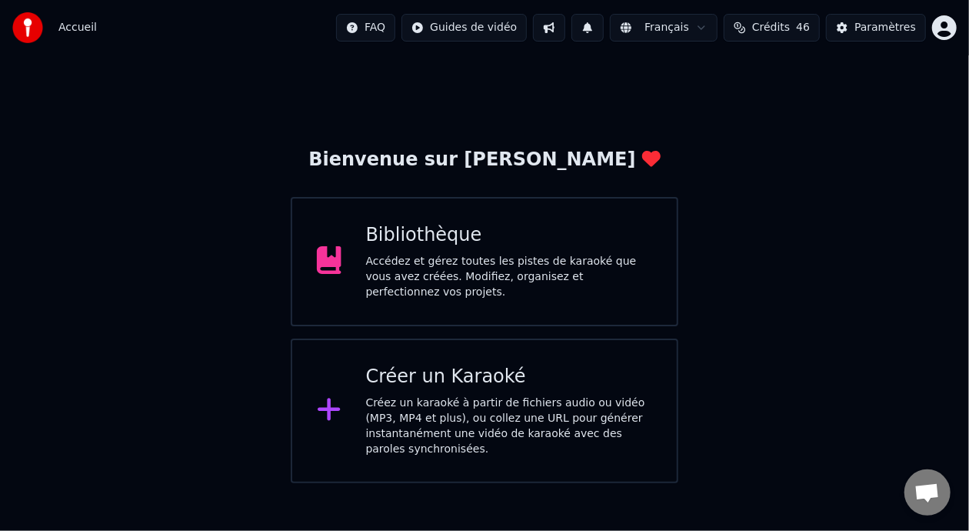
click at [511, 275] on div "Accédez et gérez toutes les pistes de karaoké que vous avez créées. Modifiez, o…" at bounding box center [509, 277] width 287 height 46
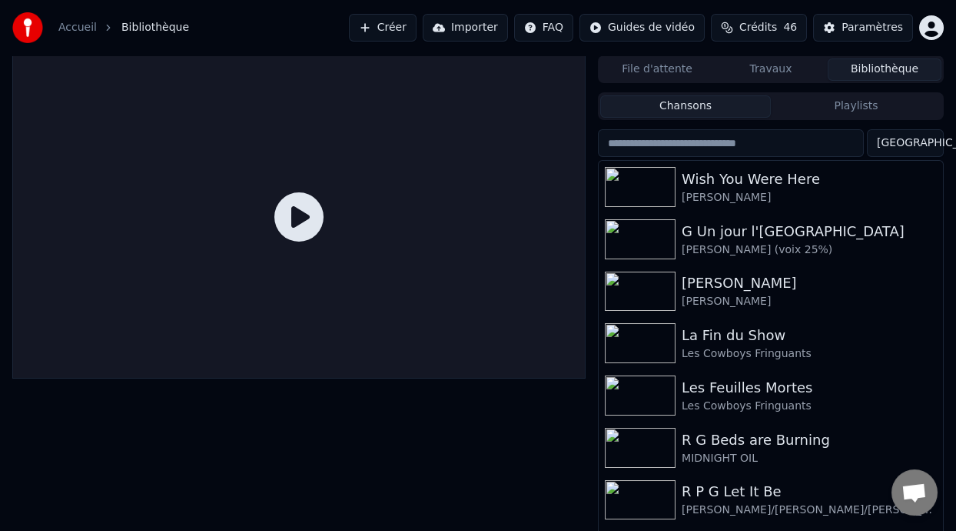
click at [830, 101] on button "Playlists" at bounding box center [856, 106] width 171 height 22
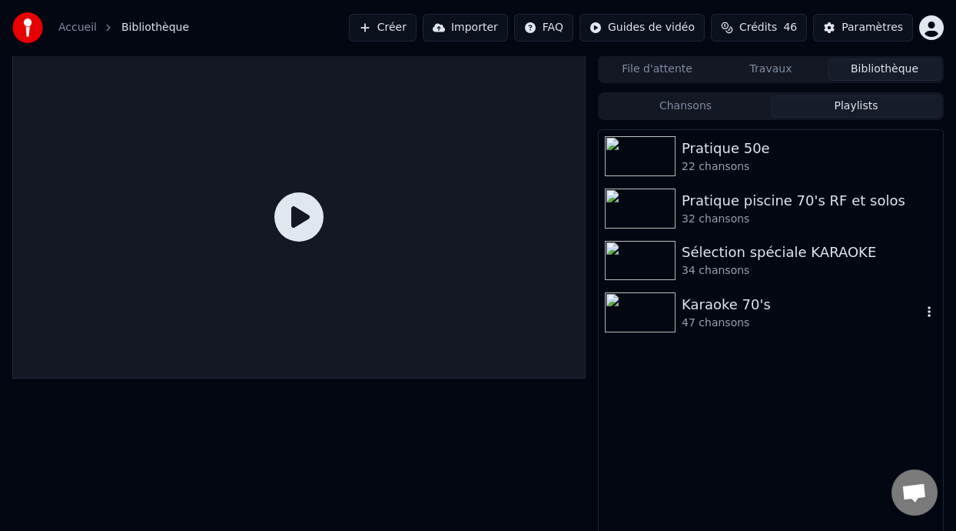
drag, startPoint x: 729, startPoint y: 308, endPoint x: 720, endPoint y: 324, distance: 19.3
click at [720, 324] on div "[PERSON_NAME] 70's 47 chansons" at bounding box center [802, 312] width 240 height 37
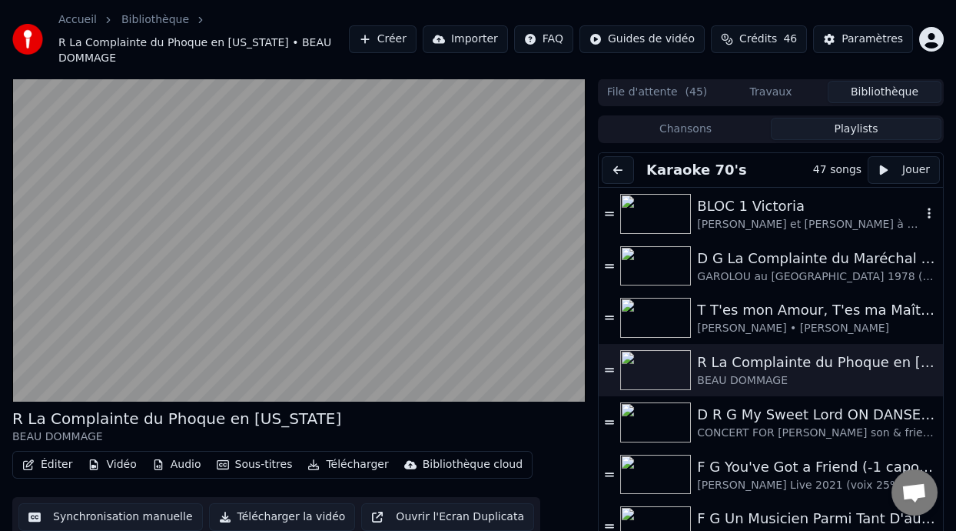
click at [720, 195] on div "BLOC 1 Victoria" at bounding box center [809, 206] width 225 height 22
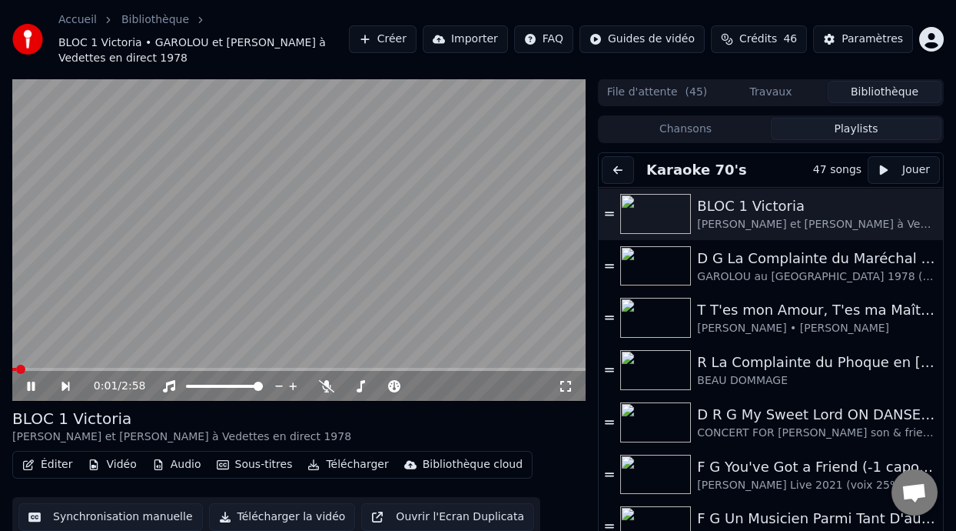
click at [27, 383] on icon at bounding box center [42, 386] width 35 height 12
click at [55, 463] on button "Éditer" at bounding box center [47, 465] width 62 height 22
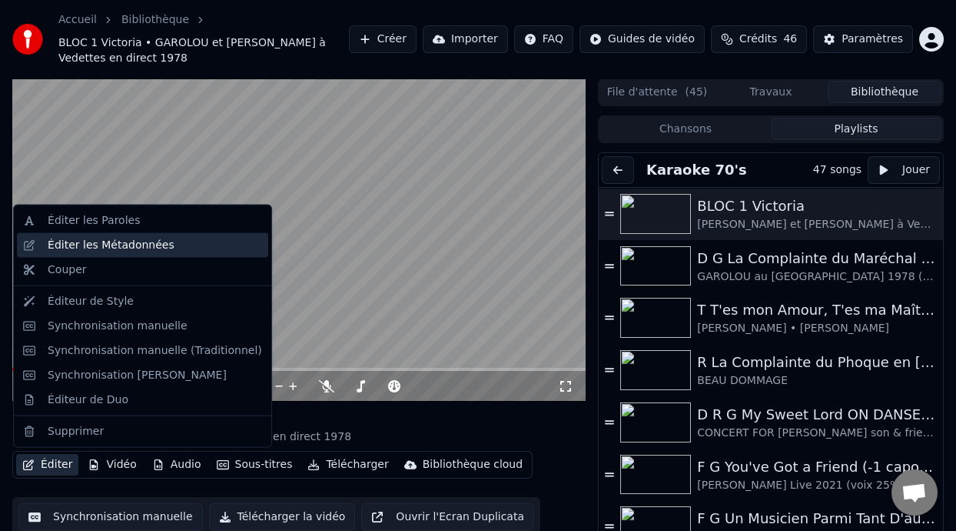
click at [136, 248] on div "Éditer les Métadonnées" at bounding box center [111, 245] width 127 height 15
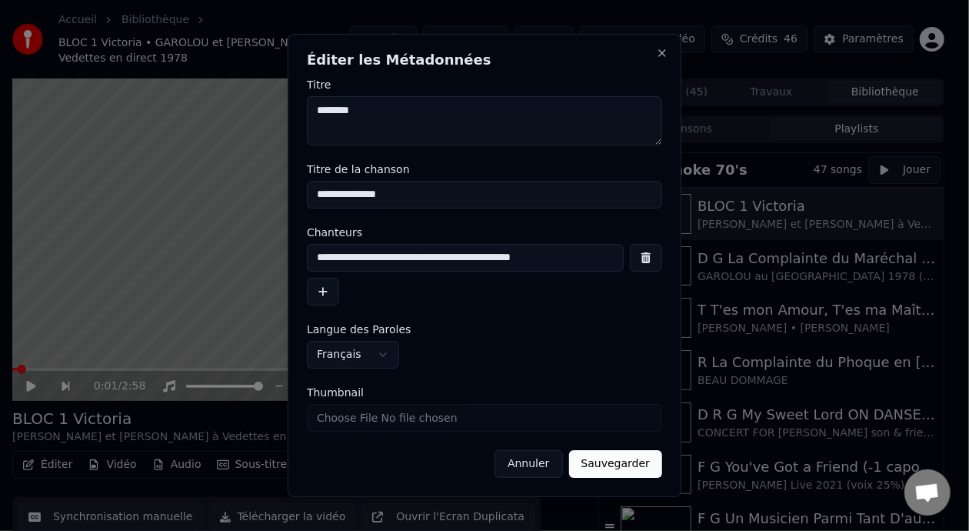
click at [352, 193] on input "**********" at bounding box center [484, 195] width 355 height 28
click at [357, 197] on input "**********" at bounding box center [484, 195] width 355 height 28
type input "********"
click at [620, 466] on button "Sauvegarder" at bounding box center [615, 464] width 93 height 28
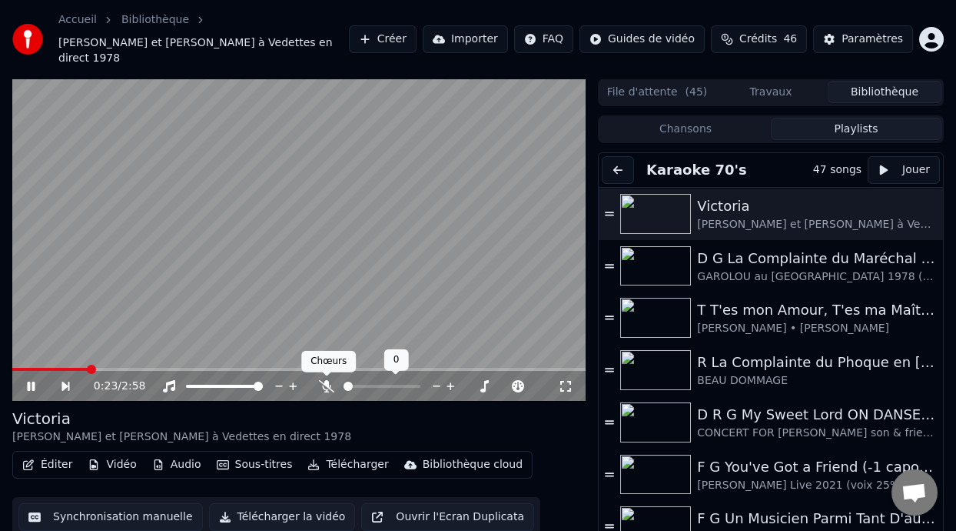
click at [325, 384] on icon at bounding box center [326, 386] width 15 height 12
click at [17, 371] on div "0:27 / 2:58" at bounding box center [299, 386] width 574 height 31
click at [21, 369] on span at bounding box center [17, 369] width 10 height 3
click at [31, 386] on icon at bounding box center [42, 386] width 35 height 12
click at [65, 384] on icon at bounding box center [66, 385] width 8 height 9
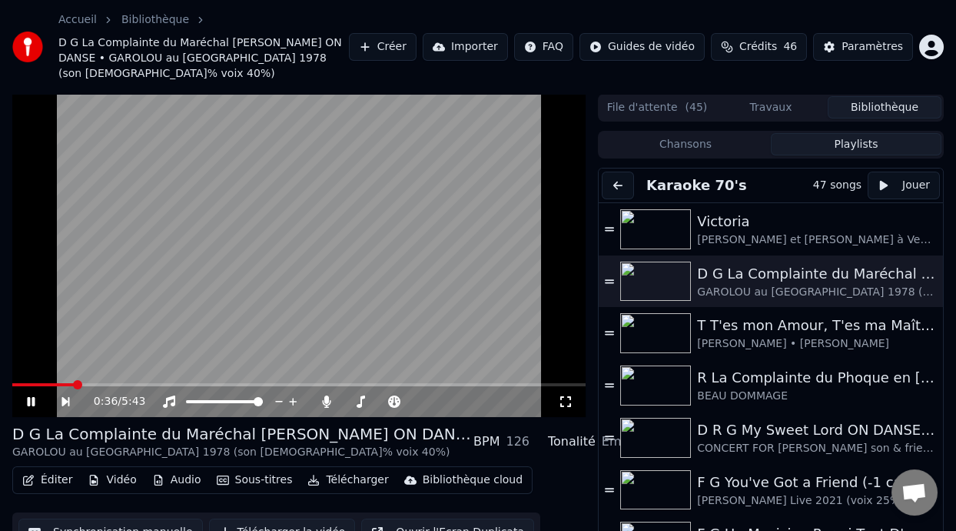
click at [566, 395] on icon at bounding box center [565, 401] width 15 height 12
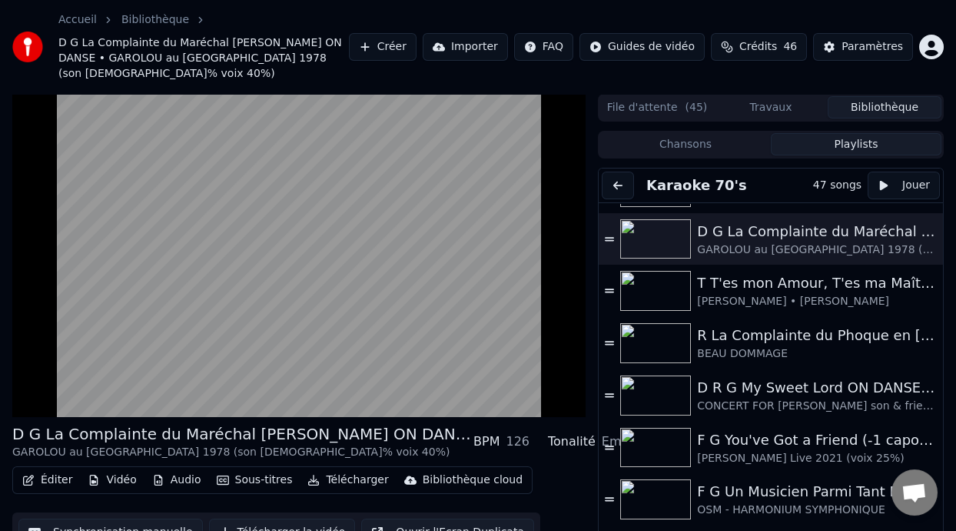
scroll to position [33, 0]
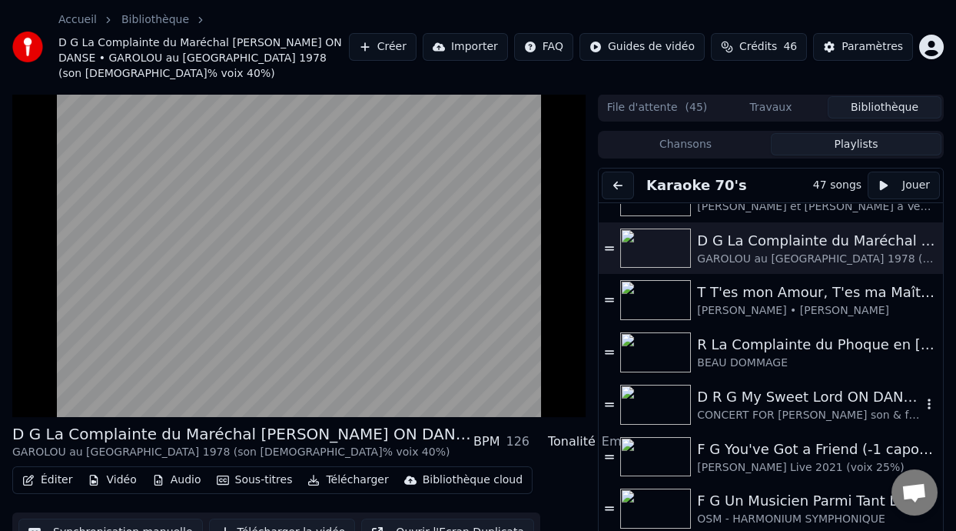
click at [763, 386] on div "D R G My Sweet Lord ON DANSE (0-2:58 capo 2)" at bounding box center [809, 397] width 225 height 22
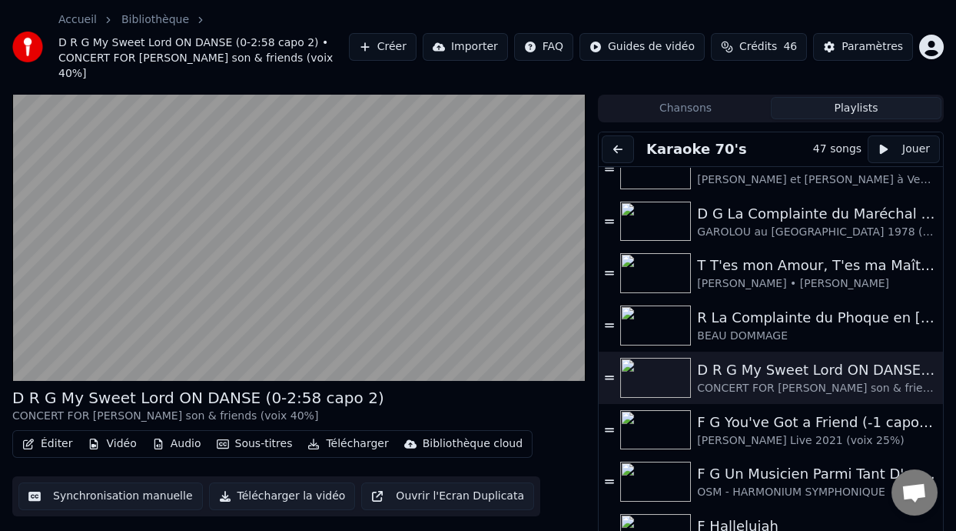
scroll to position [0, 0]
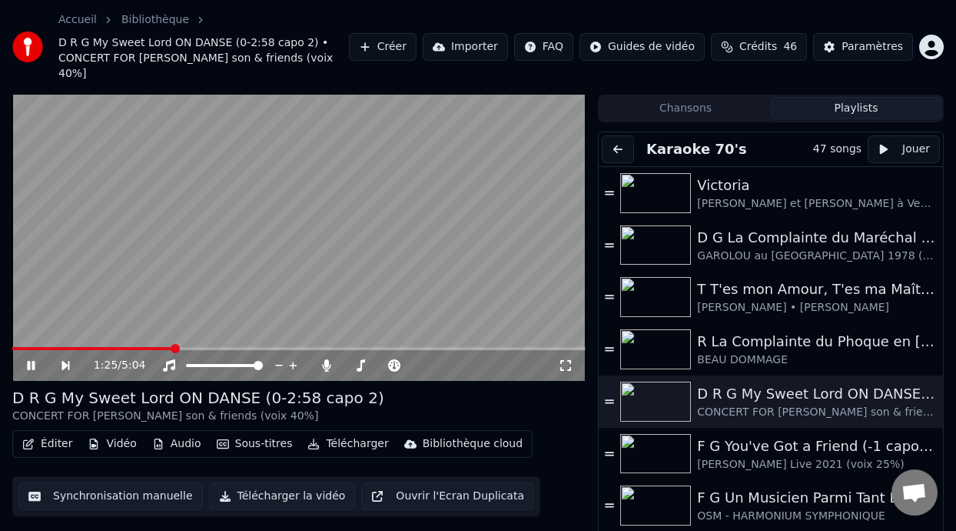
click at [30, 362] on icon at bounding box center [31, 365] width 8 height 9
click at [763, 191] on div "Victoria" at bounding box center [809, 186] width 225 height 22
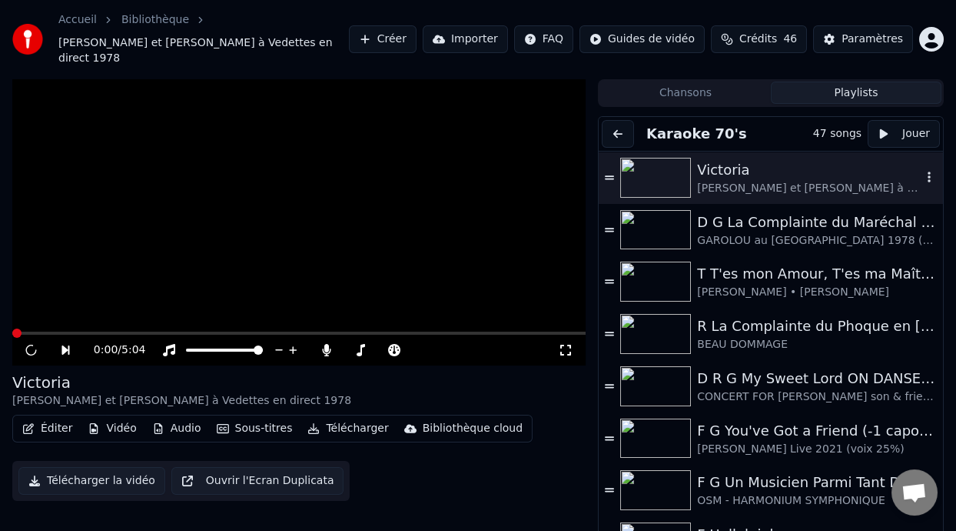
scroll to position [21, 0]
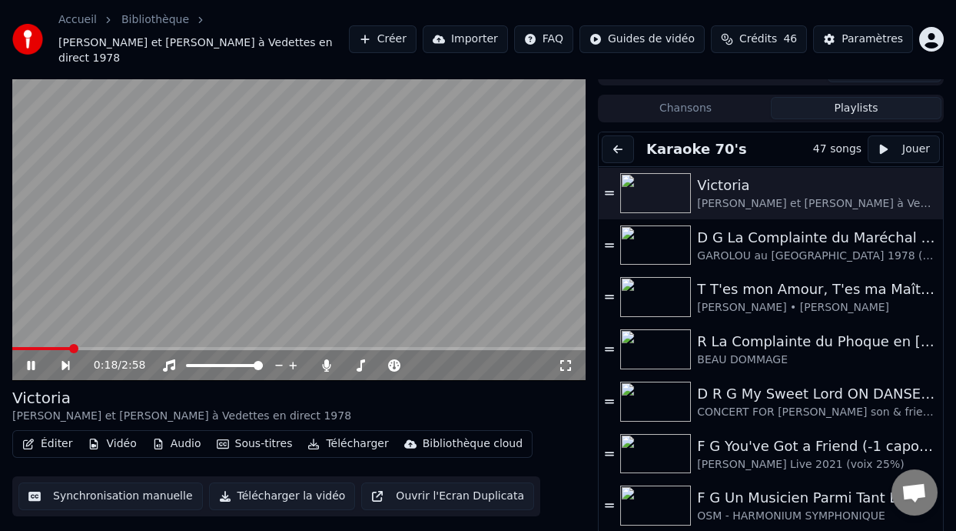
click at [28, 362] on icon at bounding box center [31, 365] width 8 height 9
click at [777, 452] on div "F G You've Got a Friend (-1 capo 1)" at bounding box center [809, 446] width 225 height 22
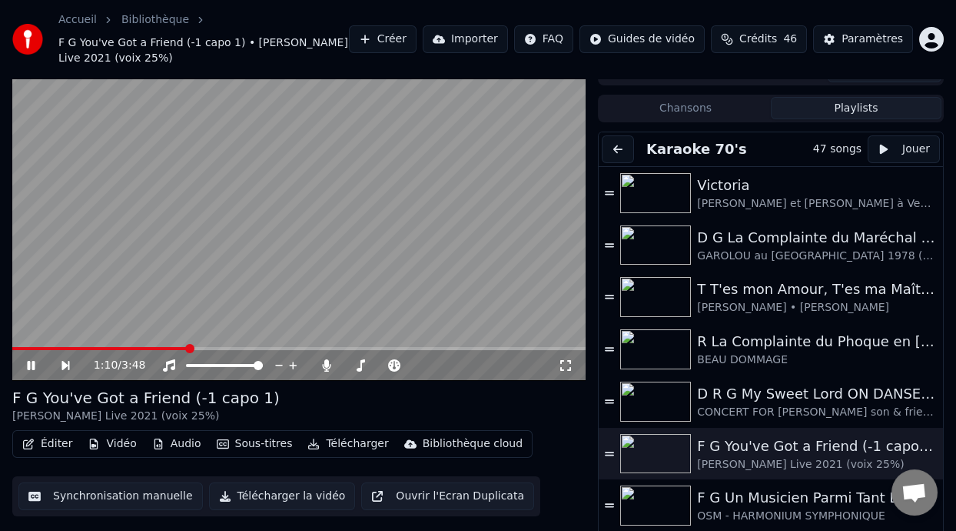
click at [188, 344] on span at bounding box center [189, 348] width 9 height 9
click at [276, 346] on span at bounding box center [271, 348] width 9 height 9
click at [304, 344] on span at bounding box center [305, 348] width 9 height 9
click at [334, 347] on span at bounding box center [330, 348] width 9 height 9
click at [374, 345] on span at bounding box center [372, 348] width 9 height 9
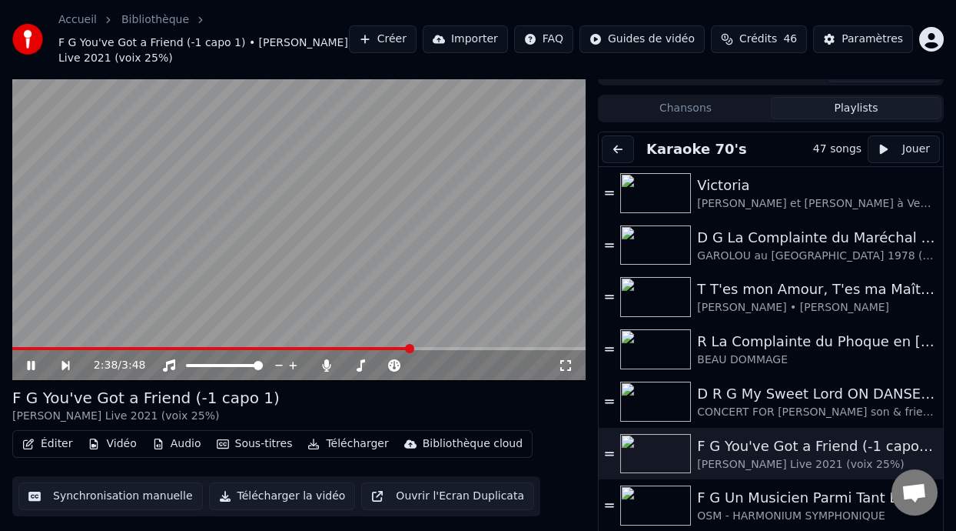
click at [30, 361] on icon at bounding box center [42, 365] width 35 height 12
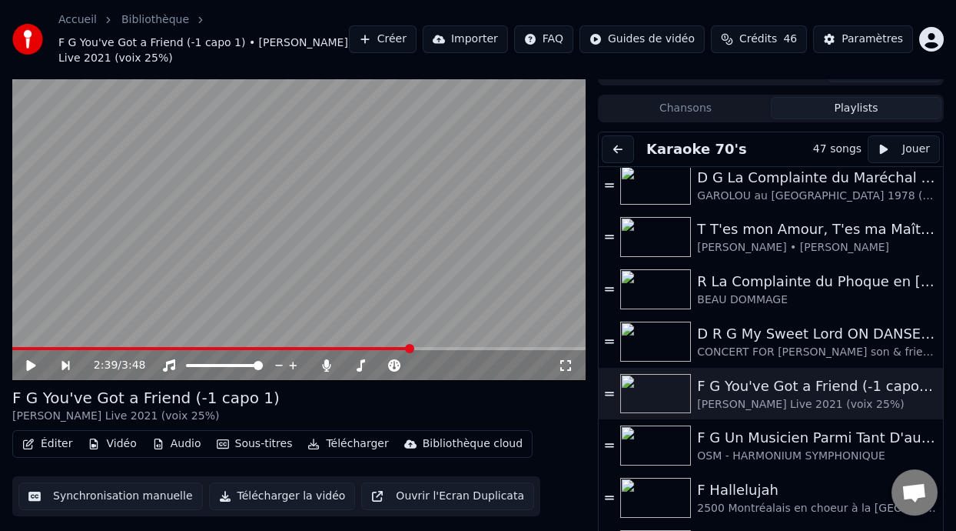
scroll to position [57, 0]
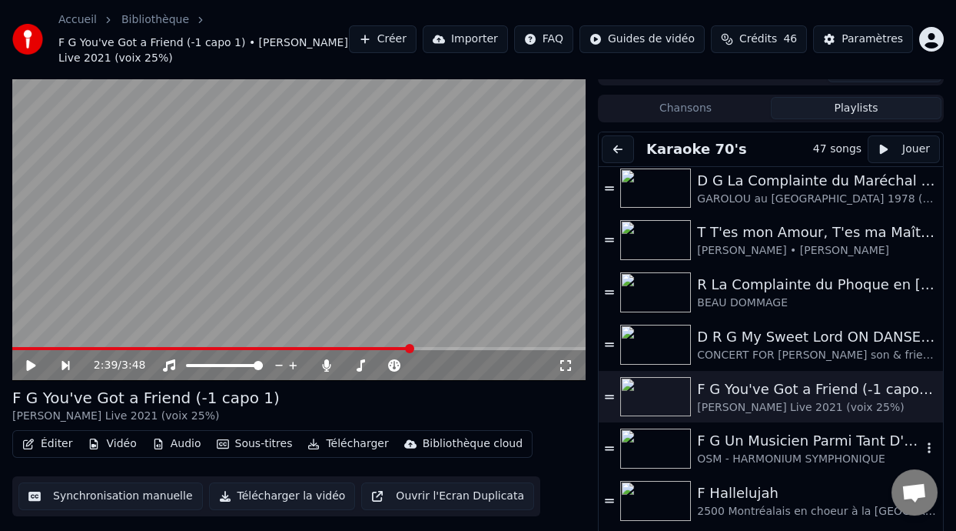
click at [781, 444] on div "F G Un Musicien Parmi Tant D'autres (-5% choeurs 40%)" at bounding box center [809, 441] width 225 height 22
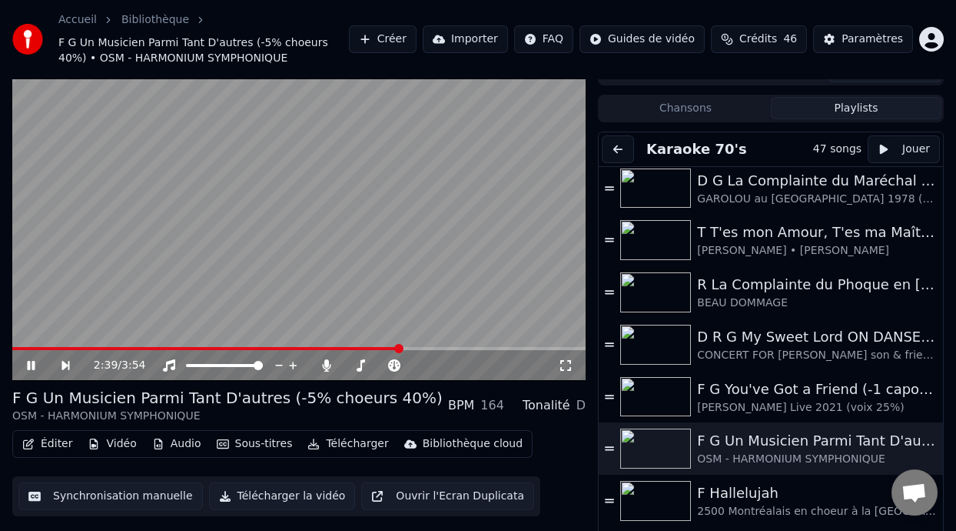
click at [400, 344] on span at bounding box center [398, 348] width 9 height 9
click at [366, 347] on span at bounding box center [189, 348] width 354 height 3
click at [32, 360] on icon at bounding box center [42, 365] width 35 height 12
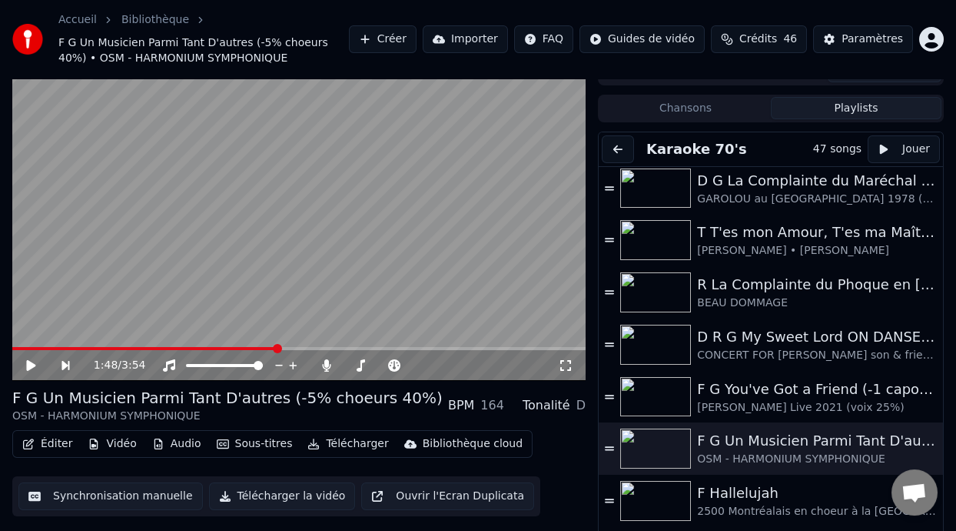
click at [32, 360] on icon at bounding box center [42, 365] width 35 height 12
click at [35, 366] on icon at bounding box center [42, 365] width 35 height 12
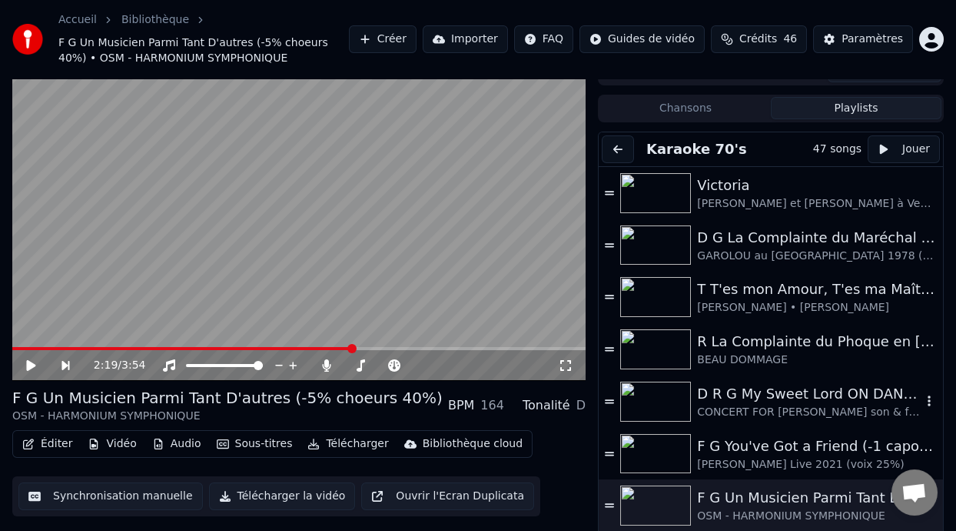
click at [783, 397] on div "D R G My Sweet Lord ON DANSE (0-2:58 capo 2)" at bounding box center [809, 394] width 225 height 22
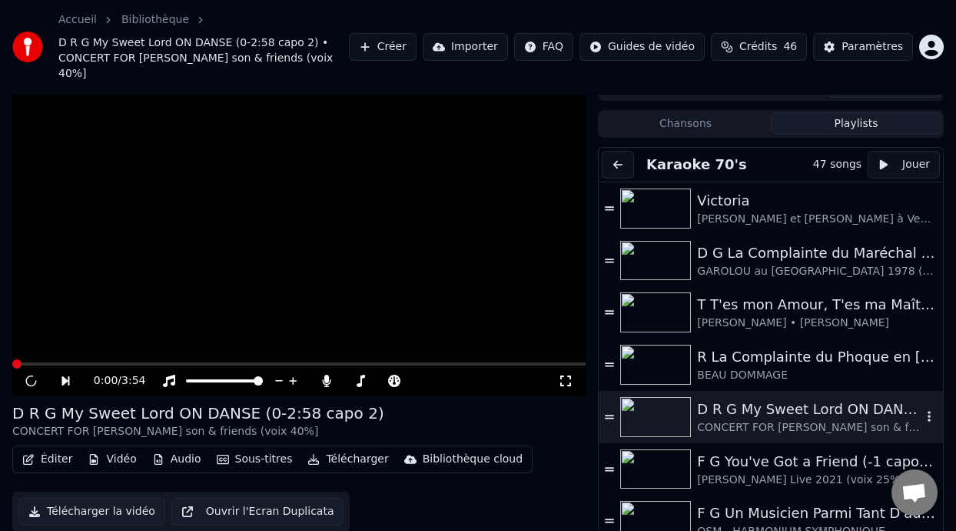
scroll to position [36, 0]
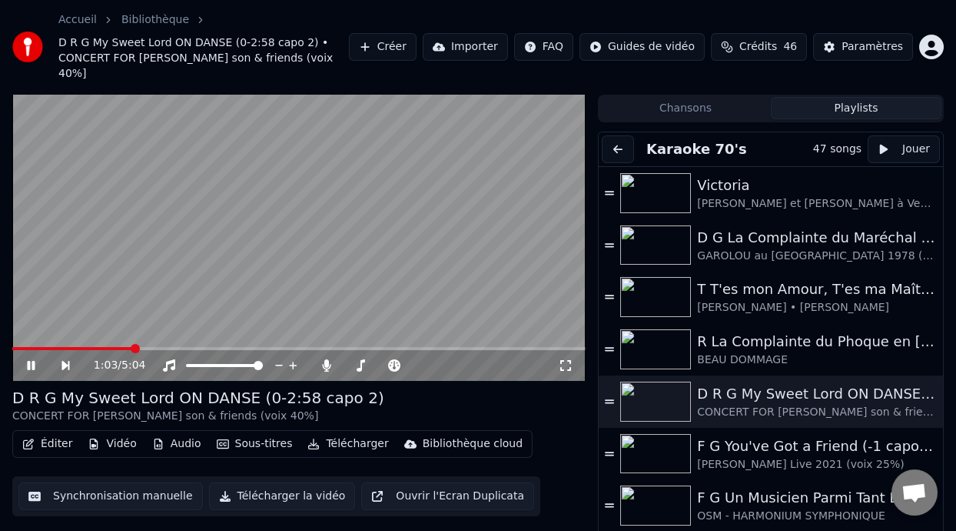
click at [23, 347] on span at bounding box center [72, 348] width 121 height 3
click at [30, 365] on icon at bounding box center [42, 365] width 35 height 12
click at [30, 365] on icon at bounding box center [30, 365] width 9 height 11
click at [30, 365] on icon at bounding box center [42, 365] width 35 height 12
click at [30, 365] on icon at bounding box center [30, 365] width 9 height 11
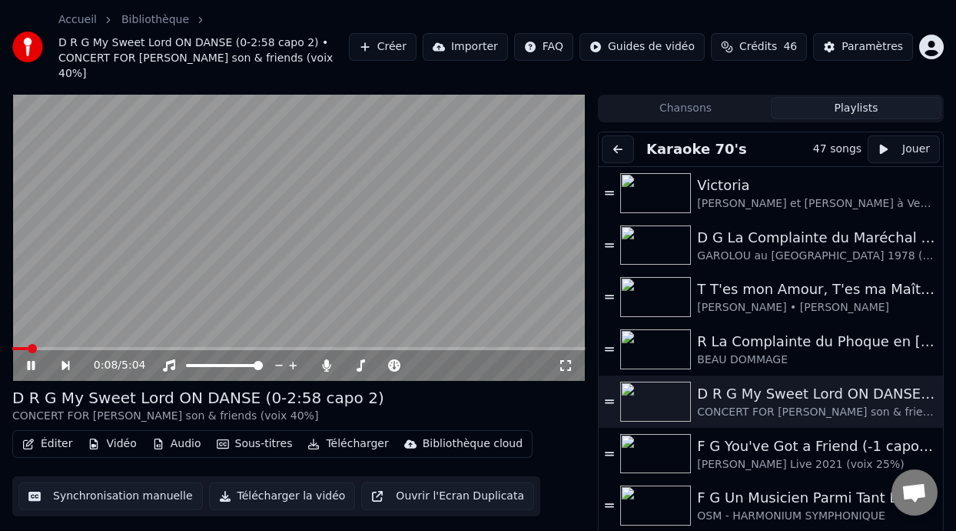
click at [30, 365] on icon at bounding box center [42, 365] width 35 height 12
click at [30, 365] on icon at bounding box center [30, 365] width 9 height 11
click at [30, 365] on icon at bounding box center [42, 365] width 35 height 12
click at [30, 365] on icon at bounding box center [30, 365] width 9 height 11
click at [30, 365] on icon at bounding box center [42, 365] width 35 height 12
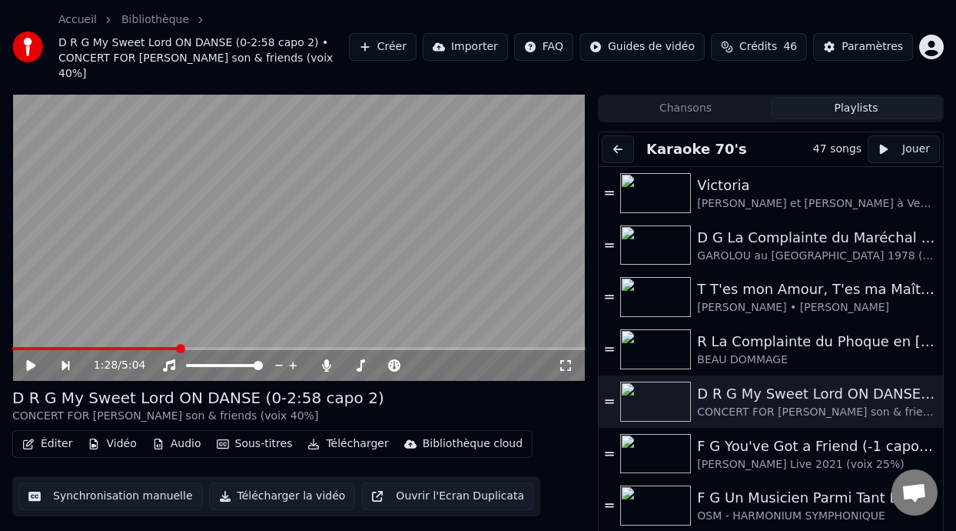
click at [30, 365] on icon at bounding box center [30, 365] width 9 height 11
click at [30, 365] on icon at bounding box center [42, 365] width 35 height 12
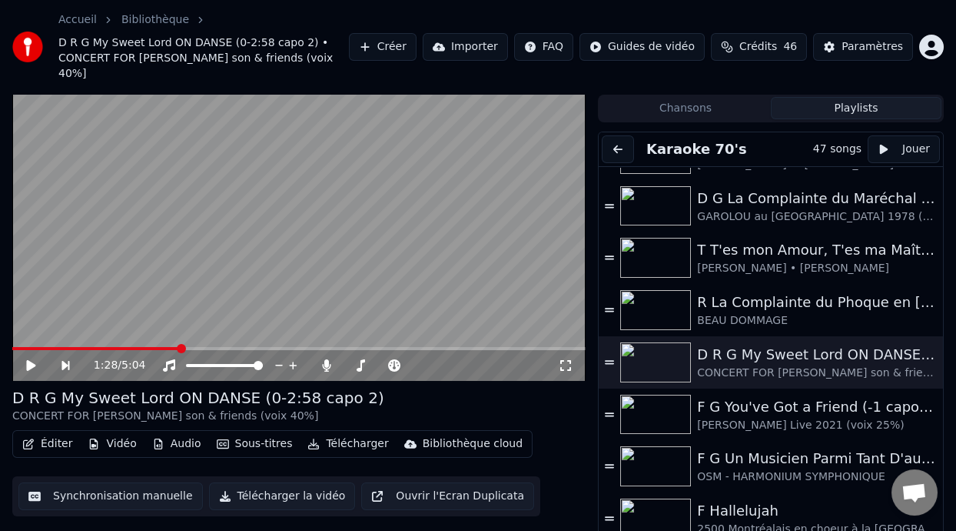
scroll to position [0, 0]
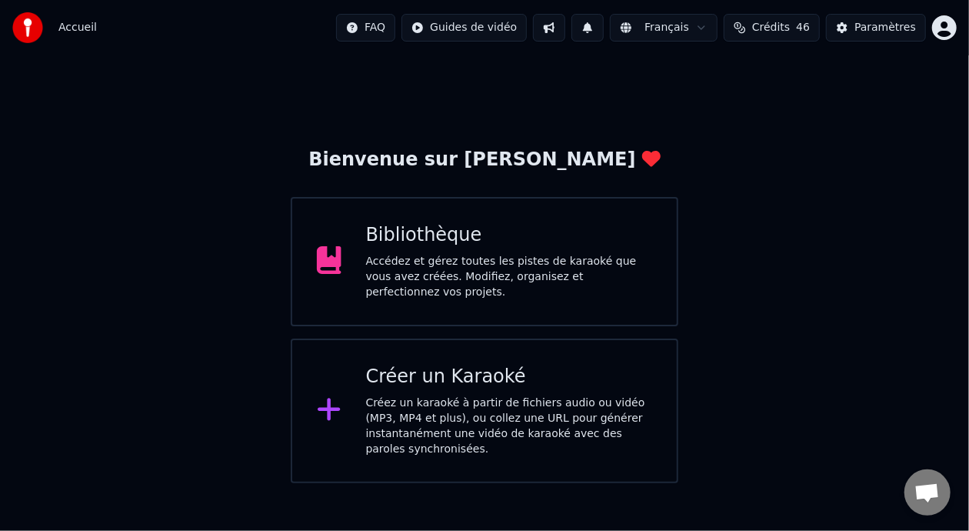
click at [549, 271] on div "Accédez et gérez toutes les pistes de karaoké que vous avez créées. Modifiez, o…" at bounding box center [509, 277] width 287 height 46
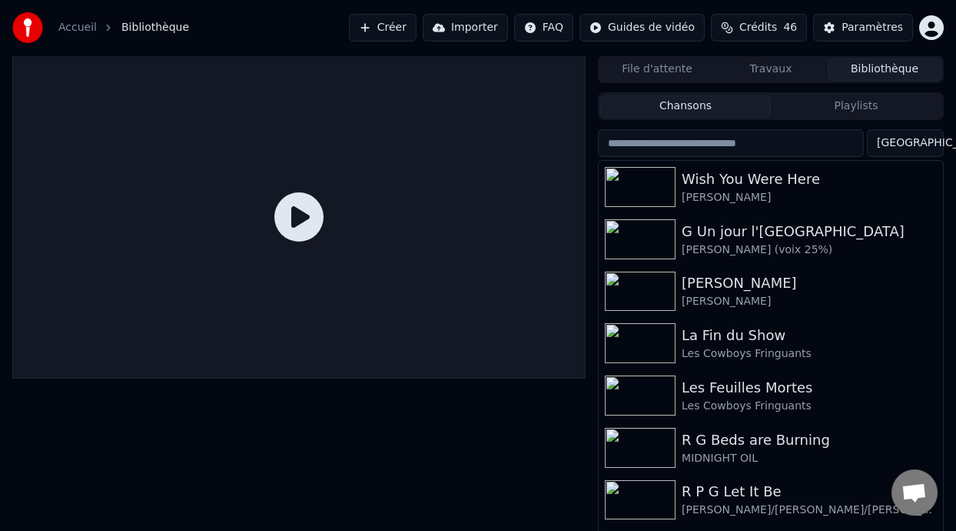
click at [850, 108] on button "Playlists" at bounding box center [856, 106] width 171 height 22
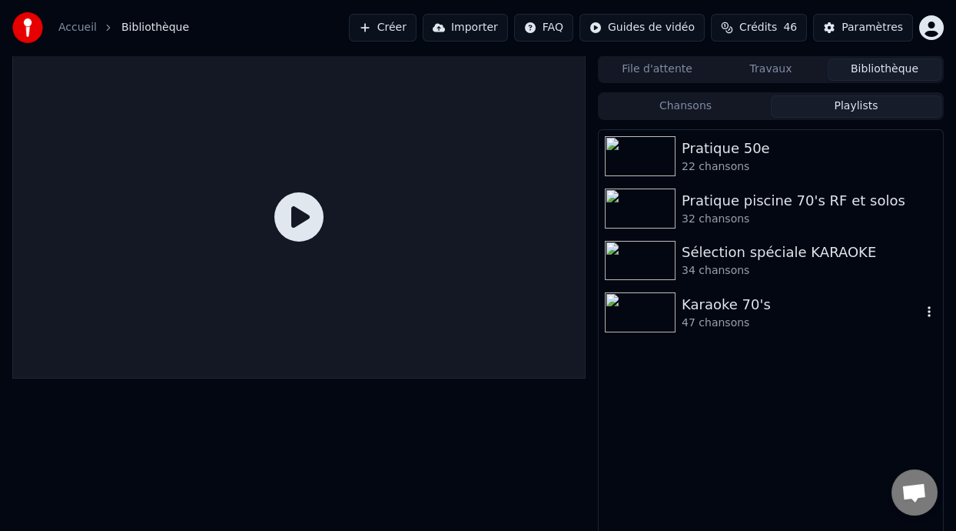
click at [744, 297] on div "Karaoke 70's" at bounding box center [802, 305] width 240 height 22
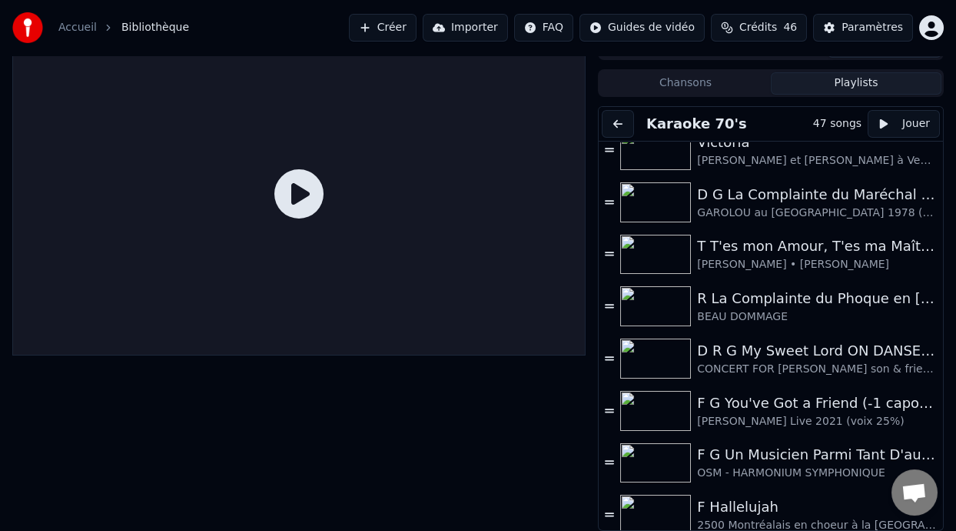
scroll to position [12, 0]
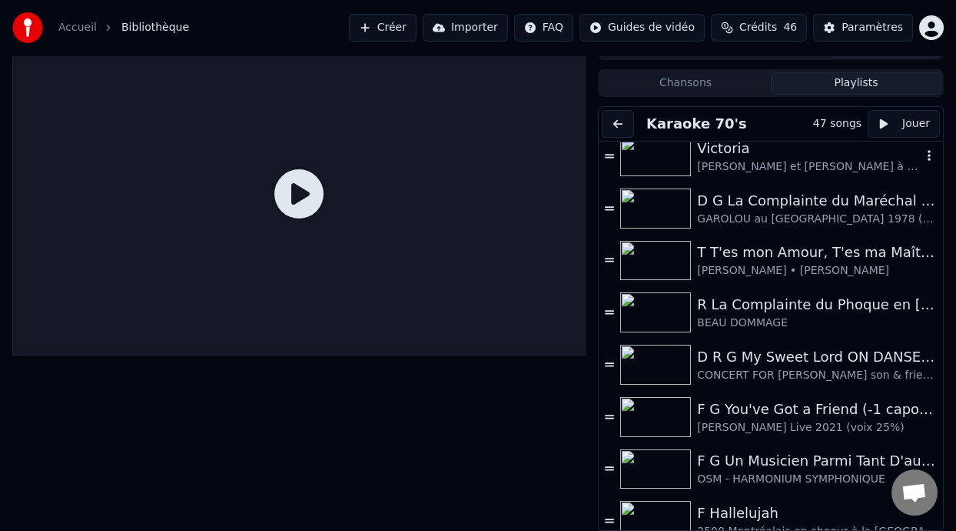
click at [787, 156] on div "Victoria" at bounding box center [809, 149] width 225 height 22
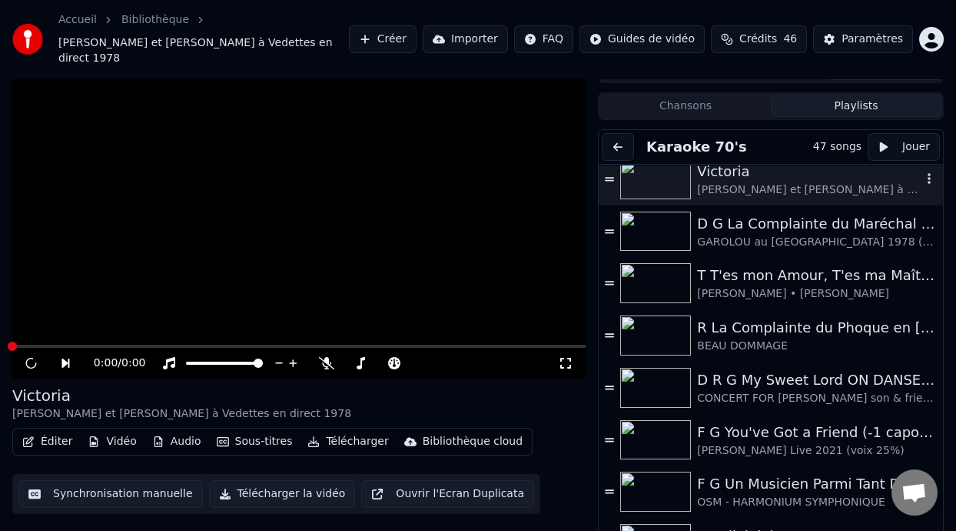
scroll to position [45, 0]
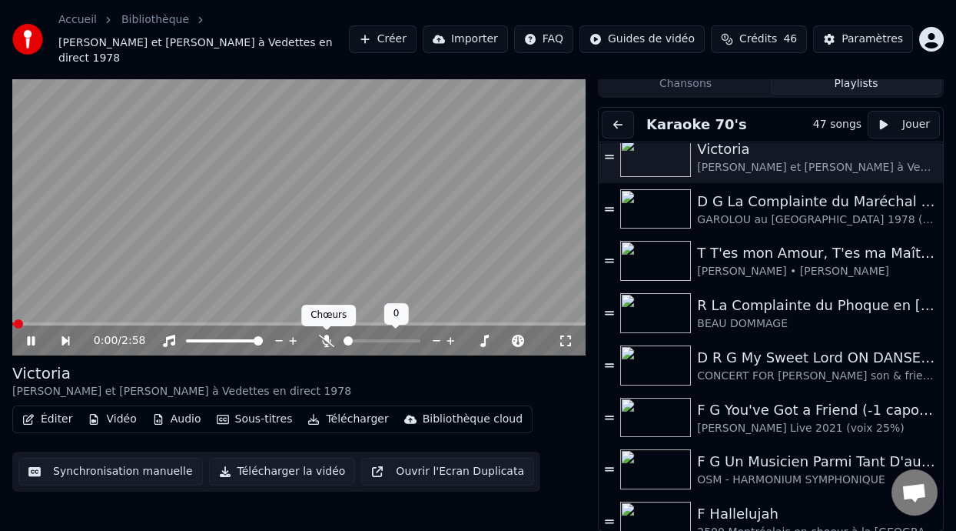
click at [321, 338] on icon at bounding box center [326, 340] width 15 height 12
click at [29, 337] on icon at bounding box center [31, 340] width 8 height 9
click at [29, 337] on icon at bounding box center [30, 340] width 9 height 11
click at [29, 337] on icon at bounding box center [31, 340] width 8 height 9
click at [29, 337] on icon at bounding box center [30, 340] width 9 height 11
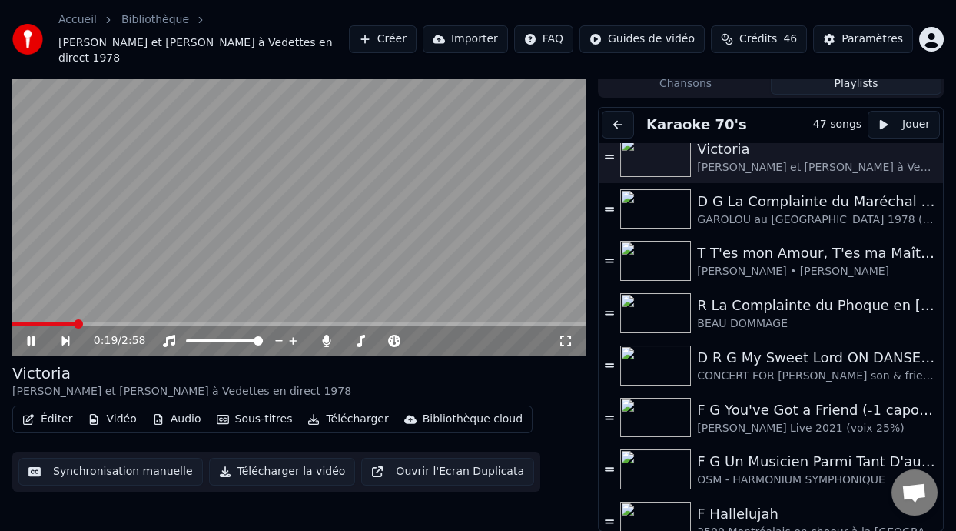
click at [29, 337] on icon at bounding box center [31, 340] width 8 height 9
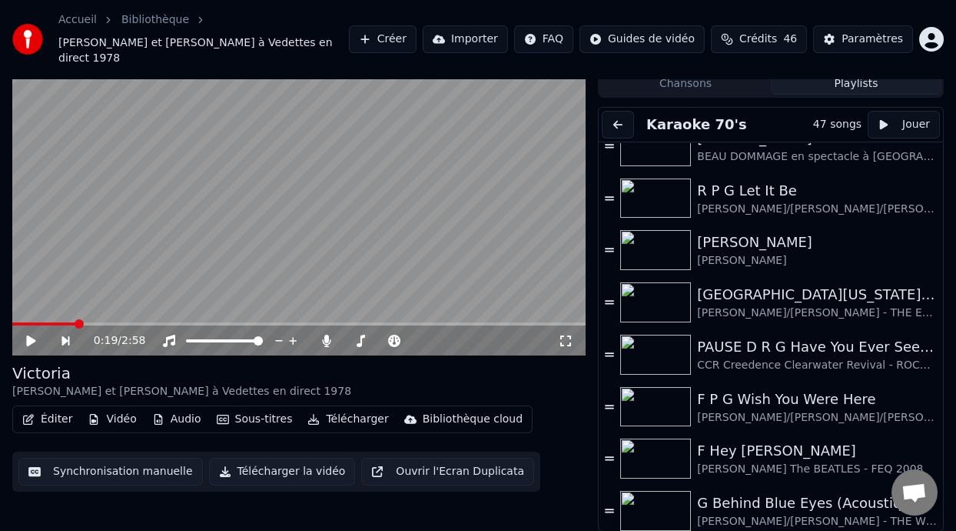
scroll to position [424, 0]
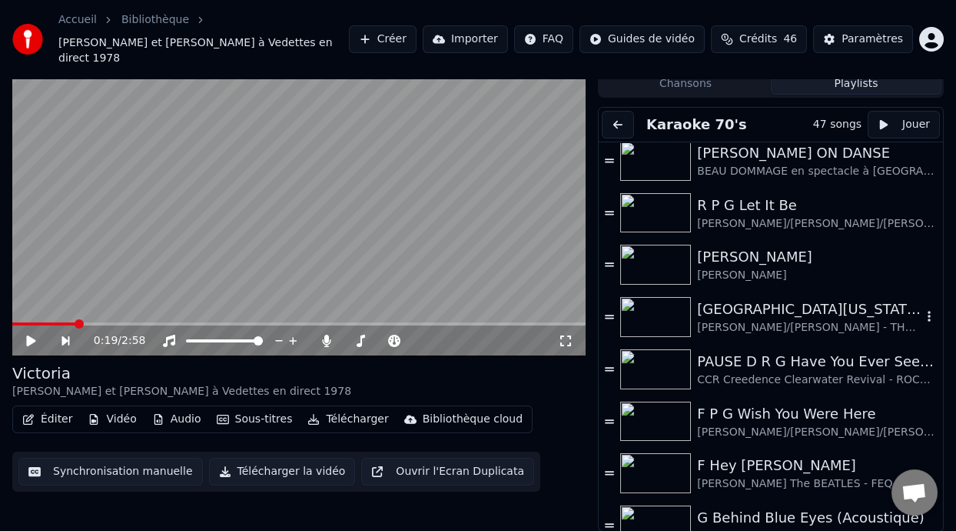
click at [784, 314] on div "[GEOGRAPHIC_DATA][US_STATE] (-2 clé Am)" at bounding box center [809, 309] width 225 height 22
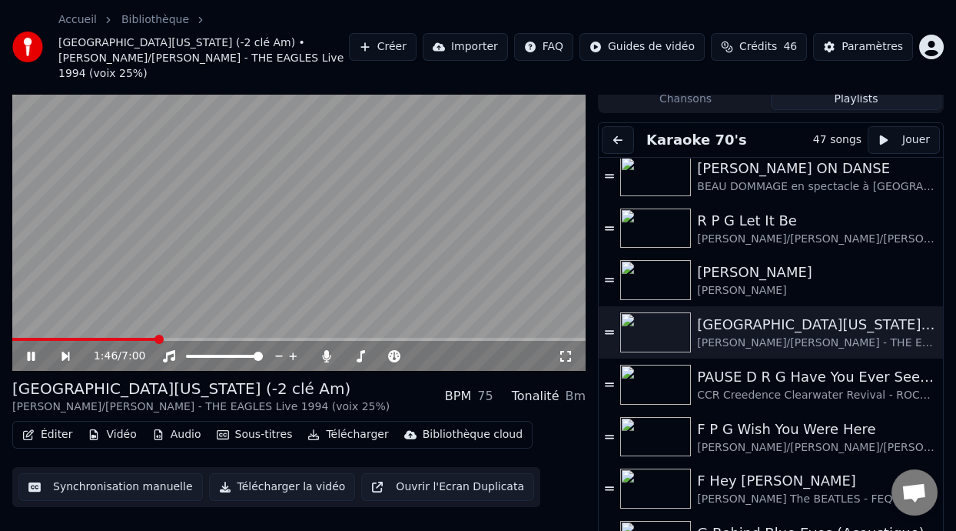
click at [157, 334] on span at bounding box center [159, 338] width 9 height 9
click at [263, 424] on button "Sous-titres" at bounding box center [255, 435] width 88 height 22
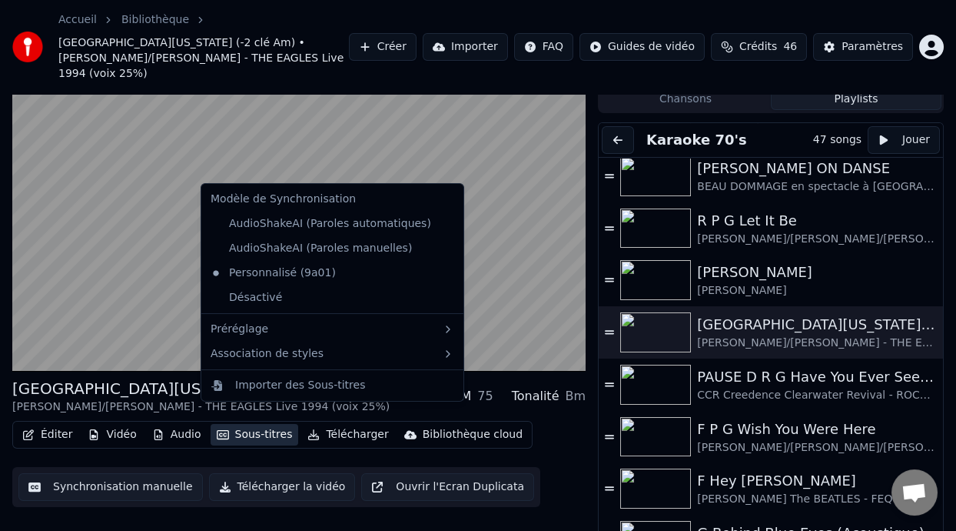
click at [257, 424] on button "Sous-titres" at bounding box center [255, 435] width 88 height 22
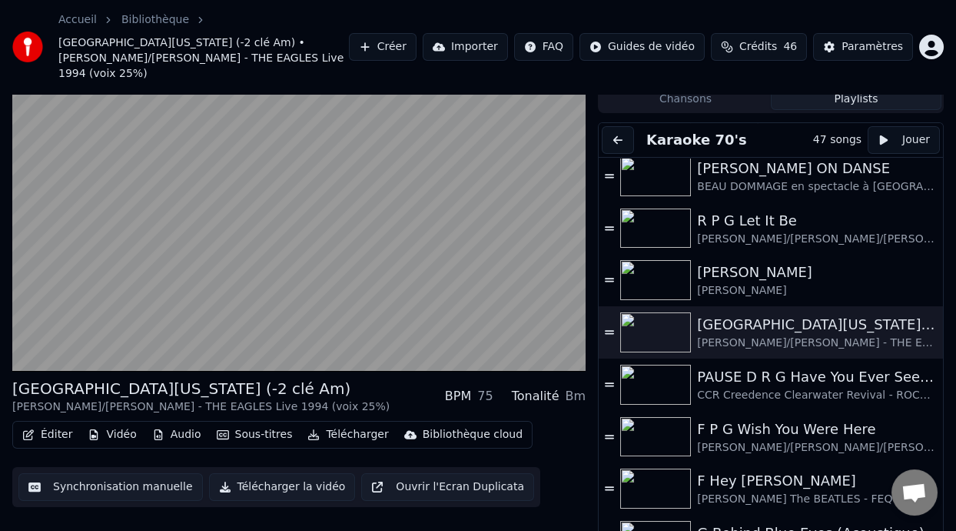
click at [257, 424] on button "Sous-titres" at bounding box center [255, 435] width 88 height 22
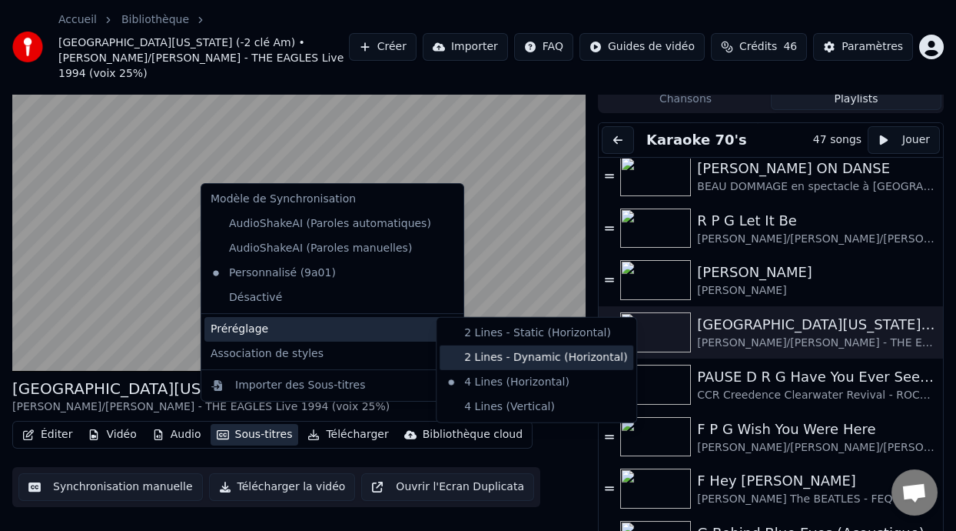
click at [489, 353] on div "2 Lines - Dynamic (Horizontal)" at bounding box center [537, 357] width 194 height 25
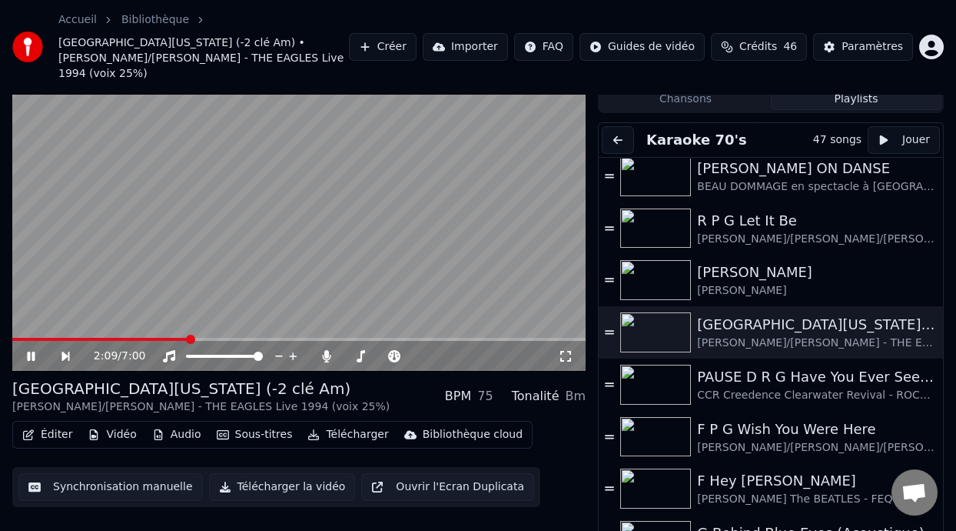
click at [30, 351] on icon at bounding box center [31, 355] width 8 height 9
click at [30, 351] on icon at bounding box center [30, 356] width 9 height 11
click at [30, 350] on icon at bounding box center [42, 356] width 35 height 12
click at [789, 418] on div "F P G Wish You Were Here" at bounding box center [809, 429] width 225 height 22
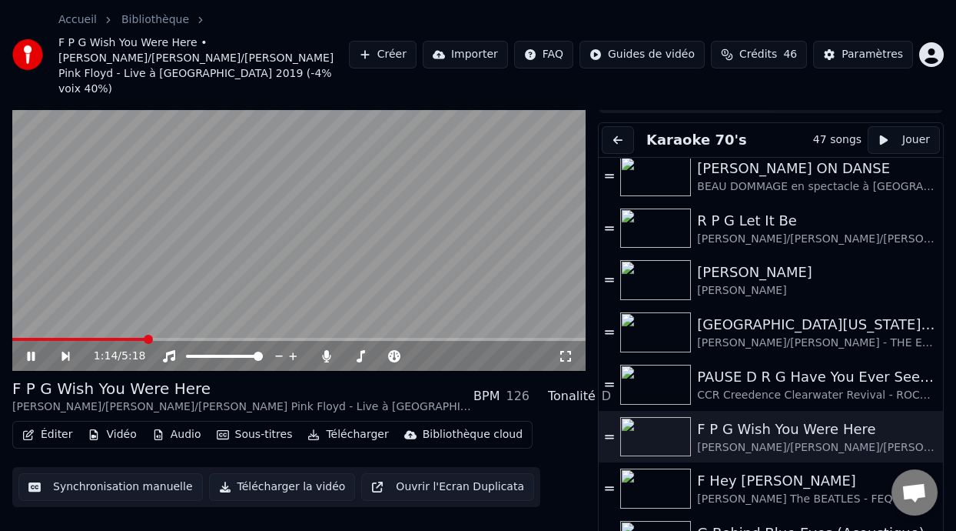
click at [145, 334] on span at bounding box center [148, 338] width 9 height 9
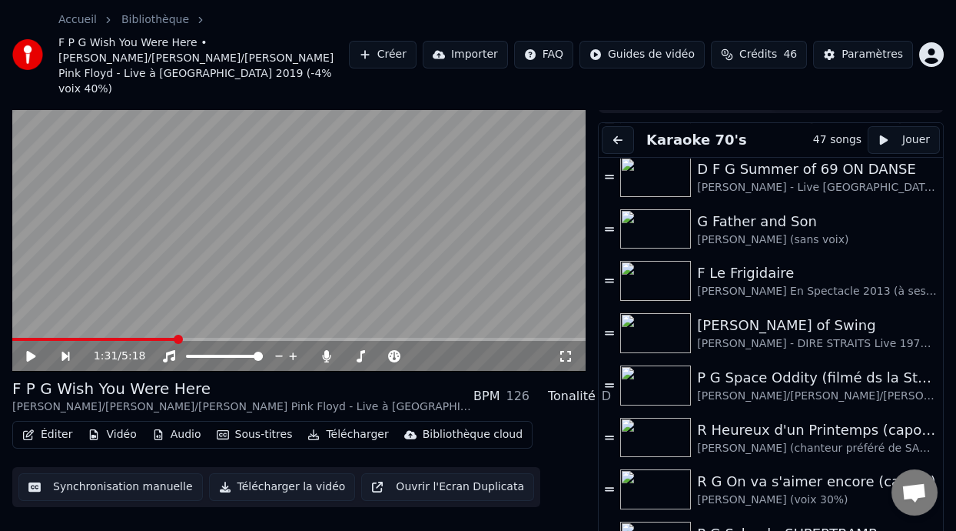
scroll to position [846, 0]
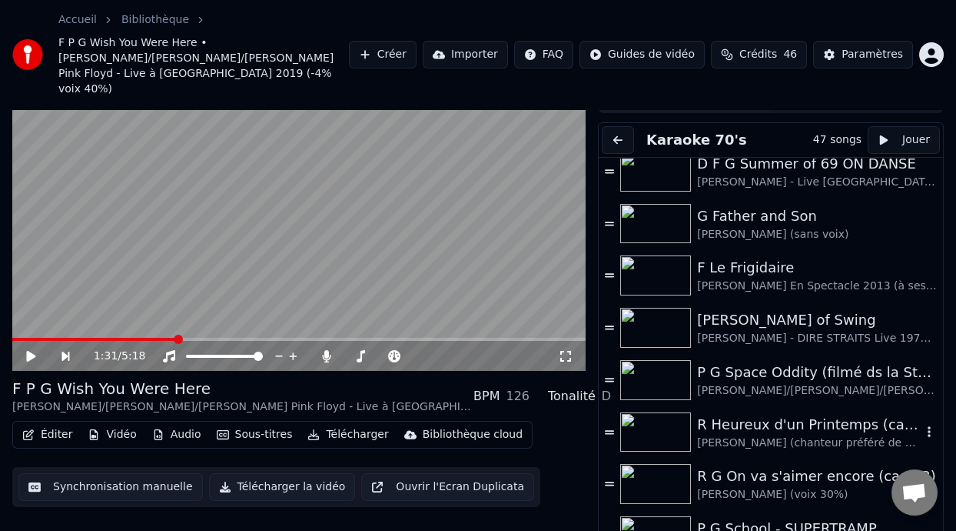
click at [764, 414] on div "R Heureux d'un Printemps (capo 2)" at bounding box center [809, 425] width 225 height 22
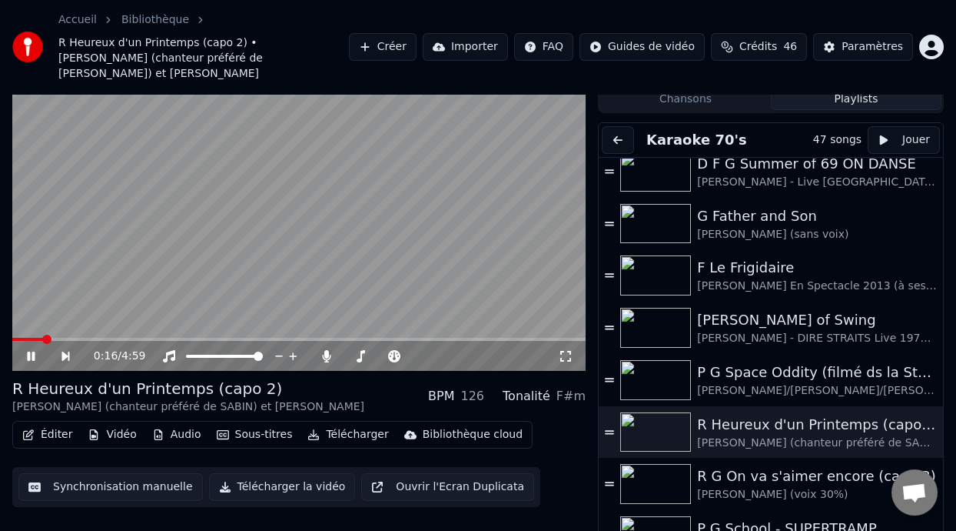
click at [44, 334] on span at bounding box center [46, 338] width 9 height 9
click at [31, 348] on div "0:25 / 4:59" at bounding box center [298, 355] width 561 height 15
click at [23, 319] on video at bounding box center [299, 209] width 574 height 323
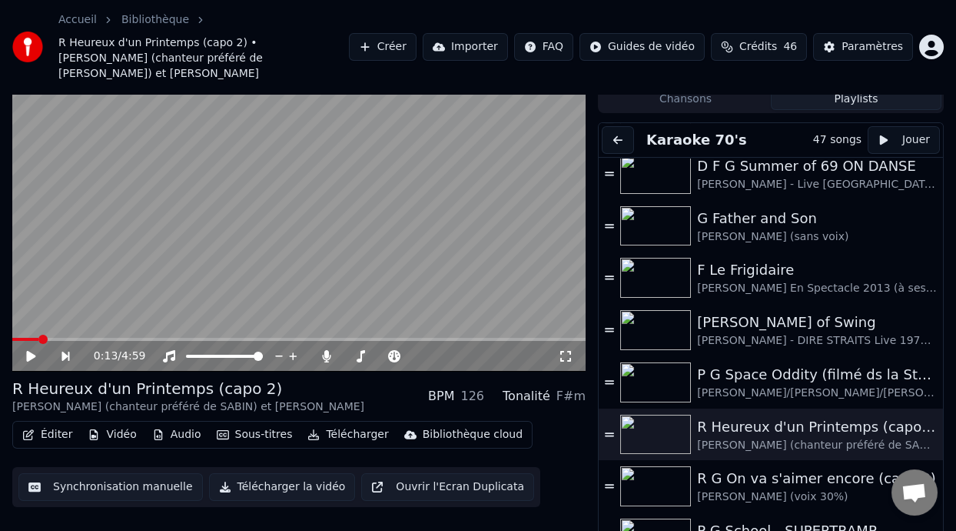
scroll to position [849, 0]
